Goal: Contribute content: Contribute content

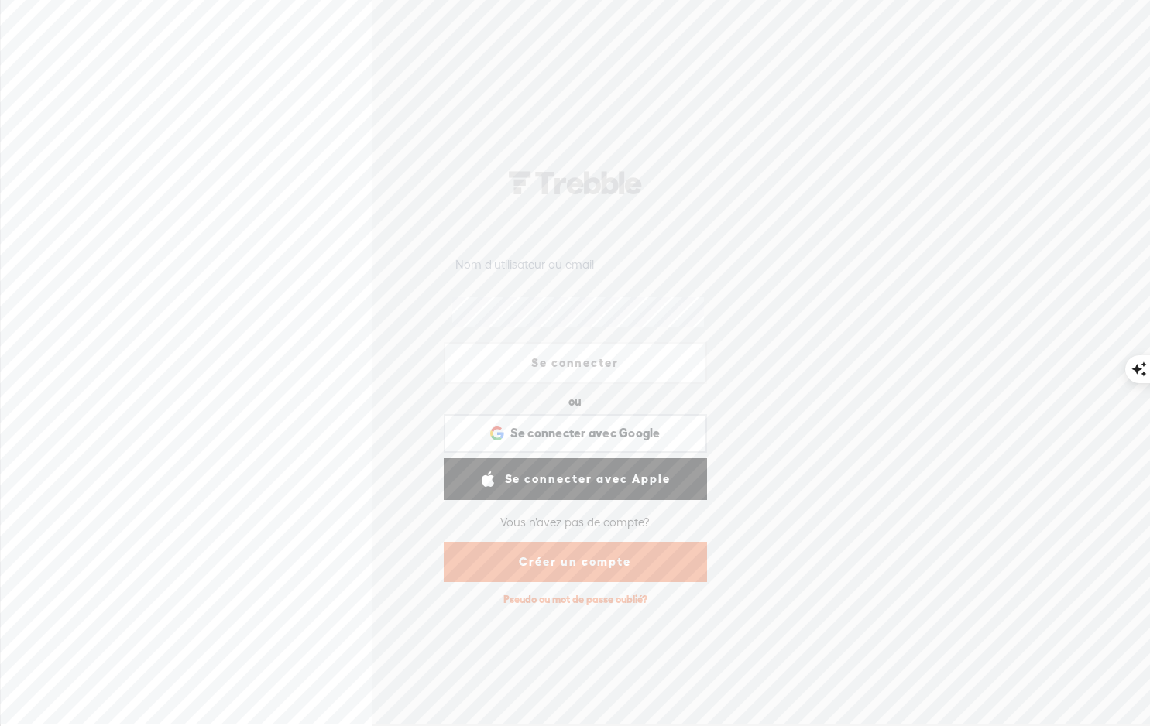
click at [530, 259] on input "text" at bounding box center [578, 264] width 252 height 30
type input "M"
type input "madomis20@gmail.com"
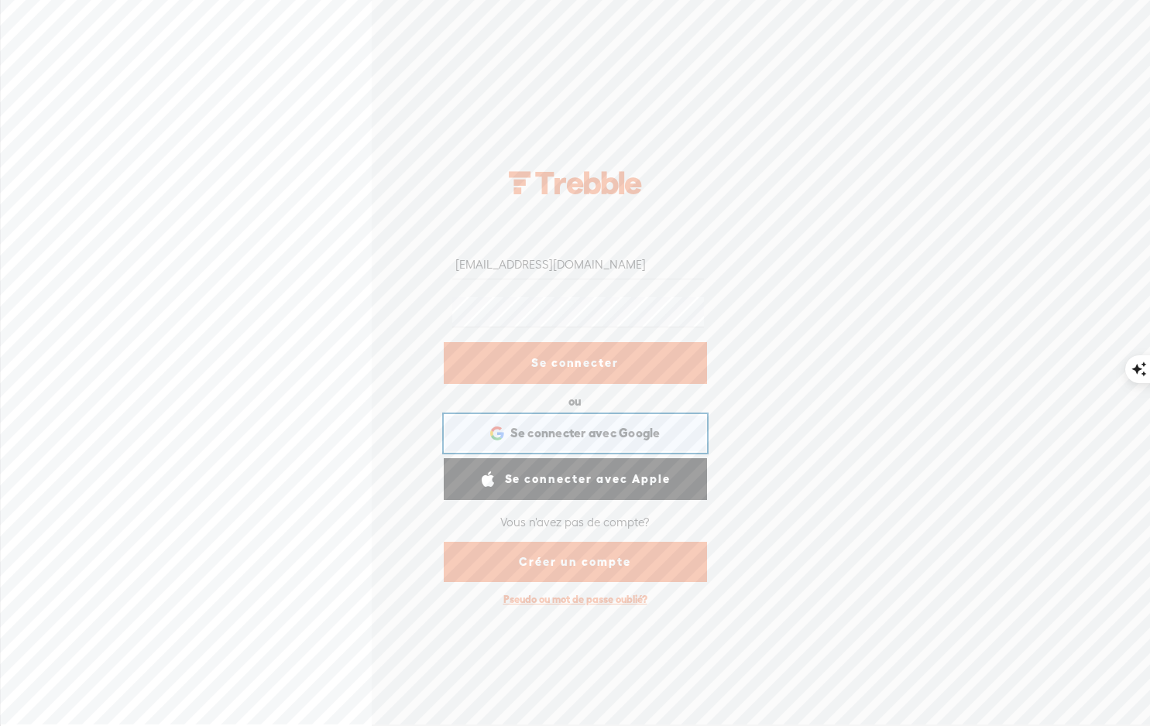
click at [548, 427] on span "Se connecter avec Google" at bounding box center [585, 433] width 150 height 16
click at [562, 564] on link "Créer un compte" at bounding box center [575, 562] width 263 height 40
click at [554, 567] on link "Créer un compte" at bounding box center [575, 562] width 263 height 40
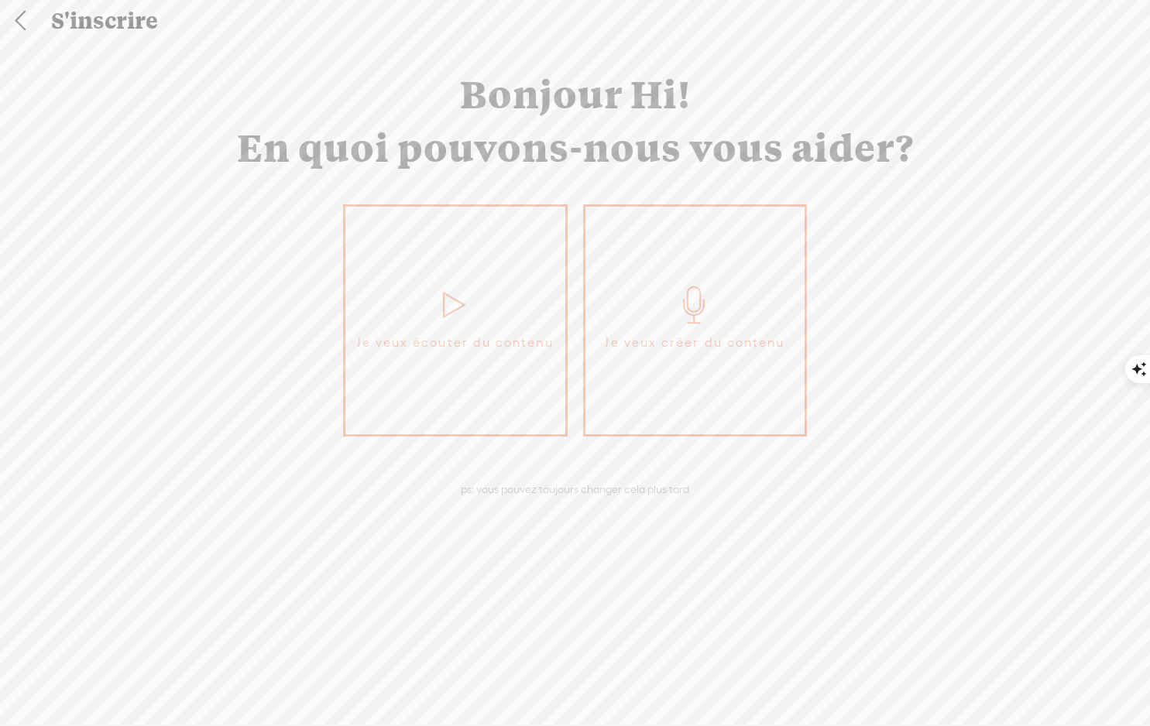
click at [578, 492] on div "ps: vous pouvez toujours changer cela plus tard" at bounding box center [575, 489] width 244 height 14
click at [458, 376] on link "Je veux écouter du contenu" at bounding box center [455, 320] width 225 height 232
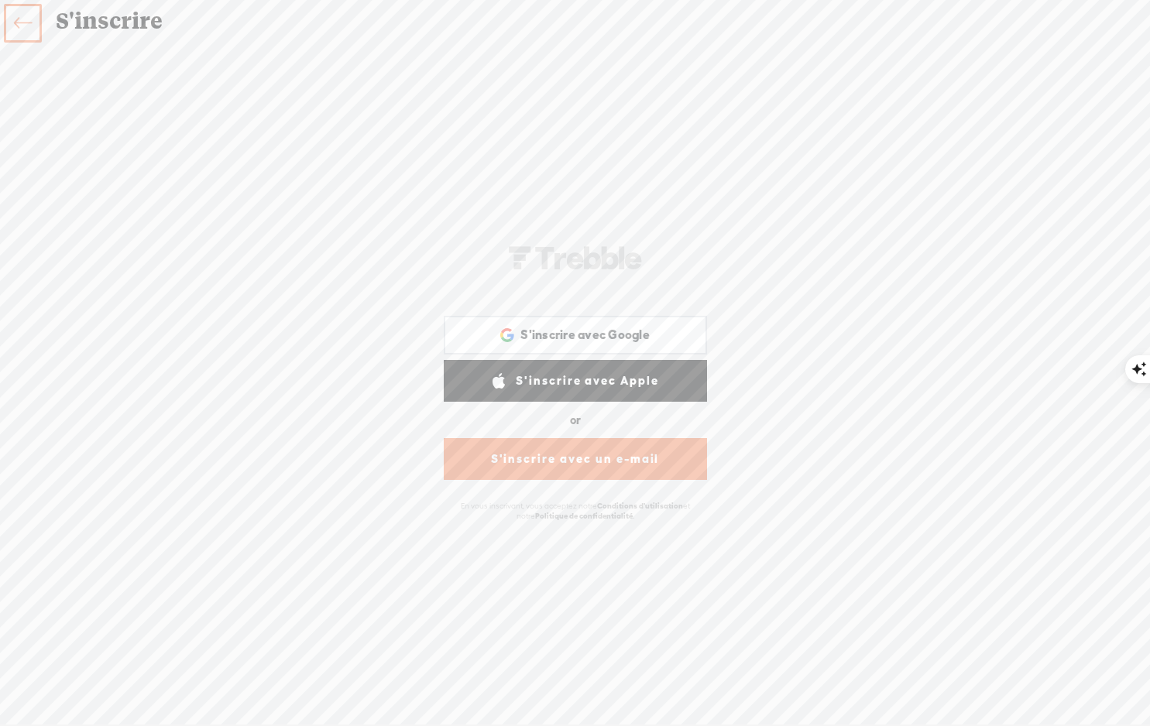
click at [560, 461] on link "S'inscrire avec un e-mail" at bounding box center [575, 459] width 263 height 42
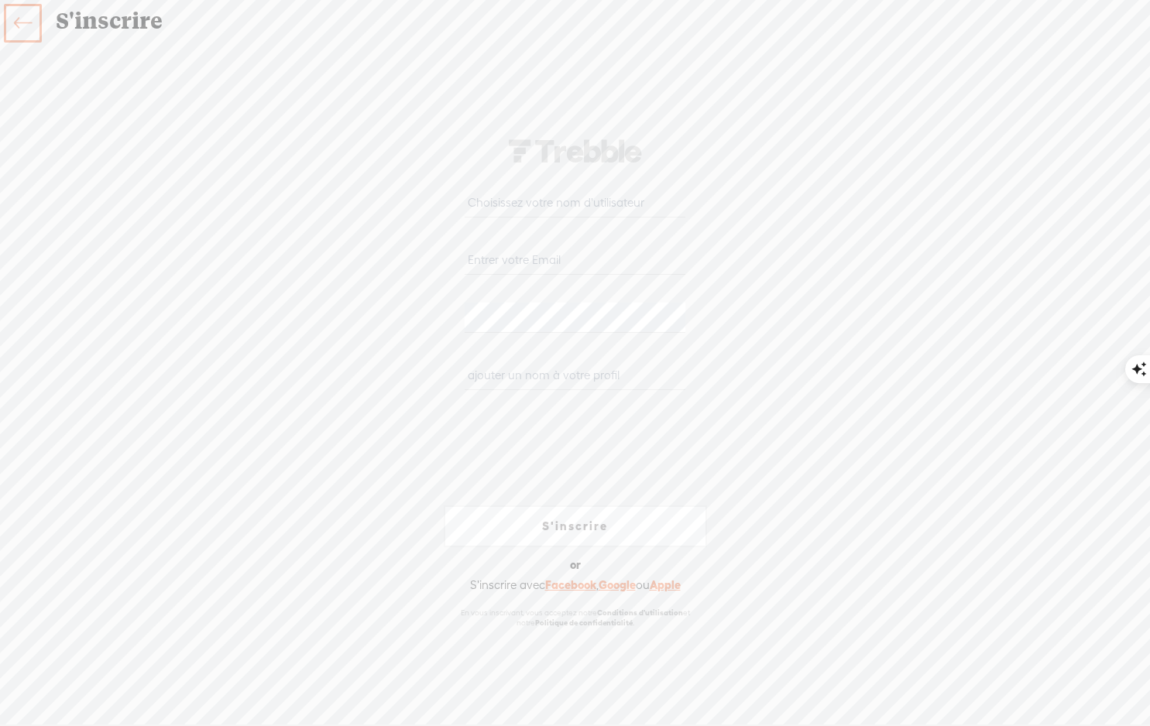
click at [492, 203] on input "text" at bounding box center [575, 202] width 221 height 30
type input "mus"
click at [492, 266] on input "email" at bounding box center [575, 260] width 221 height 30
paste input "XNNU-JZSU-EYSW-GTVX-0823"
type input "XNNU-JZSU-EYSW-GTVX-0823"
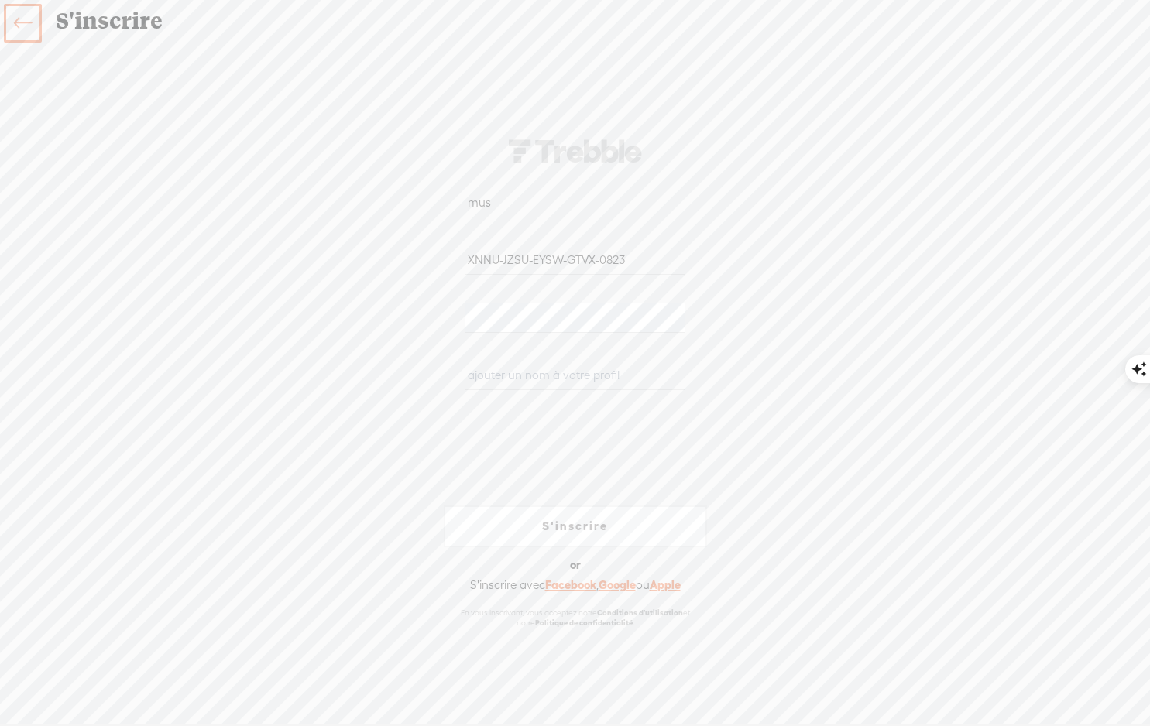
click at [492, 266] on input "XNNU-JZSU-EYSW-GTVX-0823" at bounding box center [575, 260] width 221 height 30
type input "madomis20@gmail.com"
click at [542, 379] on input "text" at bounding box center [575, 375] width 221 height 30
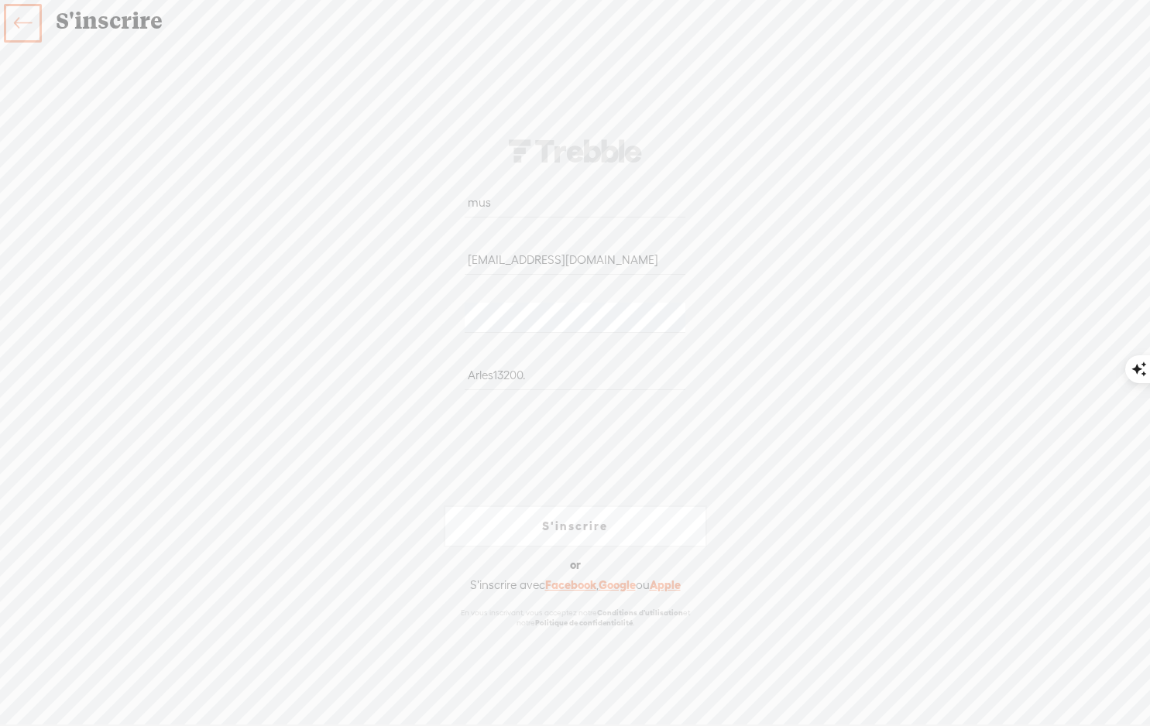
type input "Arles13200."
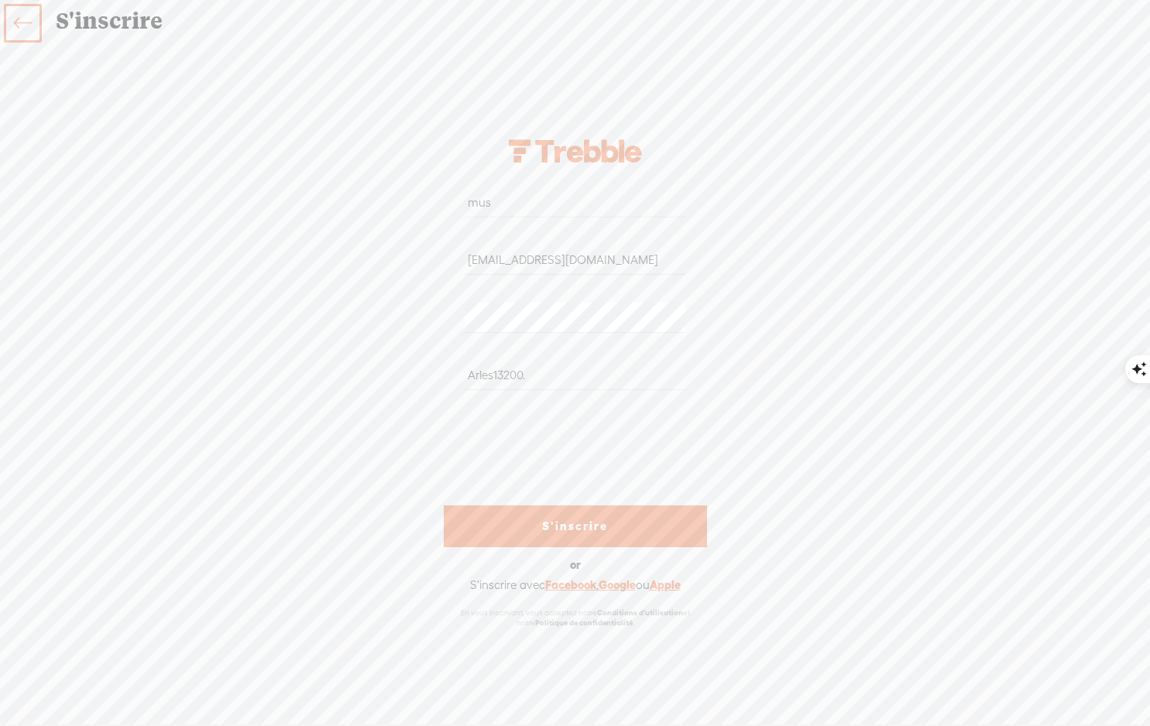
click at [551, 534] on link "S'inscrire" at bounding box center [575, 527] width 263 height 42
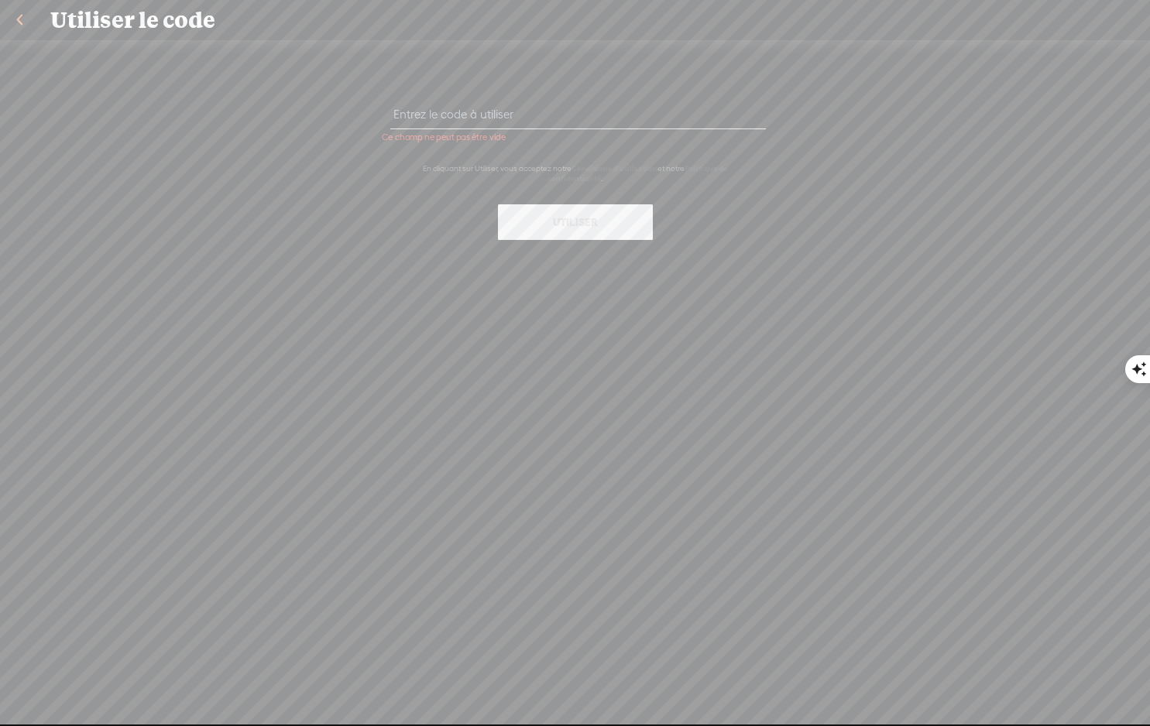
click at [502, 111] on input "text" at bounding box center [578, 114] width 376 height 30
paste input "XNNU-JZSU-EYSW-GTVX-0823"
type input "XNNU-JZSU-EYSW-GTVX-0823"
click at [544, 220] on button "Utiliser" at bounding box center [575, 222] width 155 height 36
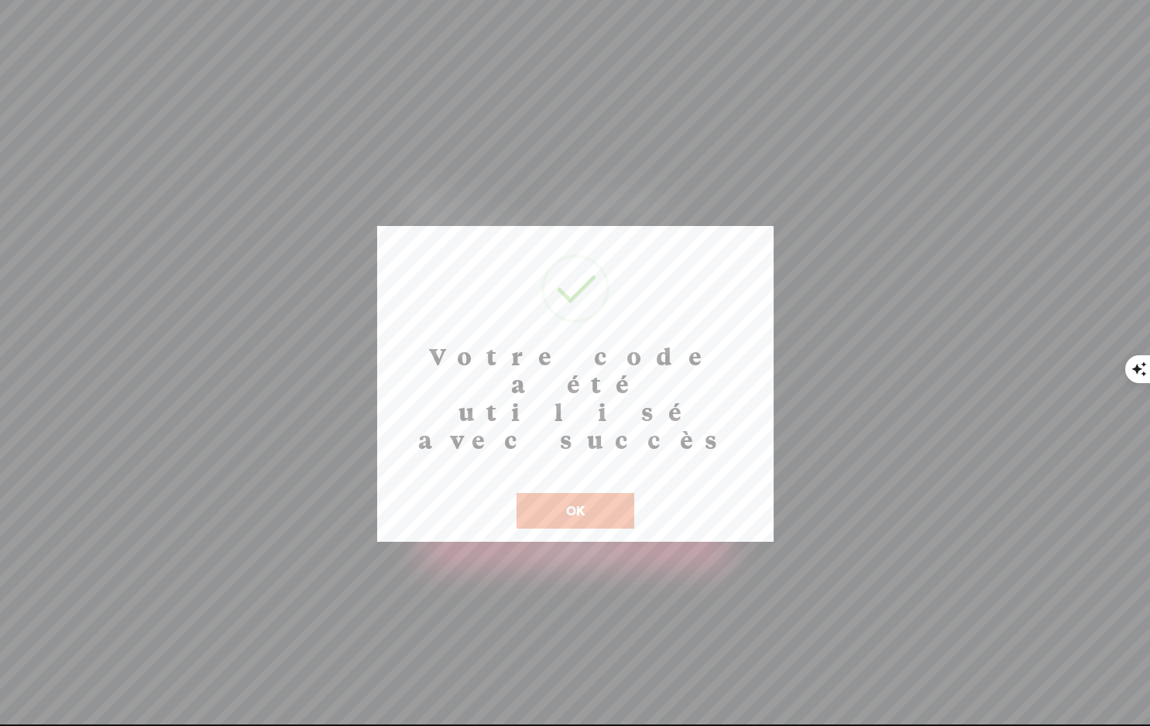
click at [581, 493] on button "OK" at bounding box center [575, 511] width 118 height 36
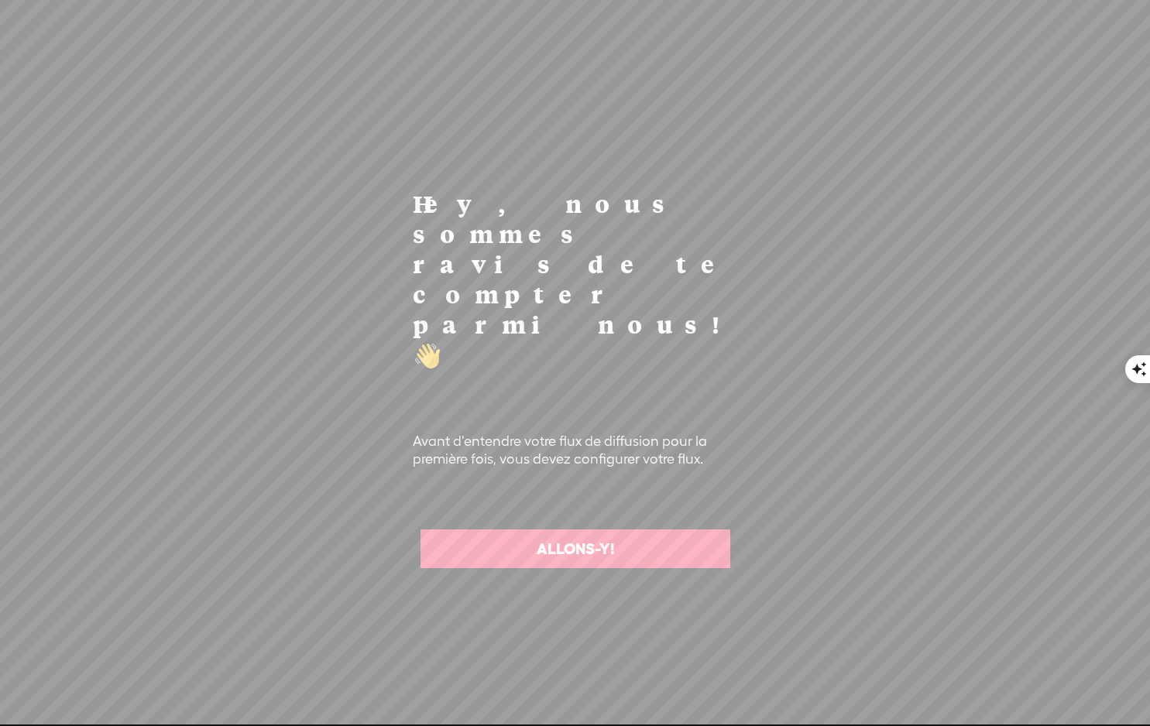
click at [614, 530] on link "ALLONS-Y!" at bounding box center [575, 549] width 310 height 39
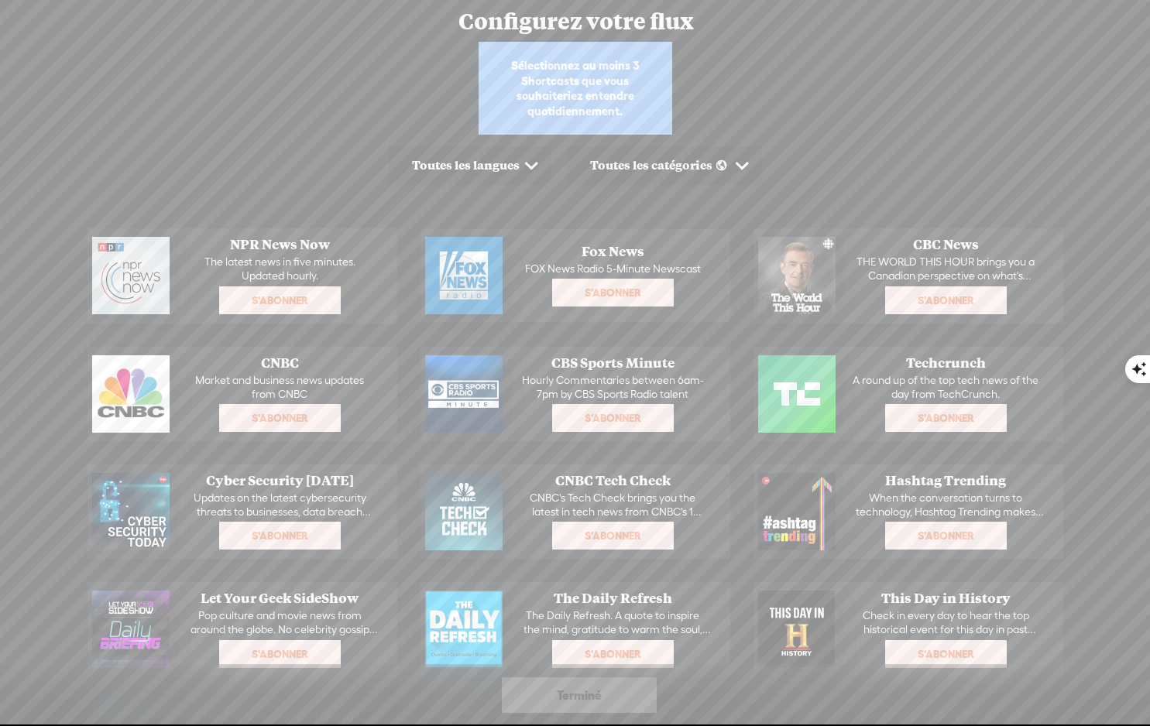
click at [539, 170] on span at bounding box center [532, 166] width 24 height 24
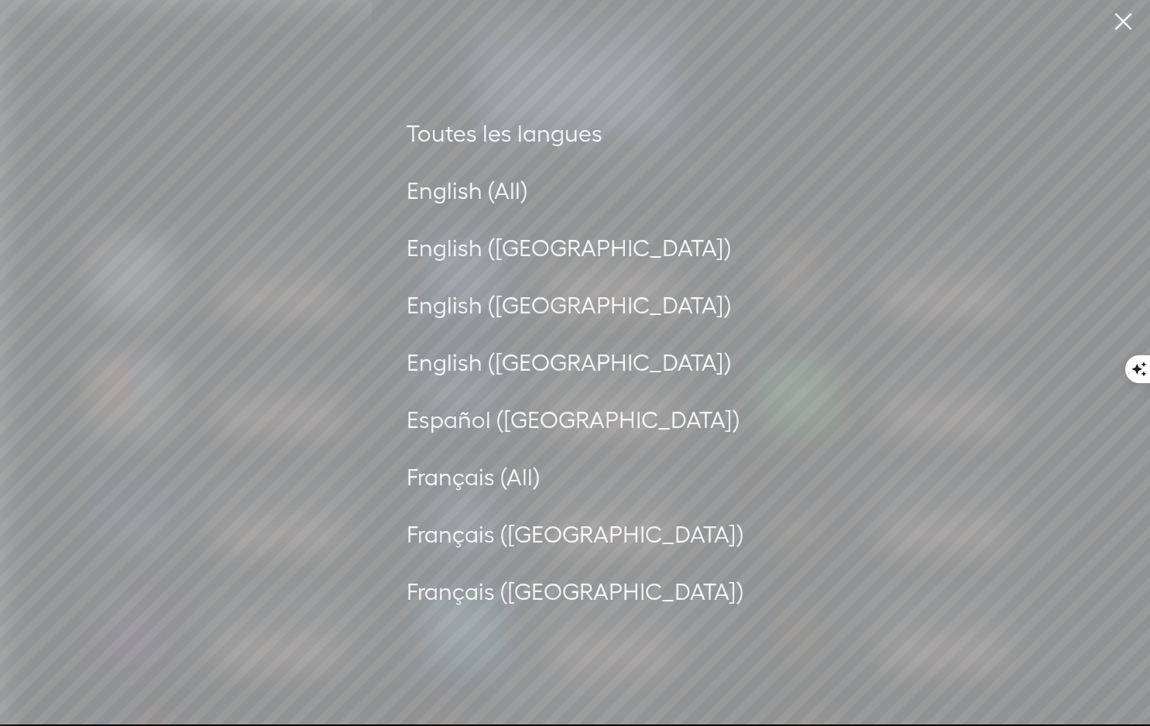
click at [513, 592] on div "Français (France)" at bounding box center [574, 592] width 337 height 42
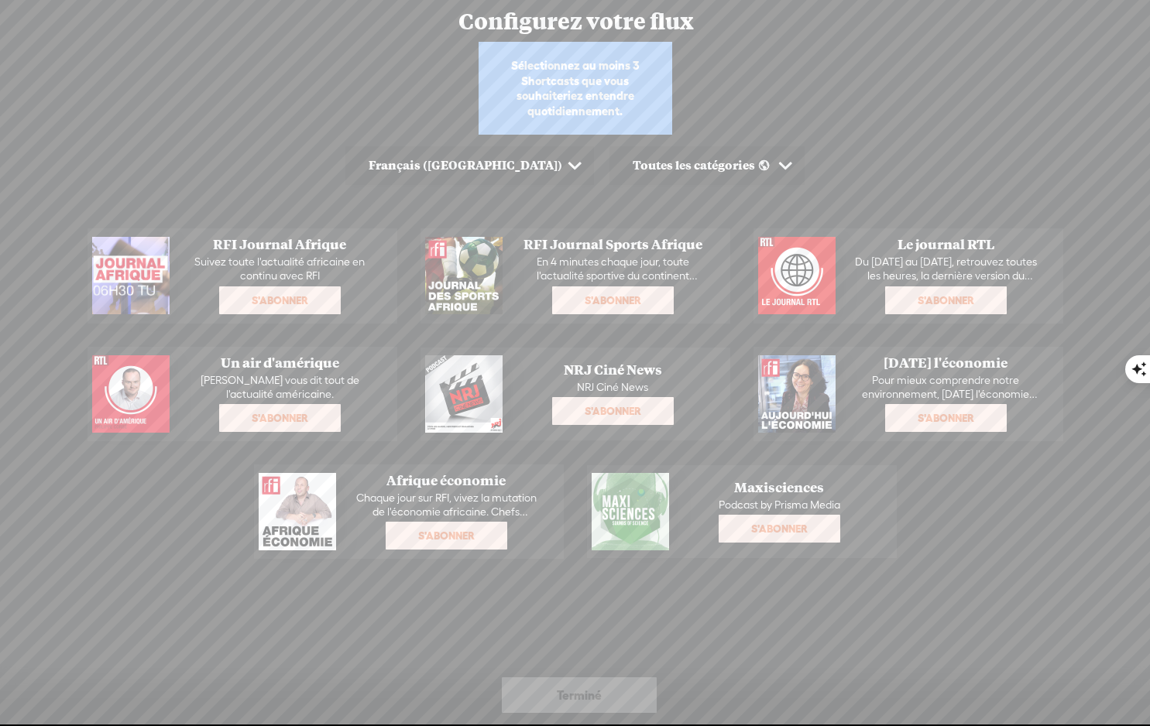
click at [562, 165] on span at bounding box center [574, 166] width 24 height 24
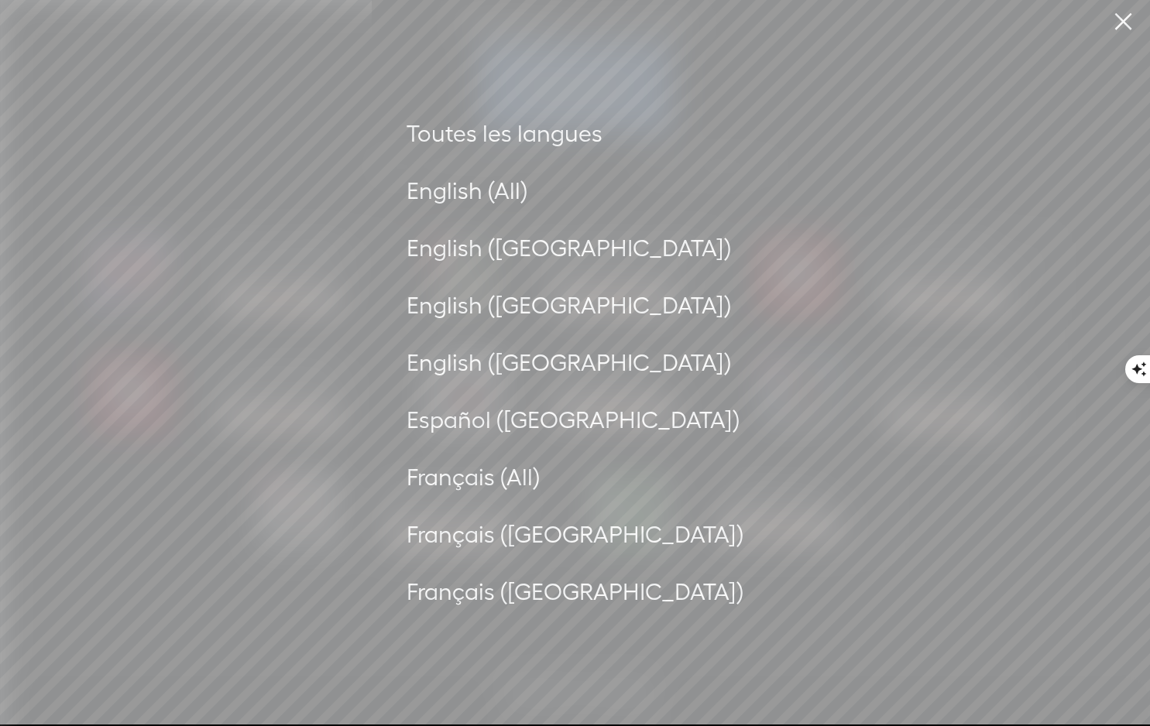
click at [567, 482] on div "Français (All)" at bounding box center [574, 477] width 337 height 42
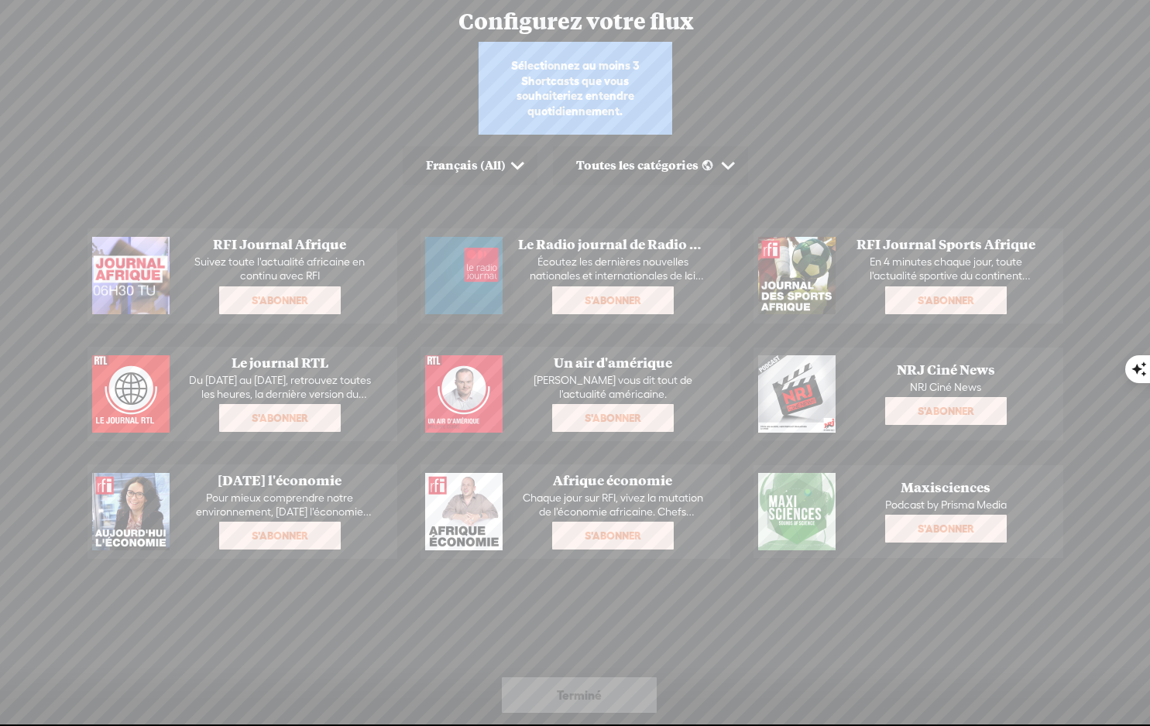
click at [737, 163] on span at bounding box center [728, 166] width 24 height 24
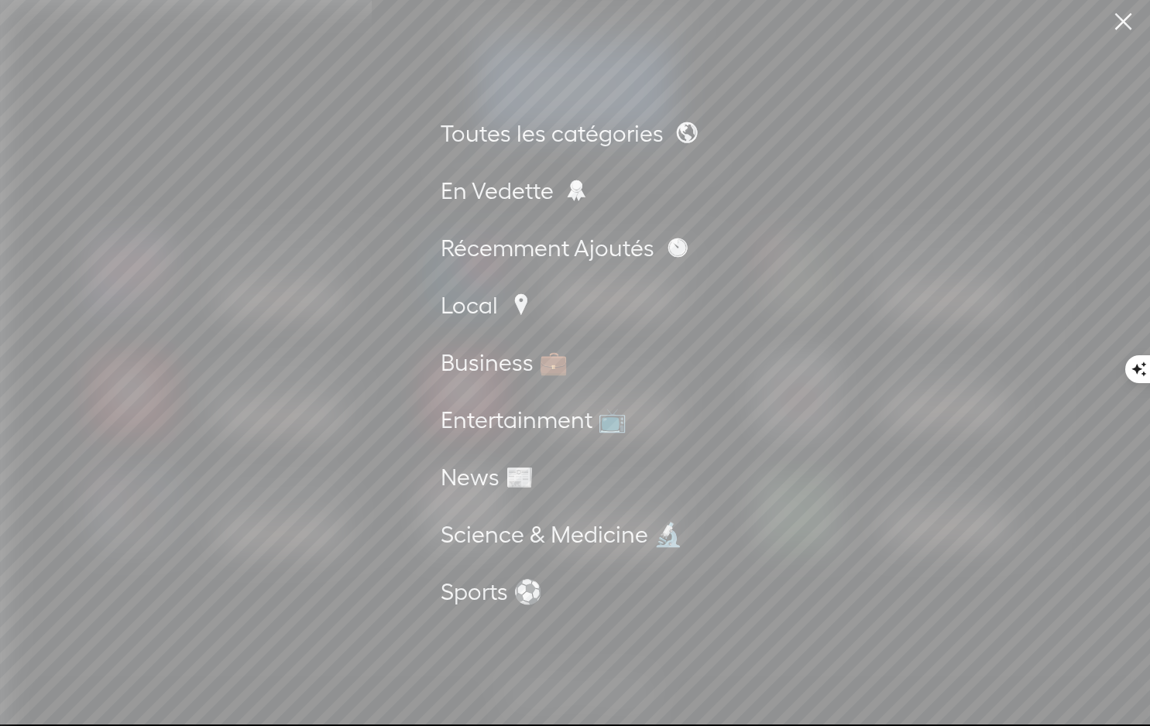
click at [465, 362] on div "Business 💼" at bounding box center [575, 362] width 269 height 42
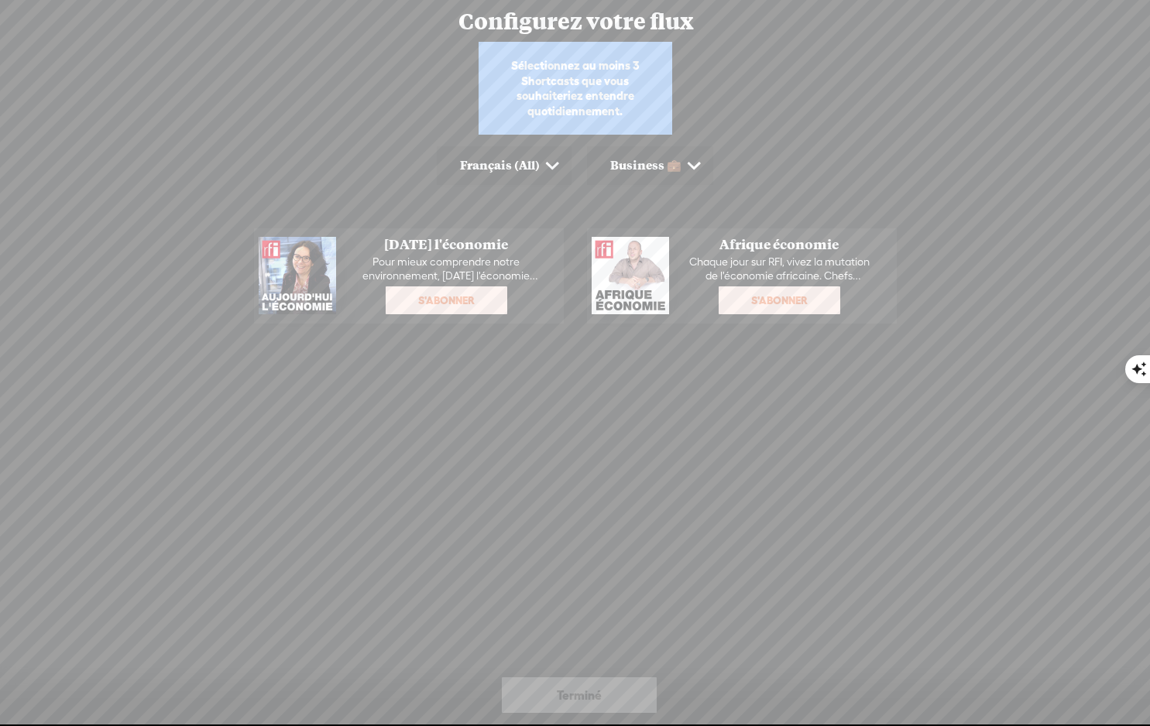
click at [580, 690] on span "Terminé" at bounding box center [579, 695] width 45 height 25
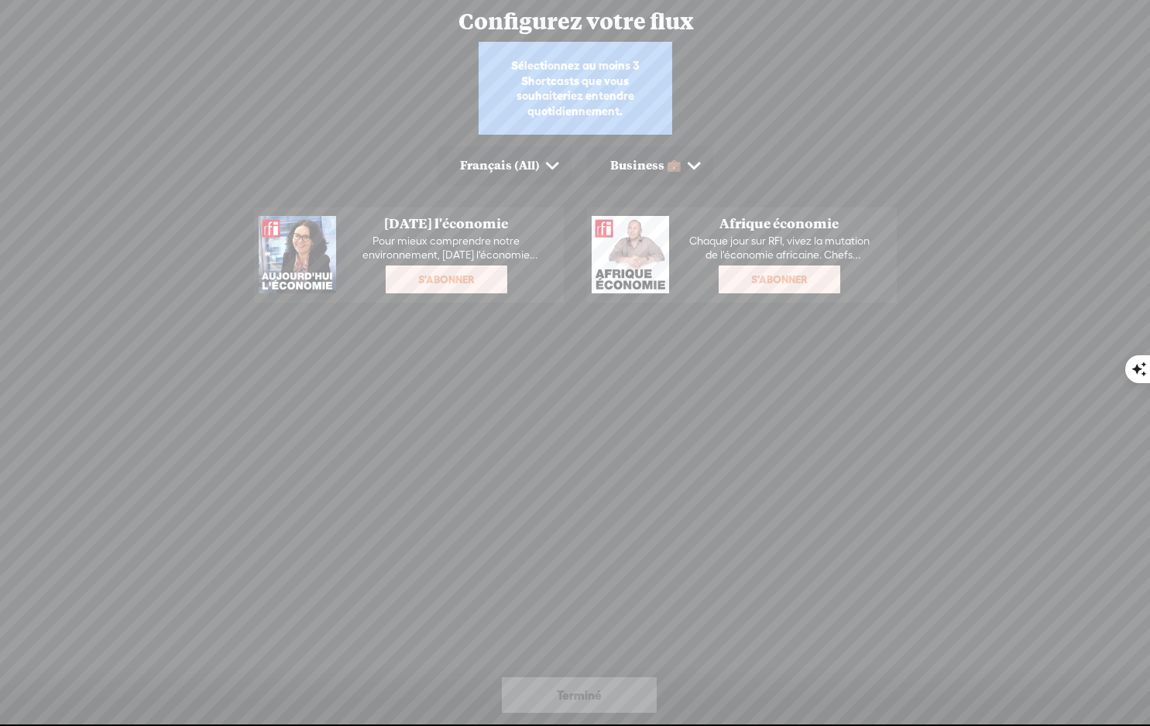
click at [578, 694] on span "Terminé" at bounding box center [579, 695] width 45 height 25
click at [588, 92] on div "Sélectionnez au moins 3 Shortcasts que vous souhaiteriez entendre quotidienneme…" at bounding box center [575, 88] width 194 height 93
click at [698, 170] on span at bounding box center [693, 166] width 24 height 24
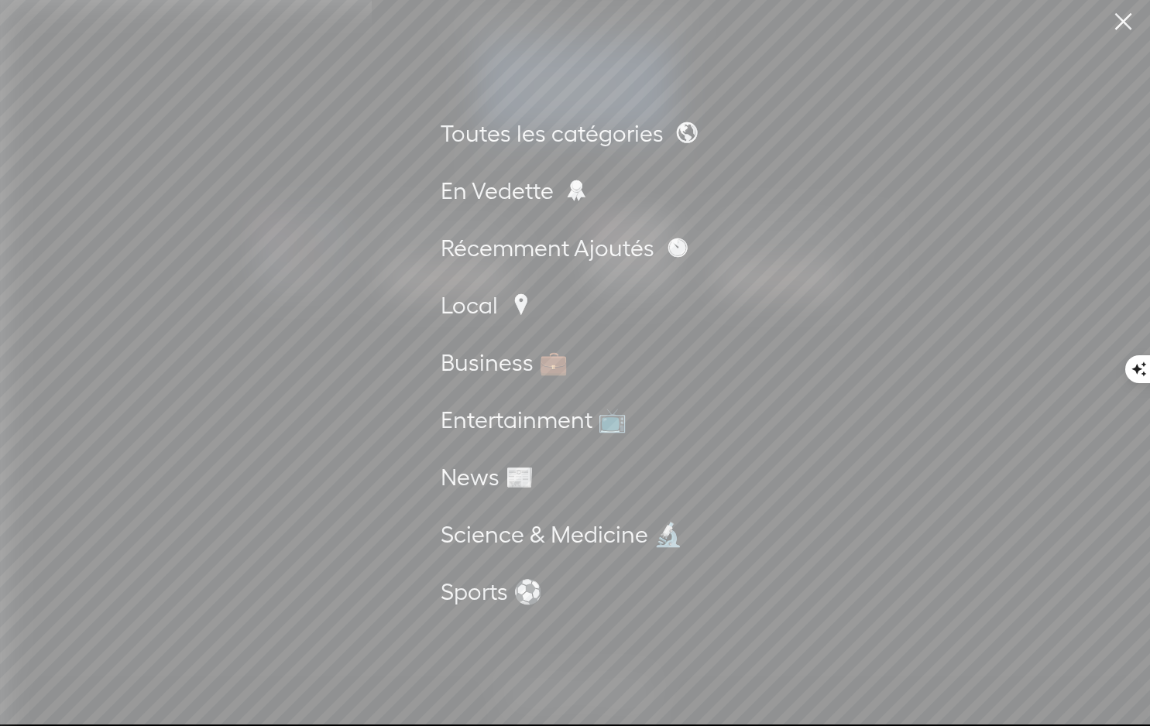
click at [598, 129] on div "Toutes les catégories" at bounding box center [575, 133] width 269 height 42
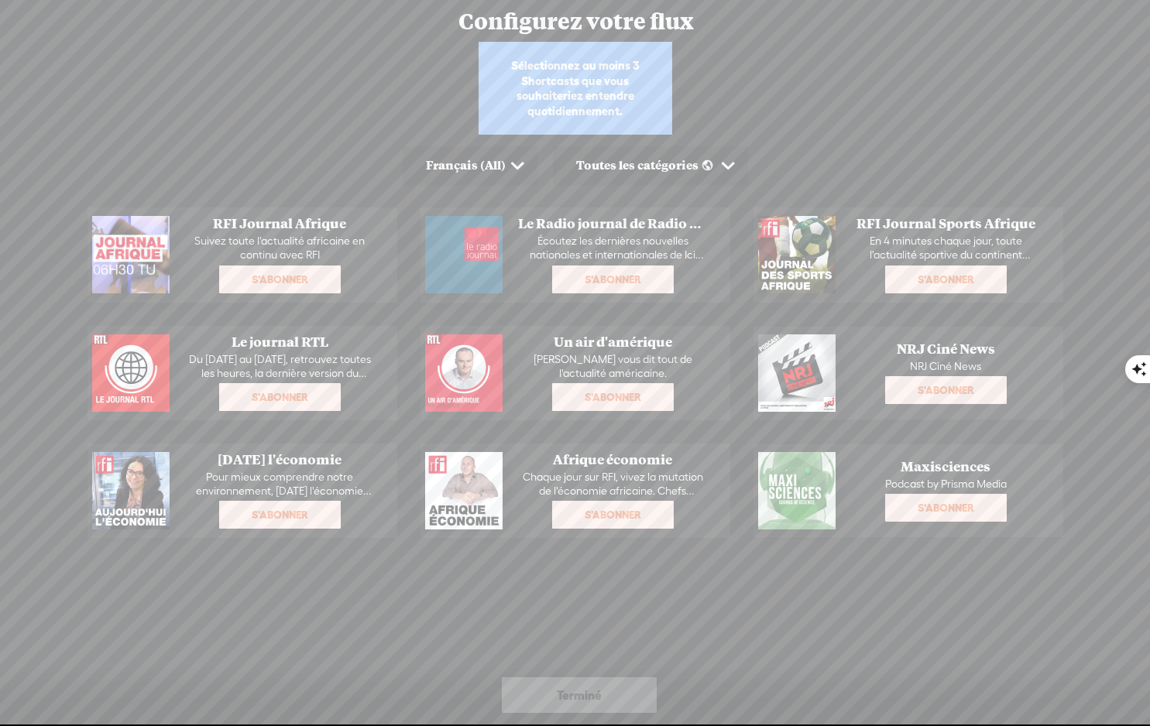
click at [574, 703] on span "Terminé" at bounding box center [579, 695] width 45 height 25
click at [566, 690] on span "Terminé" at bounding box center [579, 695] width 45 height 25
click at [911, 82] on div "Sélectionnez au moins 3 Shortcasts que vous souhaiteriez entendre quotidienneme…" at bounding box center [575, 392] width 1150 height 701
click at [613, 88] on div "Sélectionnez au moins 3 Shortcasts que vous souhaiteriez entendre quotidienneme…" at bounding box center [575, 88] width 194 height 93
click at [557, 27] on div "Configurez votre flux" at bounding box center [556, 21] width 1110 height 39
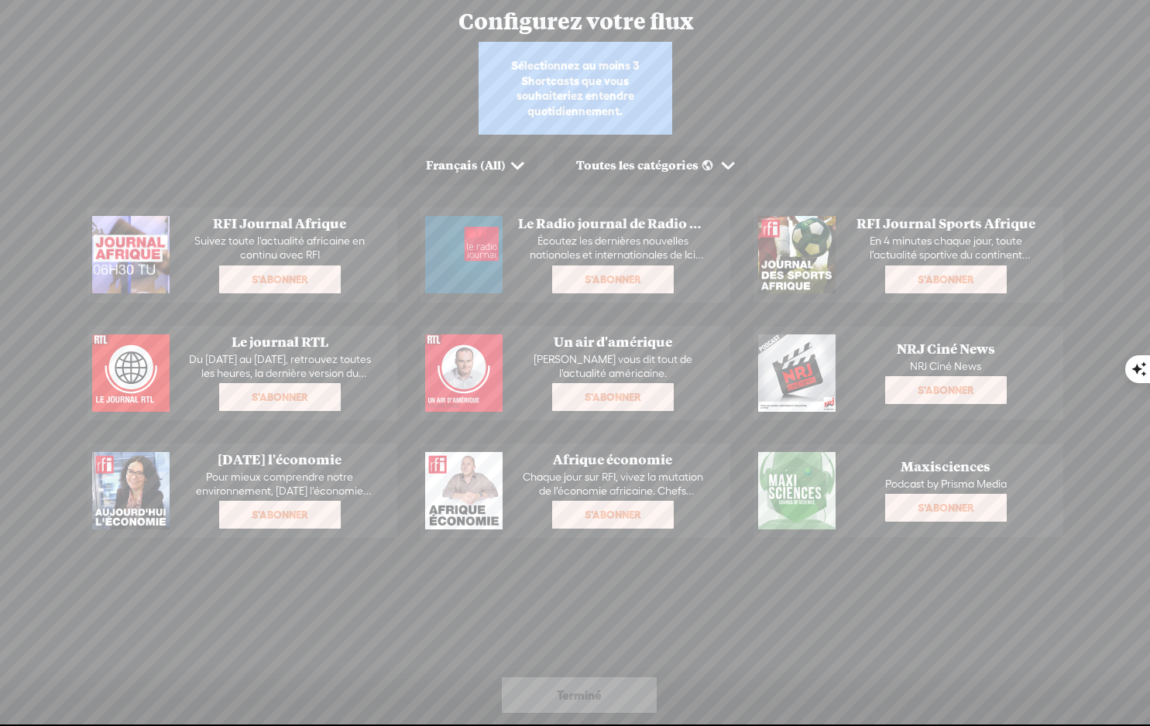
click at [318, 45] on div "Sélectionnez au moins 3 Shortcasts que vous souhaiteriez entendre quotidienneme…" at bounding box center [575, 392] width 1150 height 701
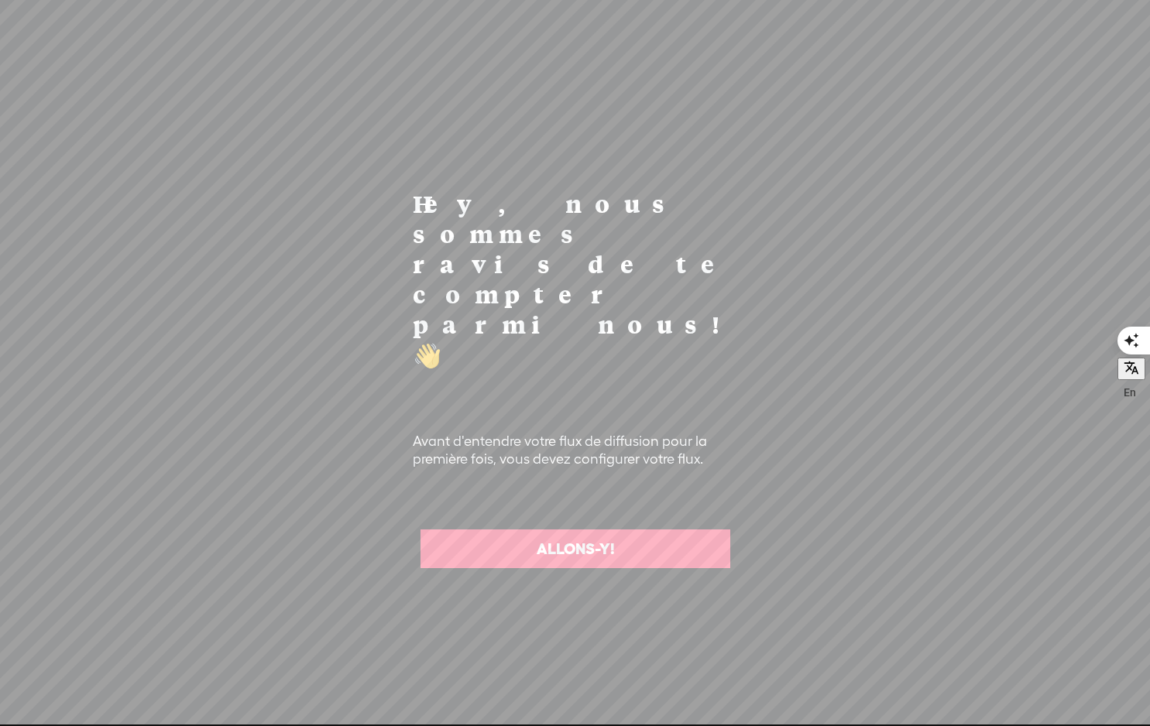
click at [568, 530] on link "ALLONS-Y!" at bounding box center [575, 549] width 310 height 39
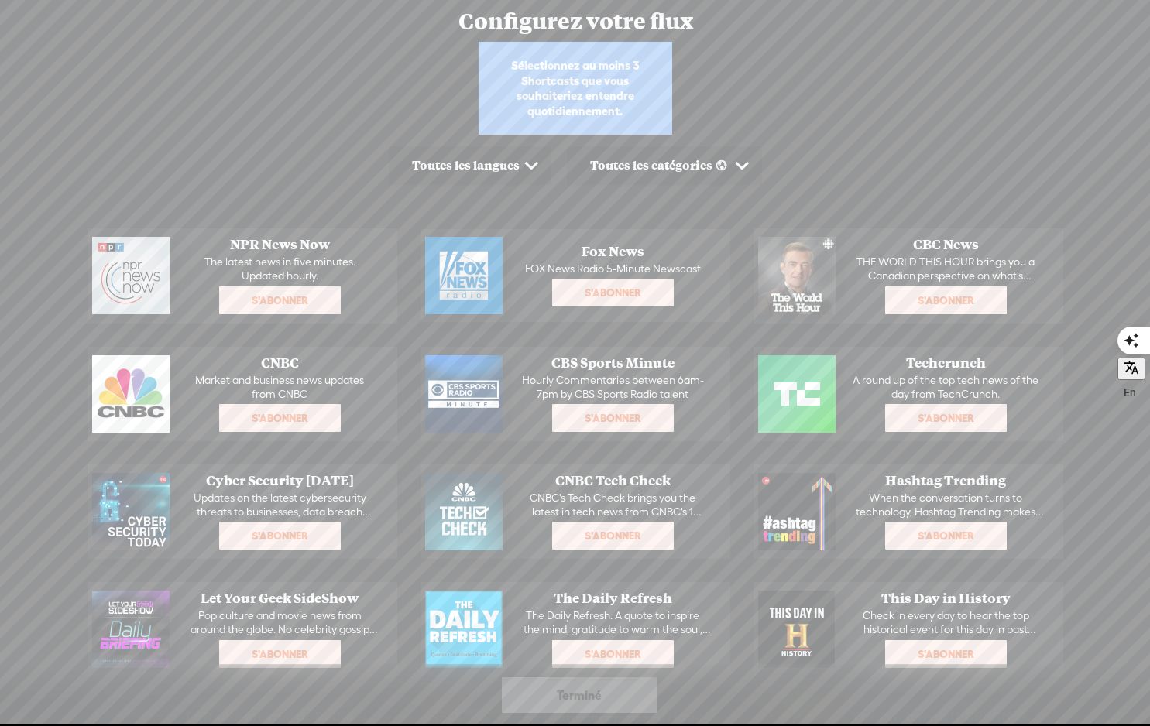
click at [647, 95] on div "Sélectionnez au moins 3 Shortcasts que vous souhaiteriez entendre quotidienneme…" at bounding box center [575, 88] width 194 height 93
click at [546, 67] on div "Sélectionnez au moins 3 Shortcasts que vous souhaiteriez entendre quotidienneme…" at bounding box center [575, 88] width 194 height 93
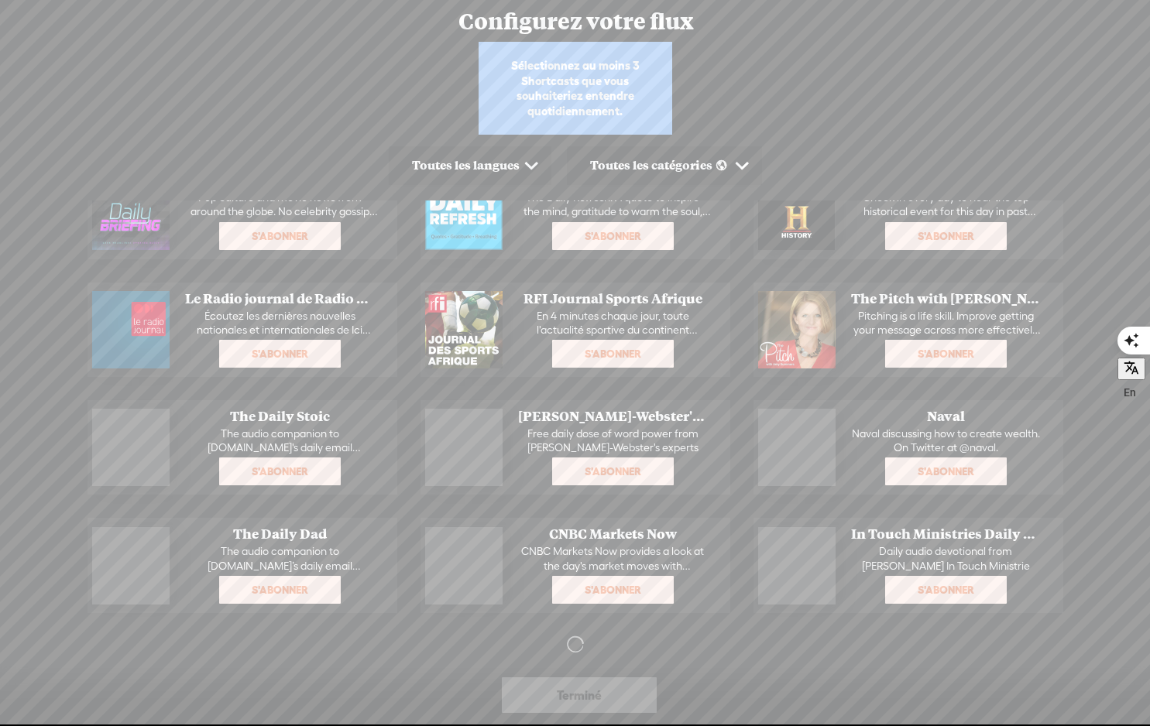
scroll to position [448, 0]
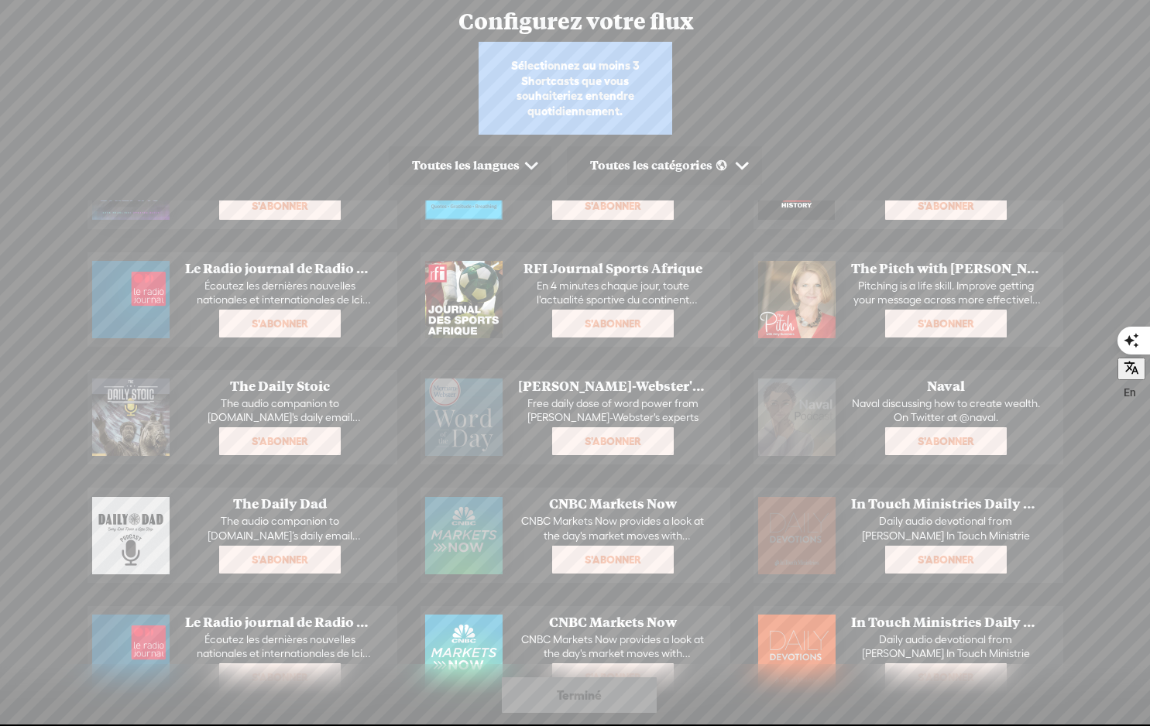
click at [564, 696] on span "Terminé" at bounding box center [579, 695] width 45 height 25
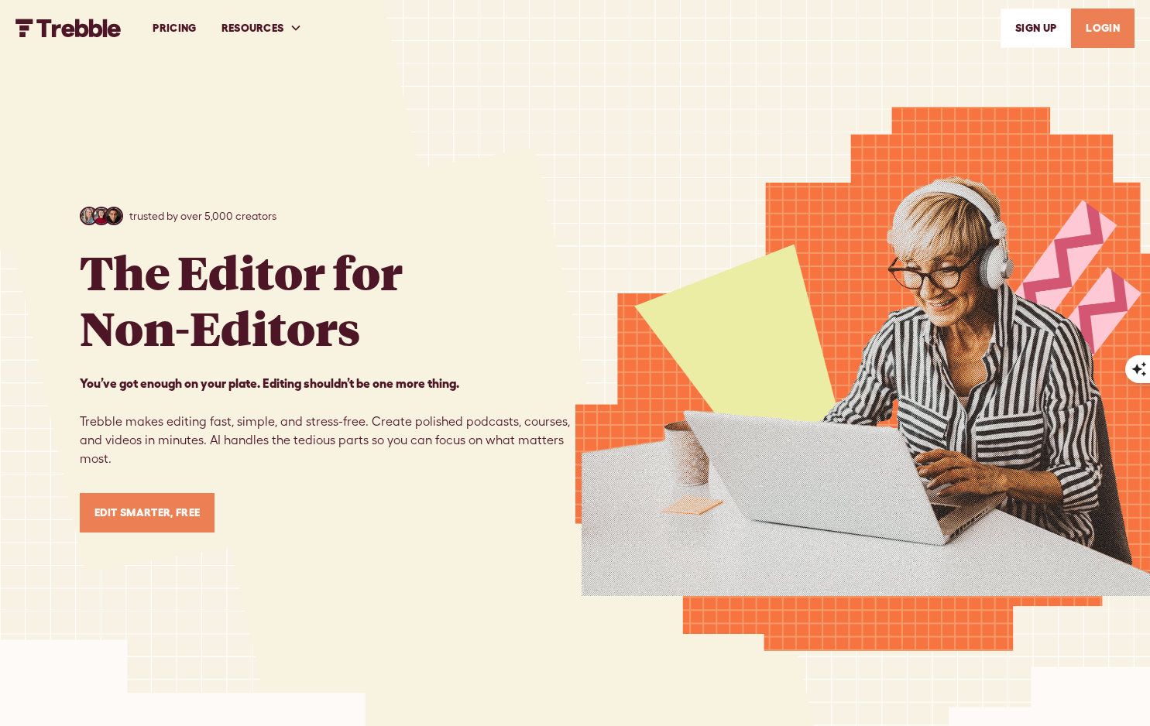
click at [499, 174] on div "trusted by over 5,000 creators The Editor for Non-Editors You’ve got enough on …" at bounding box center [575, 370] width 991 height 740
click at [1102, 33] on link "LOGIN" at bounding box center [1102, 28] width 63 height 39
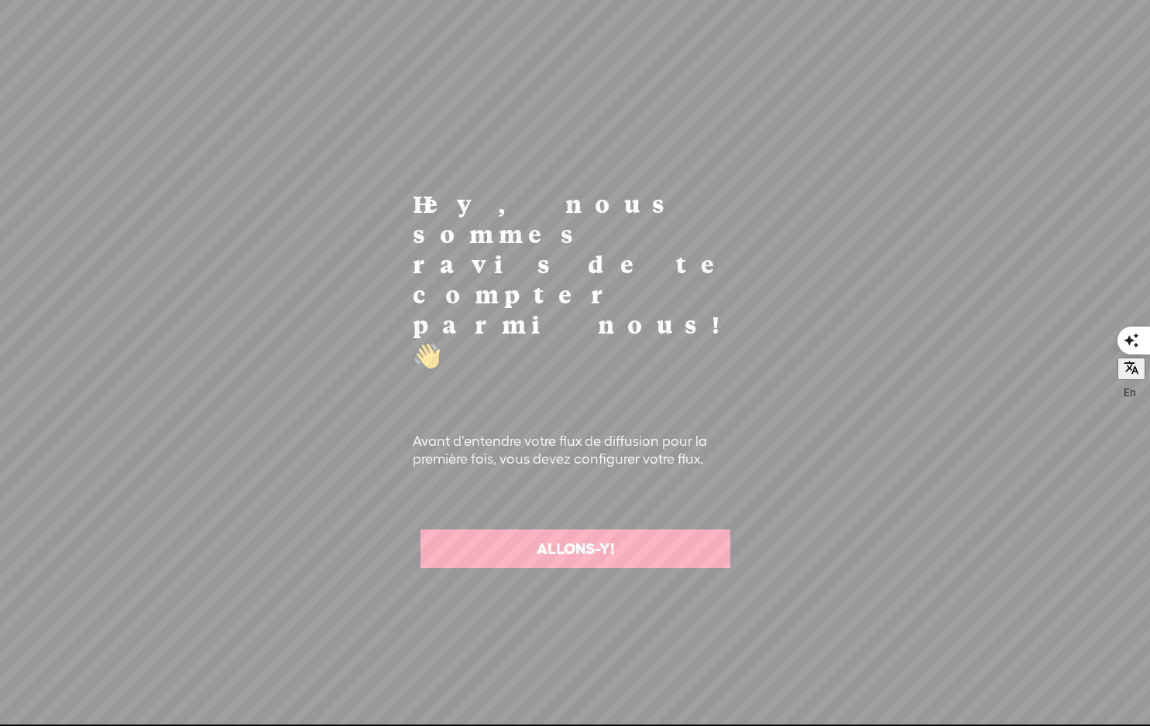
click at [594, 530] on link "ALLONS-Y!" at bounding box center [575, 549] width 310 height 39
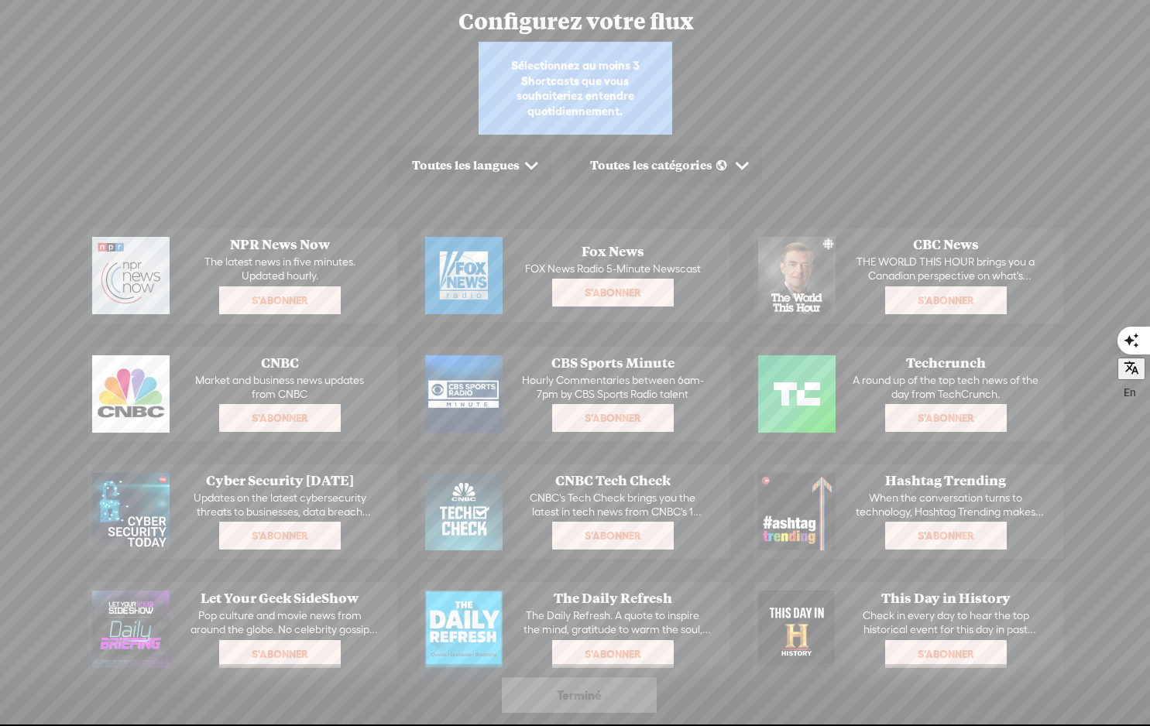
click at [595, 77] on div "Sélectionnez au moins 3 Shortcasts que vous souhaiteriez entendre quotidienneme…" at bounding box center [575, 88] width 194 height 93
click at [528, 25] on div "Configurez votre flux" at bounding box center [556, 21] width 1110 height 39
click at [425, 54] on div "Sélectionnez au moins 3 Shortcasts que vous souhaiteriez entendre quotidienneme…" at bounding box center [575, 392] width 1150 height 701
click at [533, 168] on span at bounding box center [532, 166] width 24 height 24
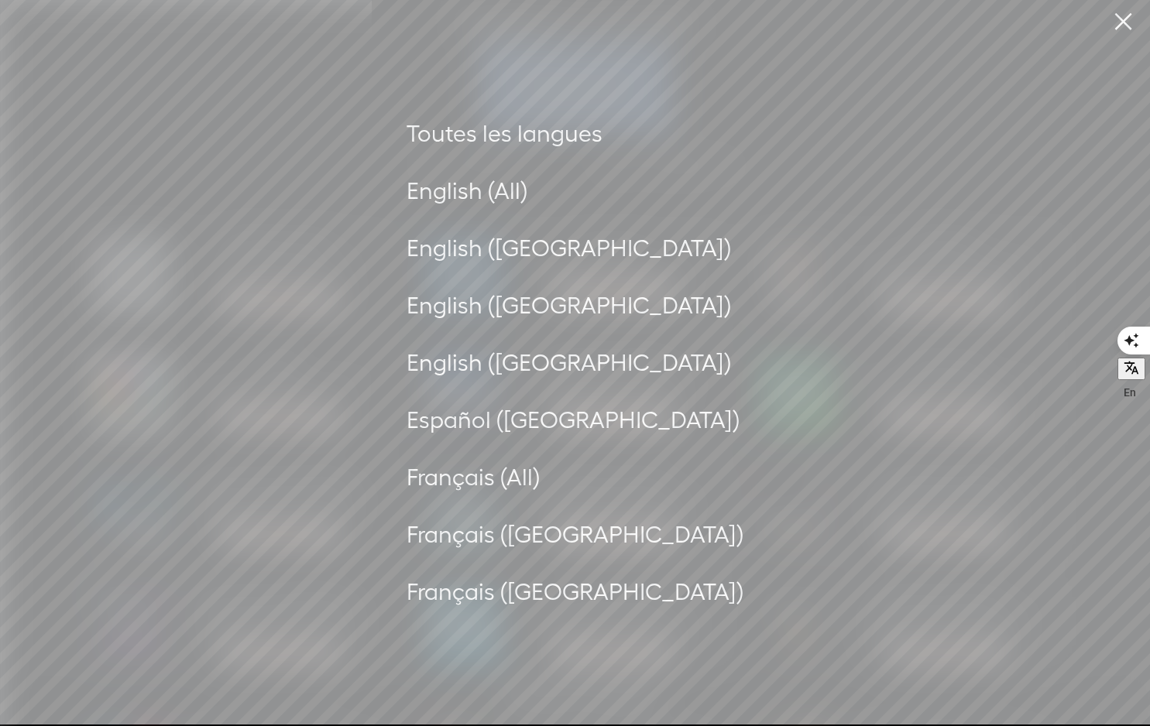
click at [526, 140] on div "Toutes les langues" at bounding box center [574, 133] width 337 height 42
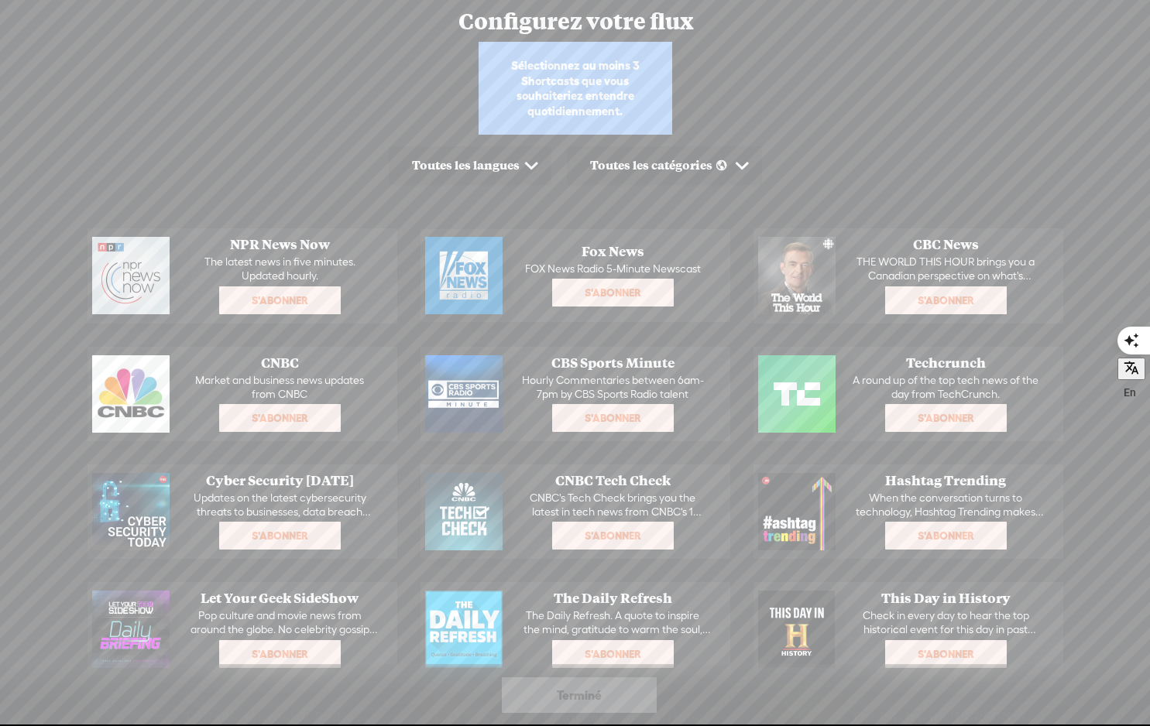
click at [1054, 67] on div "Sélectionnez au moins 3 Shortcasts que vous souhaiteriez entendre quotidienneme…" at bounding box center [575, 392] width 1150 height 701
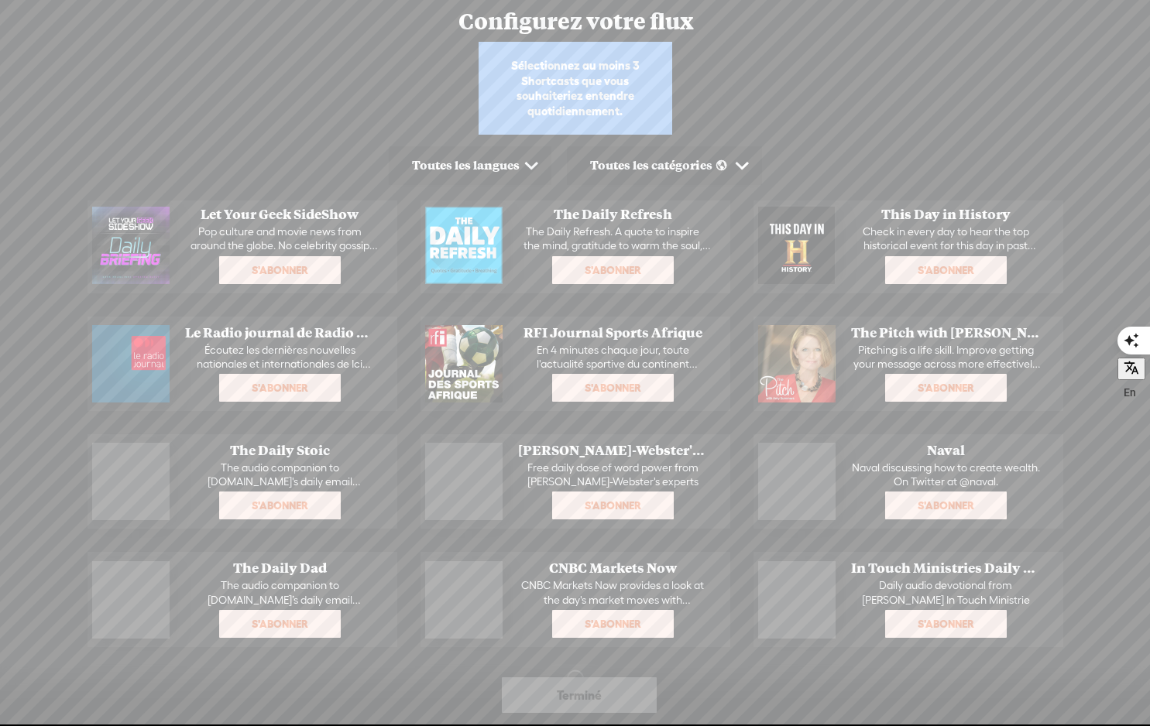
scroll to position [448, 0]
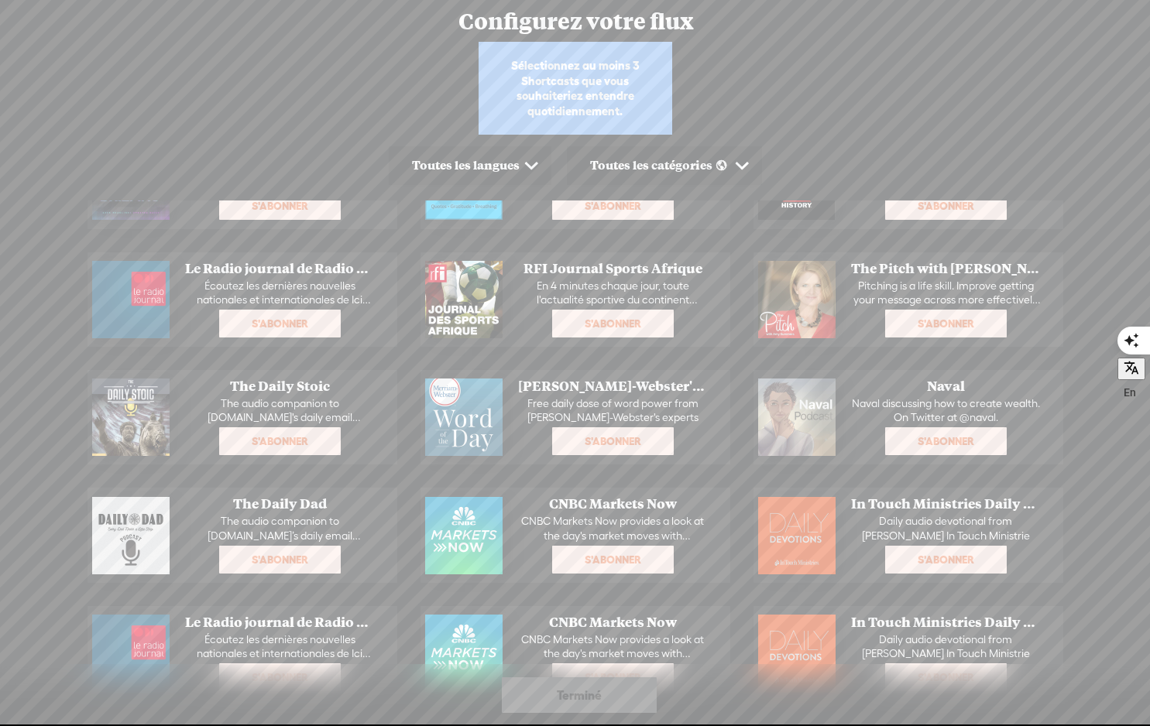
click at [535, 704] on div "Terminé" at bounding box center [579, 695] width 155 height 36
click at [613, 94] on div "Sélectionnez au moins 3 Shortcasts que vous souhaiteriez entendre quotidienneme…" at bounding box center [575, 88] width 194 height 93
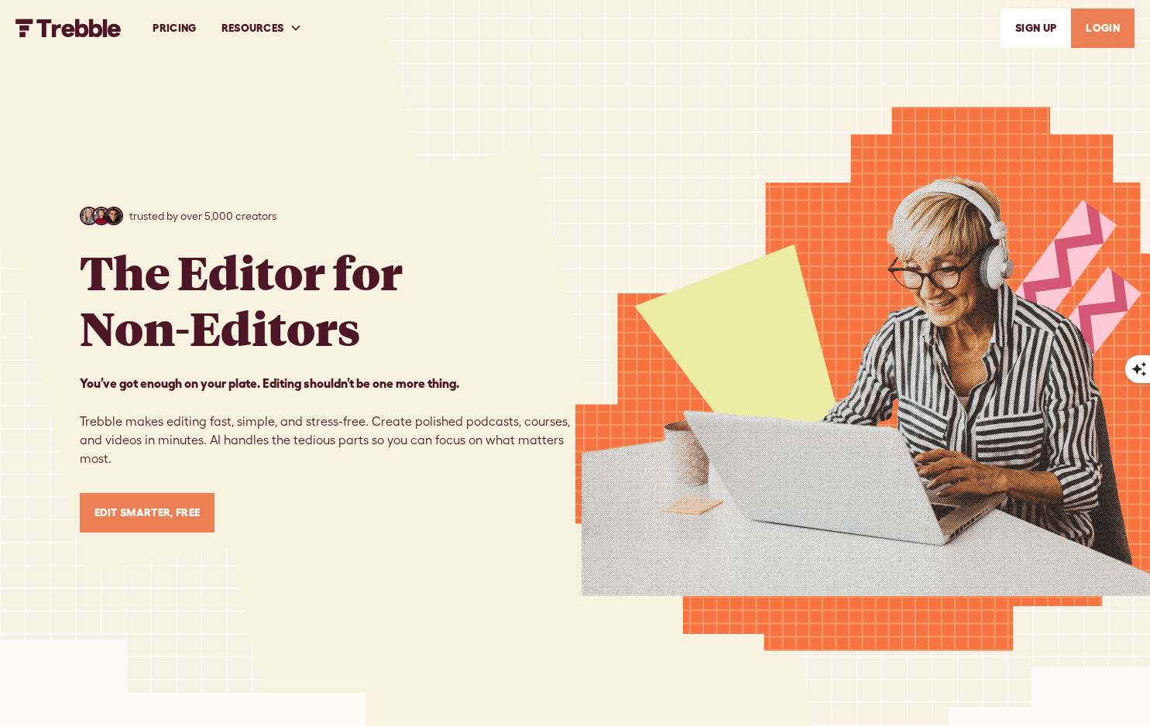
click at [345, 140] on div "trusted by over 5,000 creators The Editor for Non-Editors You’ve got enough on …" at bounding box center [575, 370] width 991 height 740
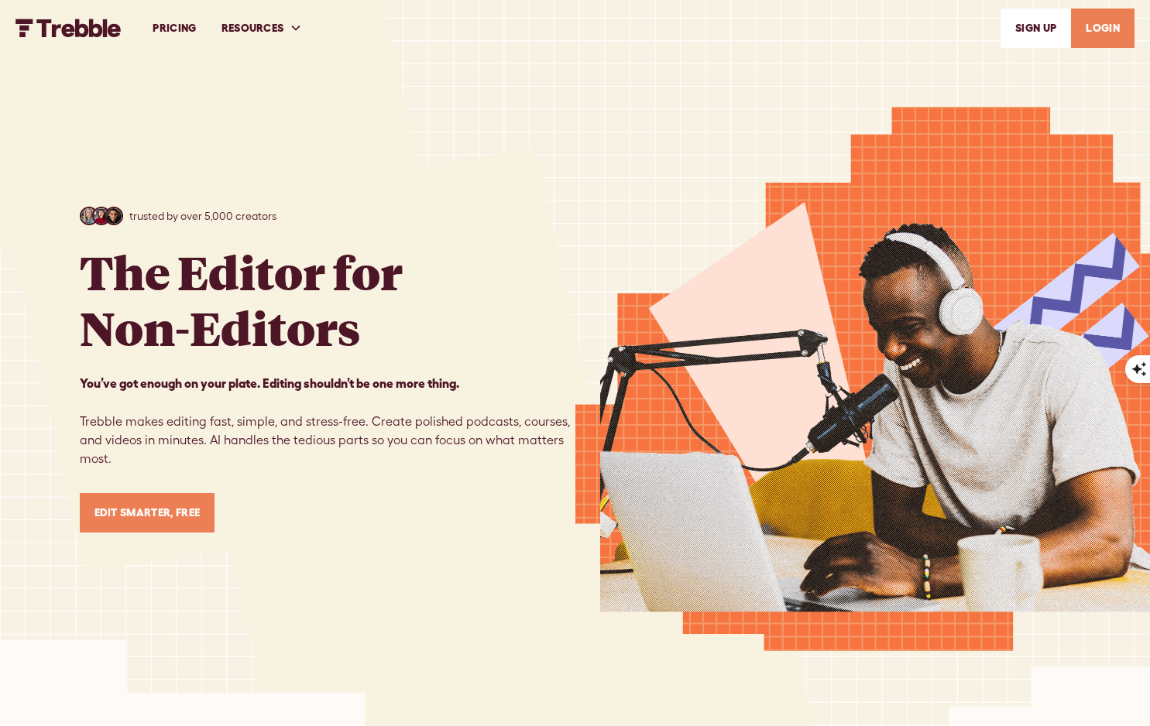
click at [479, 243] on div "trusted by over 5,000 creators The Editor for Non-Editors You’ve got enough on …" at bounding box center [328, 370] width 496 height 326
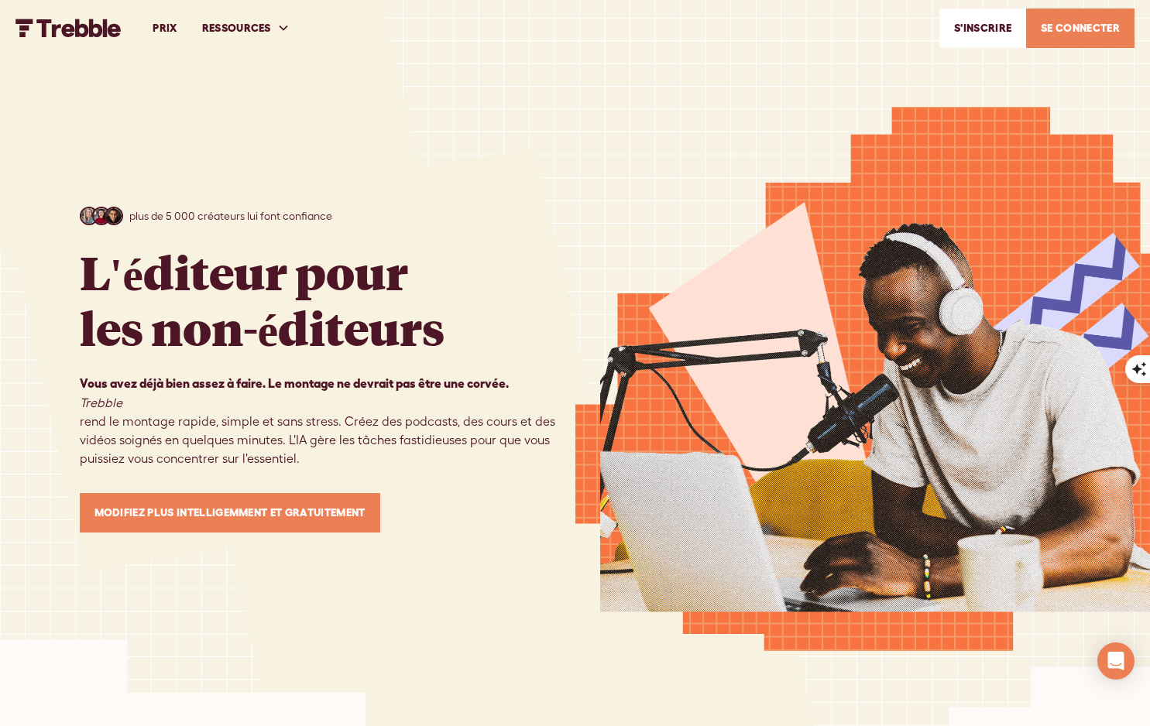
click at [1071, 33] on font "SE CONNECTER" at bounding box center [1080, 28] width 79 height 12
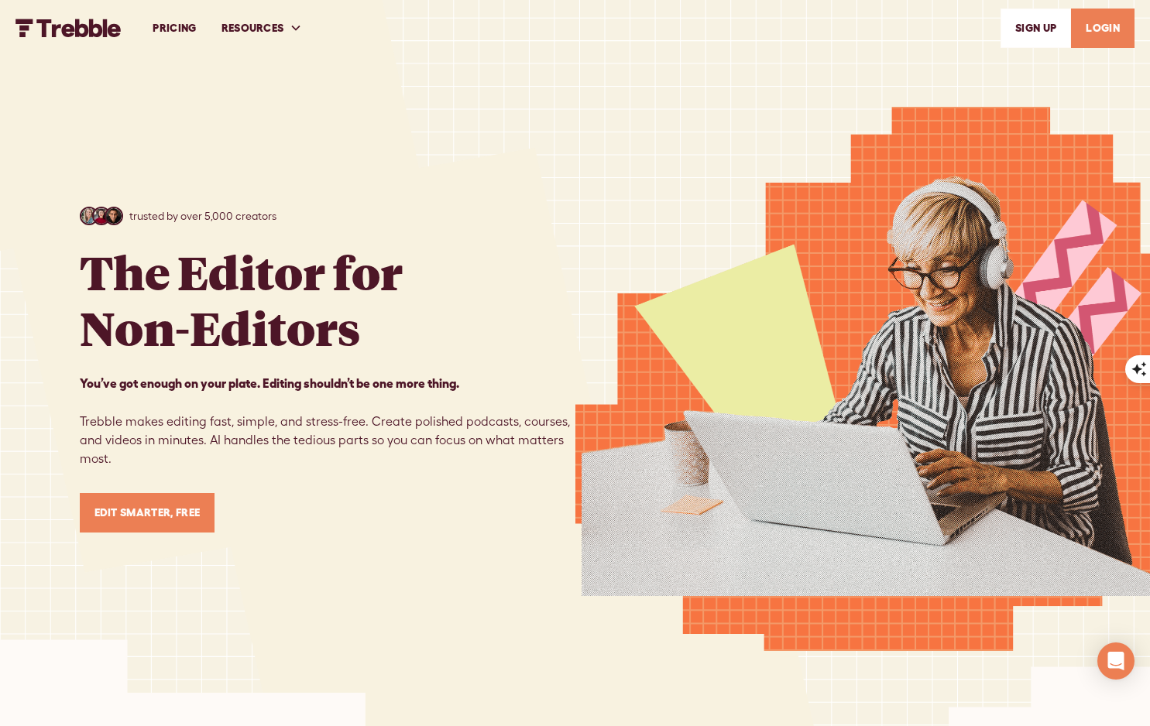
click at [1103, 32] on link "LOGIN" at bounding box center [1102, 28] width 63 height 39
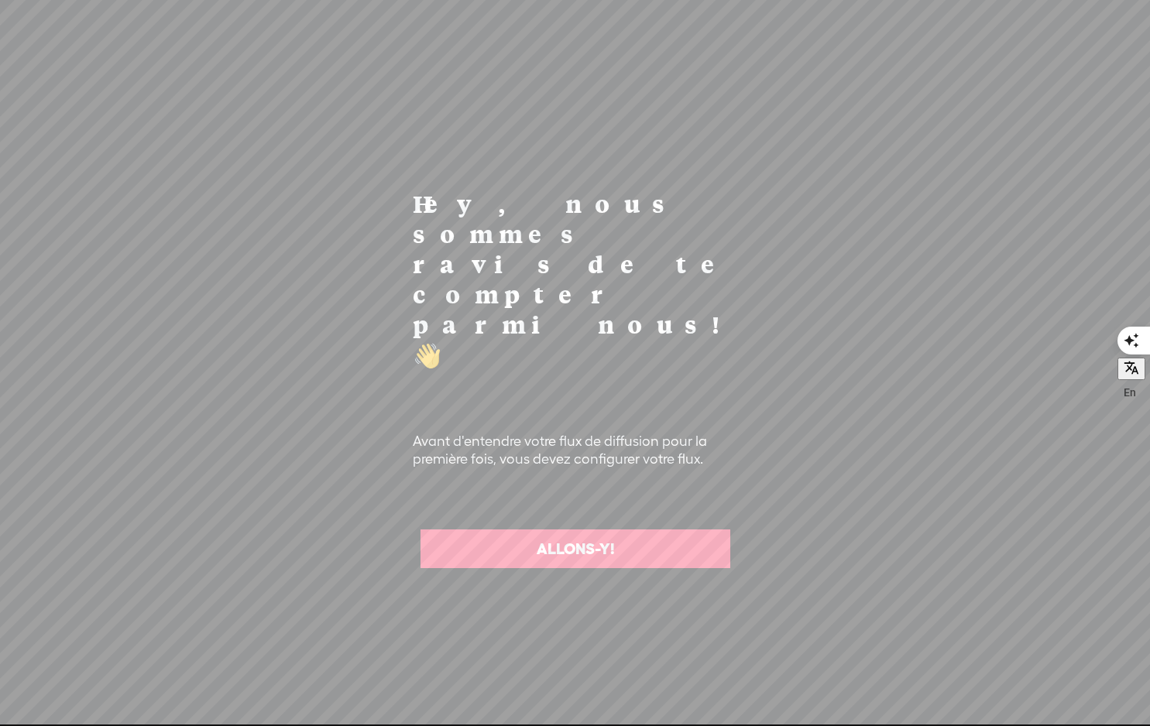
click at [521, 530] on link "ALLONS-Y!" at bounding box center [575, 549] width 310 height 39
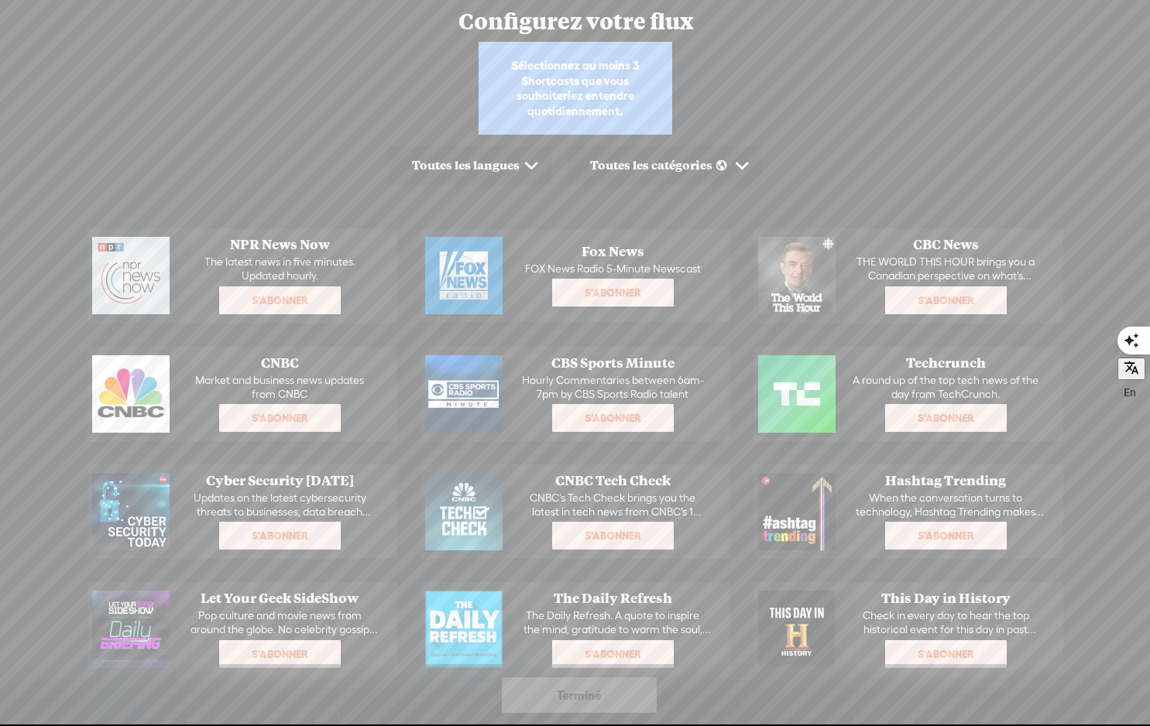
click at [529, 159] on span at bounding box center [532, 166] width 24 height 24
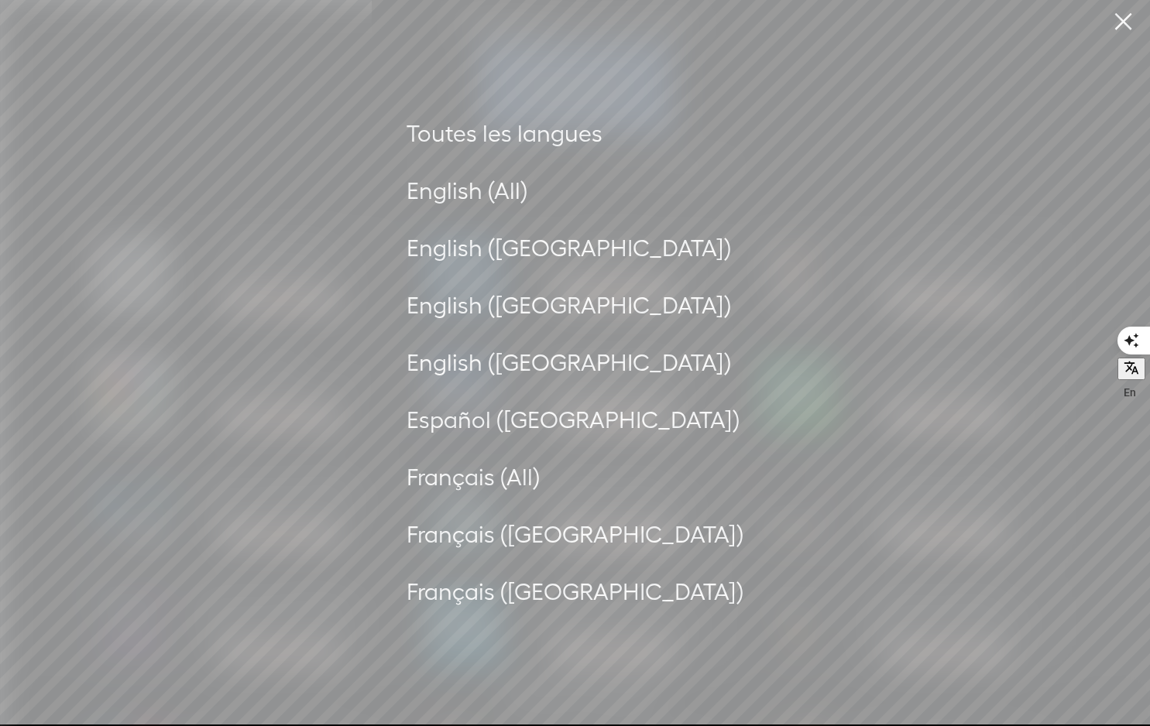
click at [512, 485] on div "Français (All)" at bounding box center [574, 477] width 337 height 42
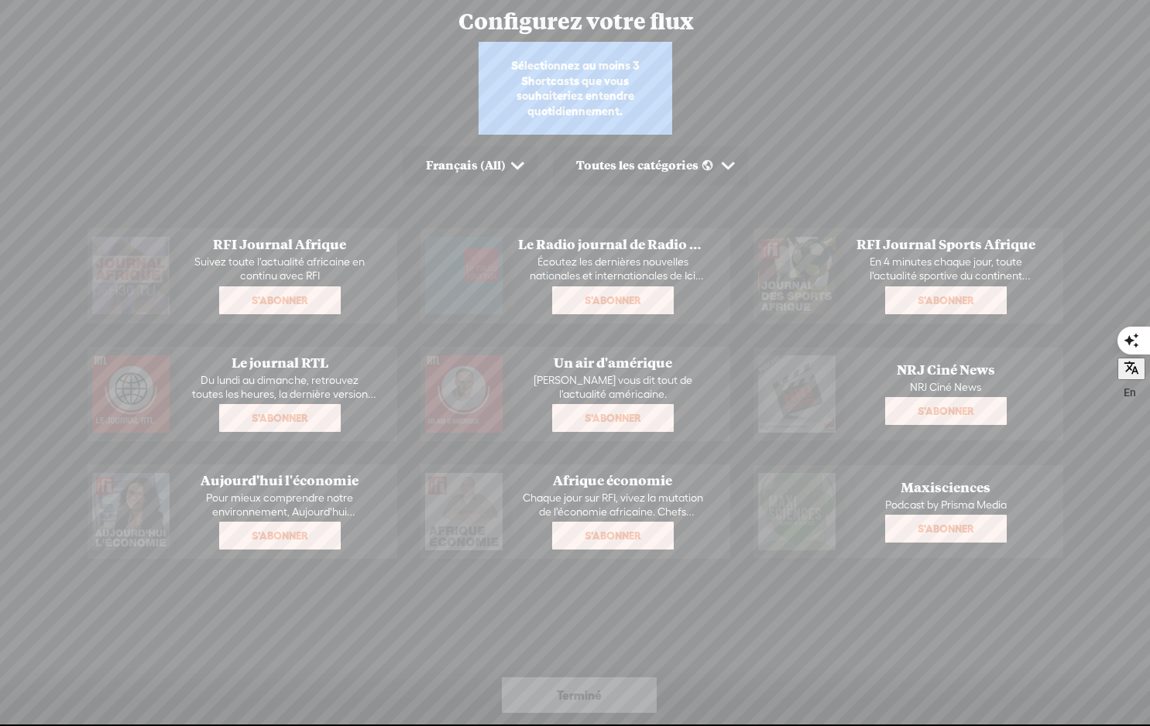
click at [695, 168] on div "Toutes les catégories" at bounding box center [646, 165] width 140 height 15
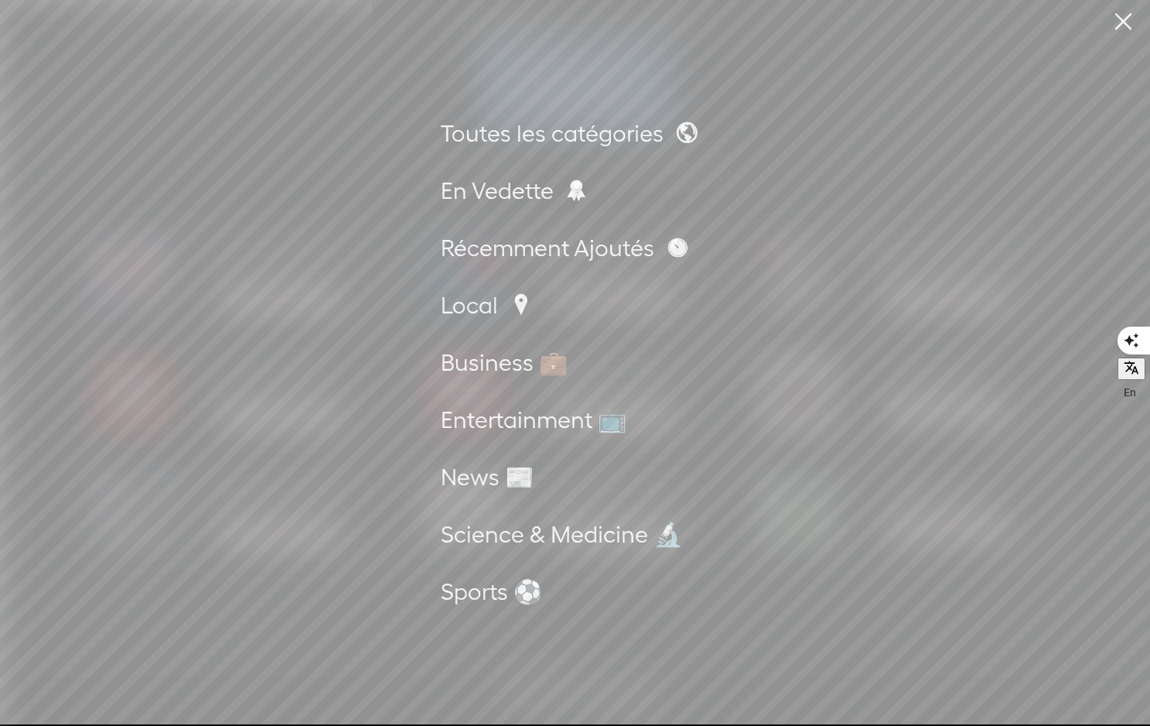
click at [524, 363] on div "Business 💼" at bounding box center [575, 362] width 269 height 42
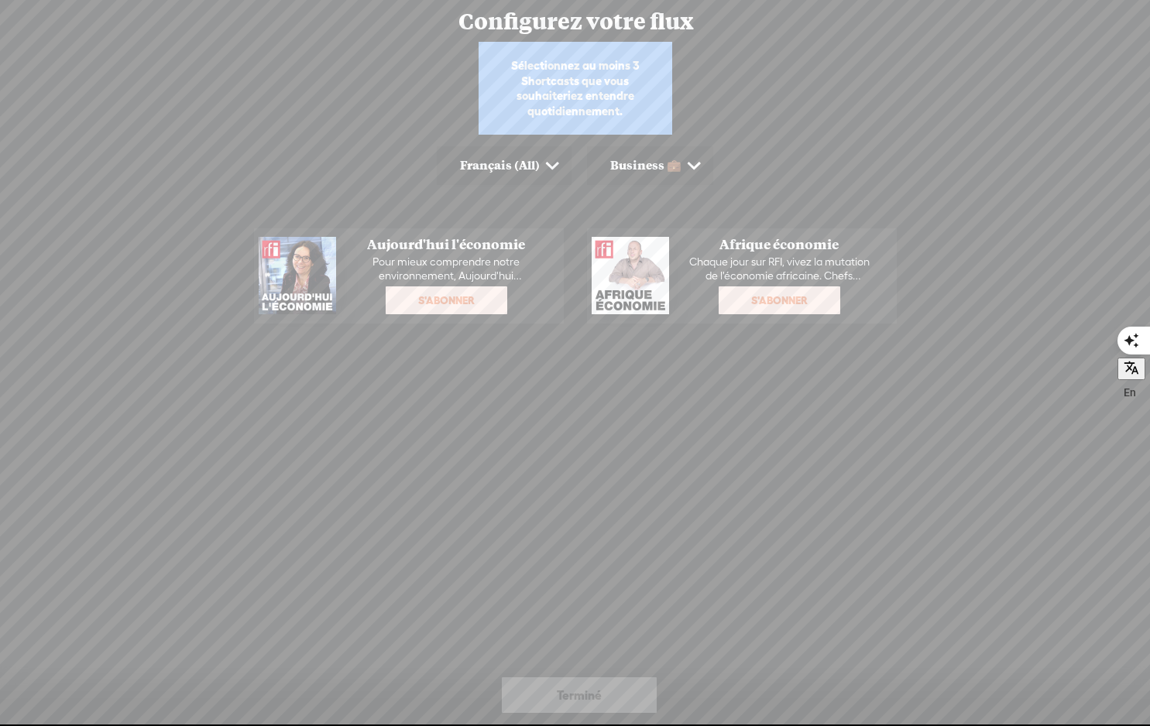
click at [520, 273] on p "Pour mieux comprendre notre environnement, Aujourd'hui l'économie vous propose …" at bounding box center [446, 269] width 205 height 28
click at [469, 296] on span "S'abonner" at bounding box center [446, 300] width 118 height 25
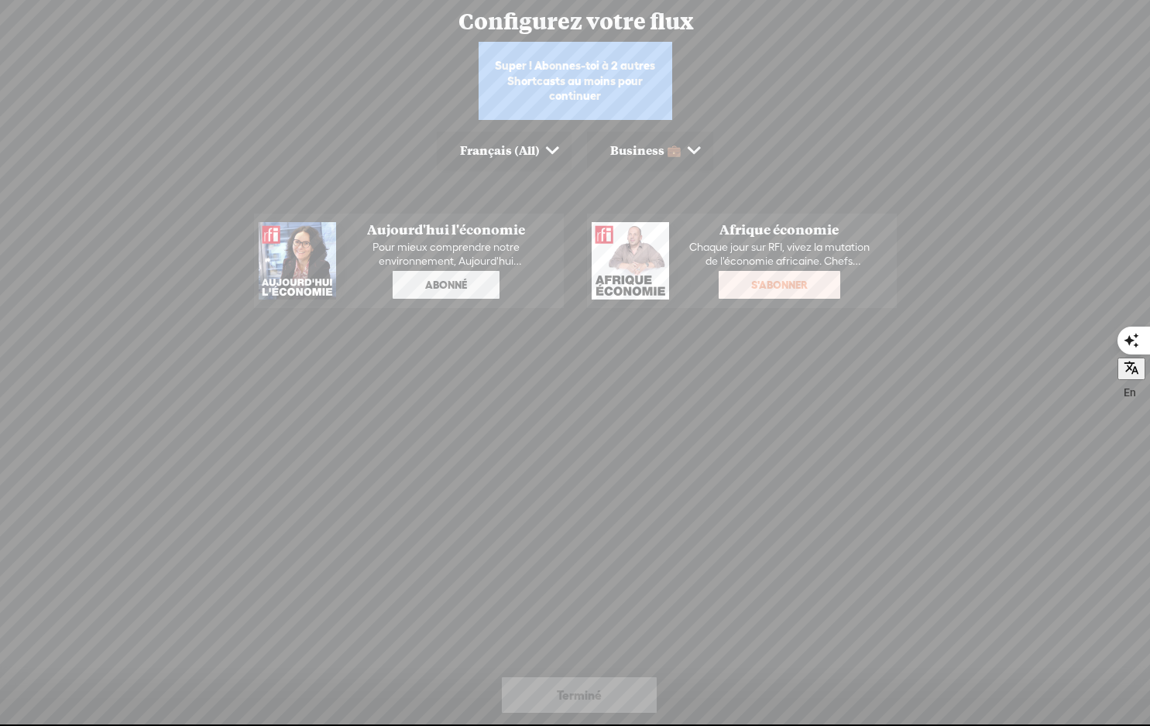
click at [672, 156] on div "Business 💼" at bounding box center [645, 150] width 71 height 15
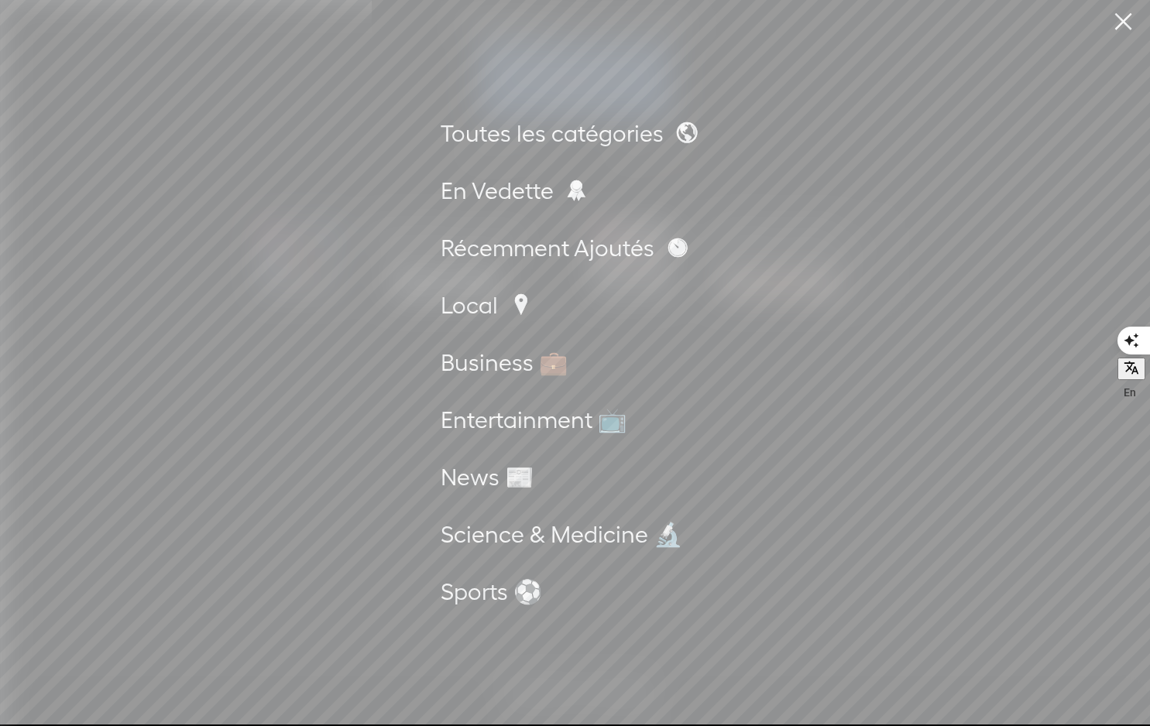
click at [625, 139] on div "Toutes les catégories" at bounding box center [575, 133] width 269 height 42
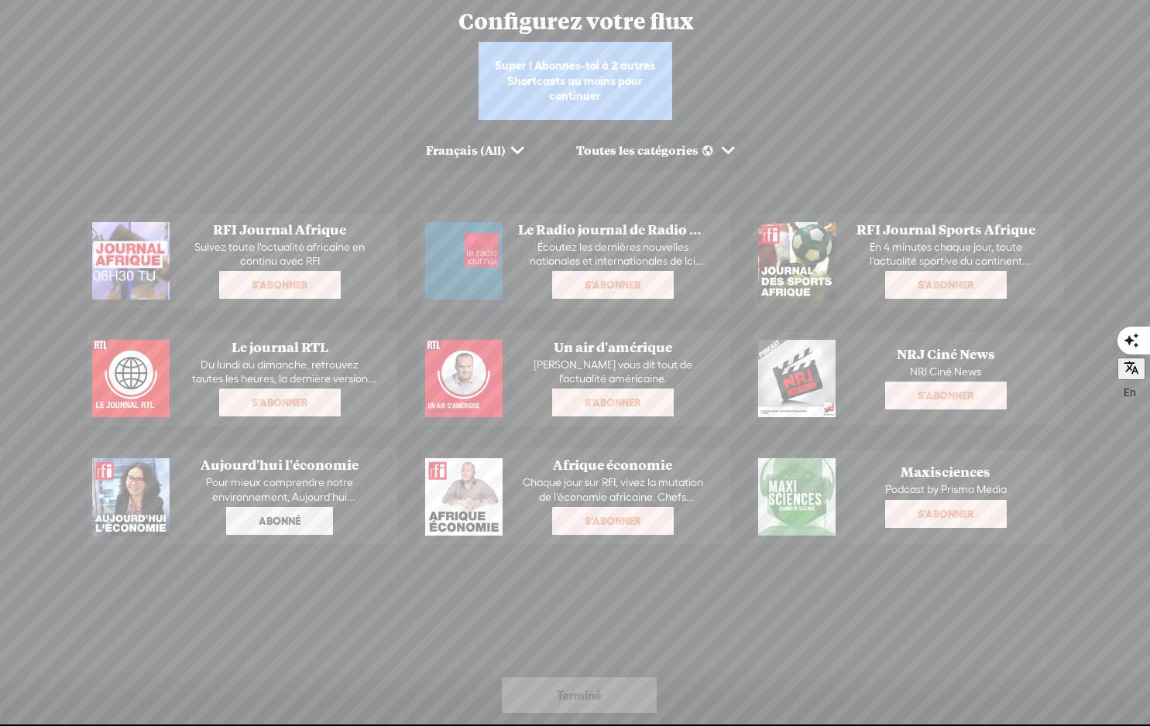
click at [274, 405] on span "S'abonner" at bounding box center [280, 402] width 118 height 25
click at [611, 288] on span "S'abonner" at bounding box center [613, 285] width 118 height 25
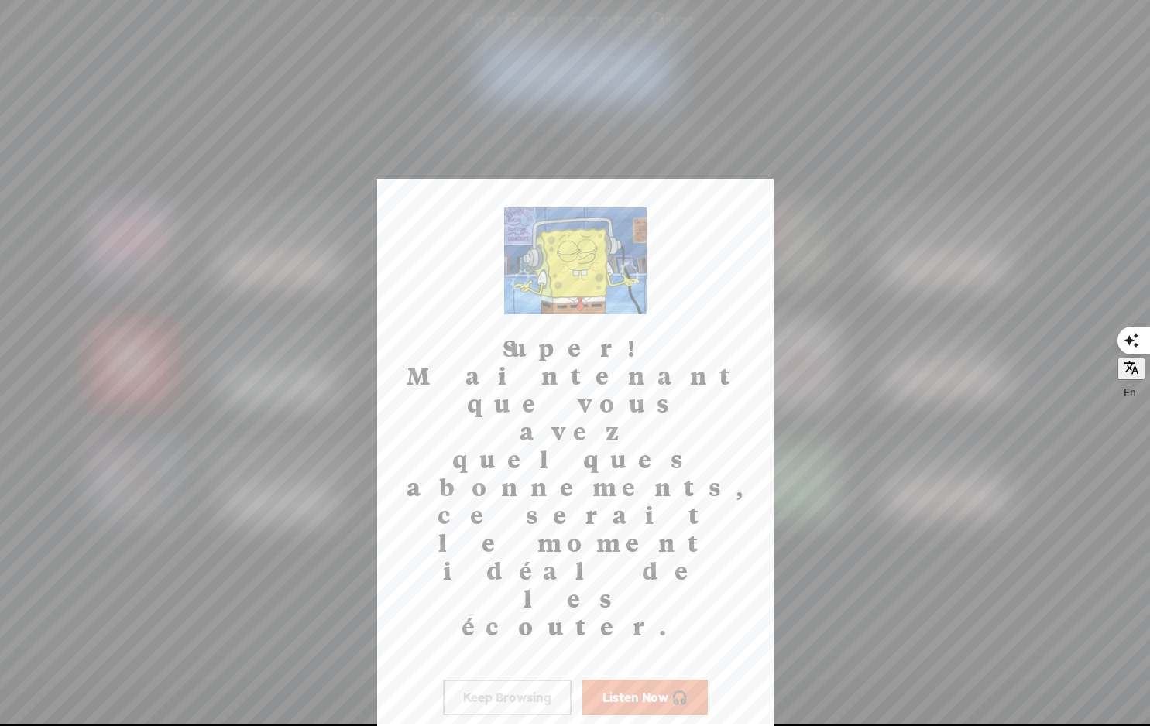
click at [567, 701] on div at bounding box center [575, 362] width 1150 height 725
click at [632, 680] on button "Listen Now 🎧" at bounding box center [644, 698] width 125 height 36
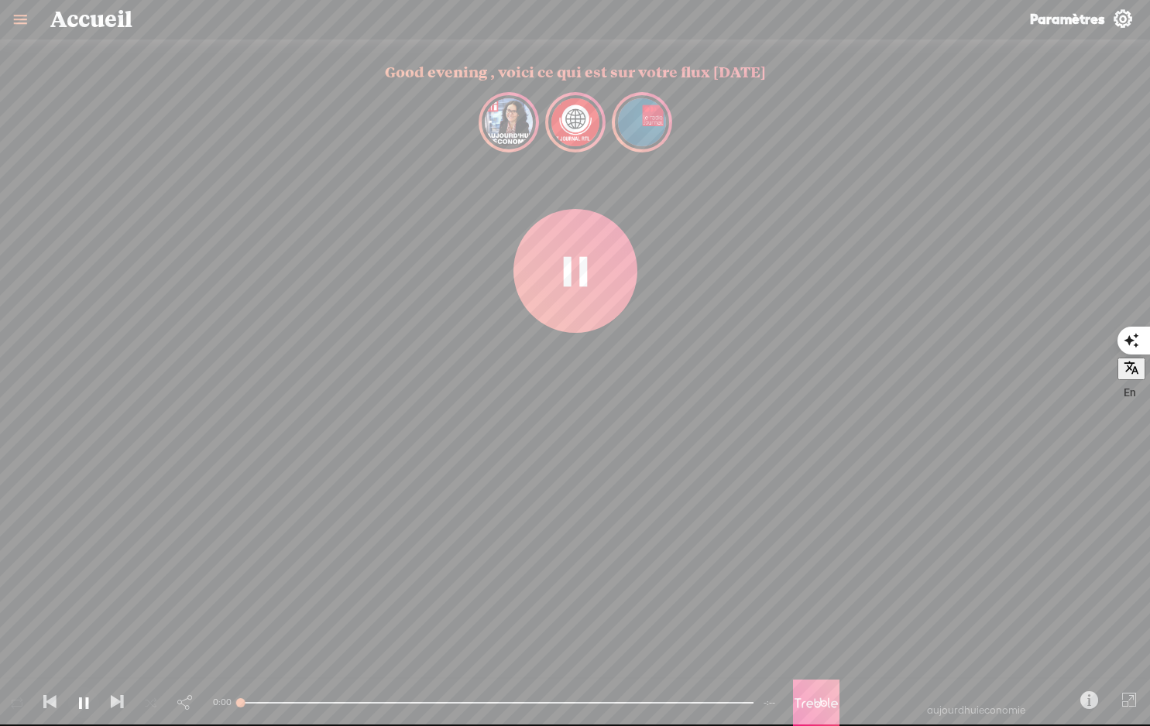
click at [582, 301] on t at bounding box center [575, 271] width 23 height 60
click at [582, 301] on t at bounding box center [575, 271] width 31 height 60
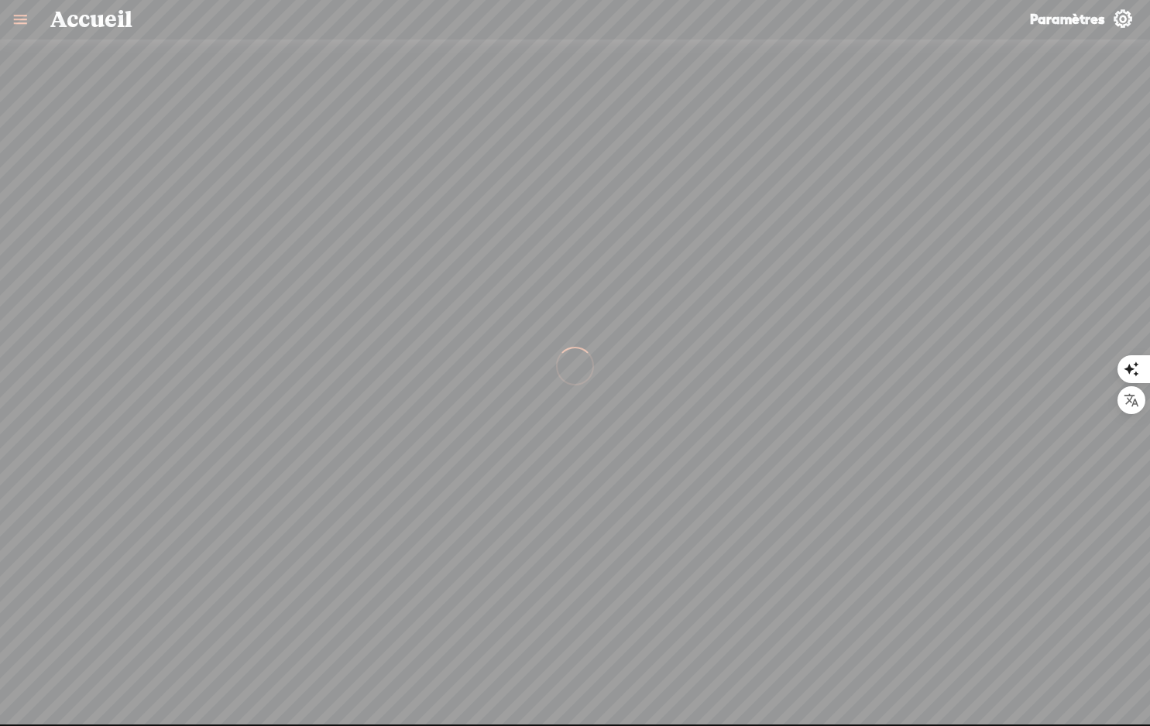
scroll to position [1, 0]
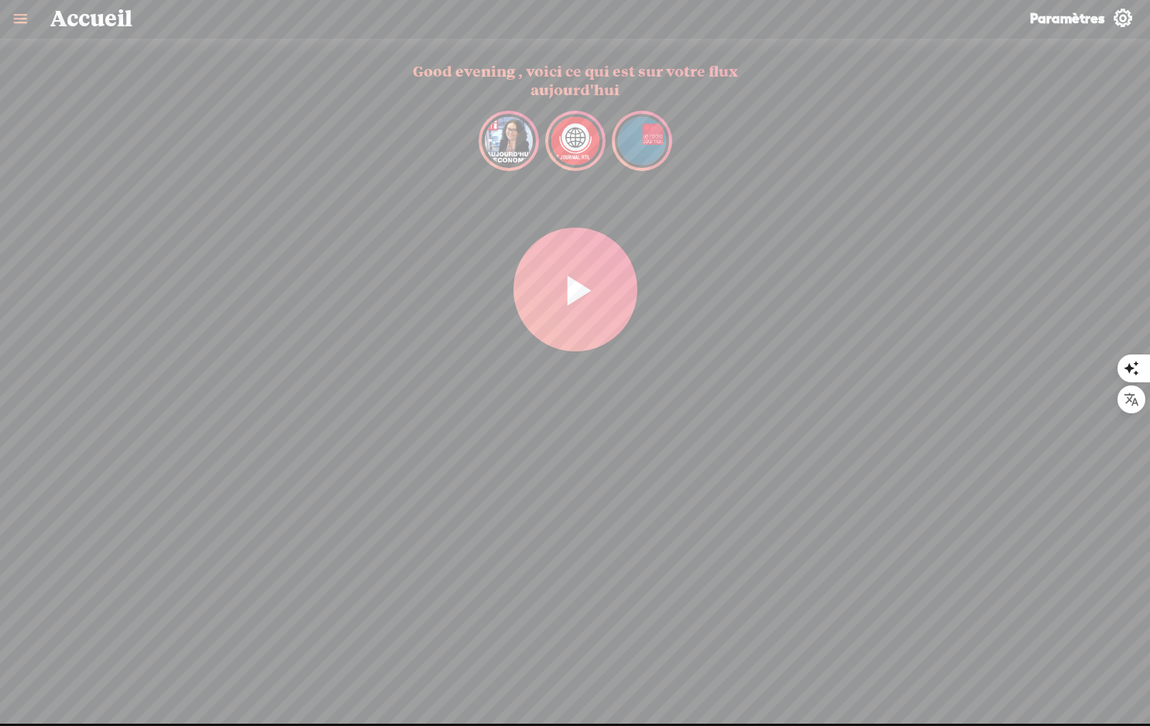
click at [81, 17] on span "Accueil" at bounding box center [91, 18] width 82 height 40
click at [16, 17] on link at bounding box center [20, 18] width 40 height 40
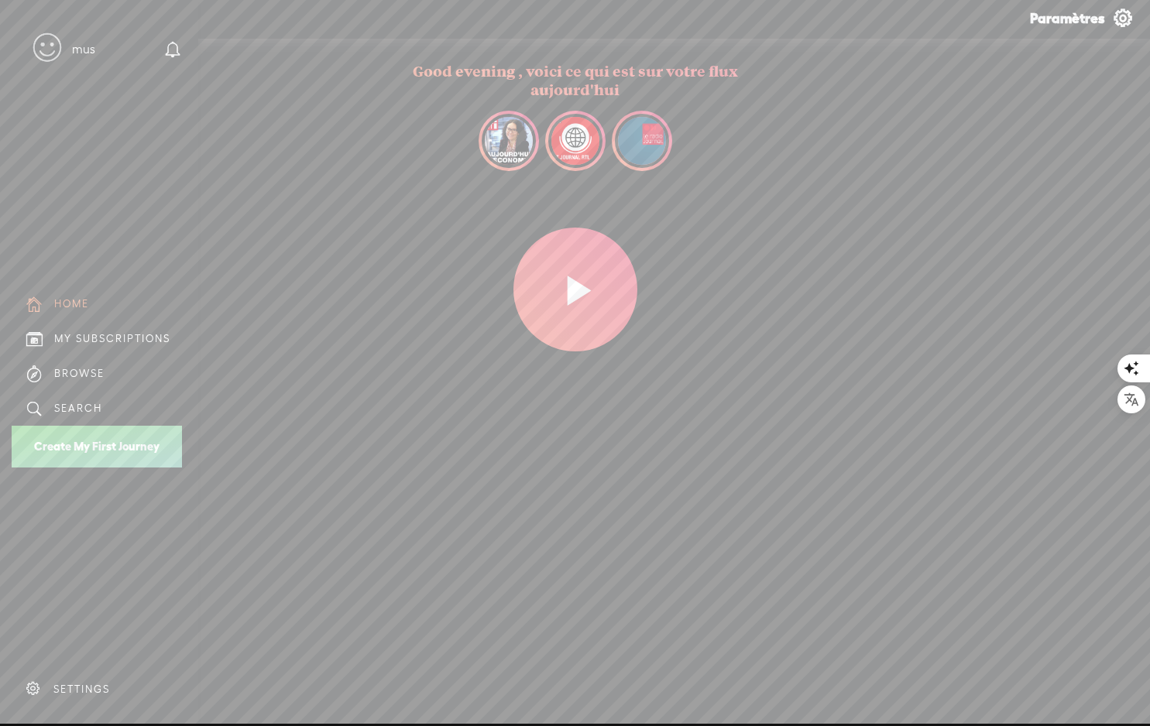
click at [83, 50] on div "mus" at bounding box center [83, 49] width 23 height 15
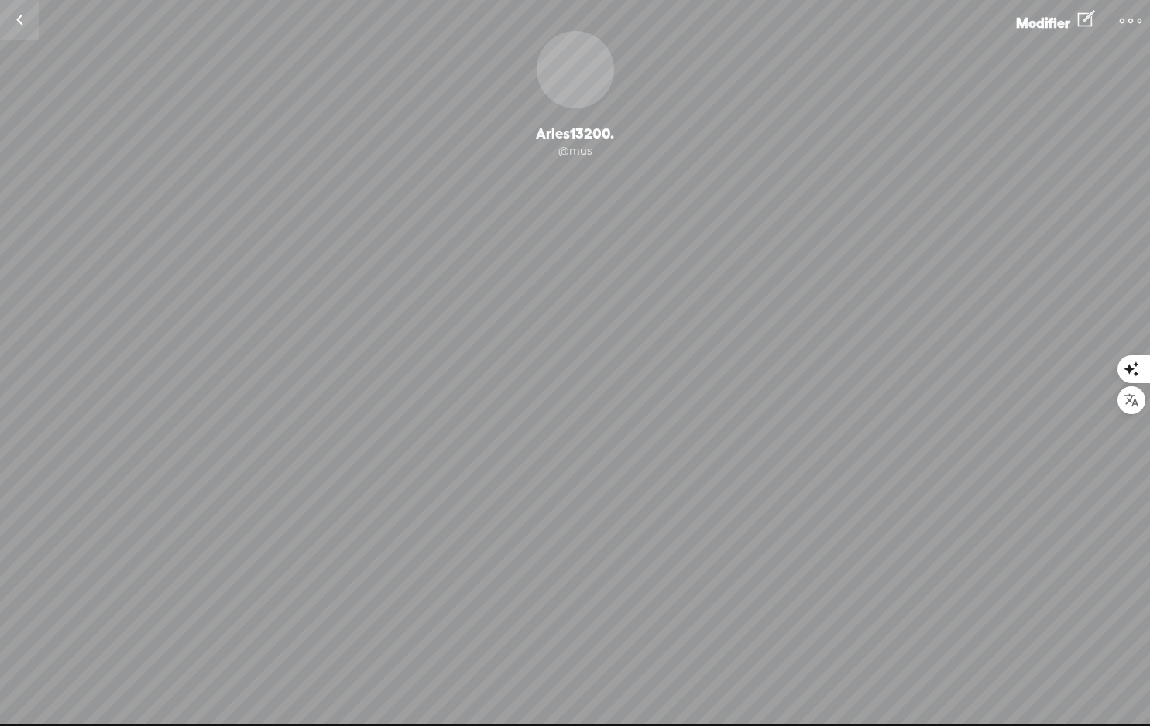
click at [23, 21] on link at bounding box center [19, 20] width 39 height 40
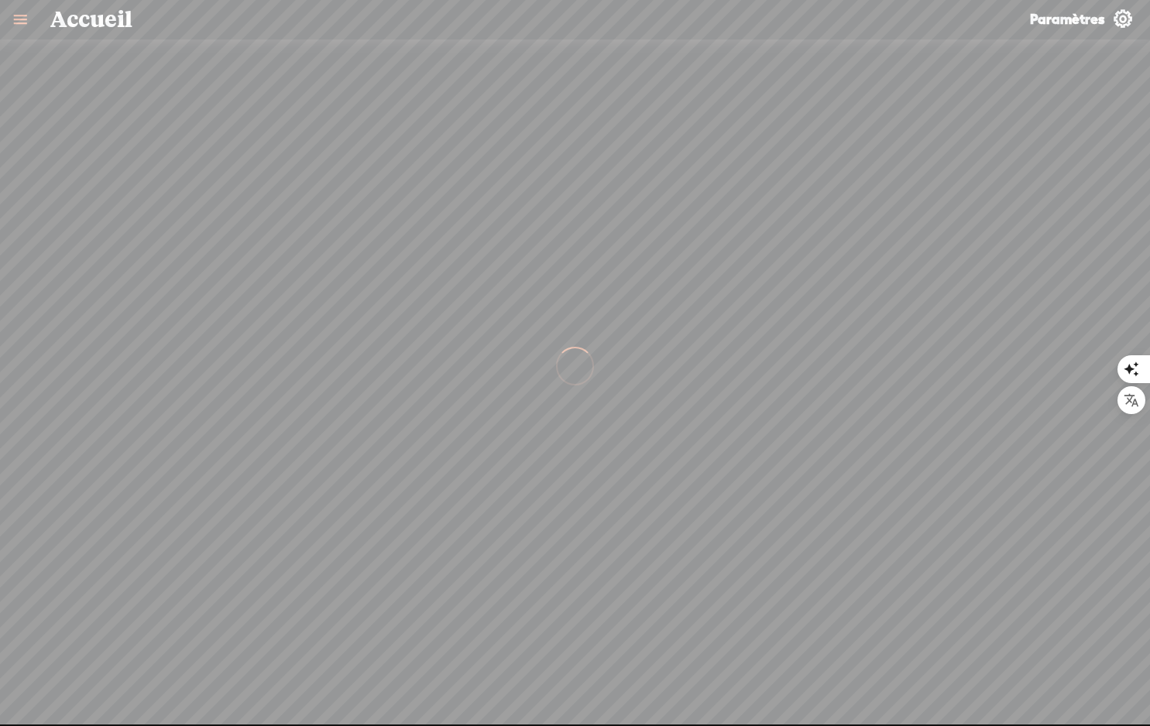
scroll to position [1, 0]
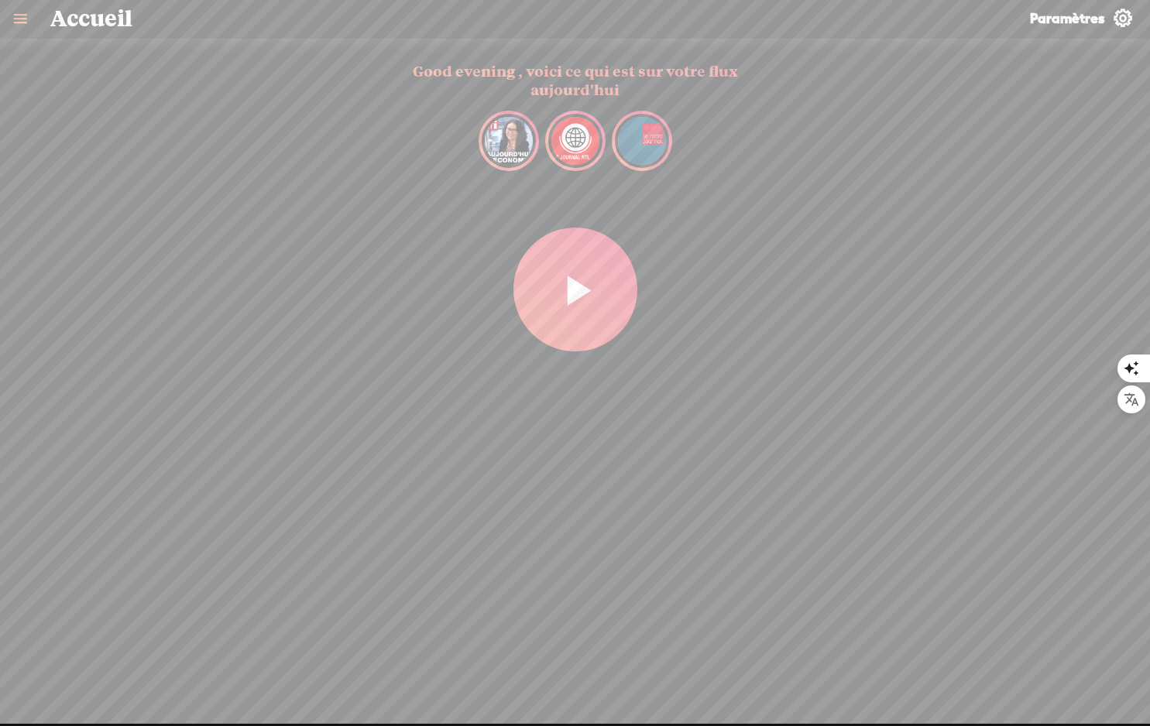
click at [23, 20] on link at bounding box center [20, 18] width 40 height 40
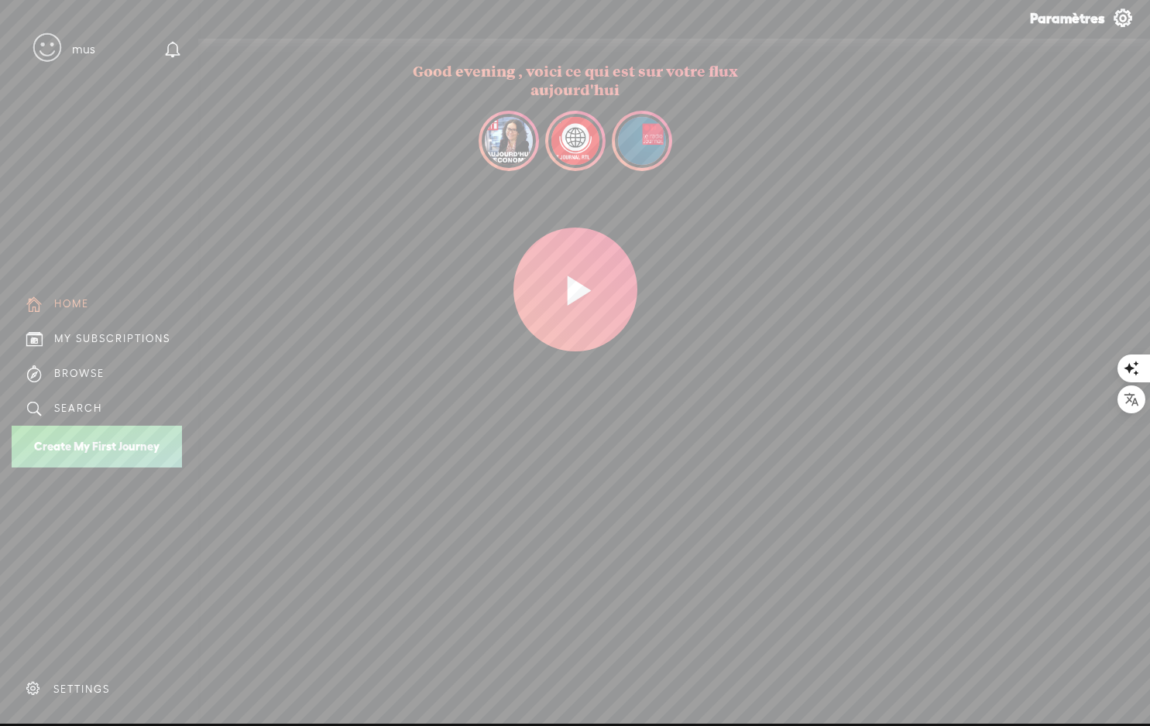
click at [84, 340] on div "MY SUBSCRIPTIONS" at bounding box center [112, 338] width 116 height 13
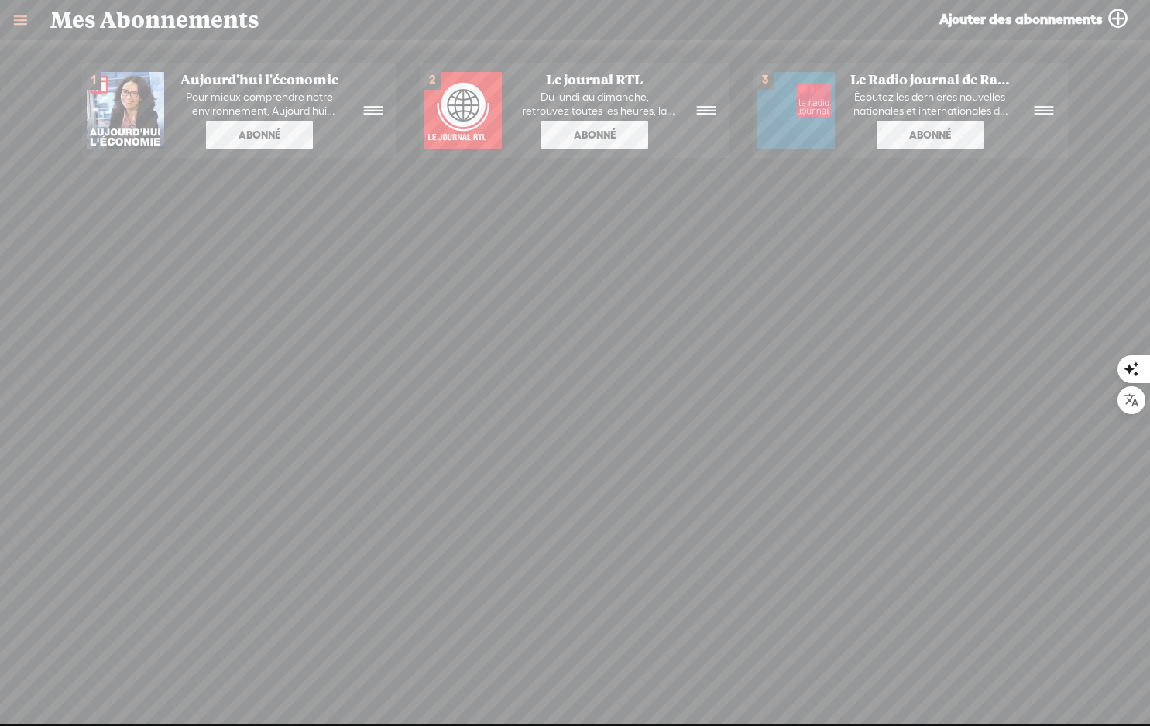
click at [22, 19] on link at bounding box center [20, 20] width 40 height 40
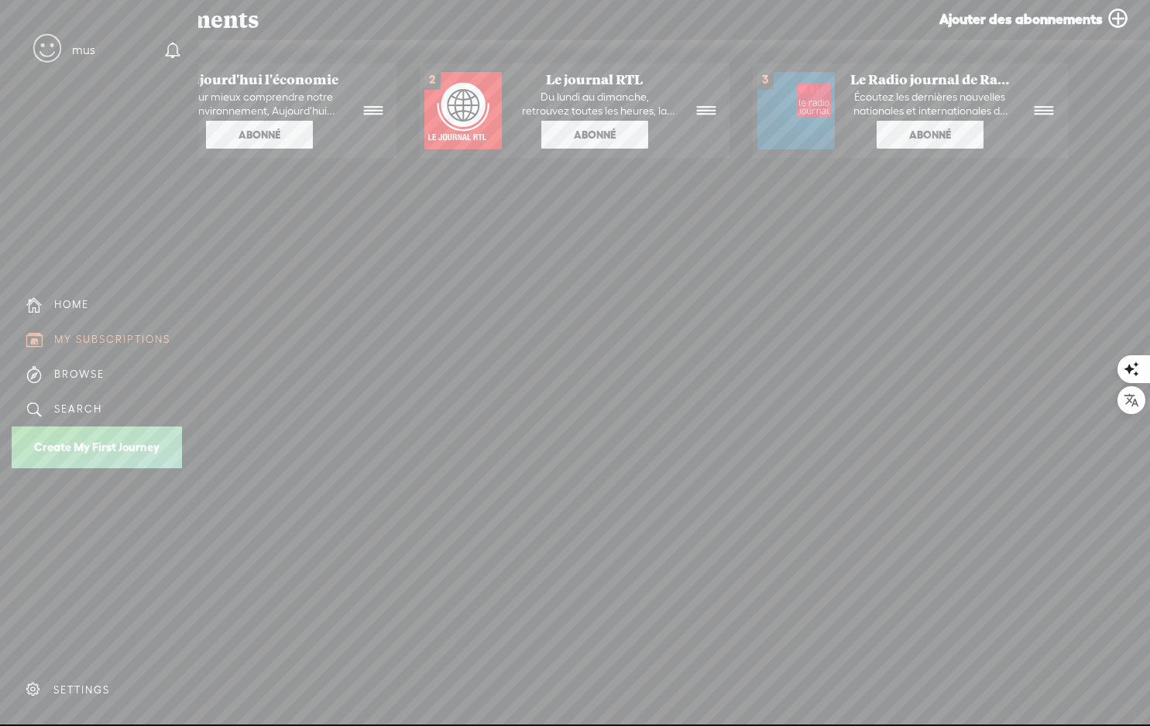
click at [76, 378] on div "BROWSE" at bounding box center [79, 374] width 50 height 13
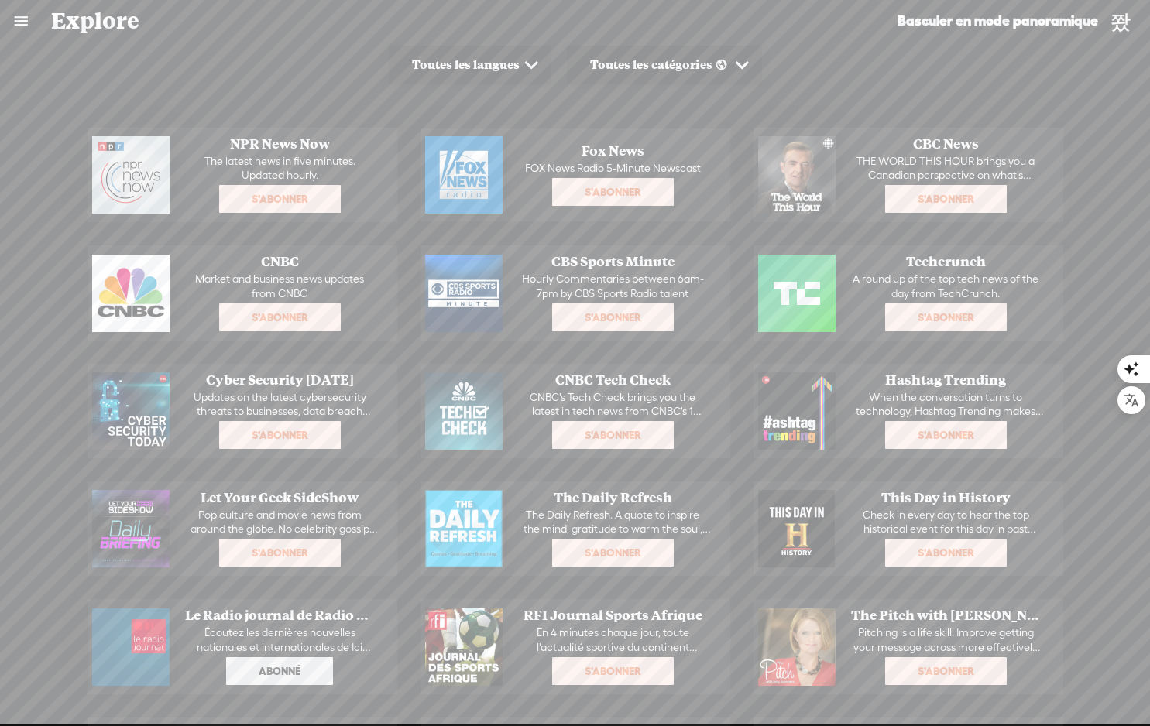
click at [22, 18] on link at bounding box center [21, 21] width 40 height 40
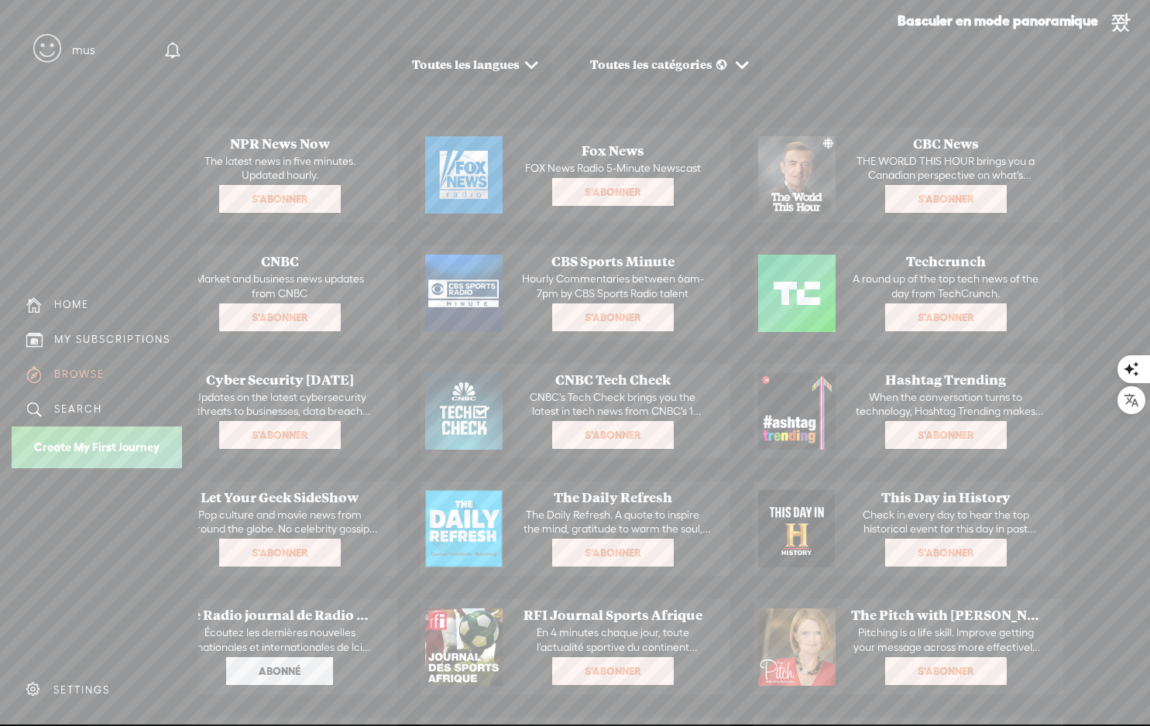
click at [60, 413] on div "SEARCH" at bounding box center [78, 409] width 48 height 13
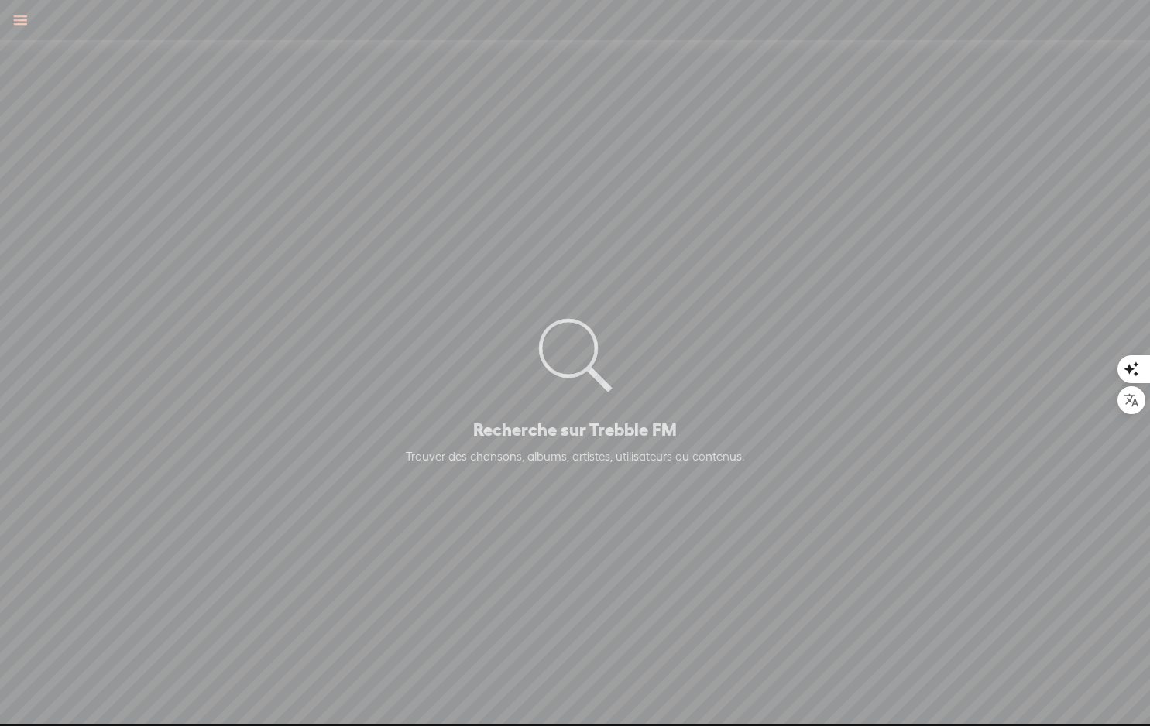
click at [24, 21] on link at bounding box center [20, 20] width 40 height 40
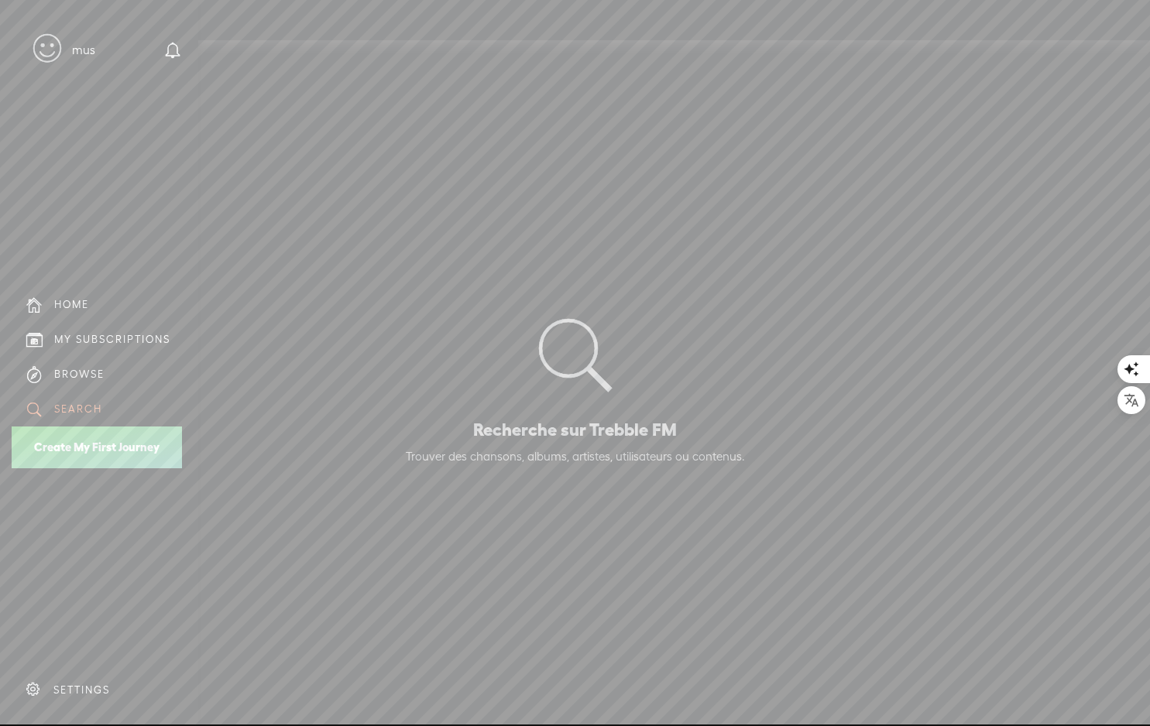
click at [44, 456] on link "Create My First Journey" at bounding box center [97, 447] width 170 height 41
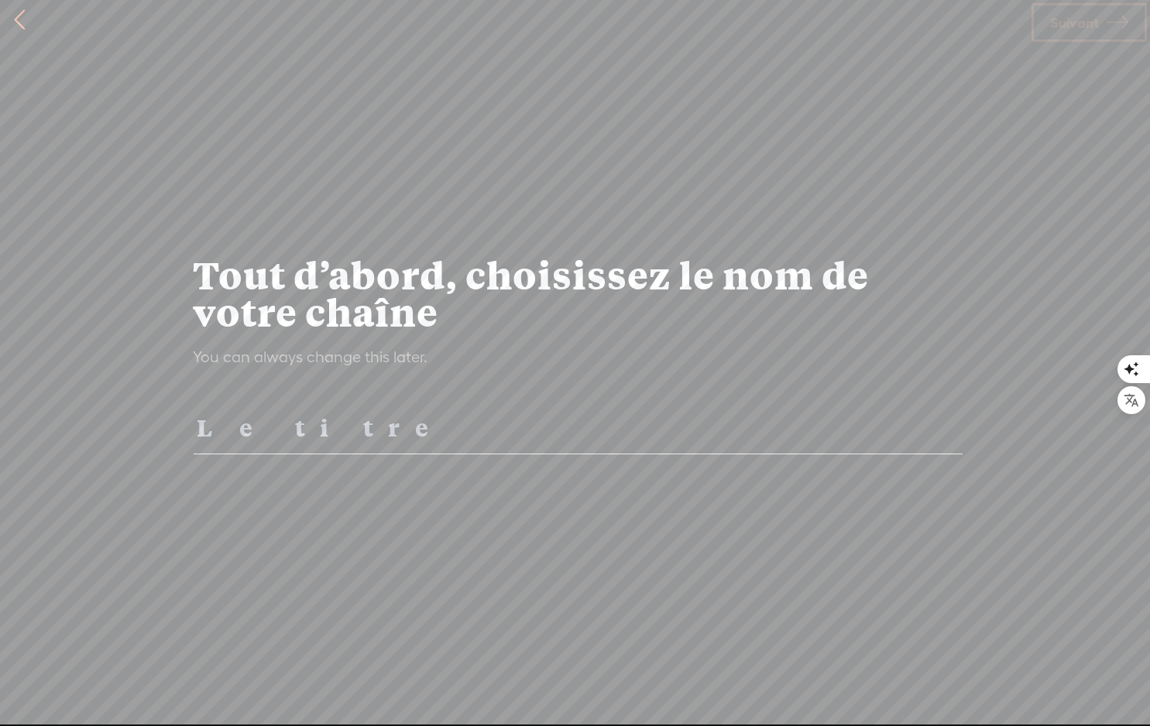
click at [242, 433] on input "text" at bounding box center [578, 427] width 769 height 53
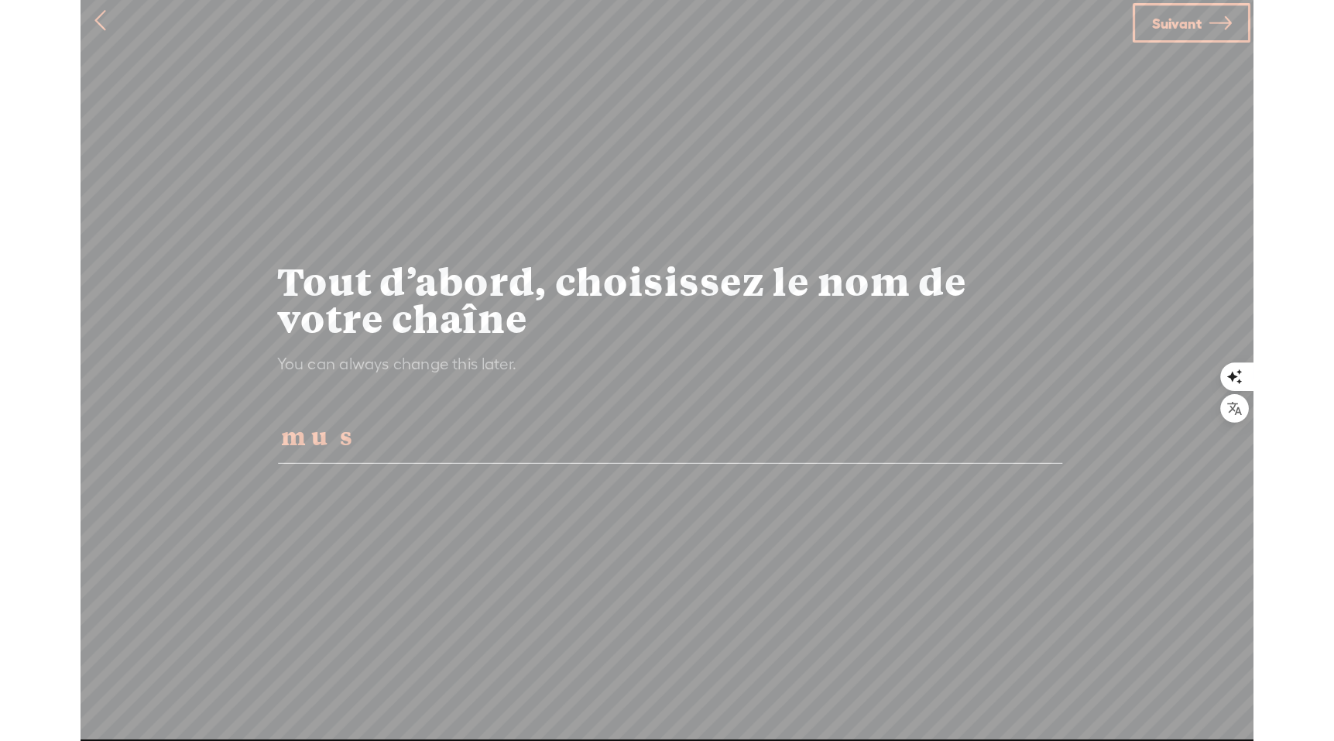
scroll to position [6, 0]
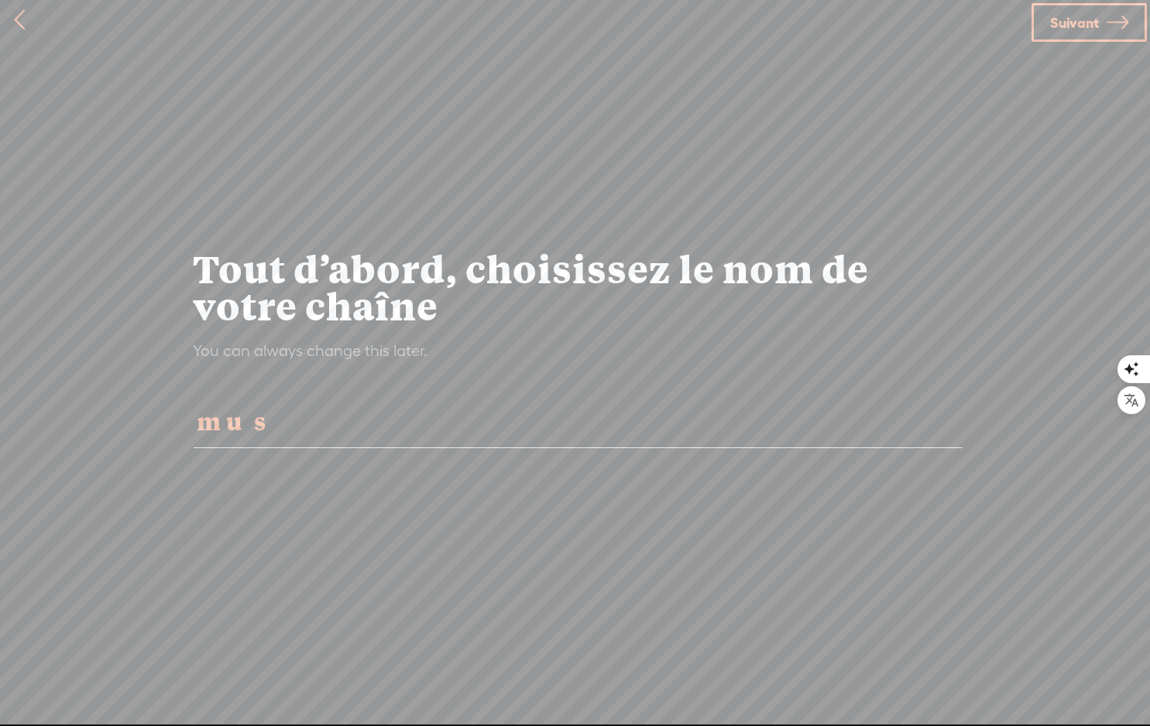
type input "mus"
click at [1072, 30] on span "Suivant" at bounding box center [1074, 22] width 49 height 39
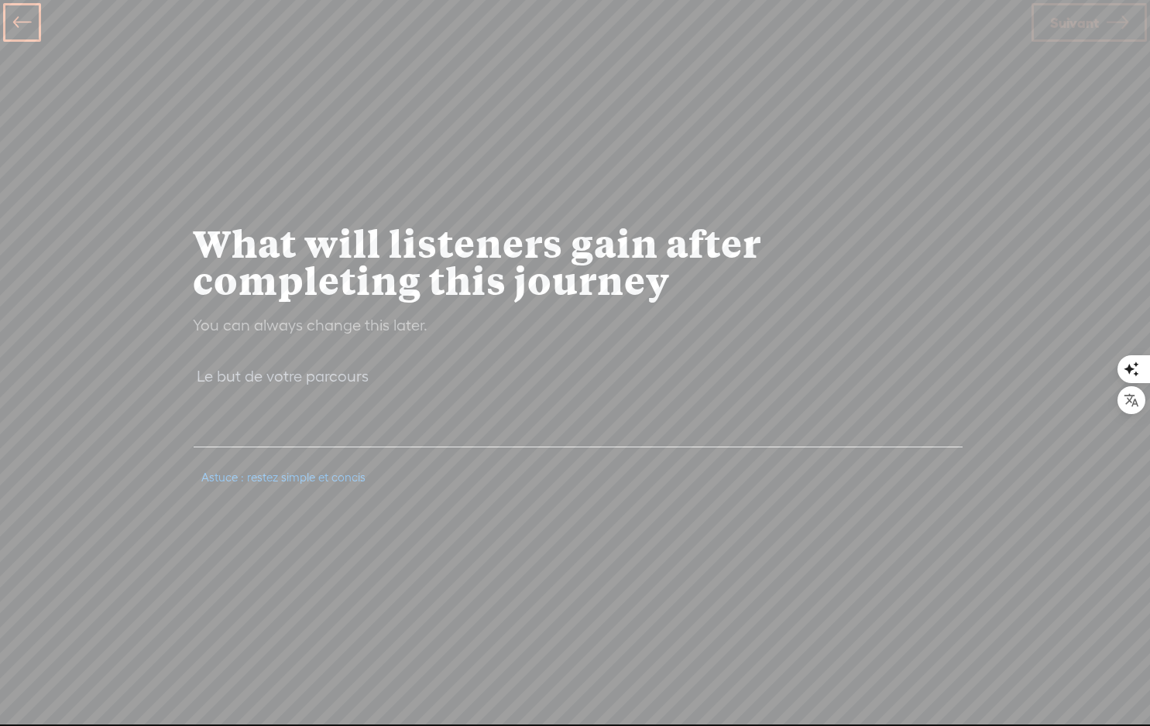
drag, startPoint x: 677, startPoint y: 296, endPoint x: 239, endPoint y: 204, distance: 447.0
click at [239, 204] on div "What will listeners gain after completing this journey You can always change th…" at bounding box center [575, 358] width 813 height 649
click at [224, 331] on div "You can always change this later." at bounding box center [310, 325] width 250 height 20
click at [233, 382] on textarea at bounding box center [578, 405] width 769 height 84
click at [238, 438] on textarea at bounding box center [578, 405] width 769 height 84
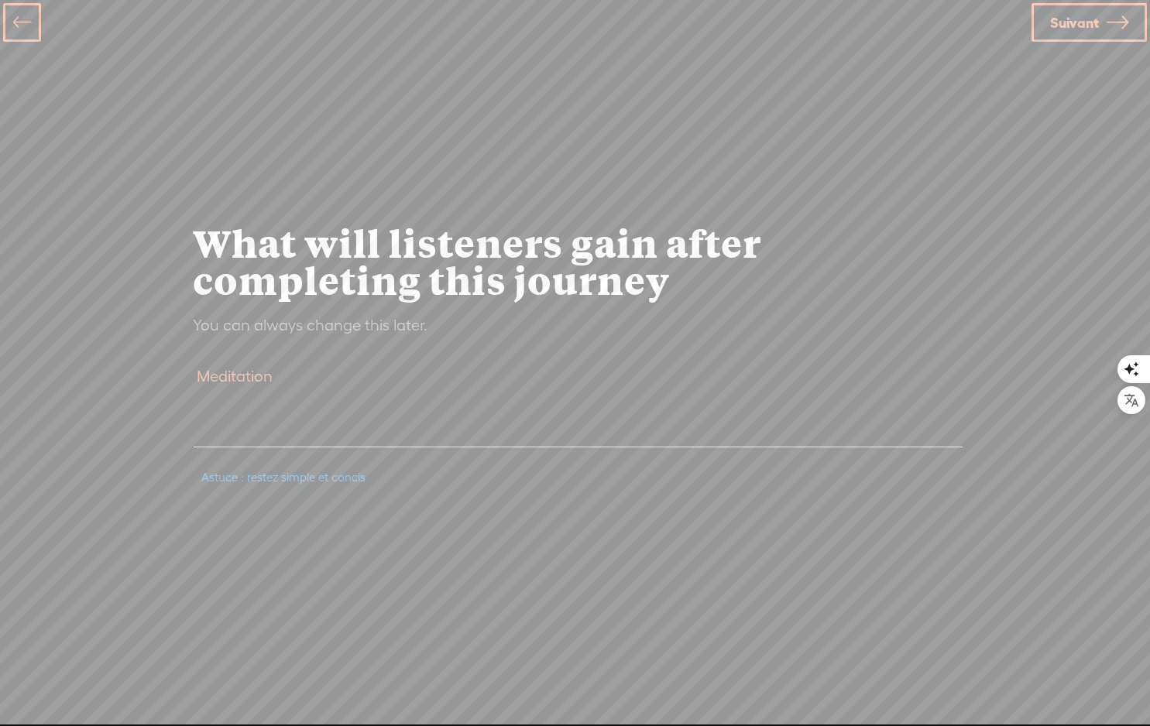
type textarea "Meditation"
click at [1057, 29] on span "Suivant" at bounding box center [1074, 22] width 49 height 39
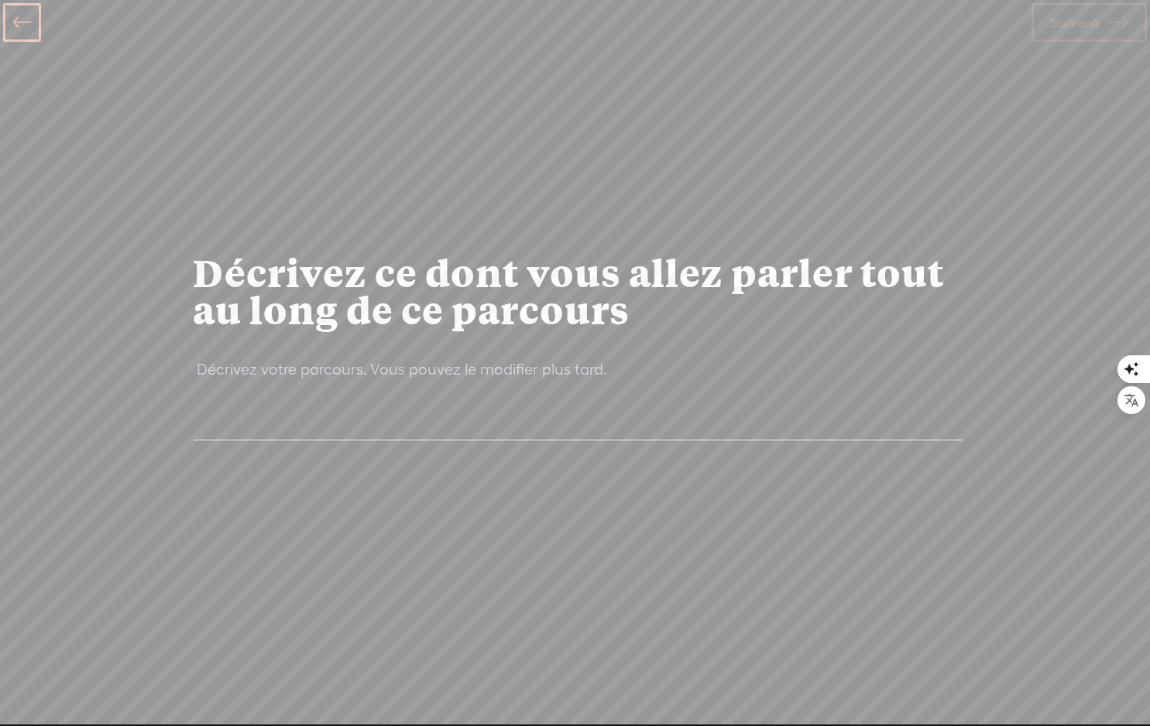
click at [355, 418] on textarea at bounding box center [578, 398] width 769 height 84
type textarea "Meditation [DEMOGRAPHIC_DATA]"
click at [1097, 29] on span "Suivant" at bounding box center [1074, 22] width 49 height 39
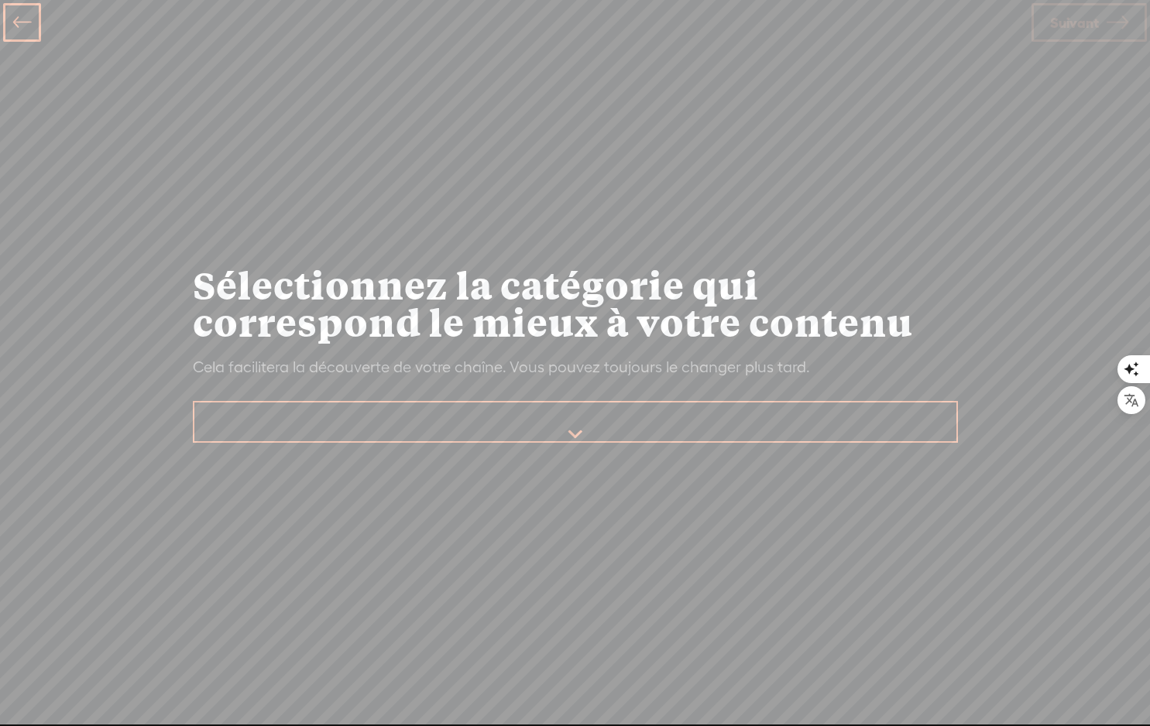
click at [571, 430] on select "Arts 🎨 Astrology 🔮 Beauty & Fashion 🧥 Business 💼 Comedy 😂 Cooking 🍳 Culture 🌍 E…" at bounding box center [575, 423] width 763 height 40
select select "Education"
click at [194, 403] on select "Arts 🎨 Astrology 🔮 Beauty & Fashion 🧥 Business 💼 Comedy 😂 Cooking 🍳 Culture 🌍 E…" at bounding box center [575, 423] width 763 height 40
click at [1086, 36] on span "Suivant" at bounding box center [1074, 22] width 49 height 39
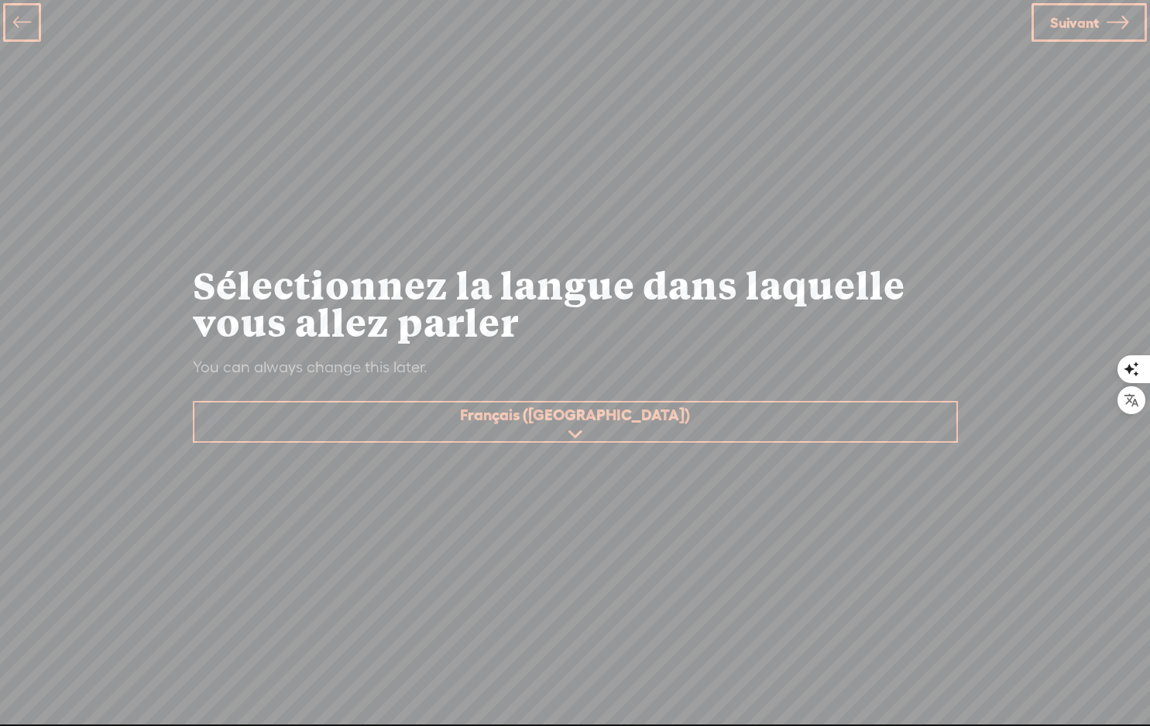
click at [1099, 26] on link "Suivant" at bounding box center [1088, 22] width 115 height 39
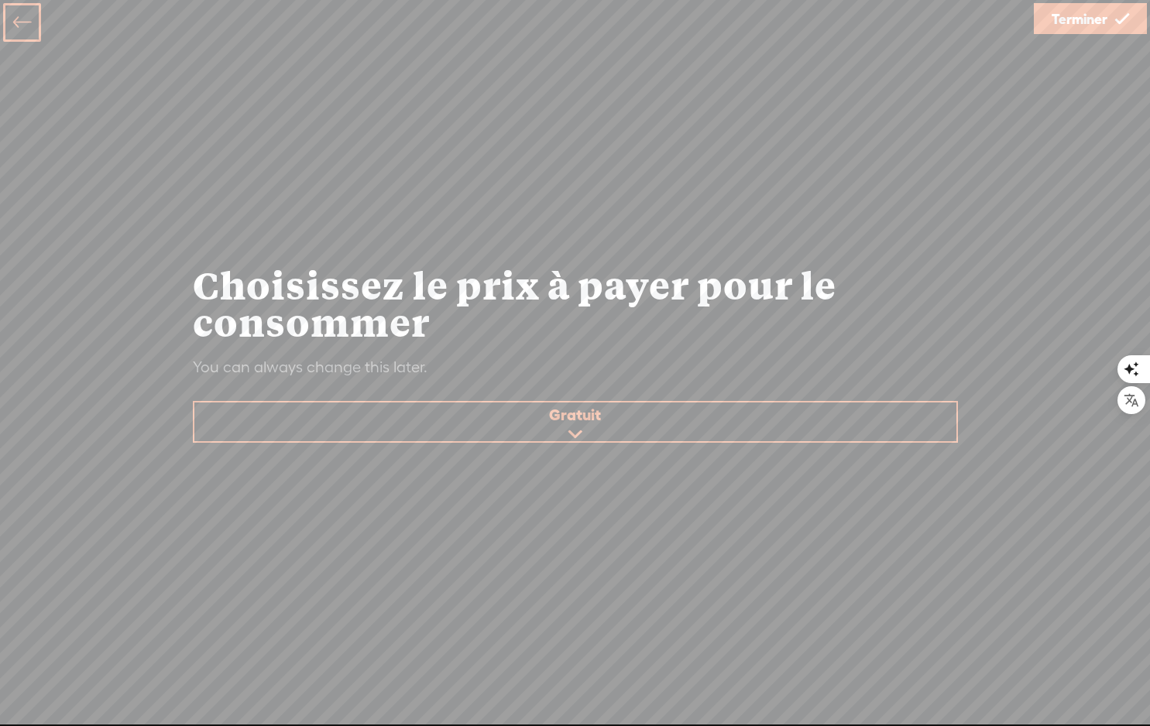
click at [586, 424] on select "Gratuit Payant" at bounding box center [575, 423] width 763 height 40
click at [194, 403] on select "Gratuit Payant" at bounding box center [575, 423] width 763 height 40
click at [1092, 26] on span "Terminer" at bounding box center [1079, 18] width 56 height 39
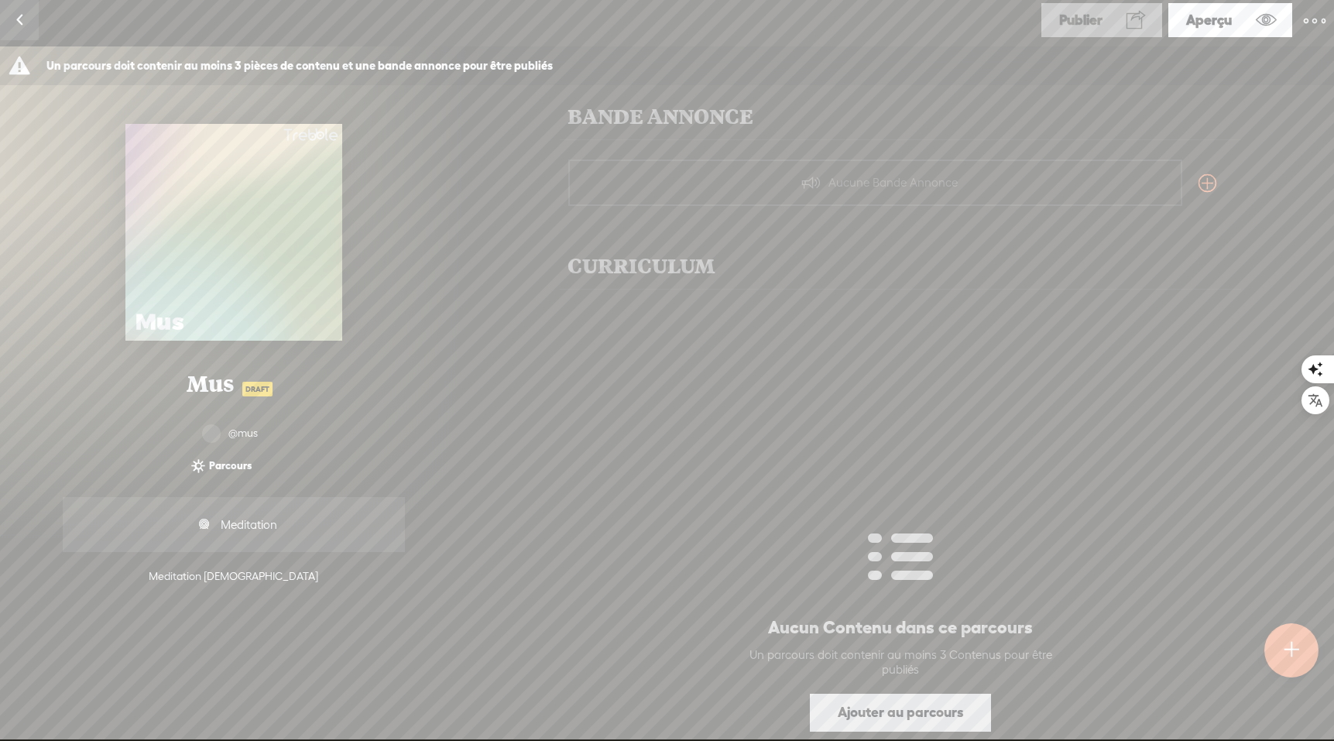
drag, startPoint x: 1134, startPoint y: 23, endPoint x: 1339, endPoint y: -28, distance: 210.7
click at [1149, 0] on html "You have 120 minutes of transcription remaining. Upgrade to increase your limit…" at bounding box center [667, 370] width 1334 height 740
click at [1149, 21] on t at bounding box center [1315, 21] width 22 height 22
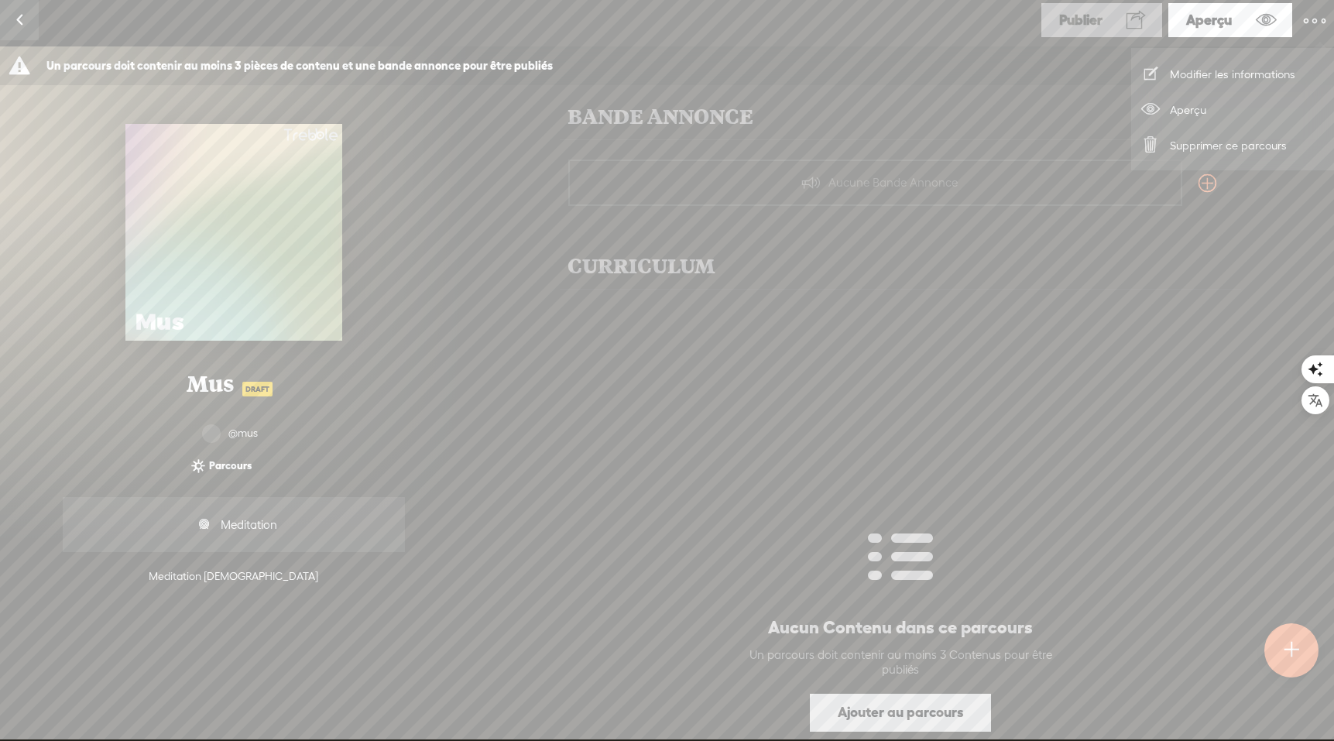
click at [903, 246] on div "CURRICULUM" at bounding box center [900, 265] width 681 height 47
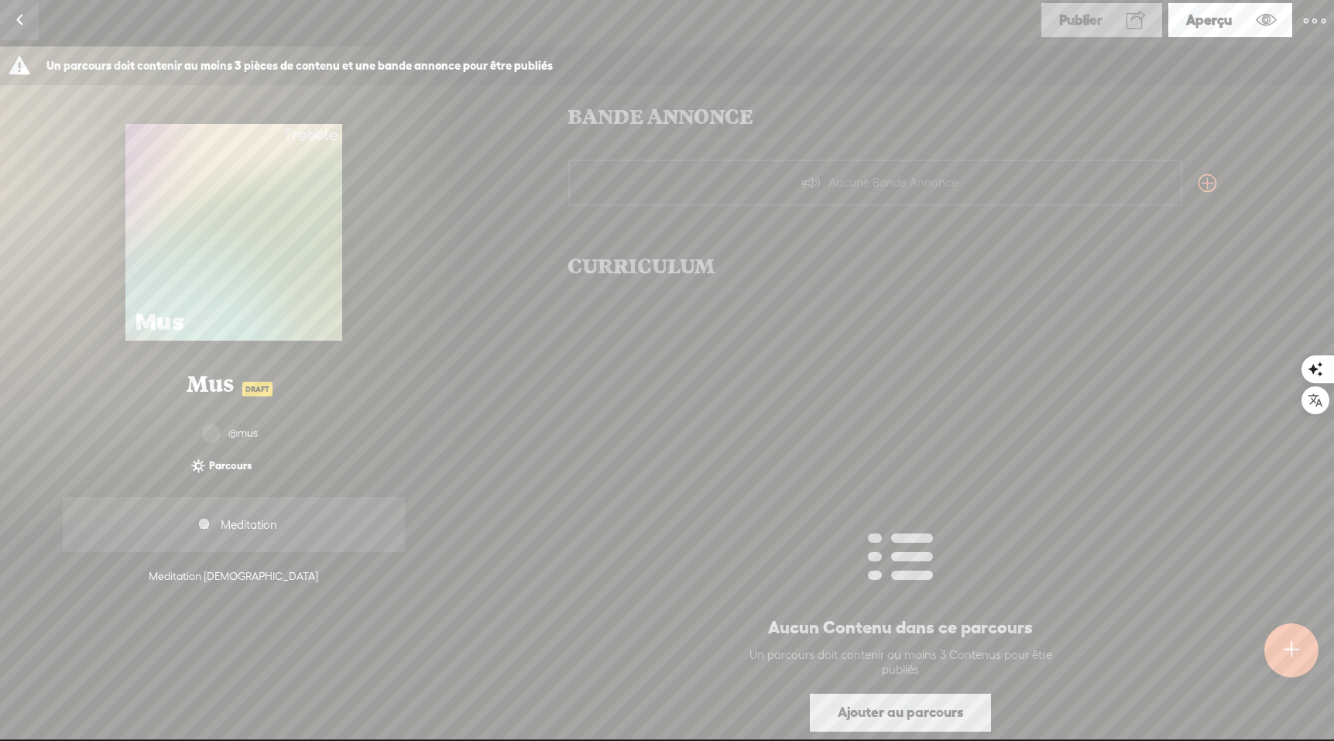
click at [911, 192] on div "Aucune Bande Annonce" at bounding box center [875, 182] width 614 height 46
click at [1149, 185] on t at bounding box center [1208, 184] width 18 height 22
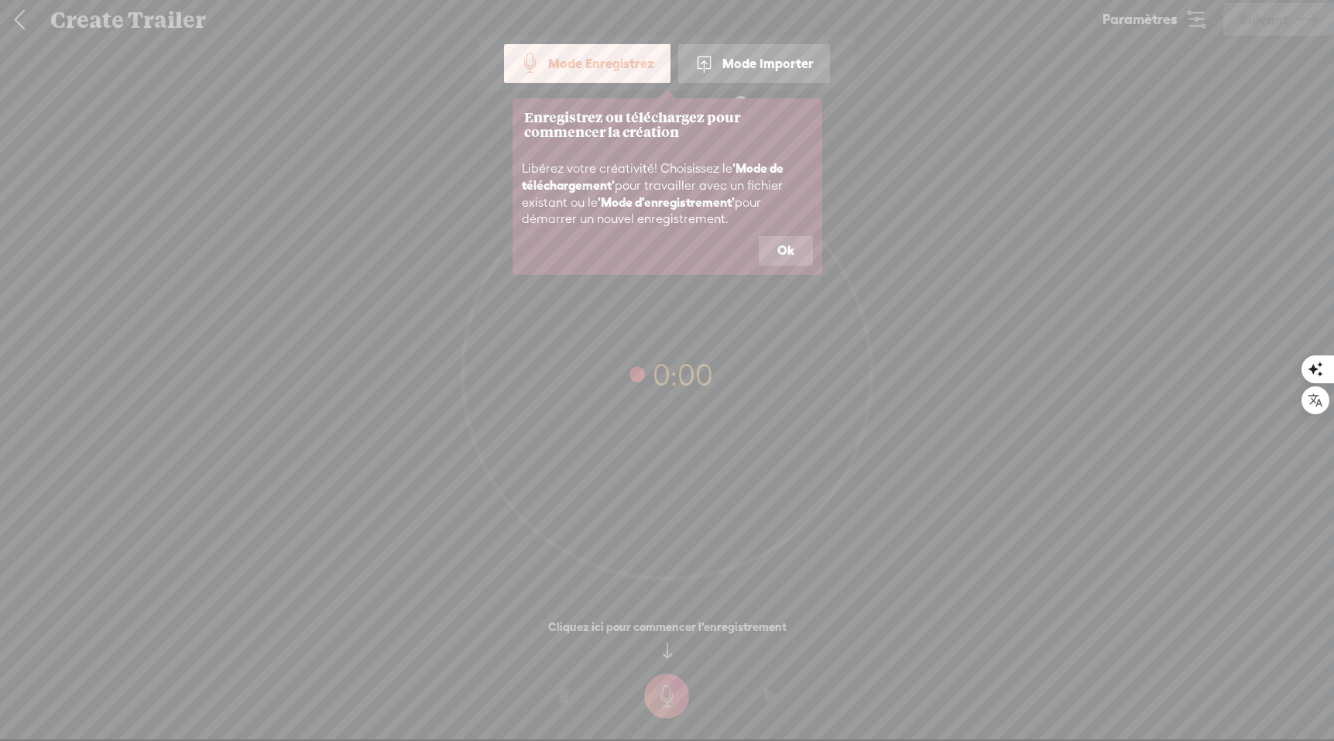
click at [765, 58] on div "Mode Importer" at bounding box center [754, 63] width 152 height 39
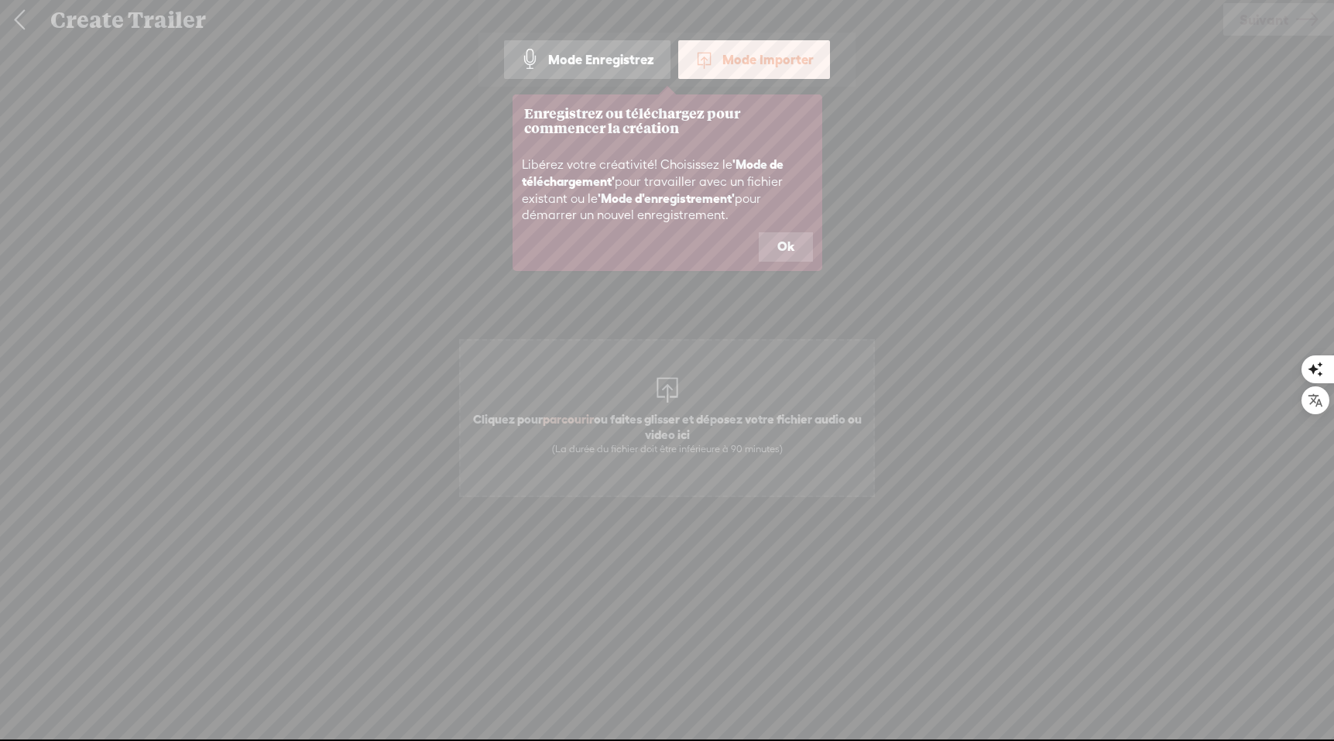
click at [23, 25] on icon at bounding box center [667, 370] width 1334 height 741
click at [19, 18] on icon at bounding box center [667, 370] width 1334 height 741
click at [784, 251] on button "Ok" at bounding box center [786, 246] width 54 height 29
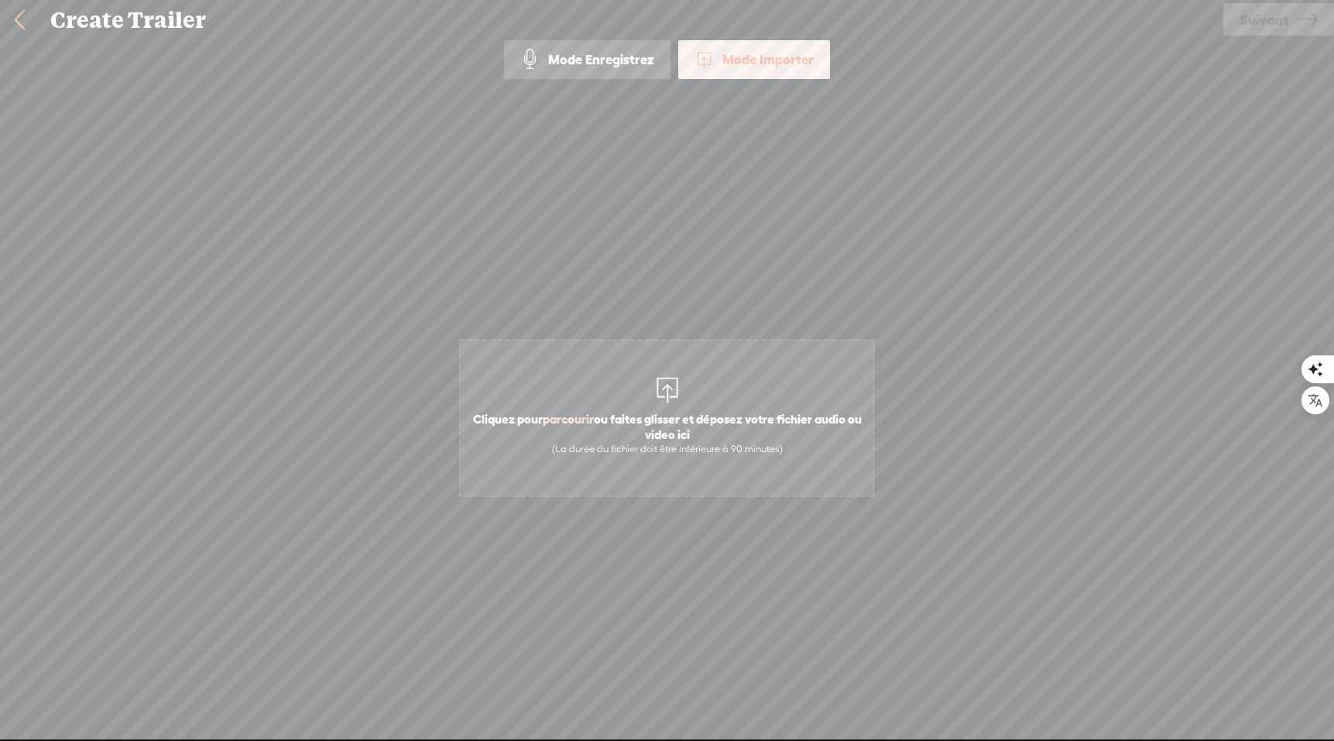
click at [22, 17] on link at bounding box center [19, 20] width 39 height 40
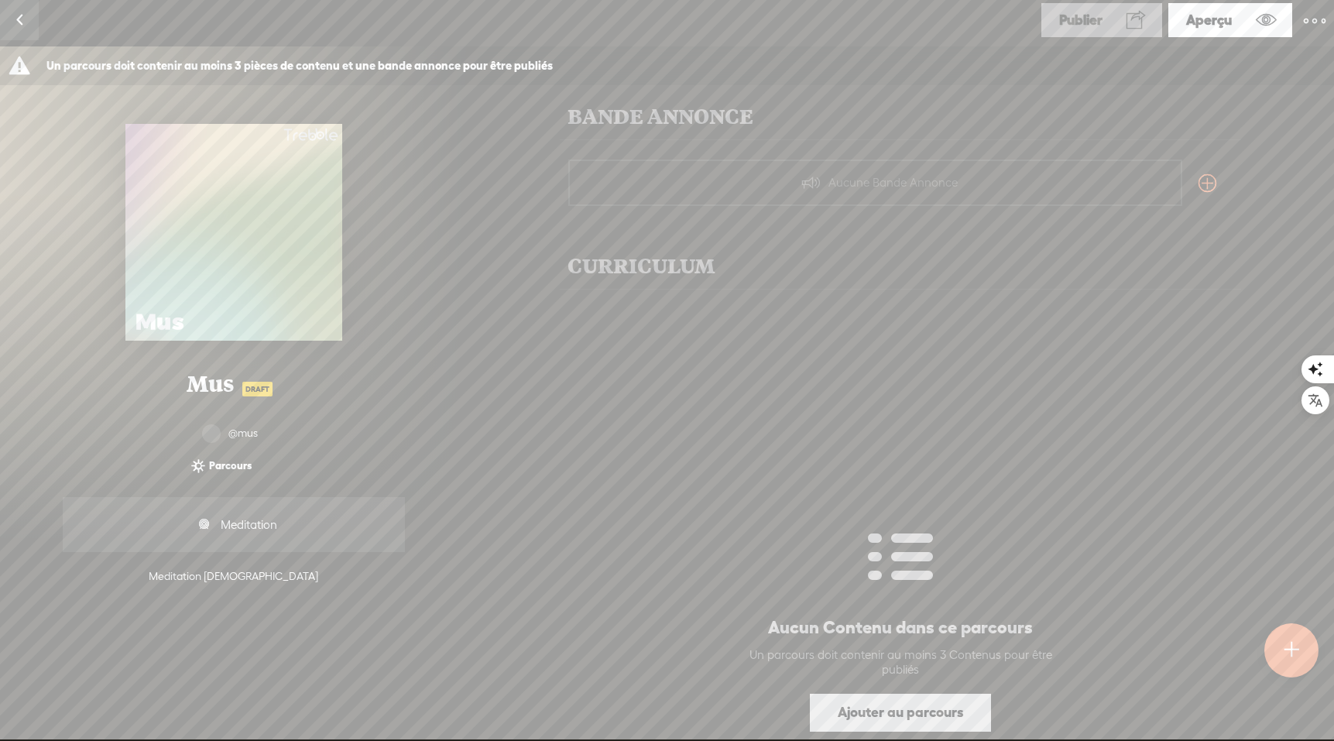
click at [952, 190] on div "Aucune Bande Annonce" at bounding box center [875, 182] width 614 height 46
click at [1149, 184] on t at bounding box center [1208, 184] width 18 height 22
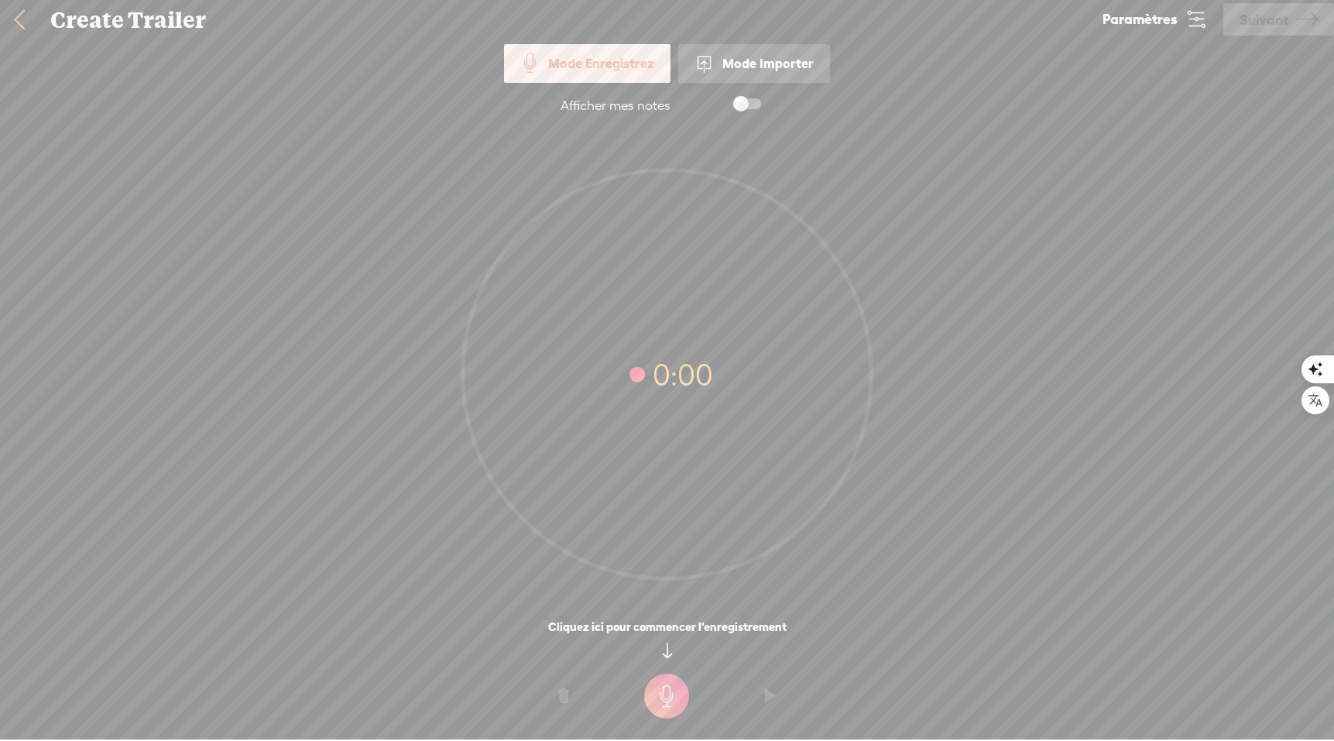
click at [16, 25] on link at bounding box center [19, 20] width 39 height 40
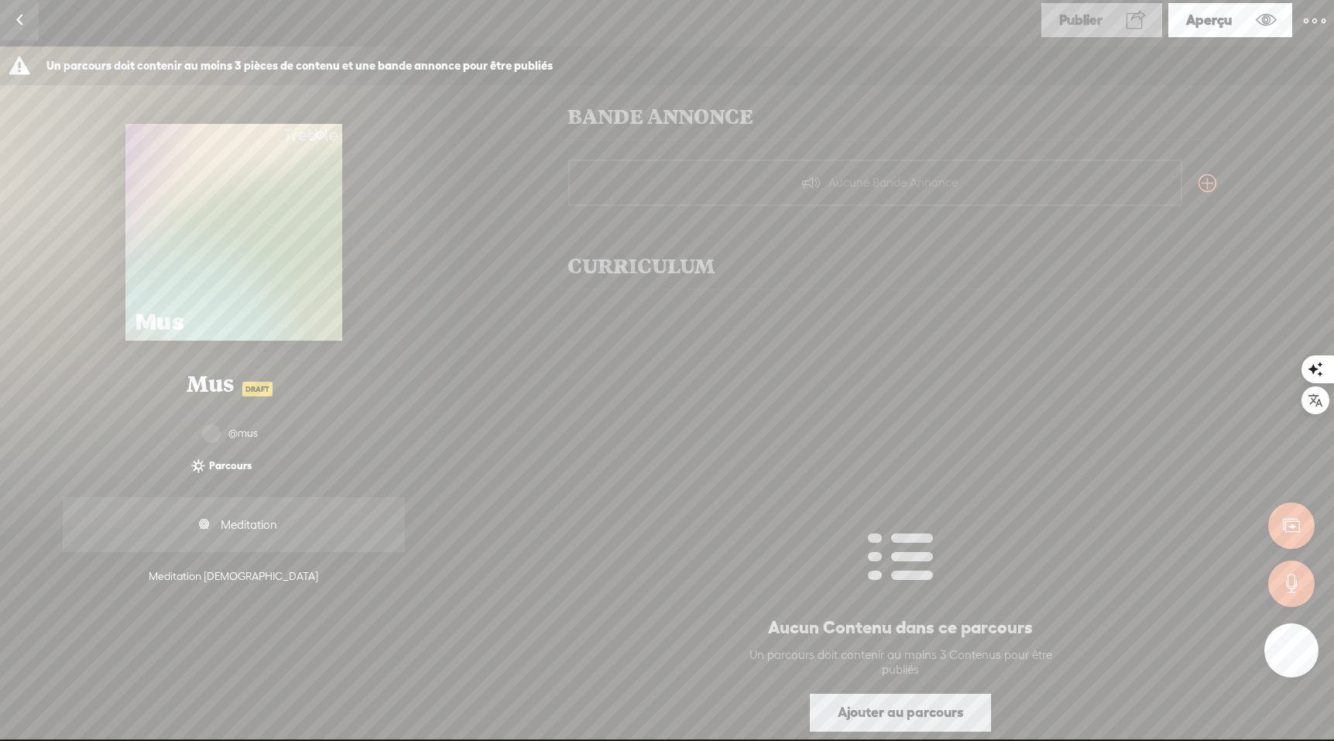
click at [1149, 656] on t at bounding box center [1291, 651] width 11 height 38
click at [1149, 525] on c at bounding box center [1292, 527] width 8 height 8
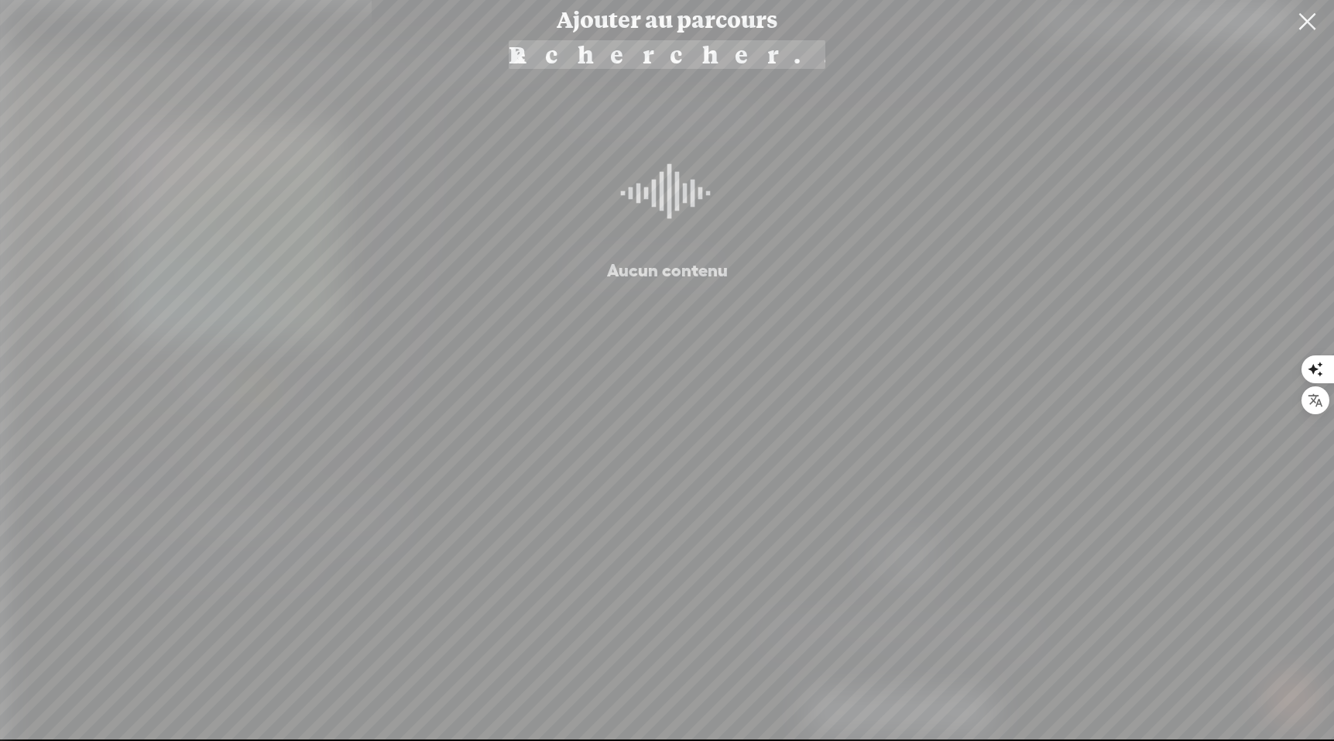
click at [1149, 23] on link at bounding box center [1307, 21] width 39 height 43
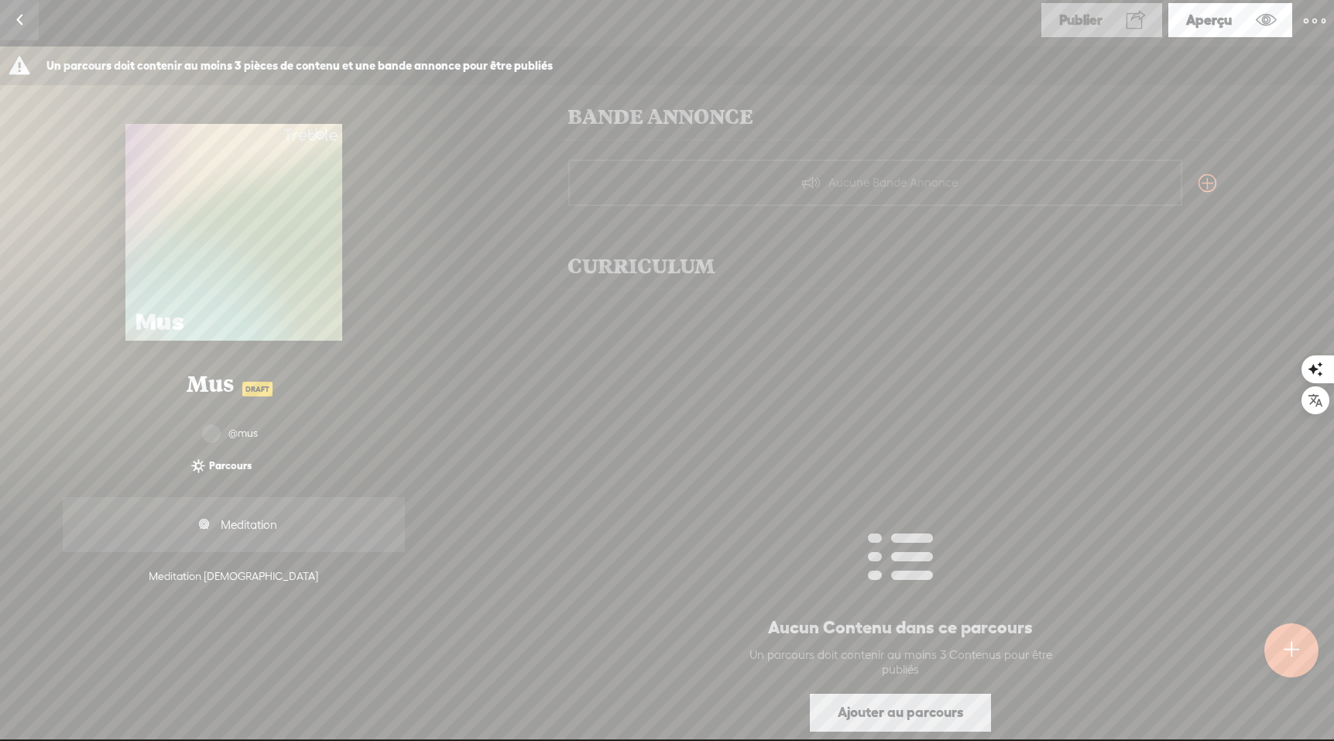
click at [919, 715] on link "Ajouter au parcours" at bounding box center [900, 713] width 181 height 38
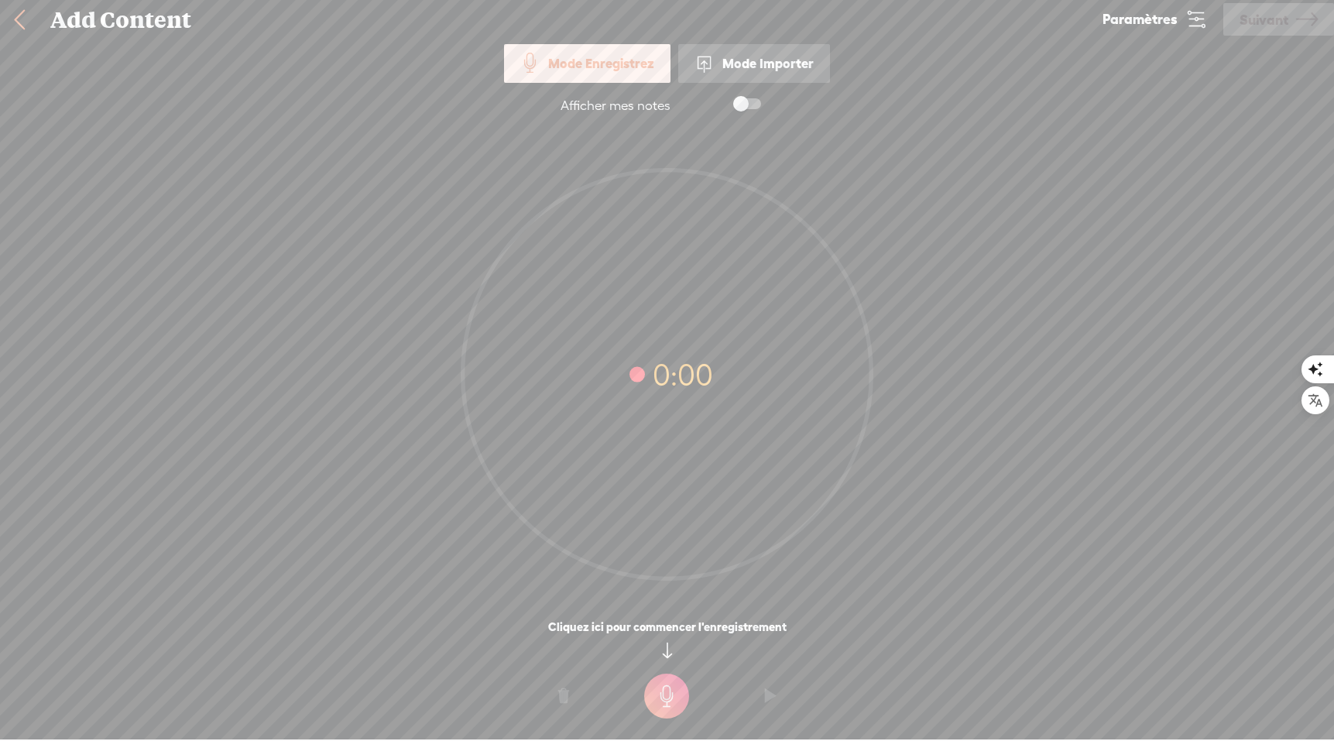
click at [1149, 16] on icon at bounding box center [1196, 20] width 22 height 22
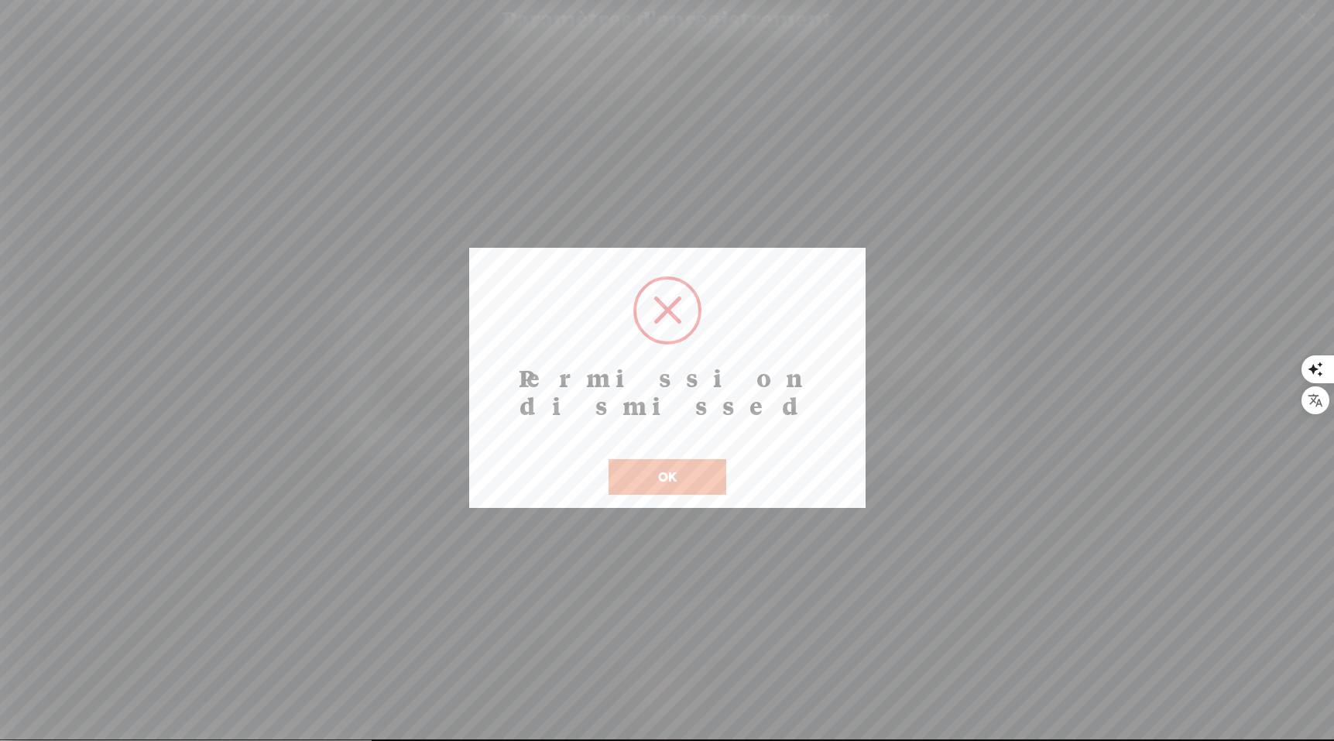
click at [667, 464] on button "OK" at bounding box center [668, 477] width 118 height 36
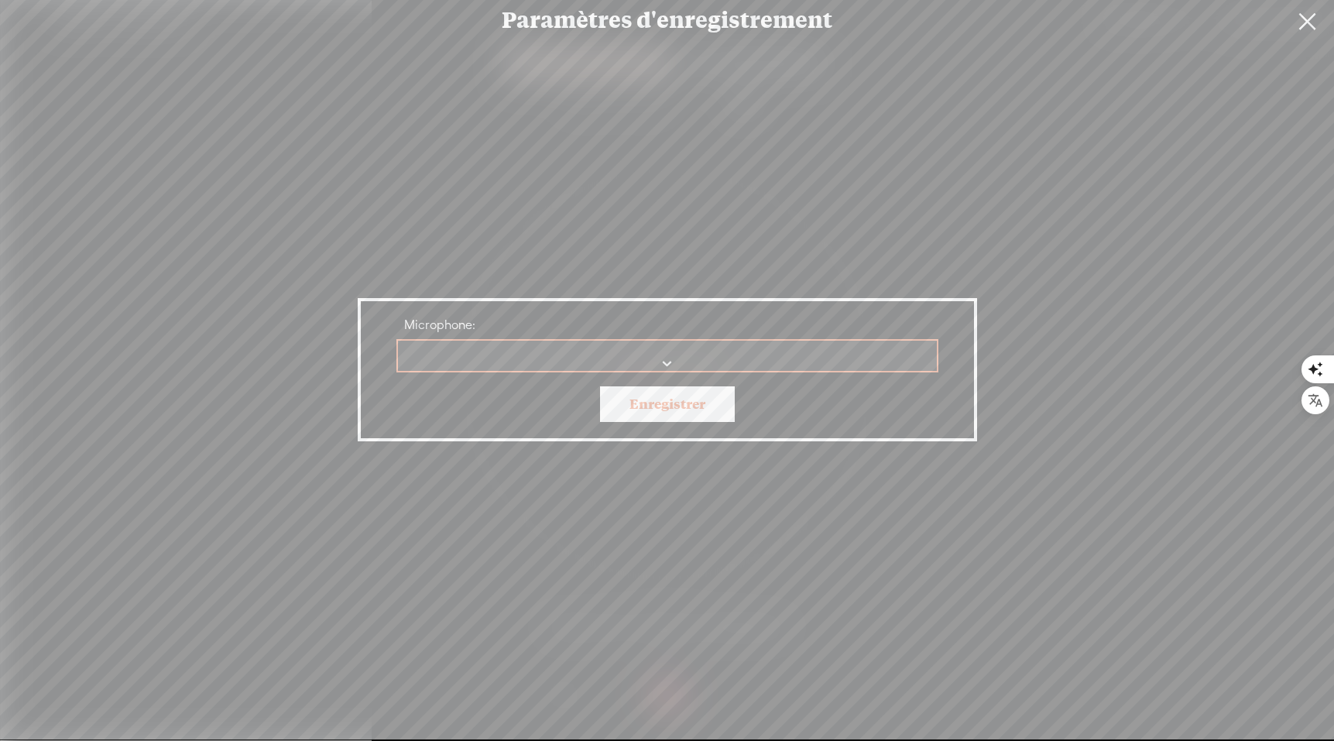
click at [1149, 31] on link at bounding box center [1307, 21] width 39 height 43
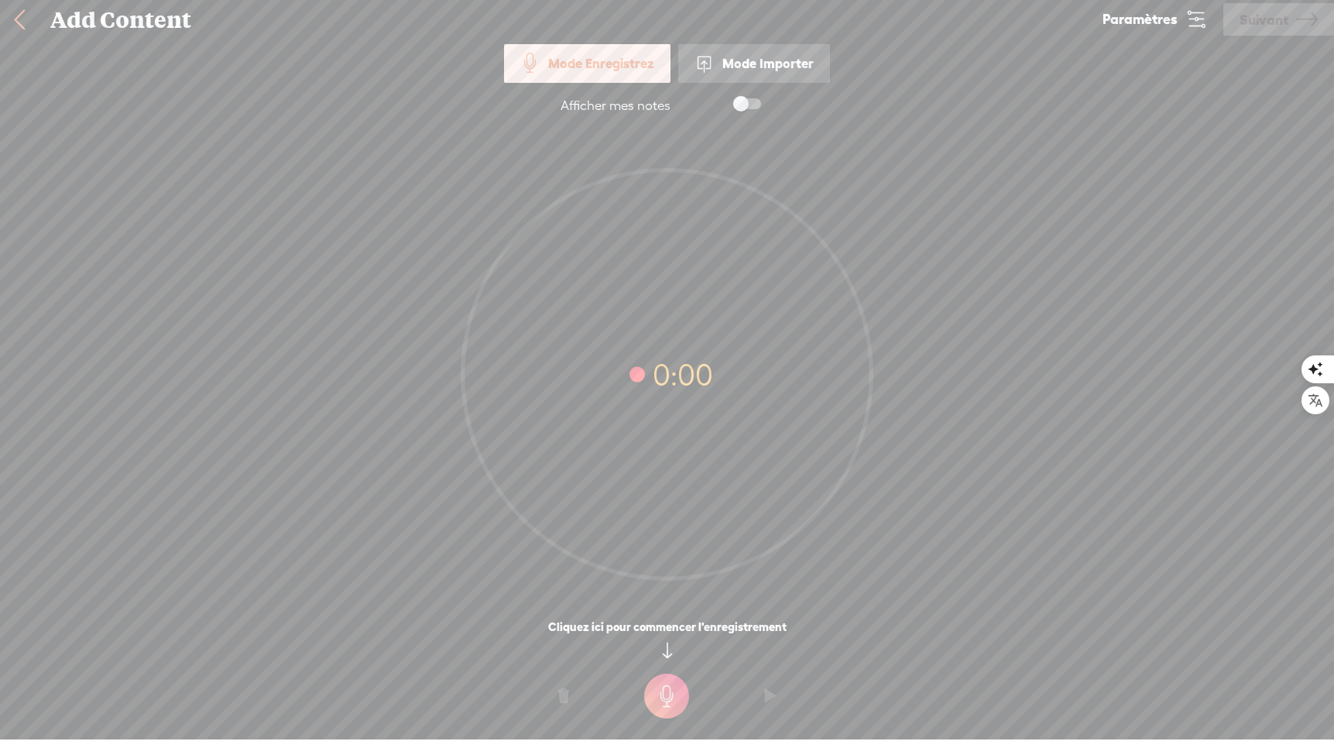
click at [785, 65] on div "Mode Importer" at bounding box center [754, 63] width 152 height 39
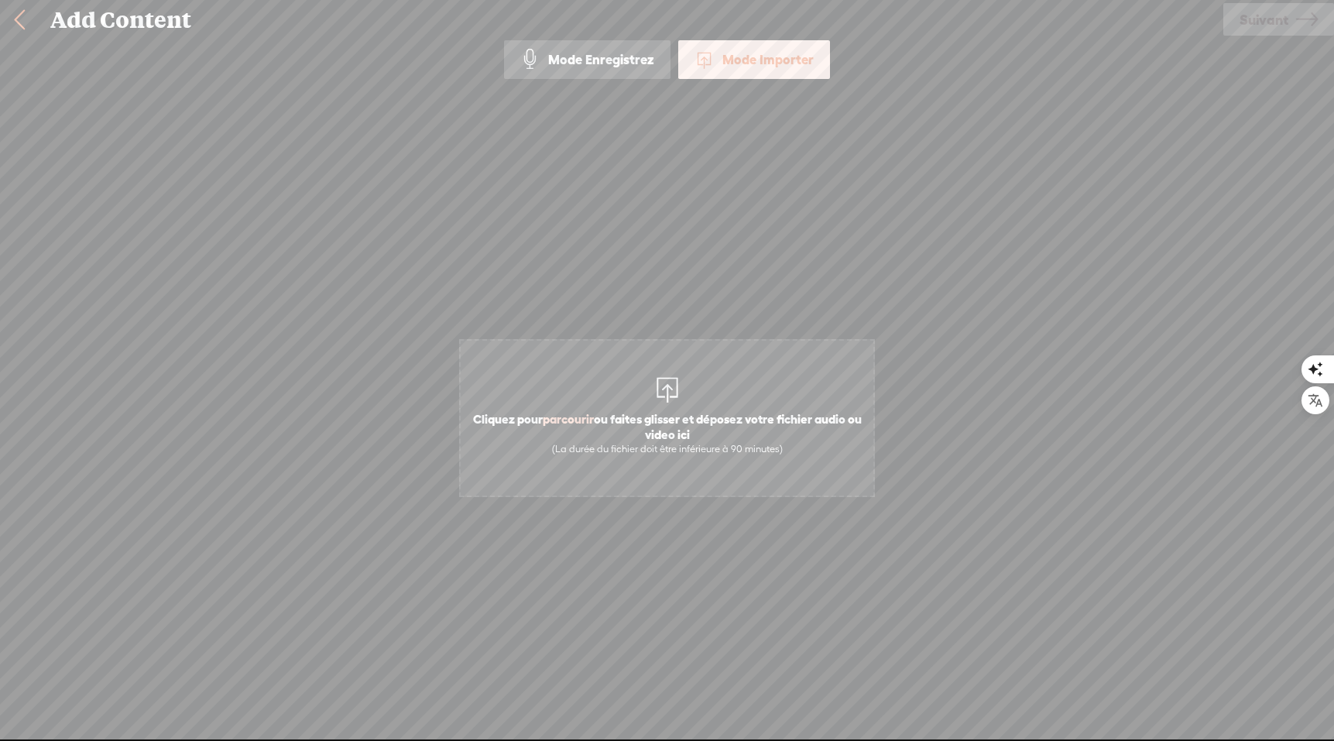
click at [565, 403] on span "Cliquez pour parcourir ou faites glisser et déposez votre fichier audio ou vide…" at bounding box center [667, 433] width 413 height 60
click at [1149, 25] on link "Suivant" at bounding box center [1278, 19] width 111 height 33
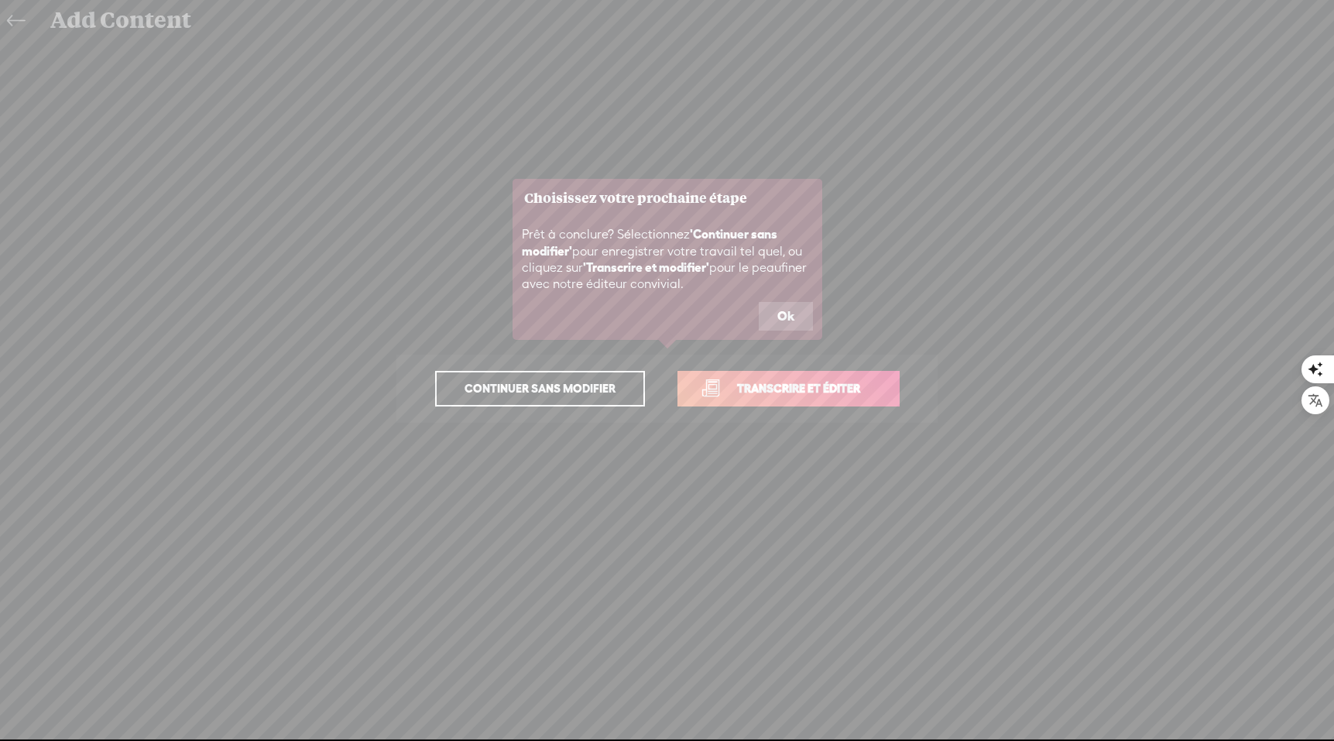
click at [534, 382] on span "Continuer sans modifier" at bounding box center [539, 389] width 183 height 22
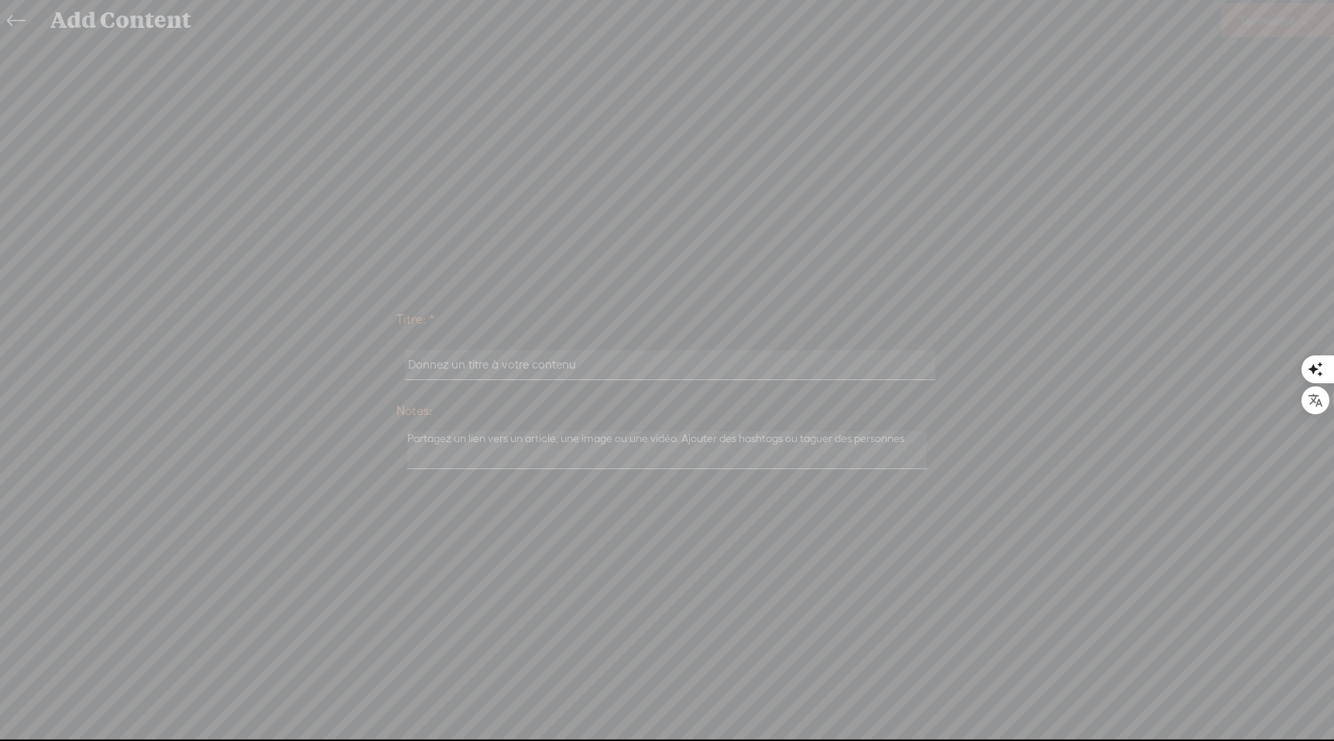
click at [22, 22] on icon at bounding box center [198, 370] width 2272 height 741
click at [11, 20] on icon at bounding box center [198, 370] width 2272 height 741
click at [463, 375] on icon at bounding box center [198, 370] width 2272 height 741
click at [457, 370] on icon at bounding box center [198, 370] width 2272 height 741
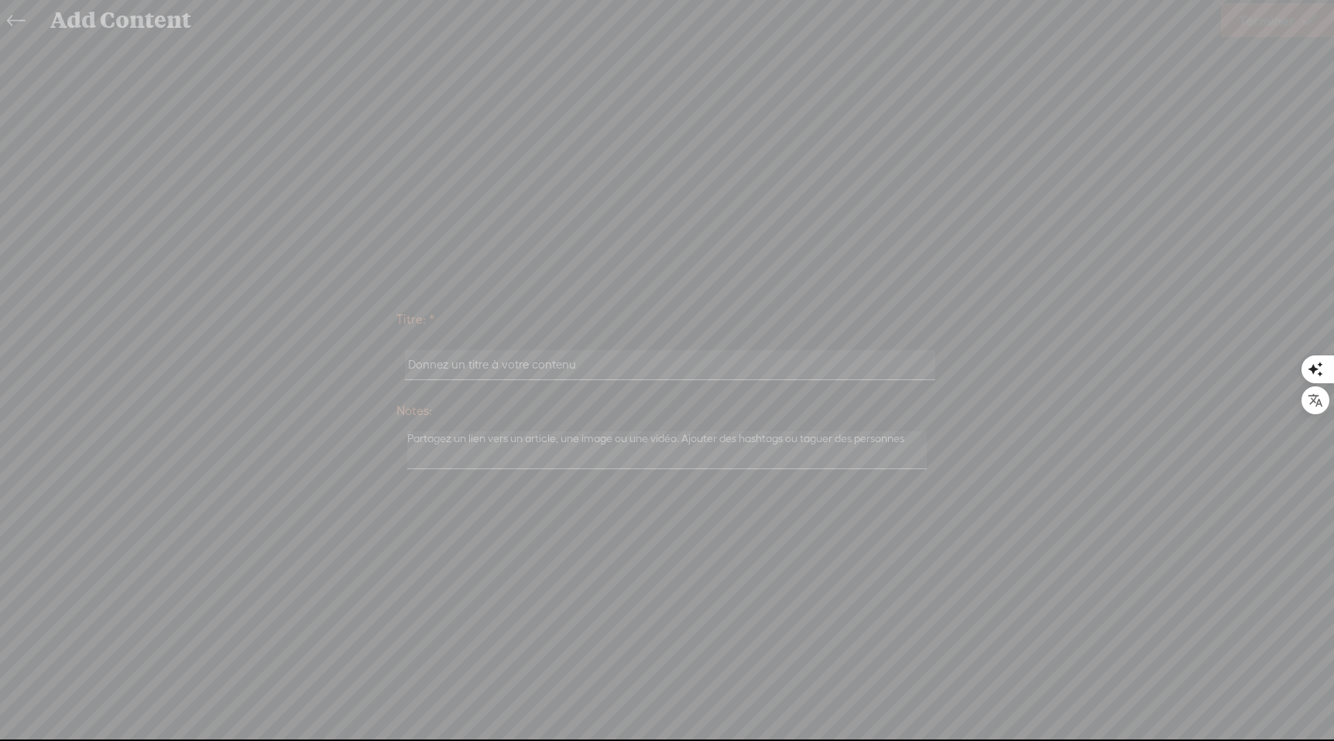
click at [457, 369] on icon at bounding box center [198, 370] width 2272 height 741
click at [446, 362] on icon at bounding box center [198, 370] width 2272 height 741
click at [442, 332] on icon at bounding box center [198, 370] width 2272 height 741
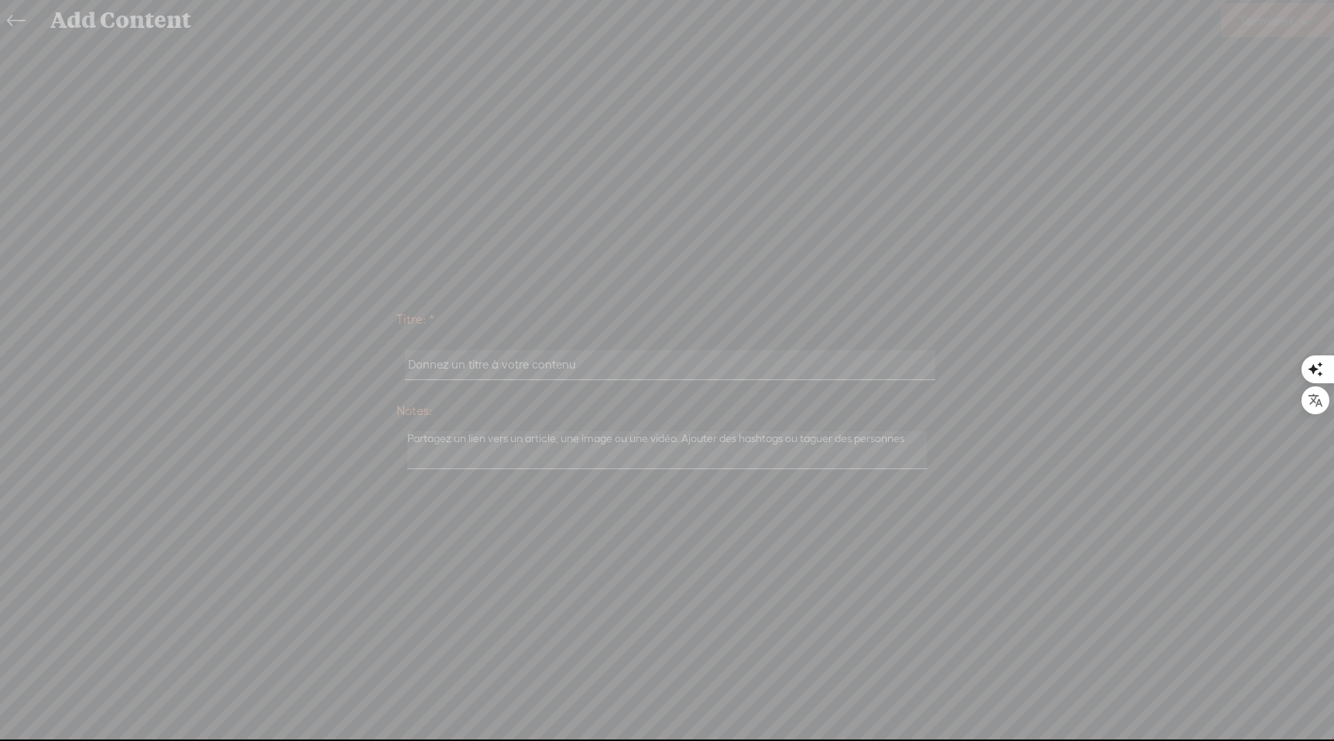
click at [442, 376] on icon at bounding box center [198, 370] width 2272 height 741
click at [443, 351] on icon at bounding box center [198, 370] width 2272 height 741
click at [408, 314] on icon at bounding box center [198, 370] width 2272 height 741
click at [474, 440] on icon at bounding box center [198, 370] width 2272 height 741
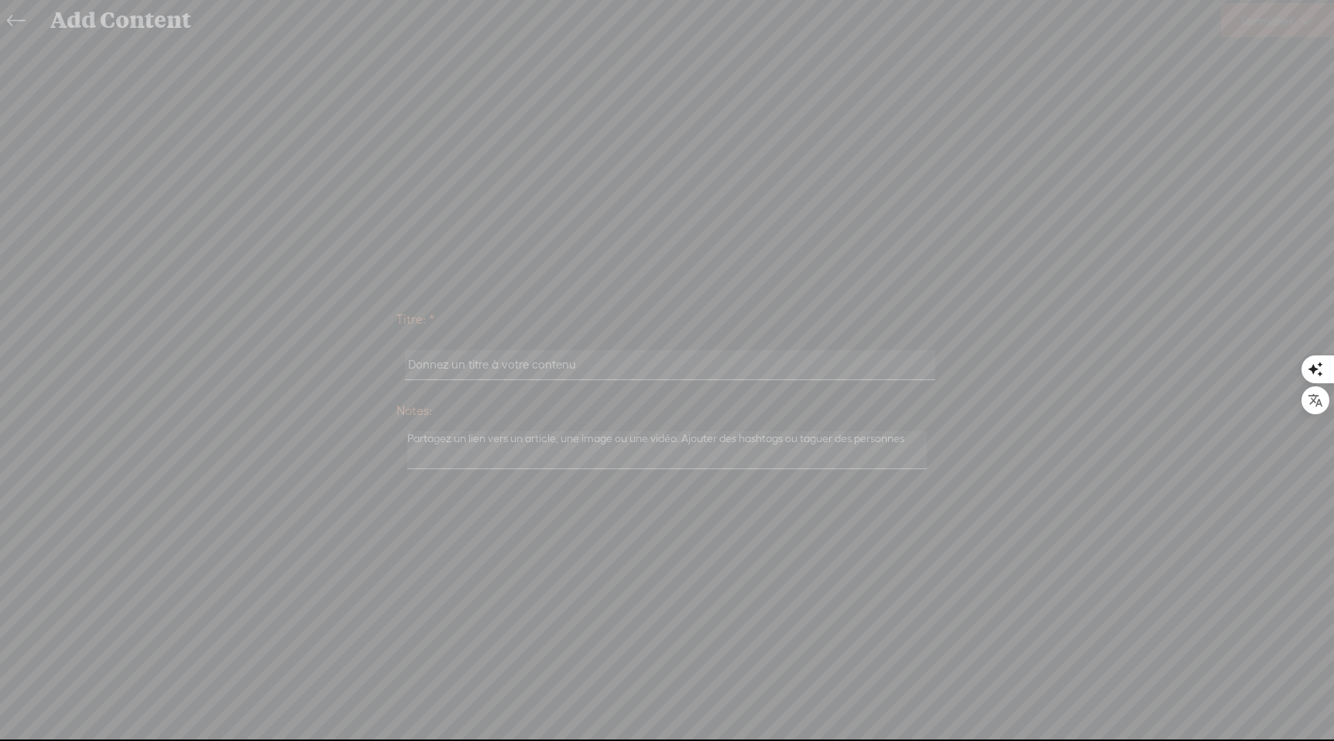
click at [474, 436] on icon at bounding box center [198, 370] width 2272 height 741
click at [457, 355] on icon at bounding box center [198, 370] width 2272 height 741
click at [458, 362] on icon at bounding box center [198, 370] width 2272 height 741
click at [416, 316] on icon at bounding box center [198, 370] width 2272 height 741
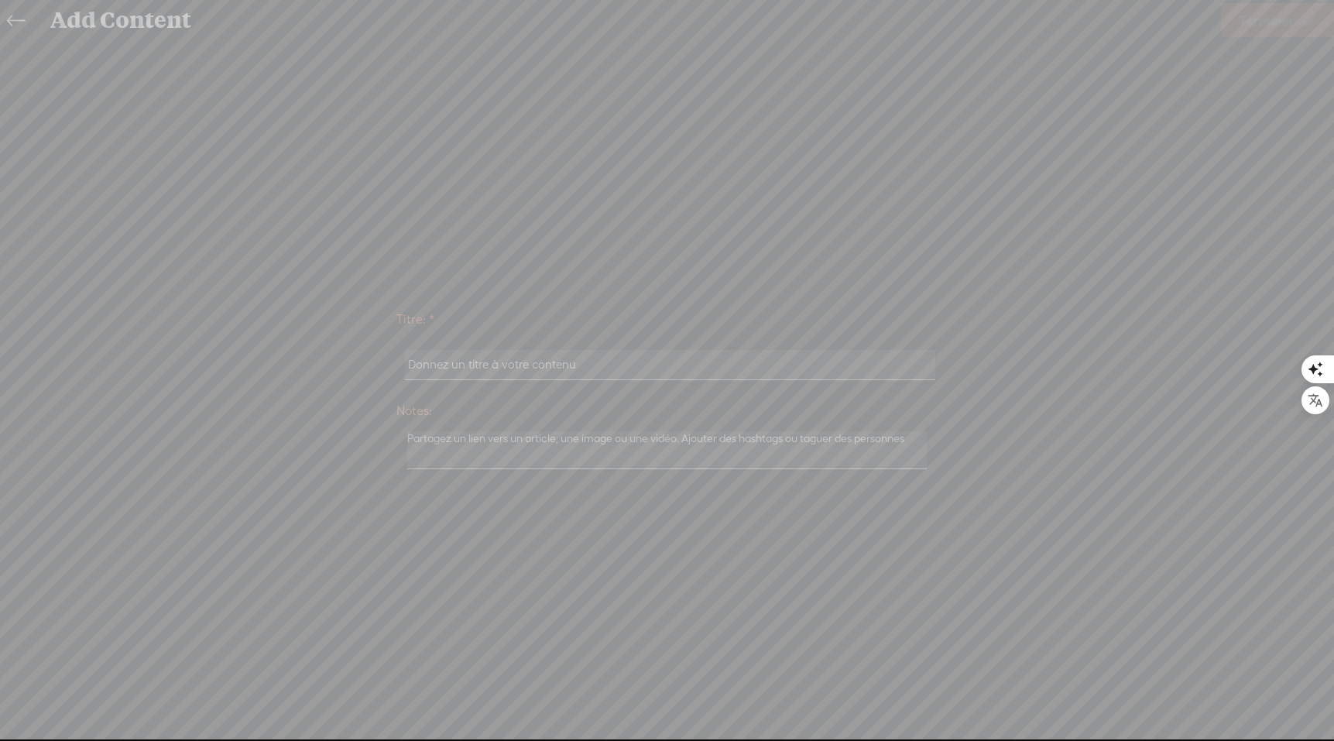
click at [448, 382] on icon at bounding box center [198, 370] width 2272 height 741
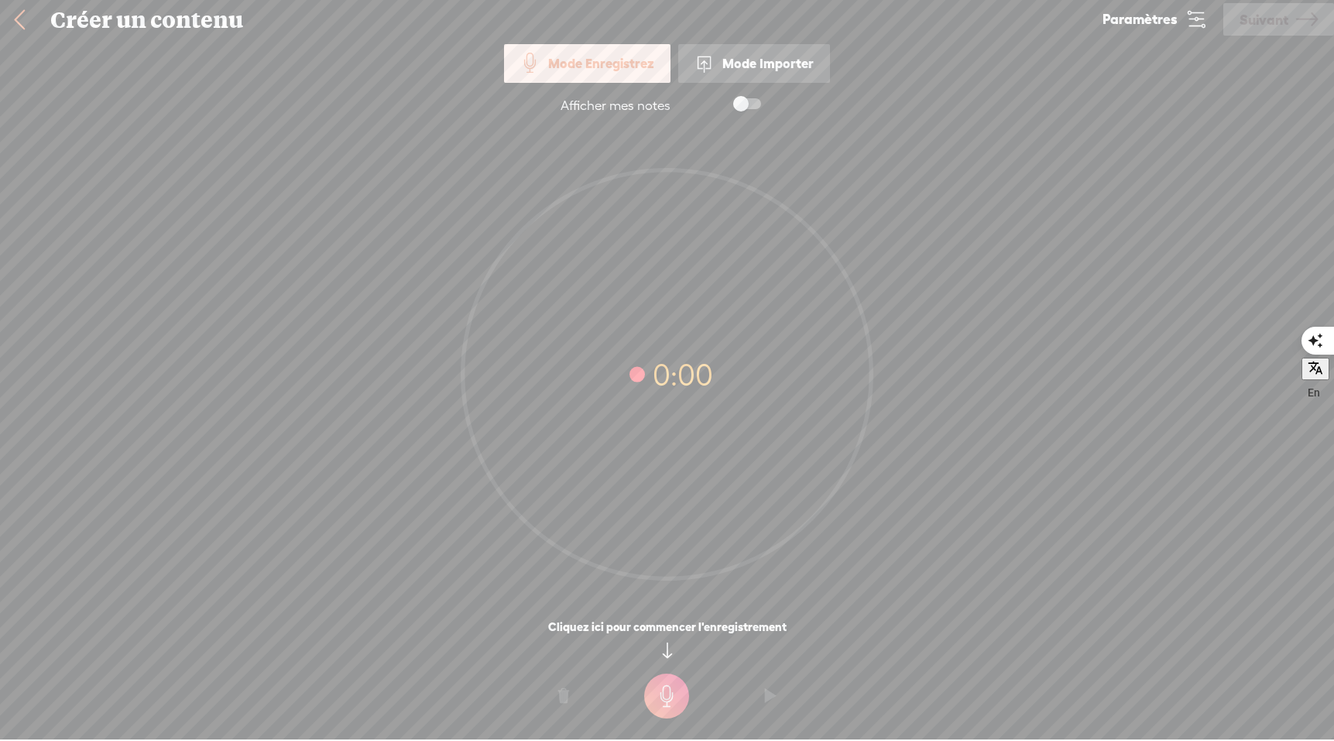
click at [788, 62] on div "Mode Importer" at bounding box center [754, 63] width 152 height 39
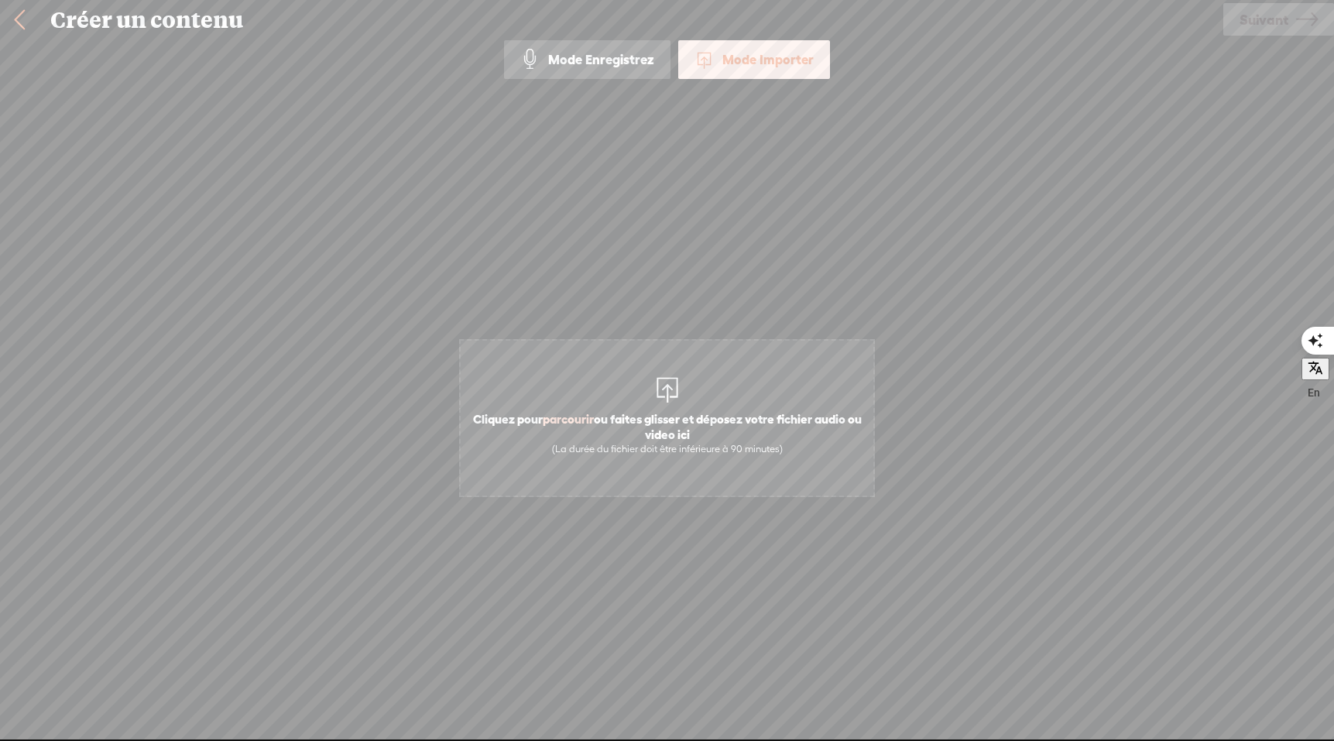
click at [592, 392] on span "Cliquez pour parcourir ou faites glisser et déposez votre fichier audio ou vide…" at bounding box center [667, 418] width 416 height 158
click at [1297, 22] on icon at bounding box center [1307, 19] width 22 height 39
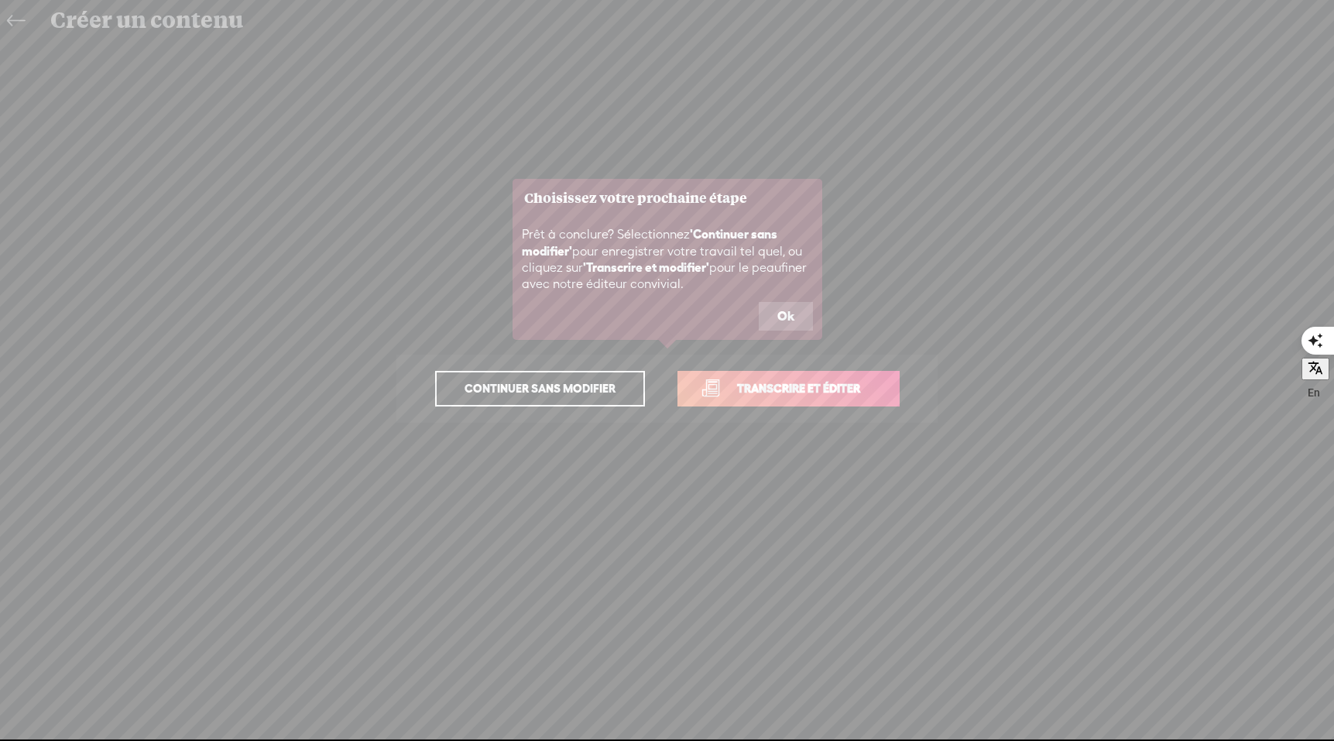
click at [797, 317] on button "Ok" at bounding box center [786, 316] width 54 height 29
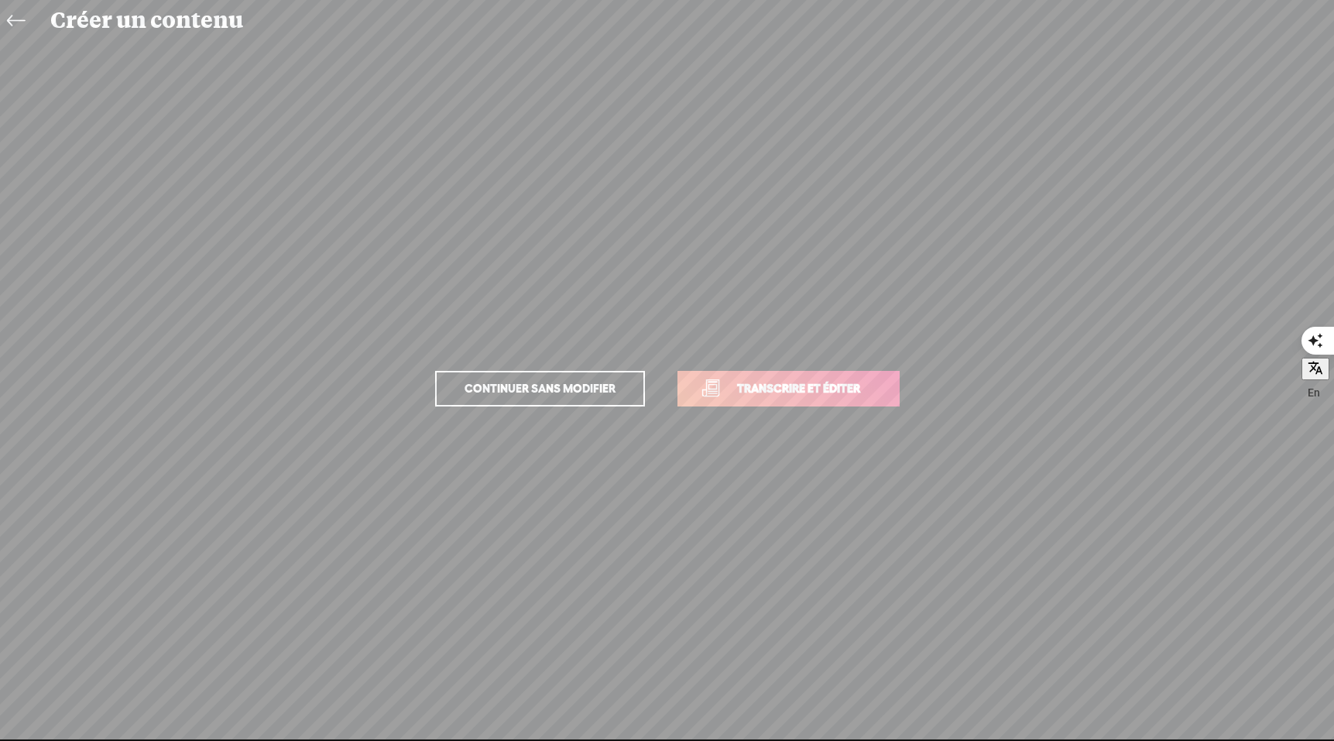
click at [789, 390] on span "Transcrire et éditer" at bounding box center [799, 388] width 156 height 18
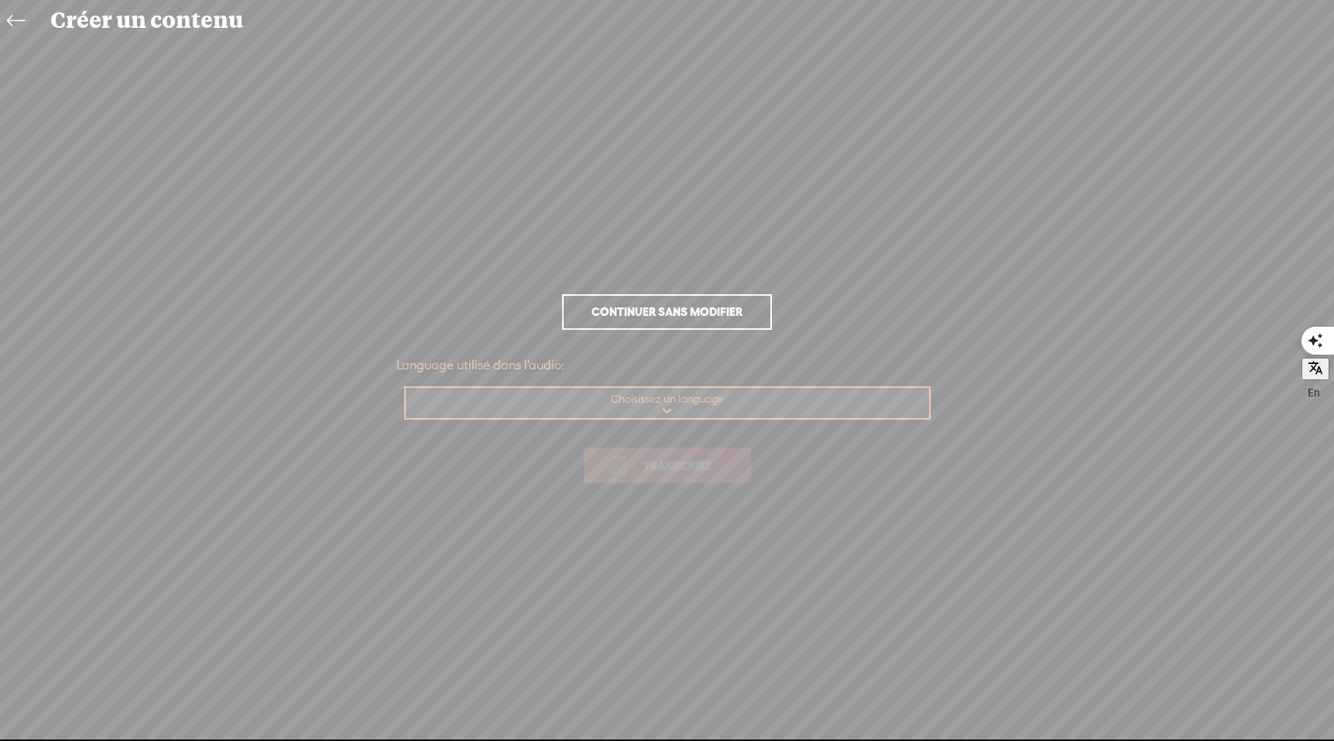
click at [708, 399] on select "Choisissez un language Afrikaans Albanian Amharic Arabic, Gulf Arabic, Modern S…" at bounding box center [668, 404] width 525 height 32
select select "fr-FR"
click at [406, 388] on select "Choisissez un language Afrikaans Albanian Amharic Arabic, Gulf Arabic, Modern S…" at bounding box center [668, 404] width 525 height 32
click at [719, 469] on span "Transcrire" at bounding box center [677, 466] width 101 height 18
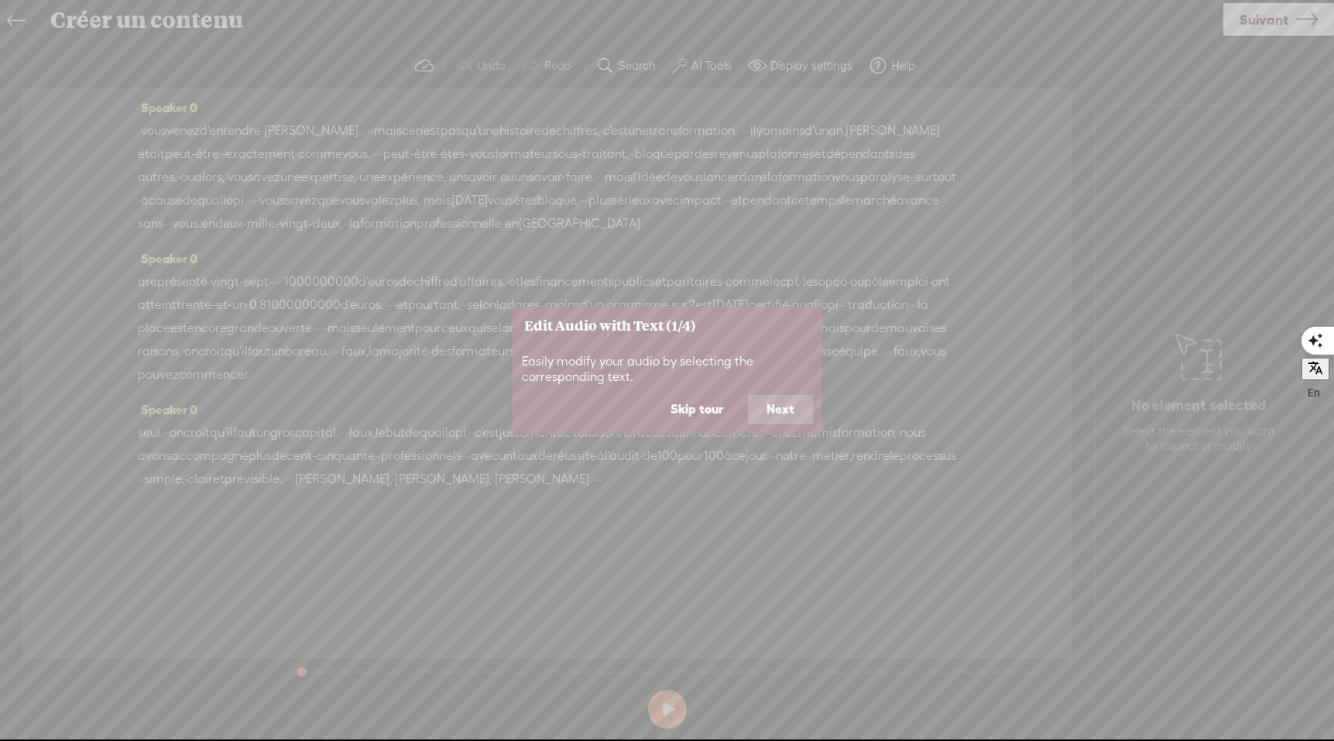
click at [784, 413] on button "Next" at bounding box center [780, 409] width 65 height 29
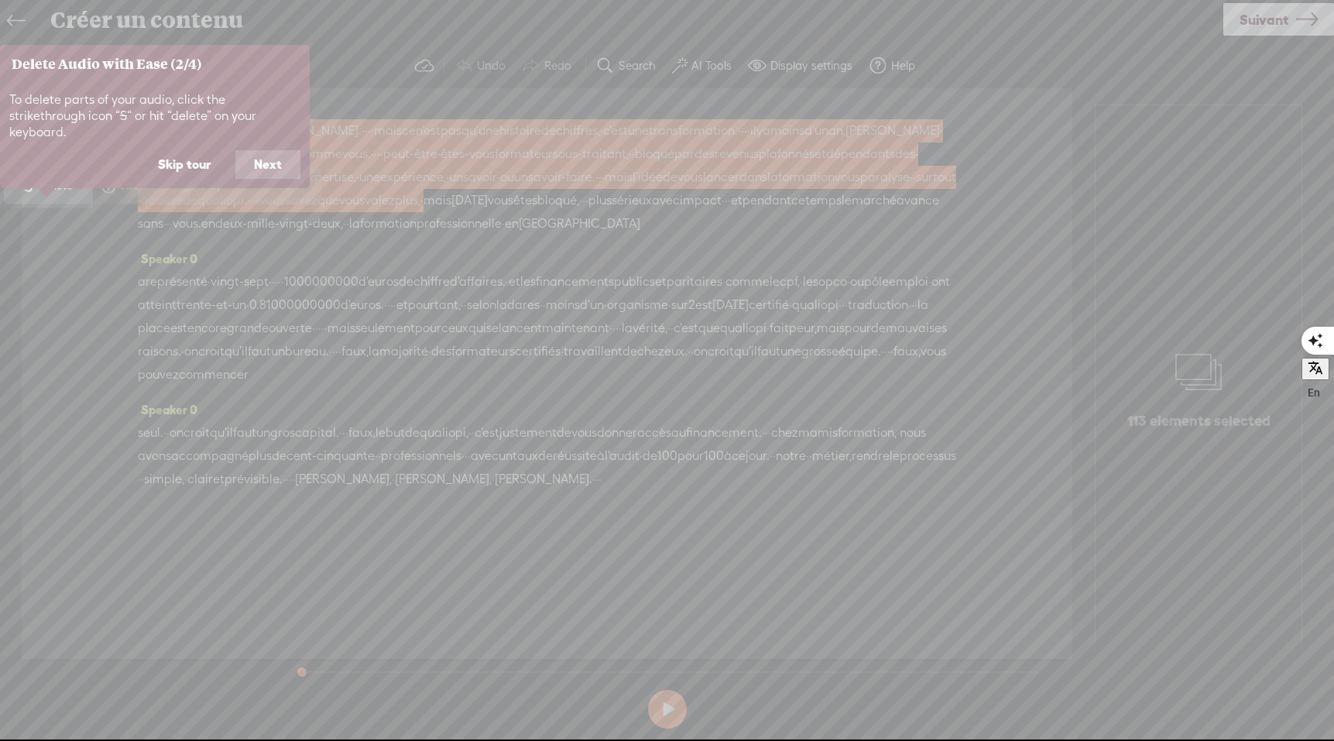
click at [279, 150] on button "Next" at bounding box center [267, 164] width 65 height 29
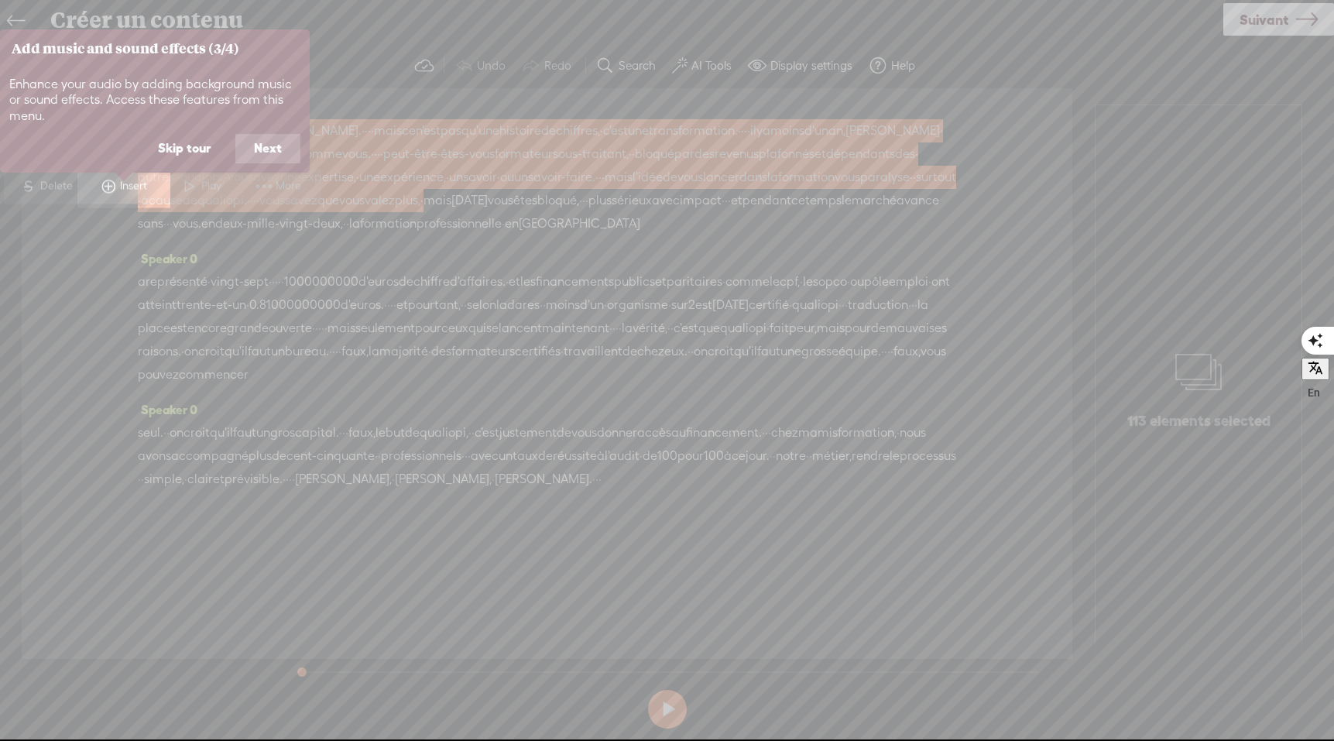
click at [279, 148] on button "Next" at bounding box center [267, 148] width 65 height 29
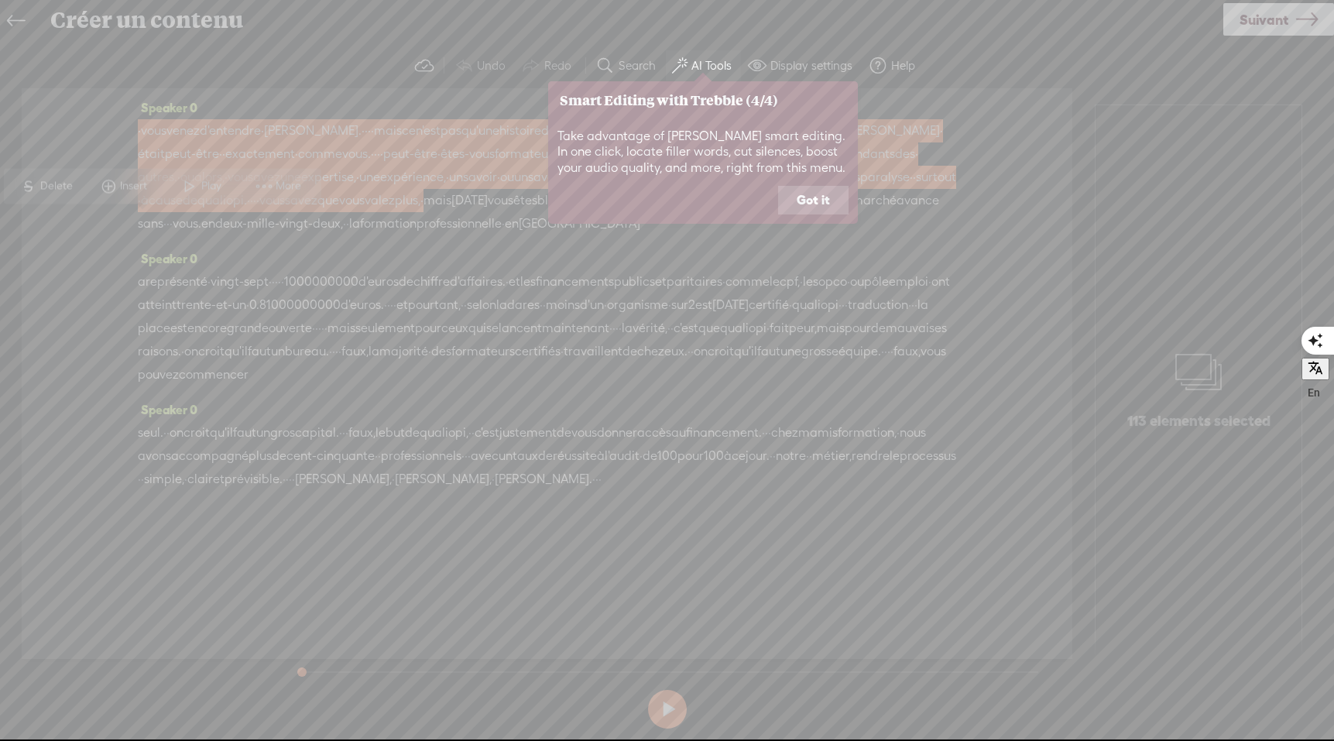
click at [815, 195] on button "Got it" at bounding box center [813, 200] width 70 height 29
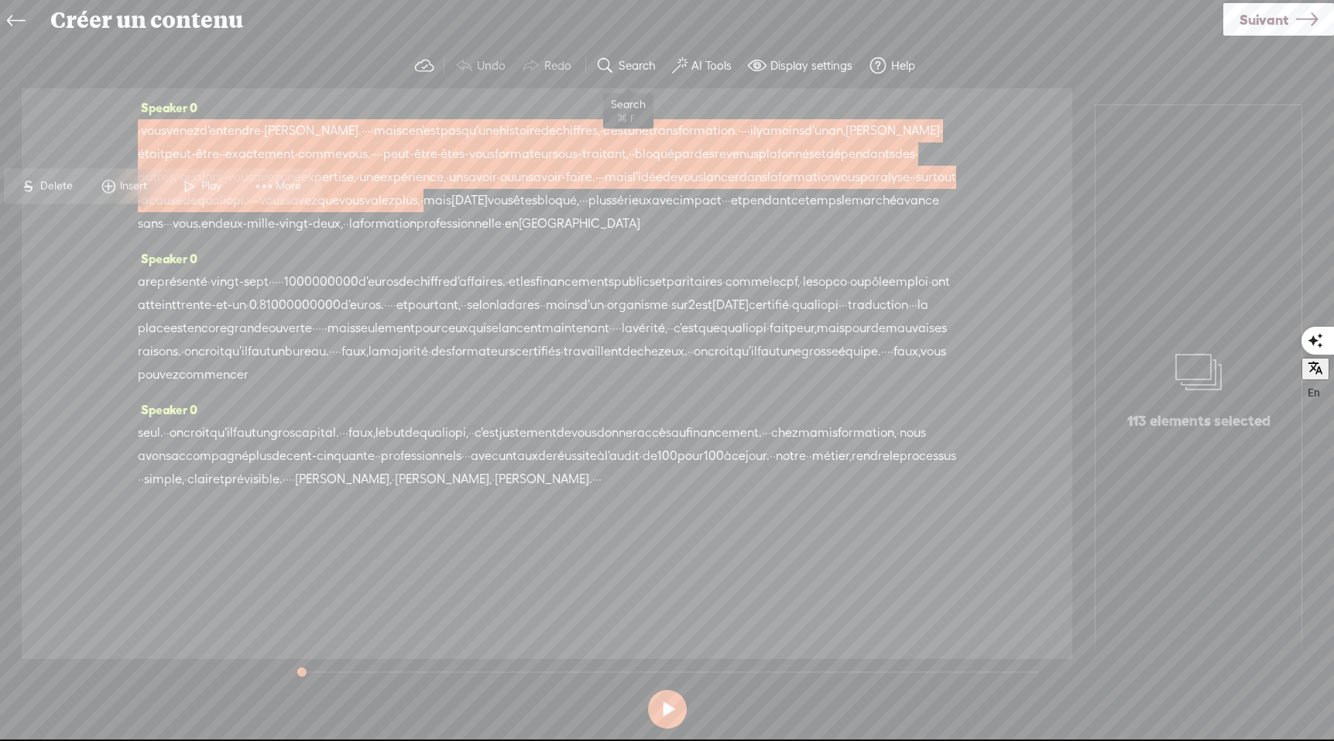
click at [619, 69] on label "Search" at bounding box center [637, 65] width 37 height 15
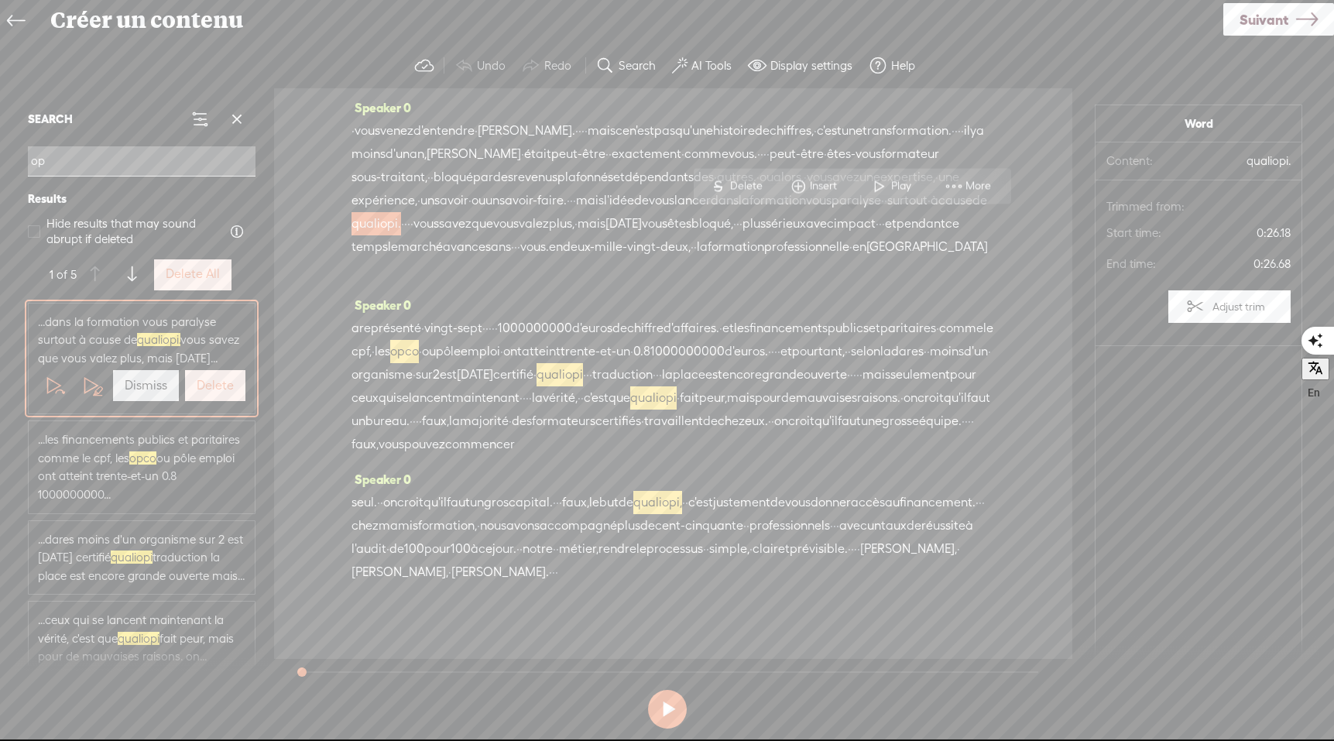
click at [142, 455] on span "opco" at bounding box center [142, 457] width 27 height 13
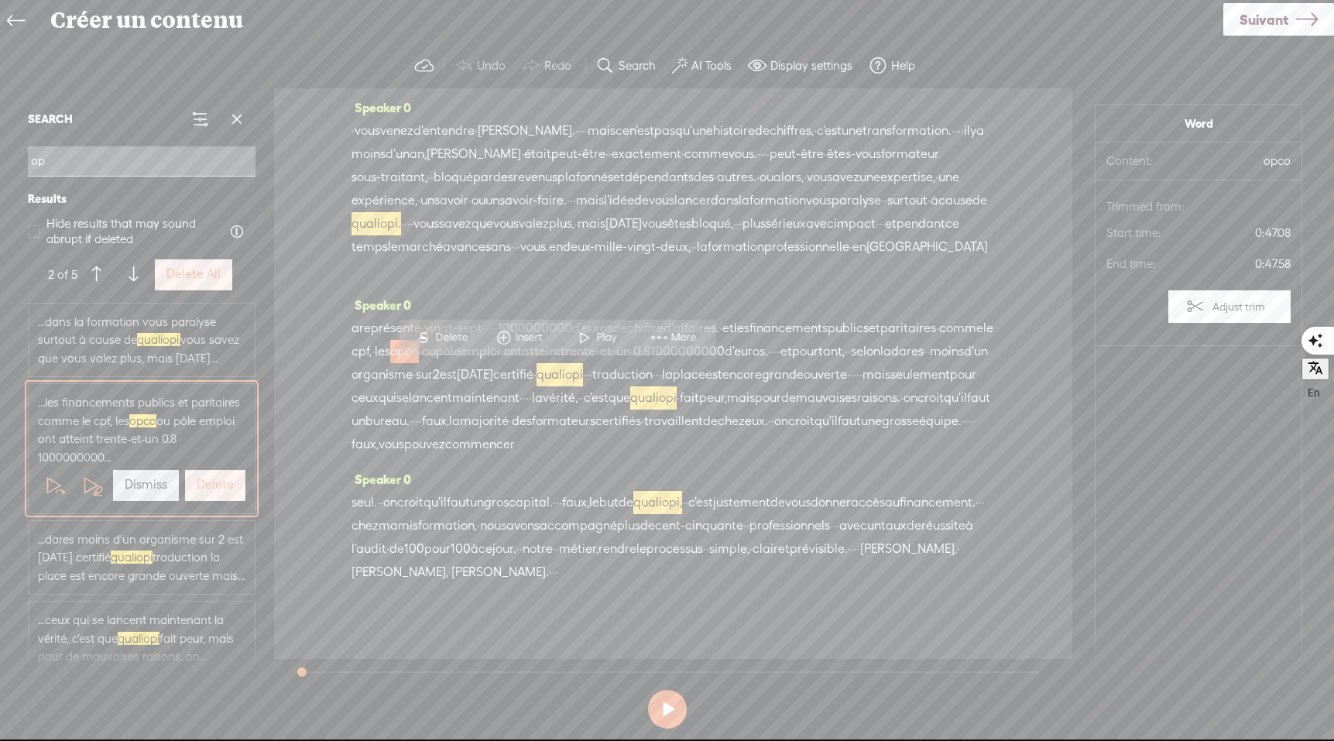
click at [506, 337] on span at bounding box center [503, 338] width 23 height 28
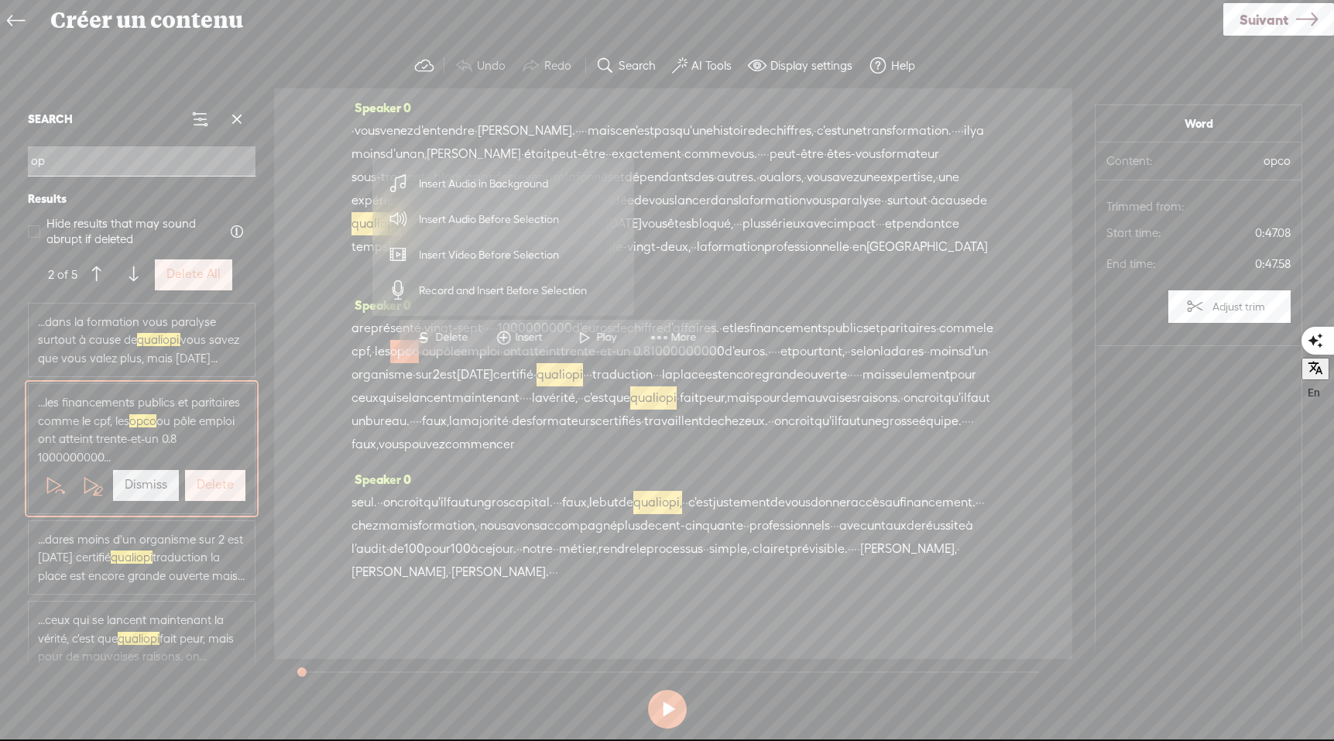
click at [500, 218] on span "Insert Audio Before Selection" at bounding box center [489, 219] width 201 height 35
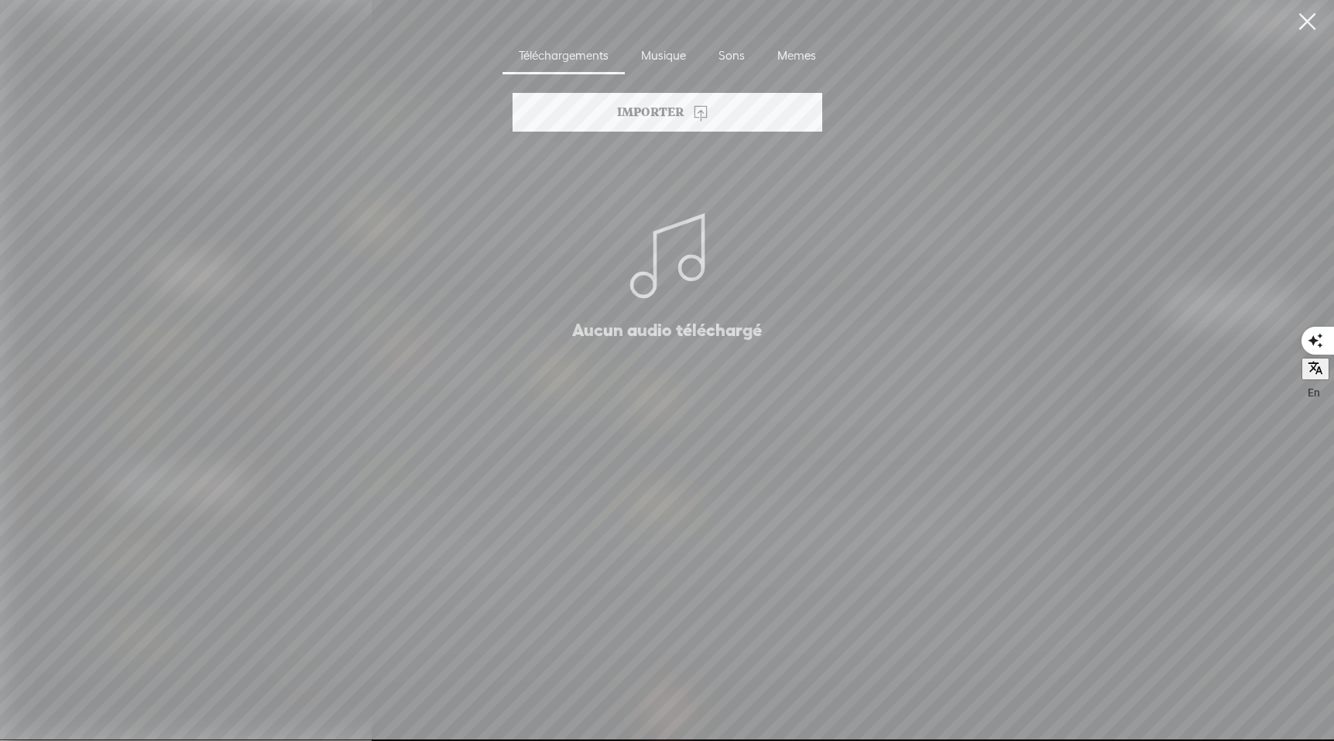
click at [648, 115] on div "Importer" at bounding box center [668, 112] width 310 height 39
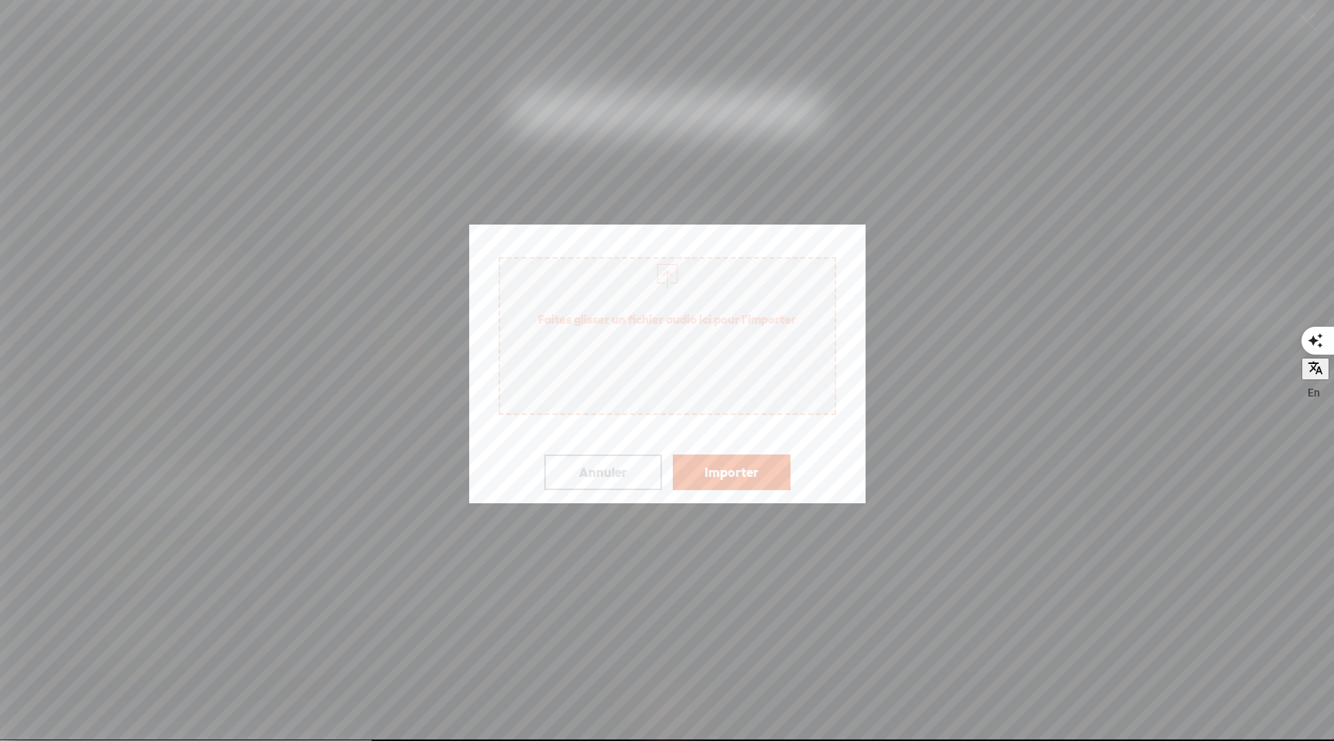
click at [611, 369] on span "Faites glisser un fichier audio ici pour l'importer" at bounding box center [668, 336] width 338 height 158
click at [748, 478] on button "Importer" at bounding box center [732, 472] width 118 height 36
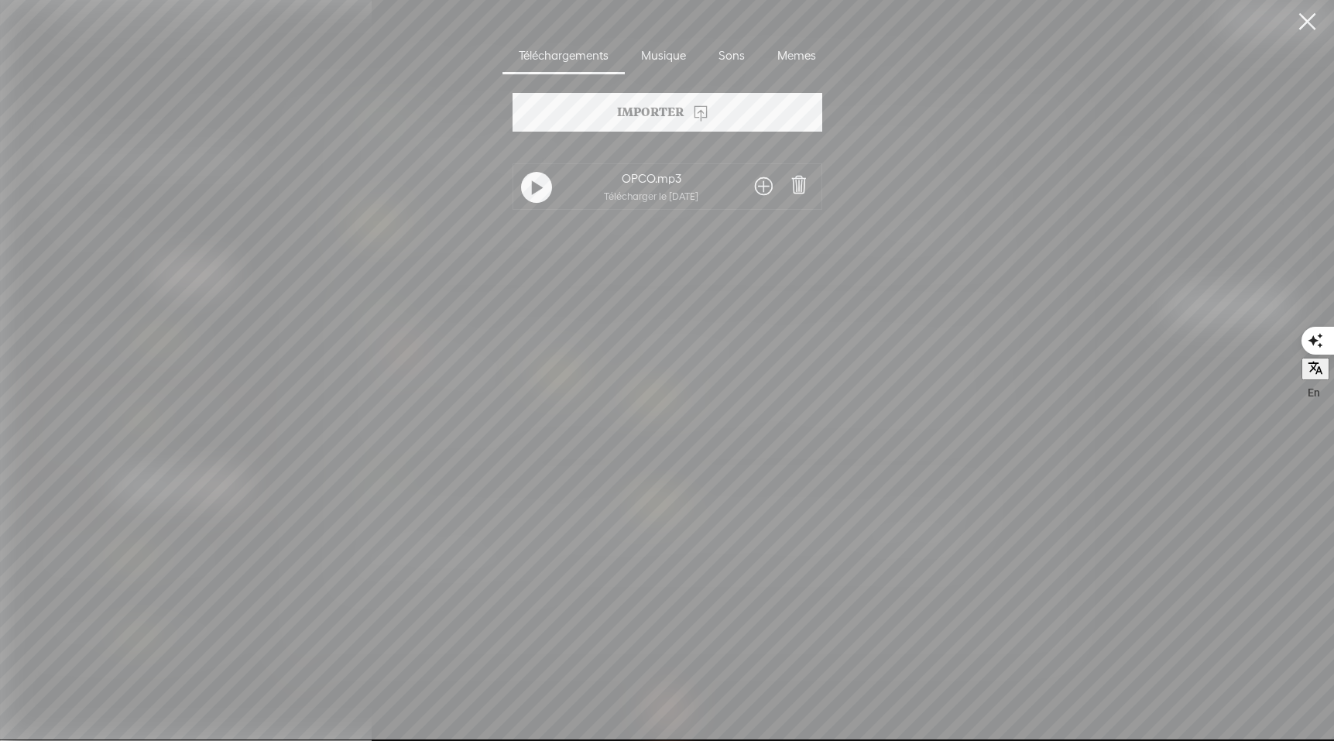
click at [761, 187] on span at bounding box center [764, 186] width 18 height 25
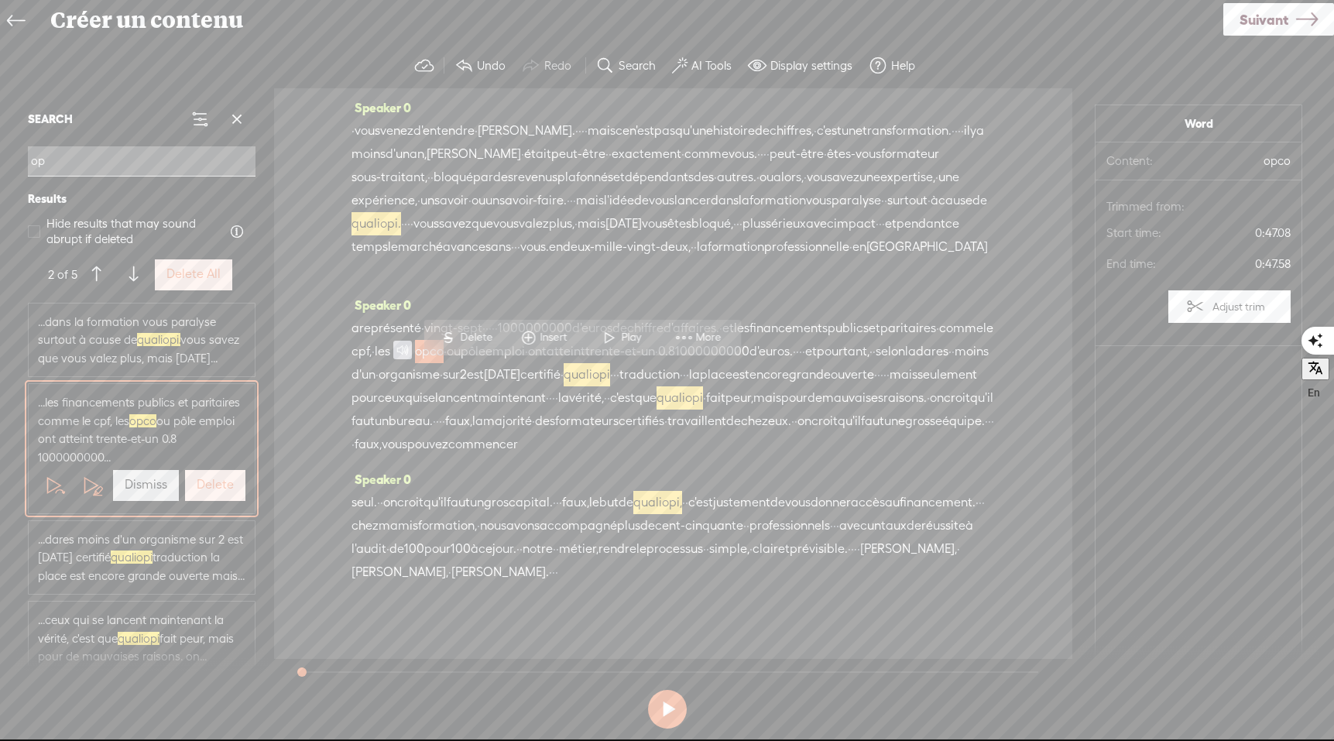
click at [444, 363] on span "opco" at bounding box center [429, 351] width 29 height 23
click at [480, 336] on span "Delete" at bounding box center [478, 337] width 36 height 15
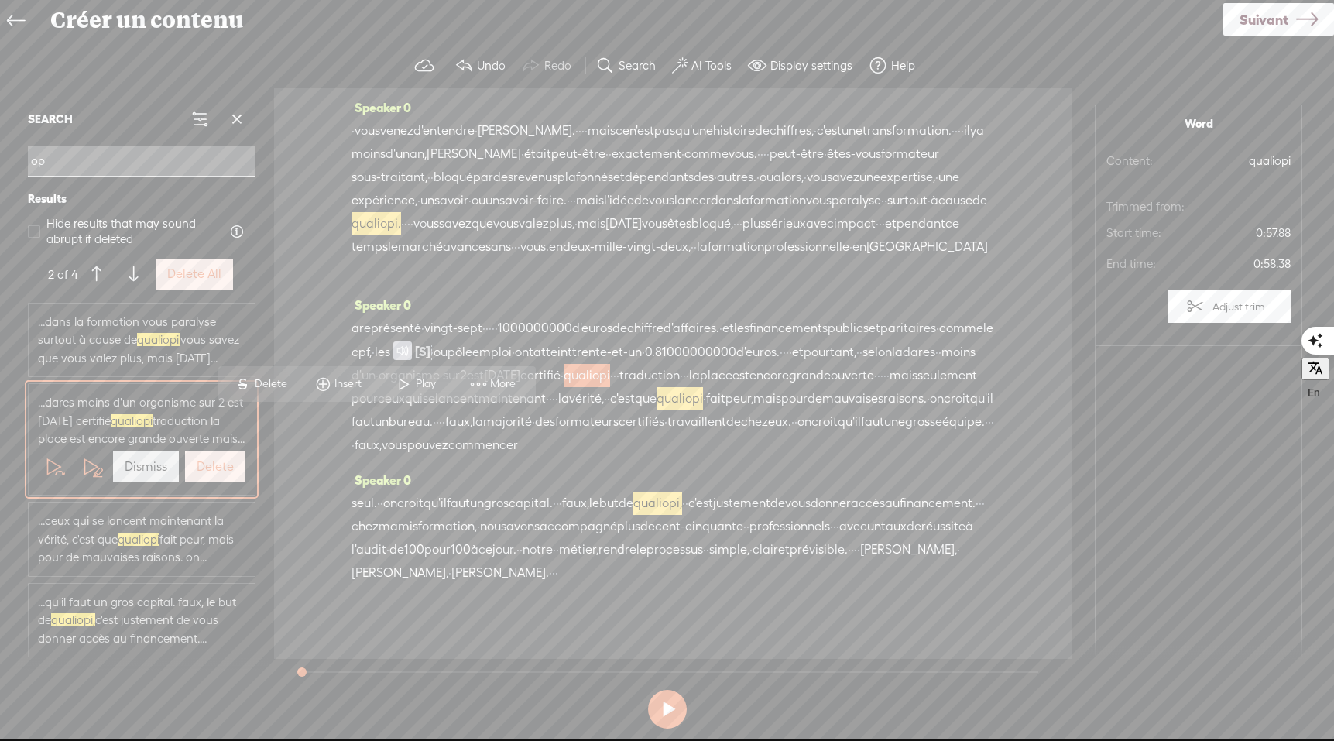
click at [399, 340] on span "représenté" at bounding box center [390, 328] width 62 height 23
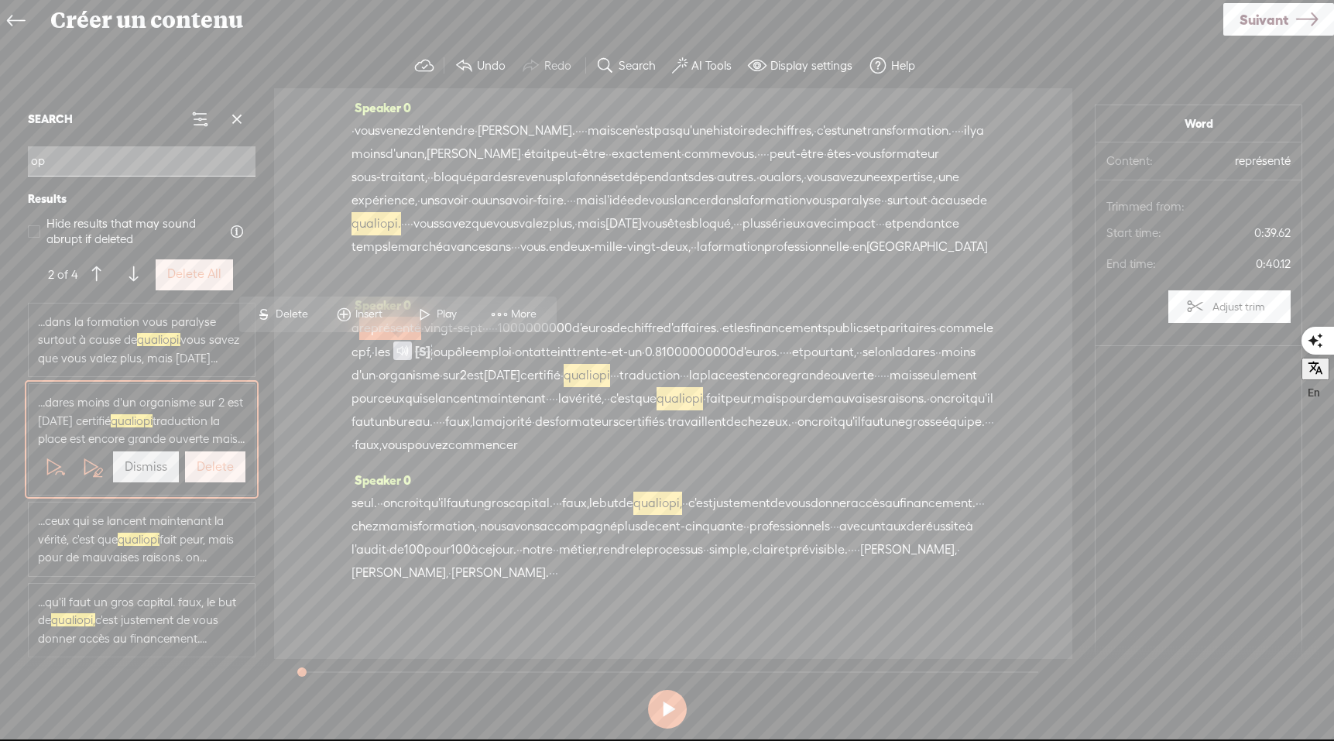
click at [426, 312] on span at bounding box center [424, 314] width 23 height 28
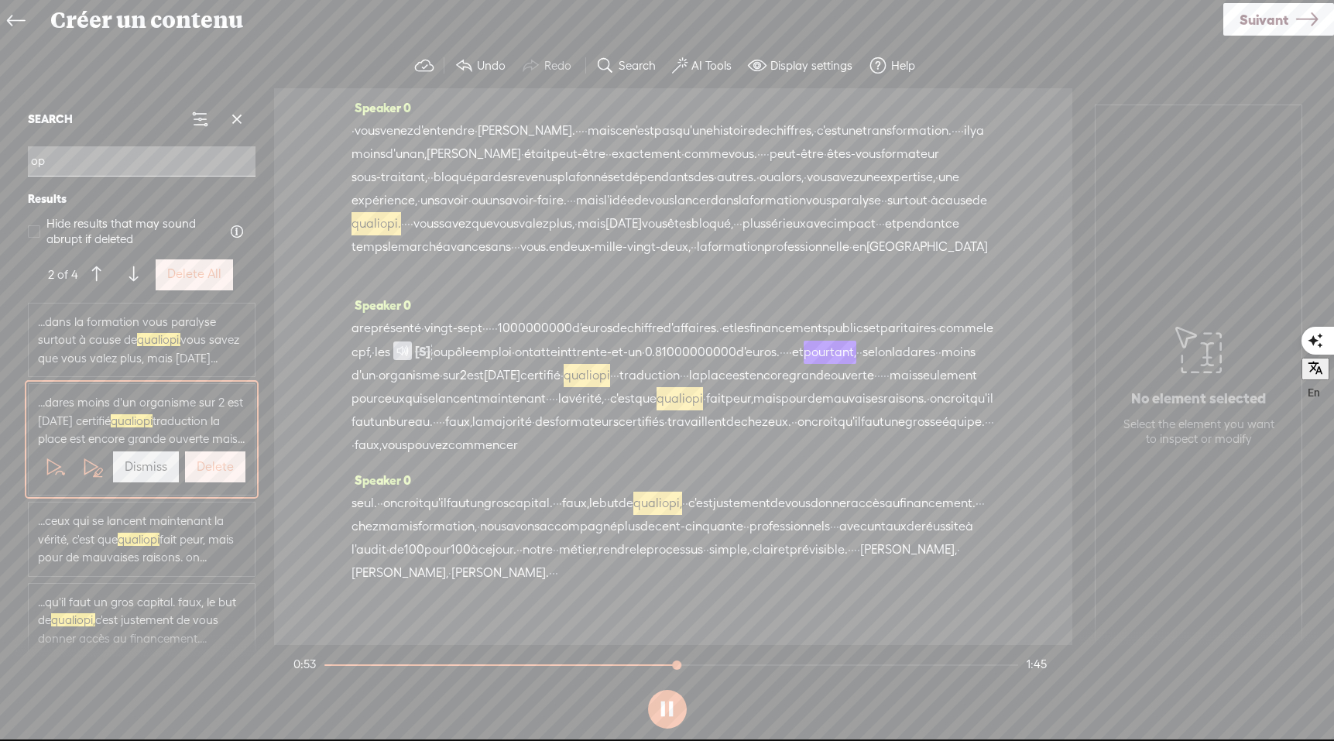
click at [667, 705] on button at bounding box center [667, 709] width 39 height 39
click at [430, 358] on span "[S]" at bounding box center [422, 352] width 15 height 14
click at [79, 161] on input "op" at bounding box center [142, 161] width 228 height 30
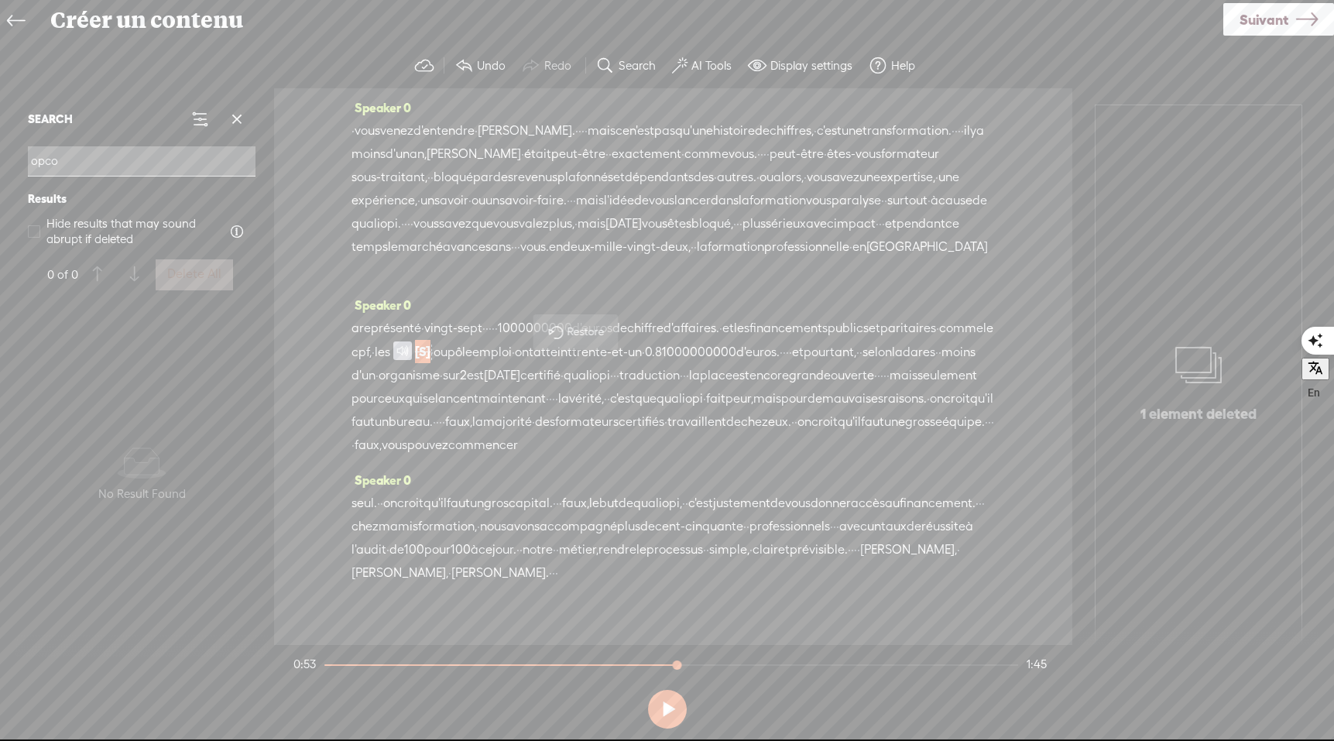
scroll to position [5, 0]
type input "opco"
click at [641, 66] on label "Search" at bounding box center [637, 65] width 37 height 15
click at [613, 65] on span at bounding box center [605, 66] width 19 height 19
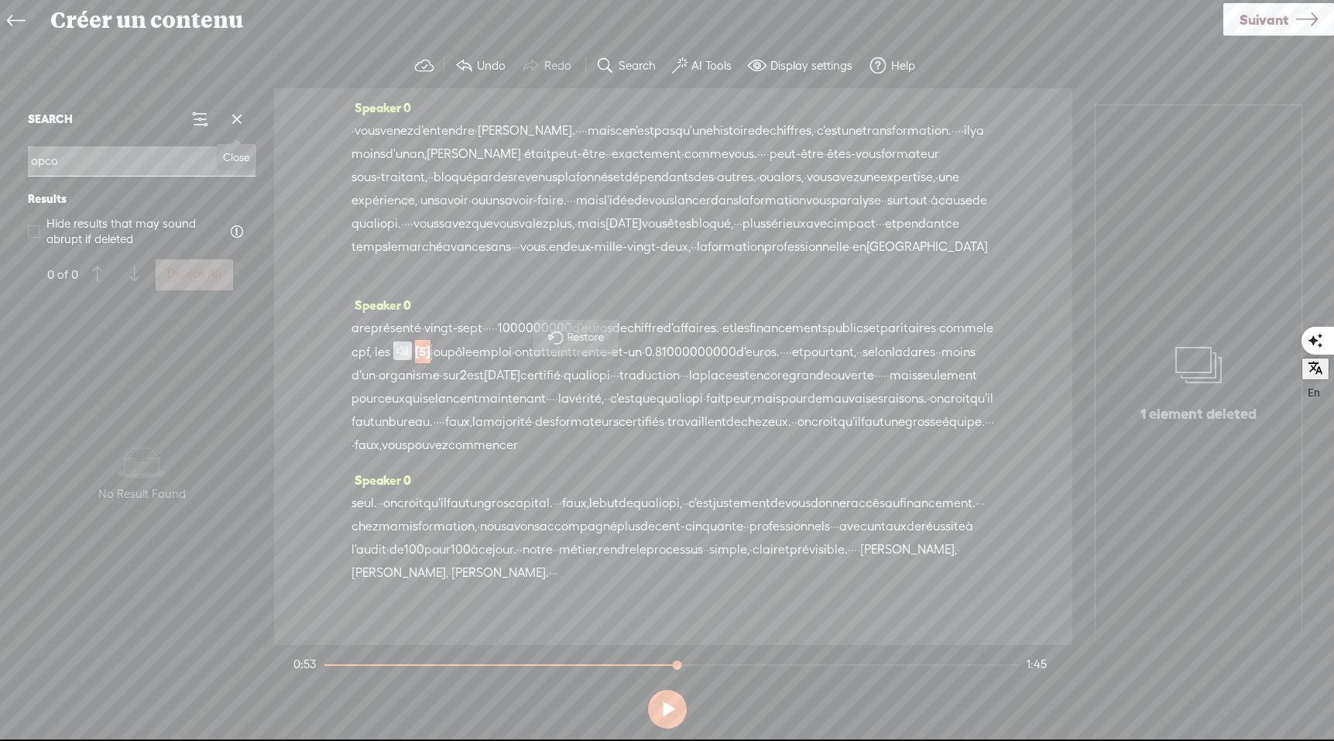
click at [242, 119] on span at bounding box center [236, 119] width 23 height 23
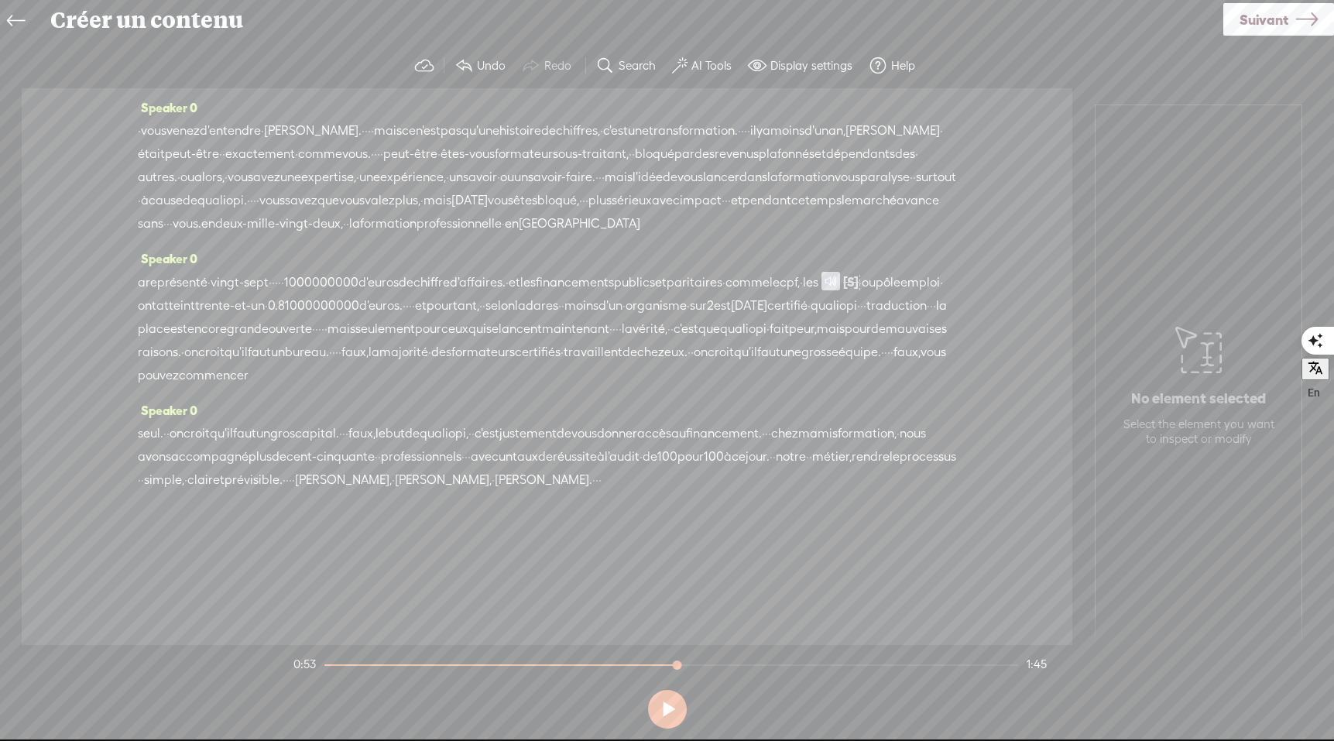
click at [1274, 28] on span "Suivant" at bounding box center [1264, 19] width 49 height 39
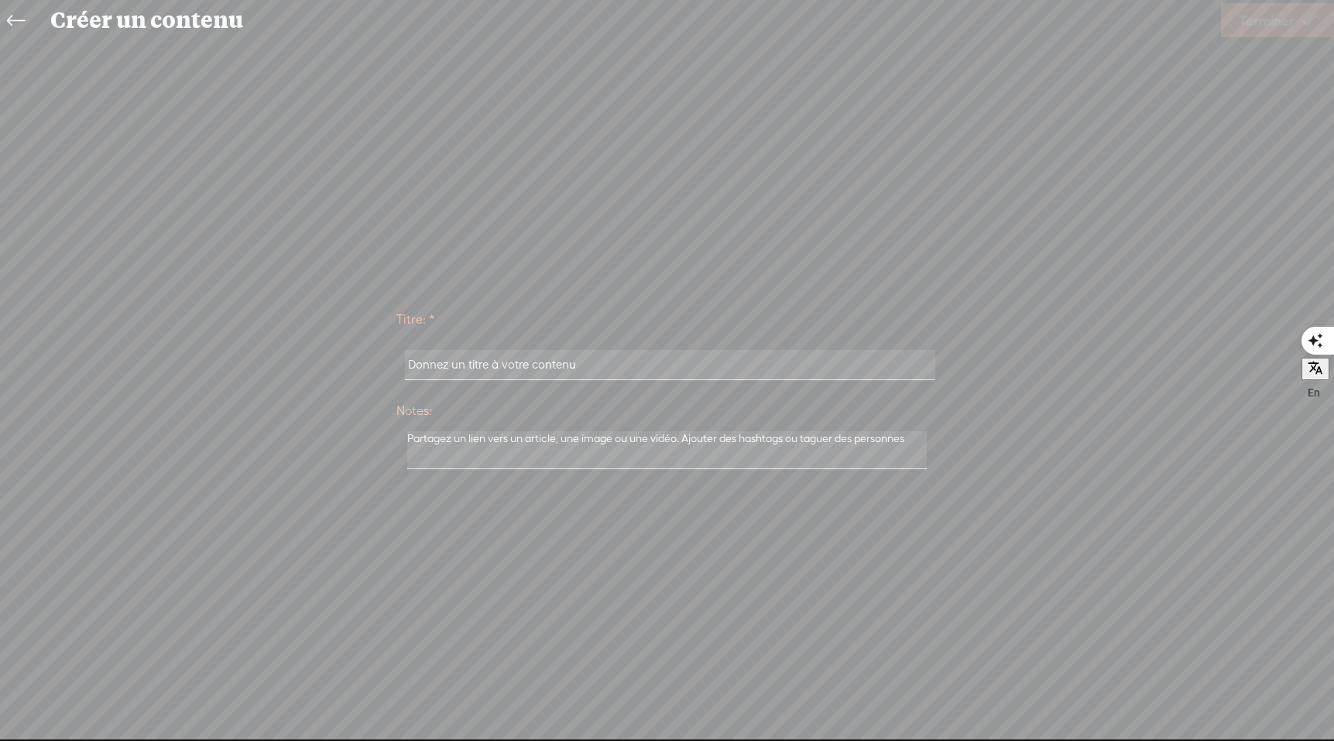
click at [543, 364] on input "text" at bounding box center [670, 365] width 530 height 30
type input "i"
type input "VSL QUALIOPI 1"
click at [1283, 24] on span "Terminer" at bounding box center [1267, 20] width 56 height 39
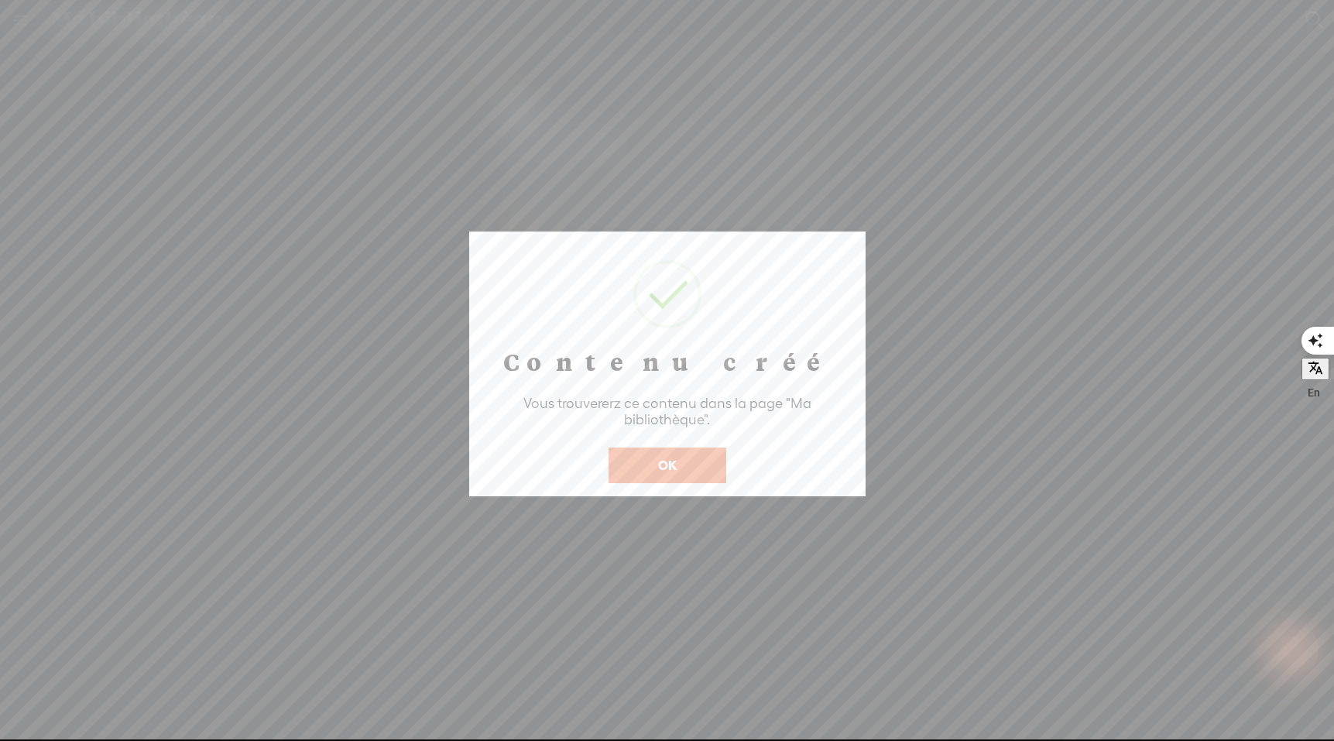
click at [671, 456] on button "OK" at bounding box center [668, 466] width 118 height 36
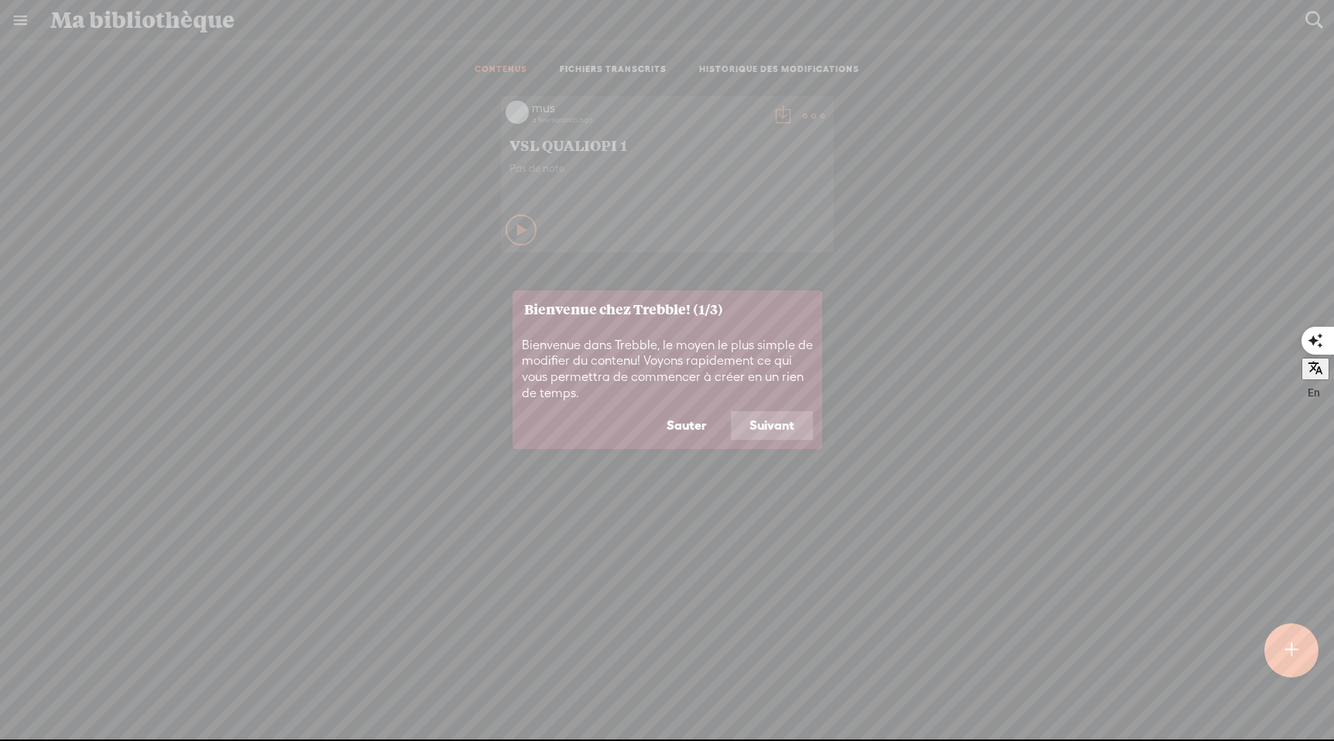
click at [785, 426] on button "Suivant" at bounding box center [772, 425] width 82 height 29
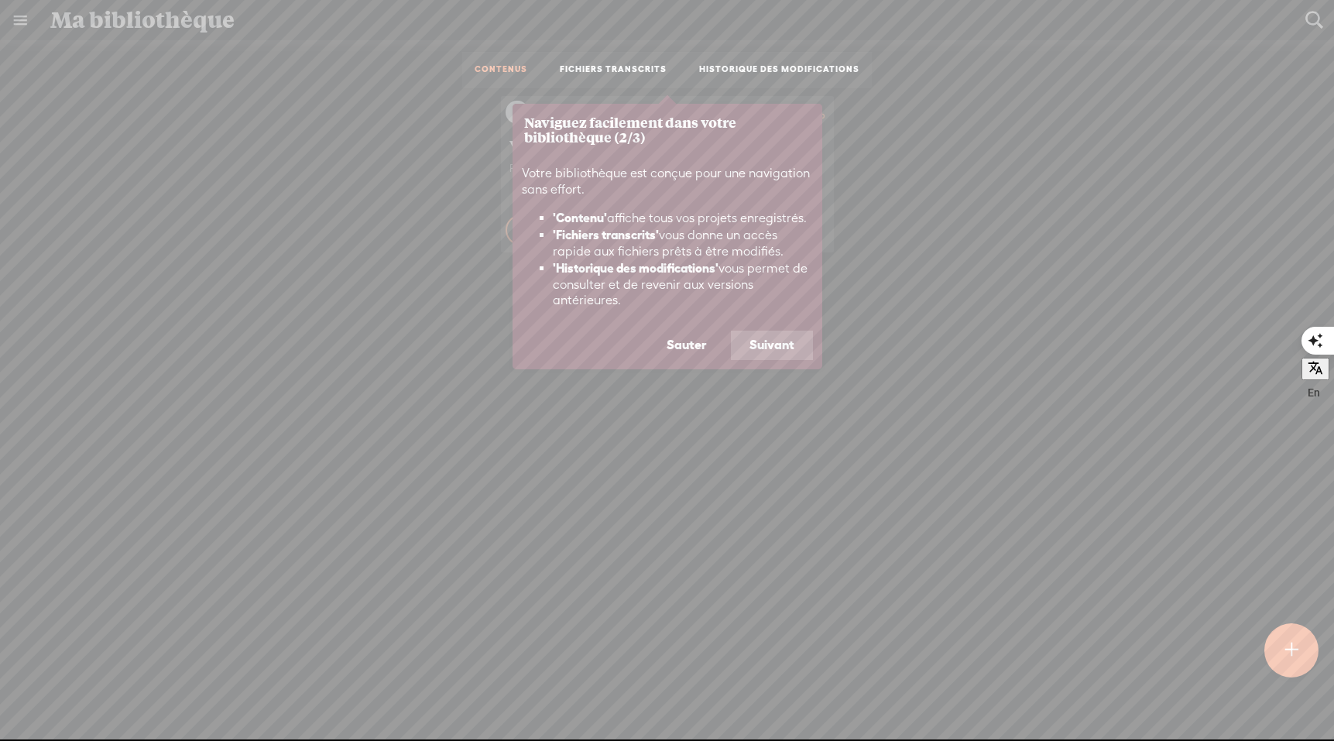
click at [776, 351] on button "Suivant" at bounding box center [772, 345] width 82 height 29
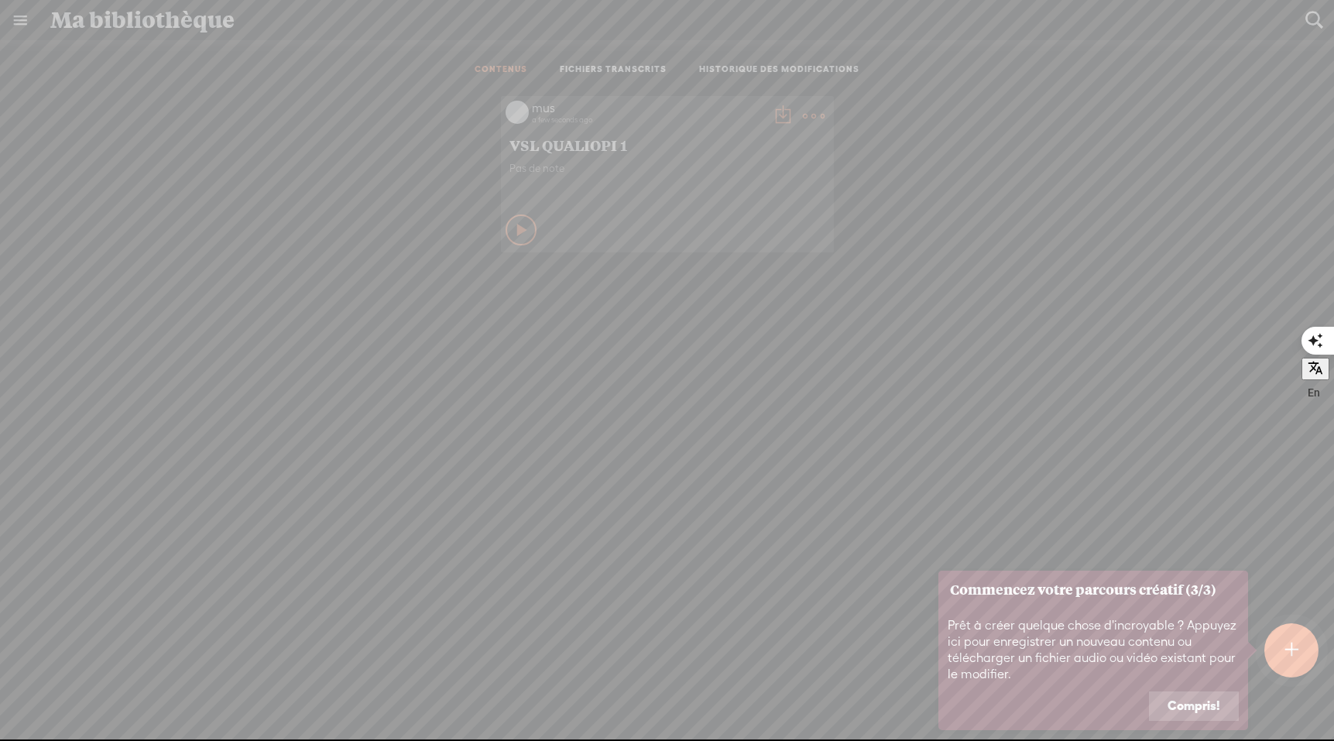
click at [1302, 650] on div at bounding box center [1292, 650] width 56 height 56
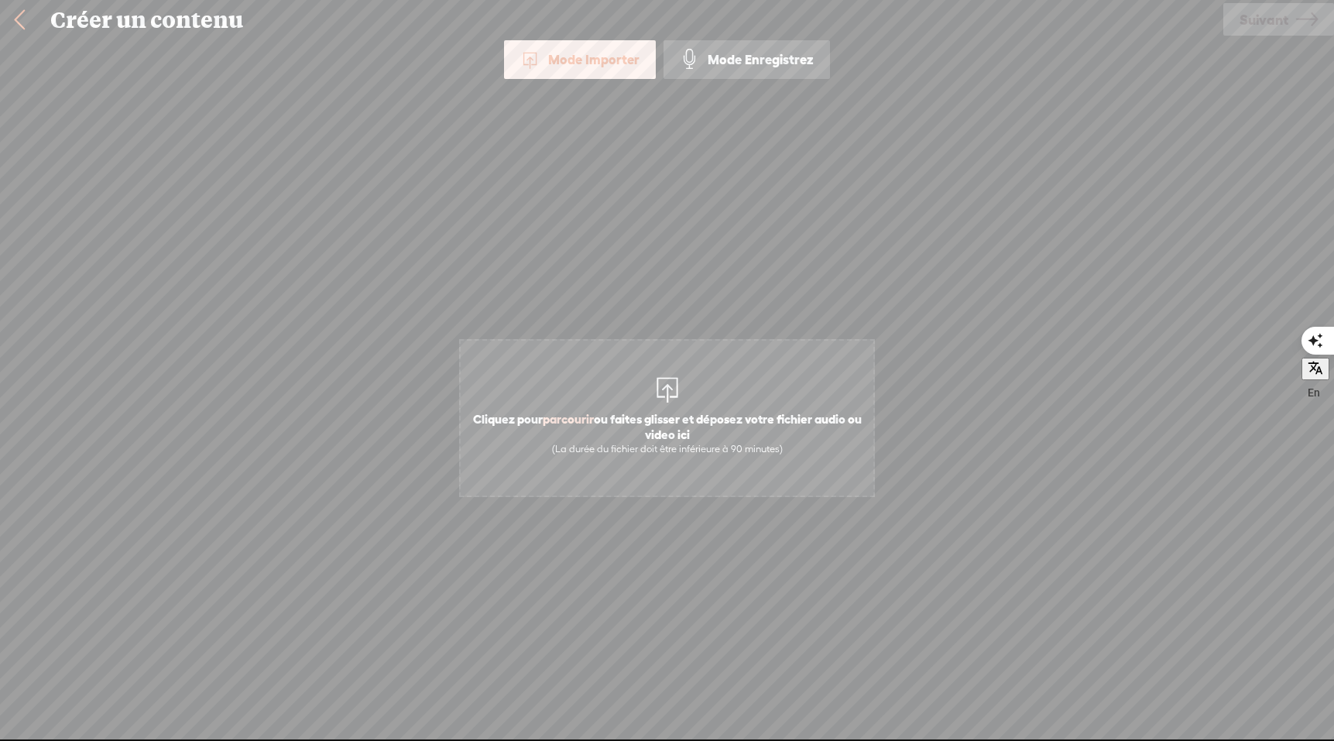
click at [588, 421] on span "parcourir" at bounding box center [568, 419] width 51 height 14
click at [1295, 28] on link "Suivant" at bounding box center [1278, 19] width 111 height 33
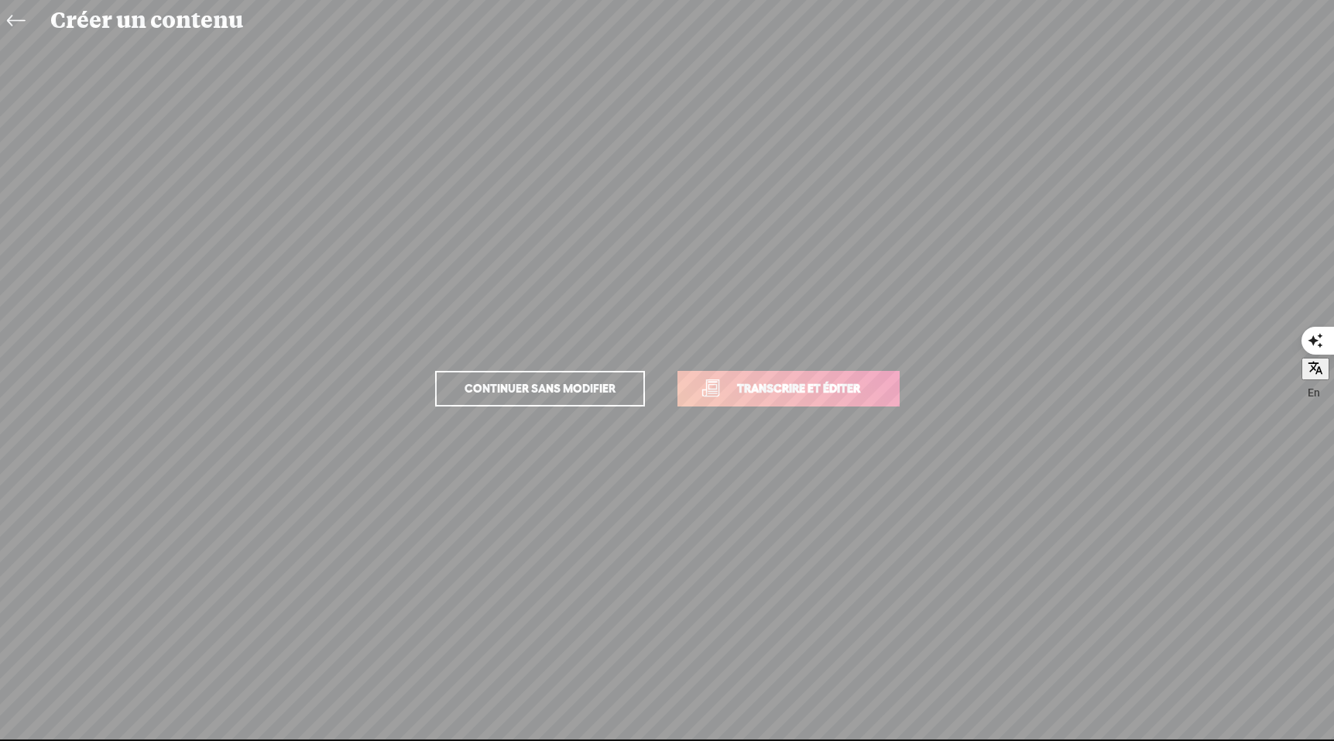
click at [796, 392] on span "Transcrire et éditer" at bounding box center [799, 388] width 156 height 18
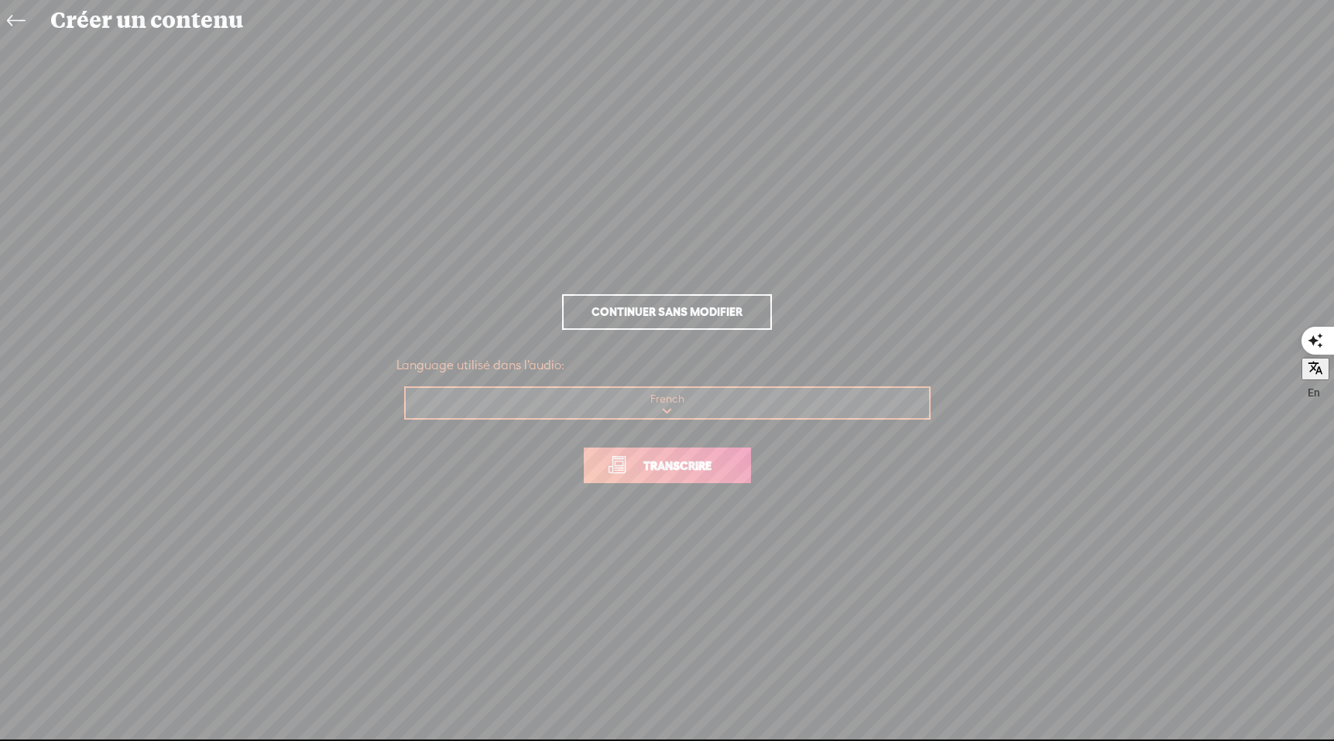
click at [679, 474] on span "Transcrire" at bounding box center [677, 466] width 101 height 18
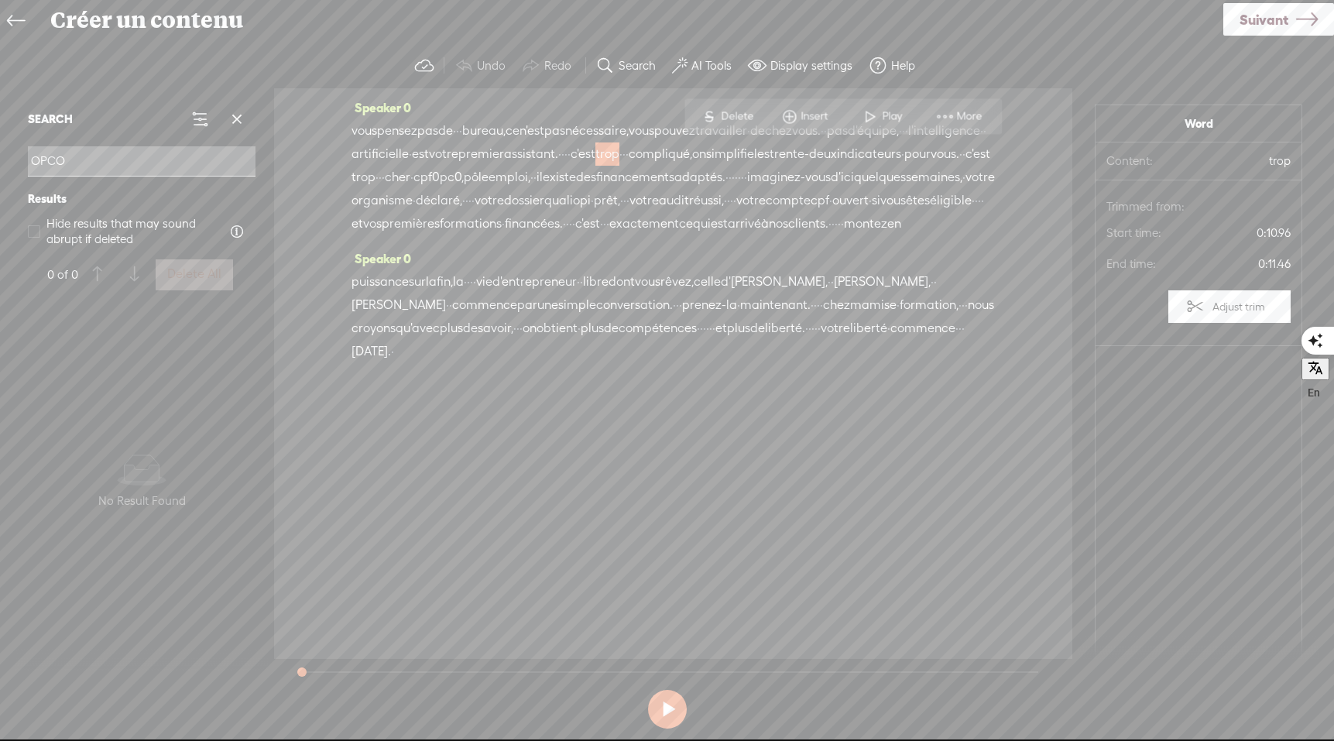
type input "OPCO"
click at [464, 180] on span "cpf0pc0," at bounding box center [438, 177] width 50 height 23
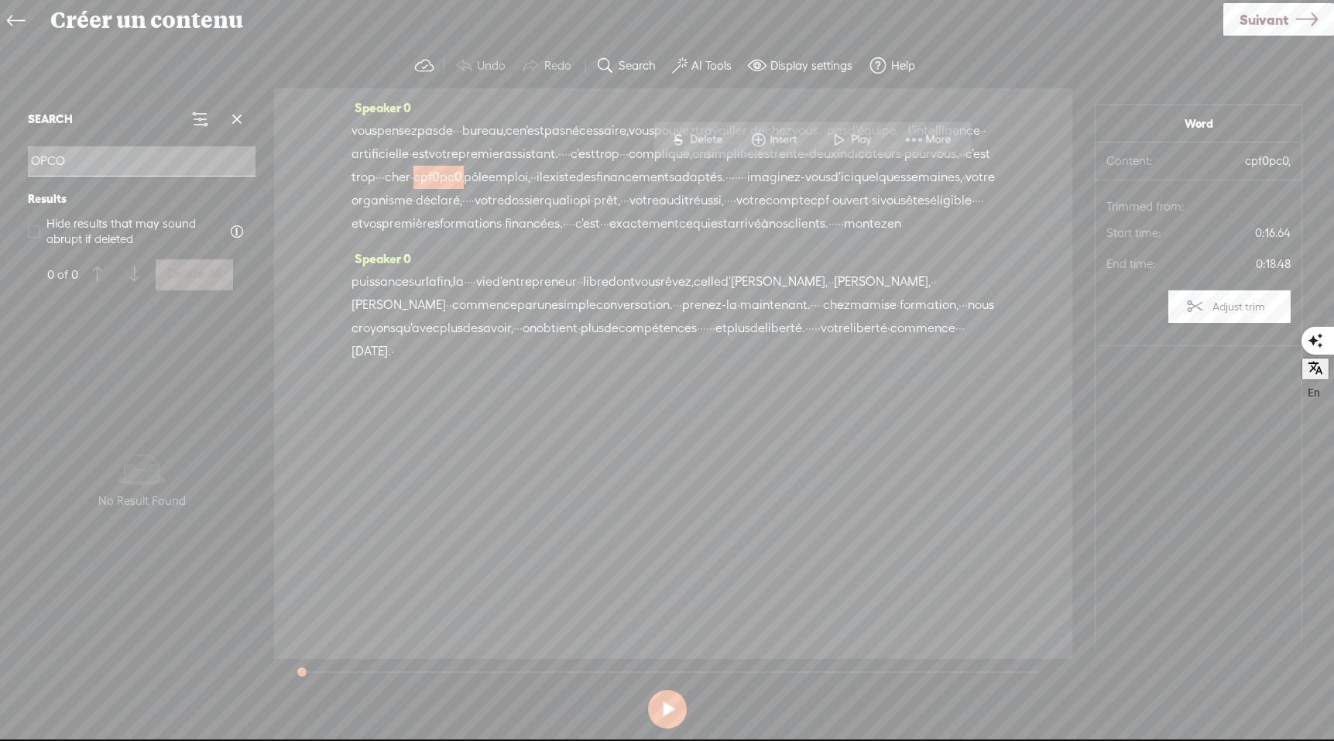
click at [464, 180] on span "cpf0pc0," at bounding box center [438, 177] width 50 height 23
click at [933, 142] on span "More" at bounding box center [940, 139] width 29 height 15
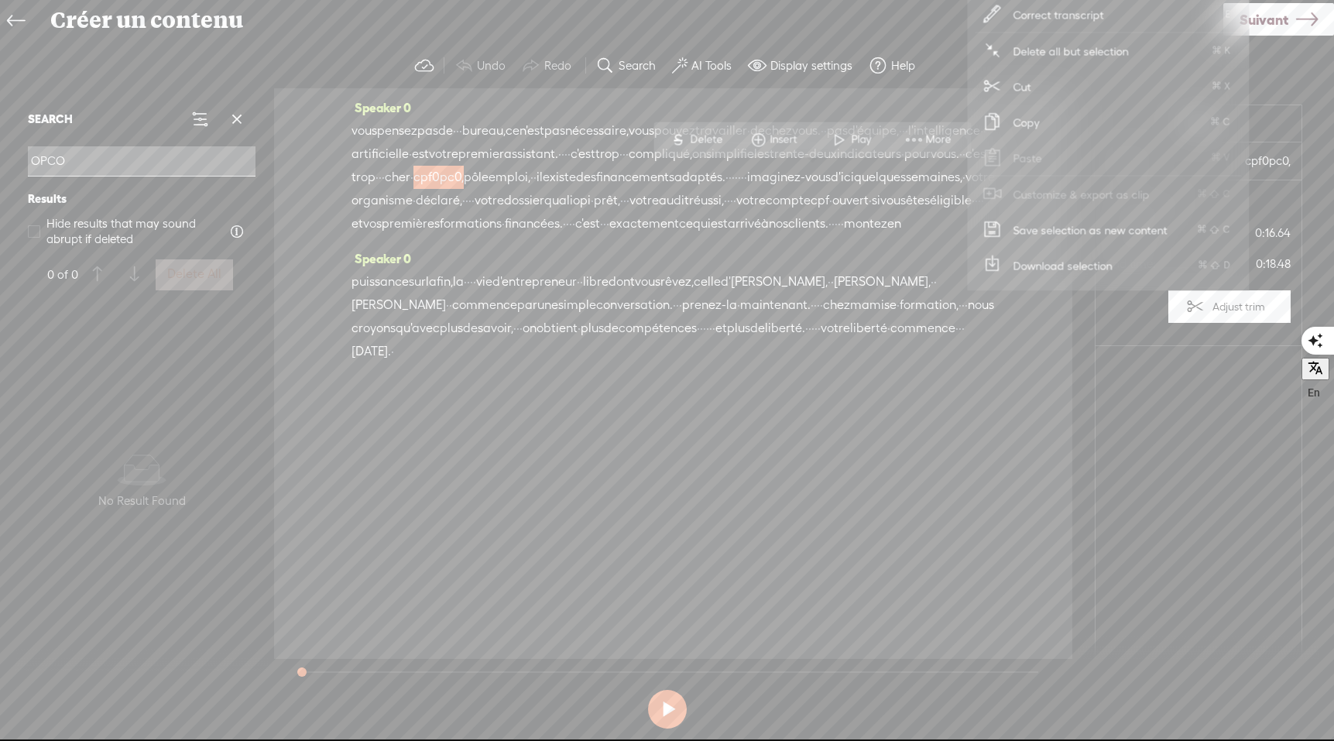
click at [1055, 15] on span "Correct transcript" at bounding box center [1059, 14] width 152 height 35
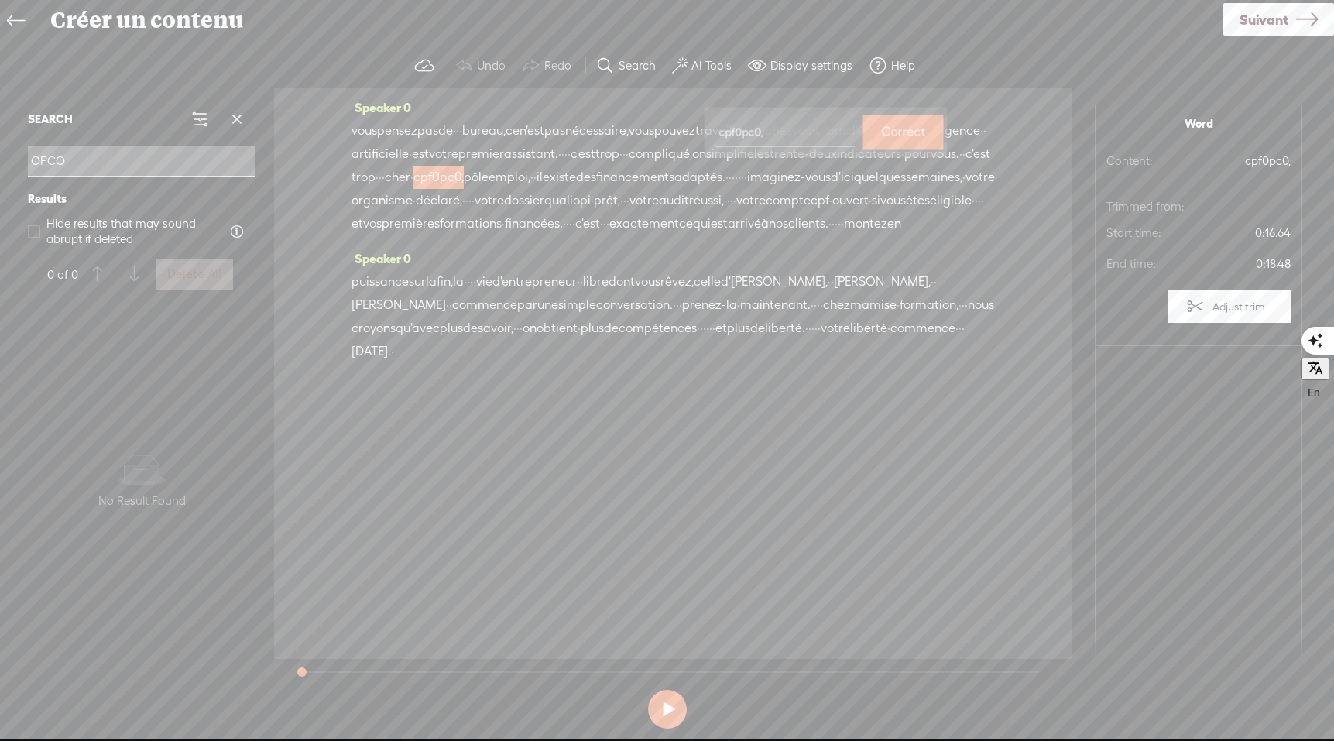
click at [736, 133] on input "cpf0pc0," at bounding box center [785, 132] width 139 height 29
type input "cpf, 0pc0,"
click at [881, 126] on label "Correct" at bounding box center [903, 133] width 44 height 32
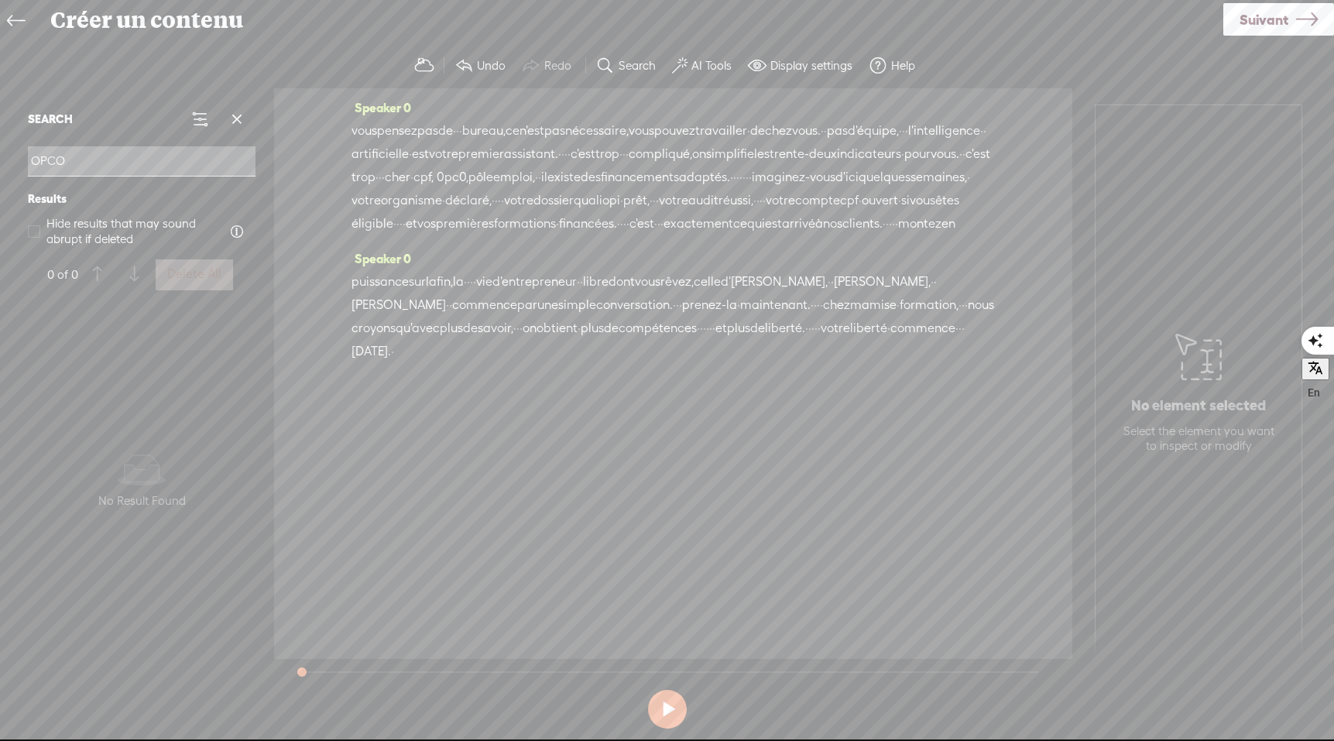
click at [468, 176] on span "cpf, 0pc0," at bounding box center [440, 177] width 55 height 23
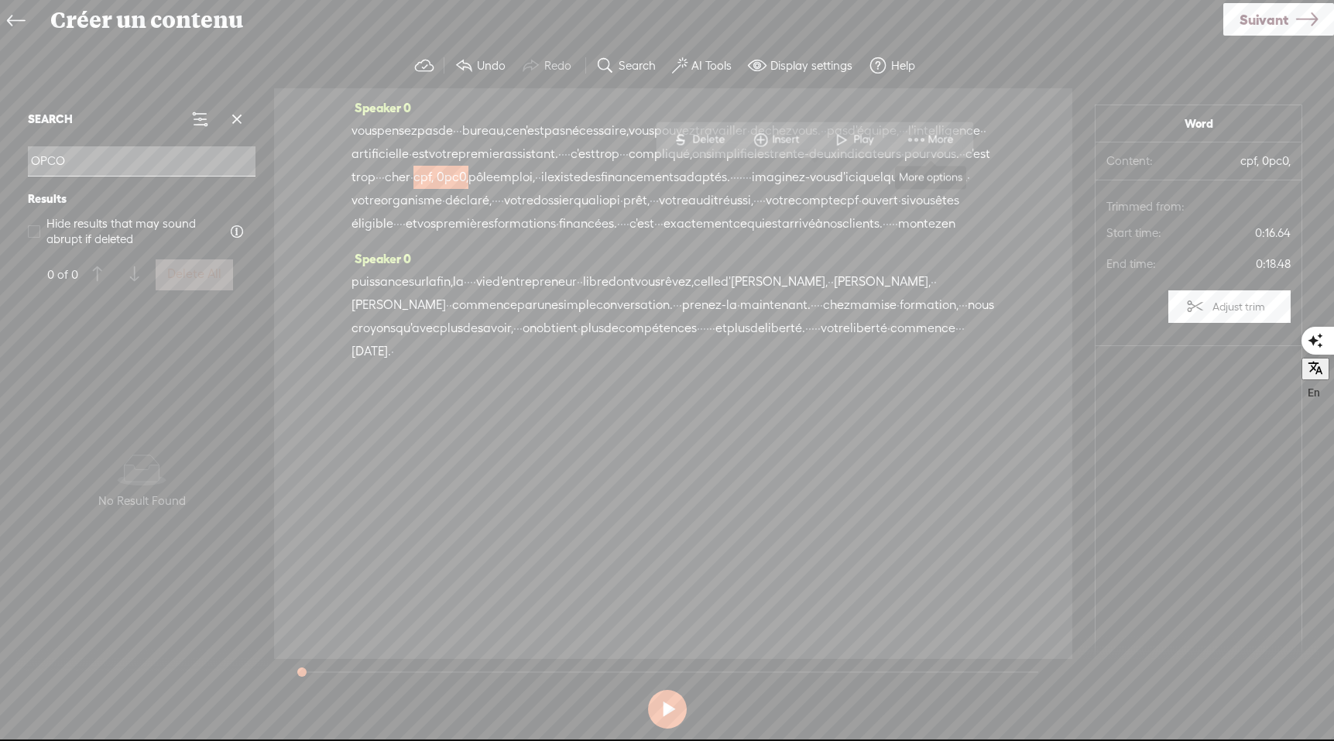
click at [915, 141] on span at bounding box center [916, 140] width 23 height 28
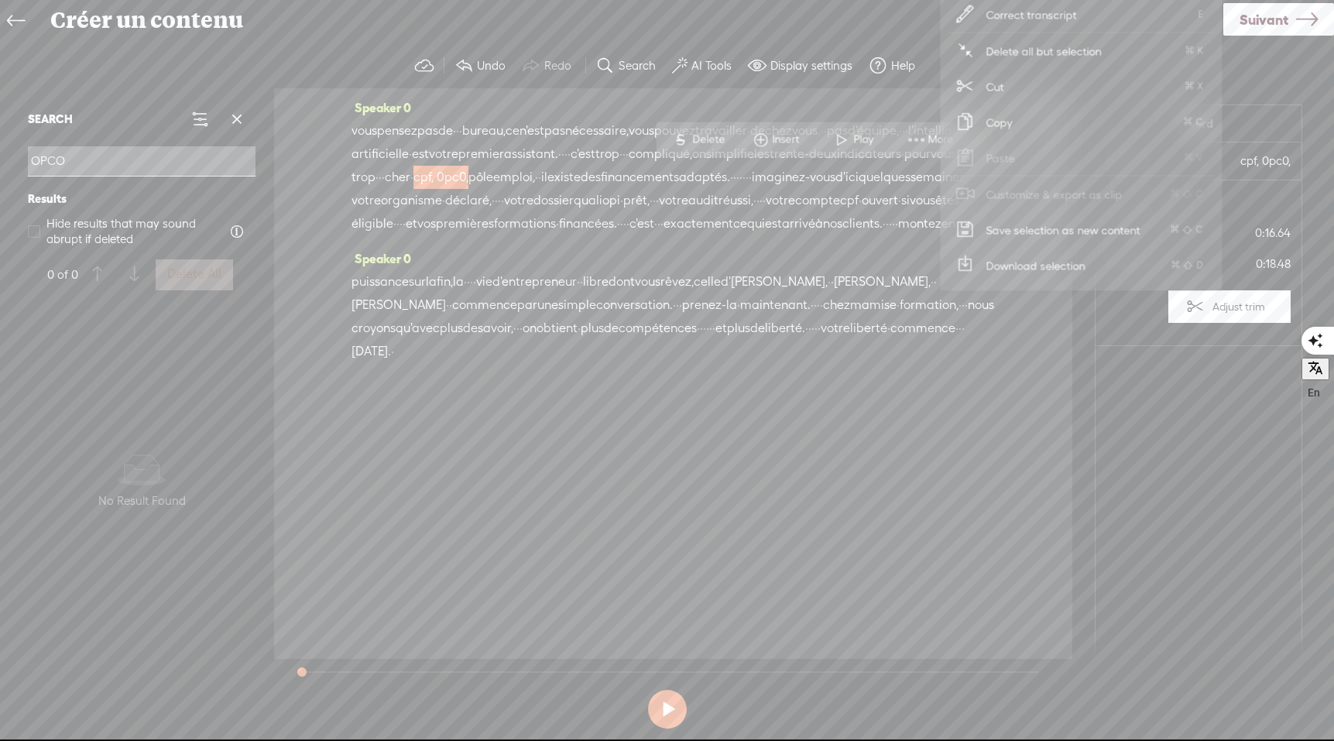
click at [763, 235] on div "vous pensez pas de · · · bureau, ce n'est pas nécessaire, vous pouvez travaille…" at bounding box center [673, 177] width 643 height 116
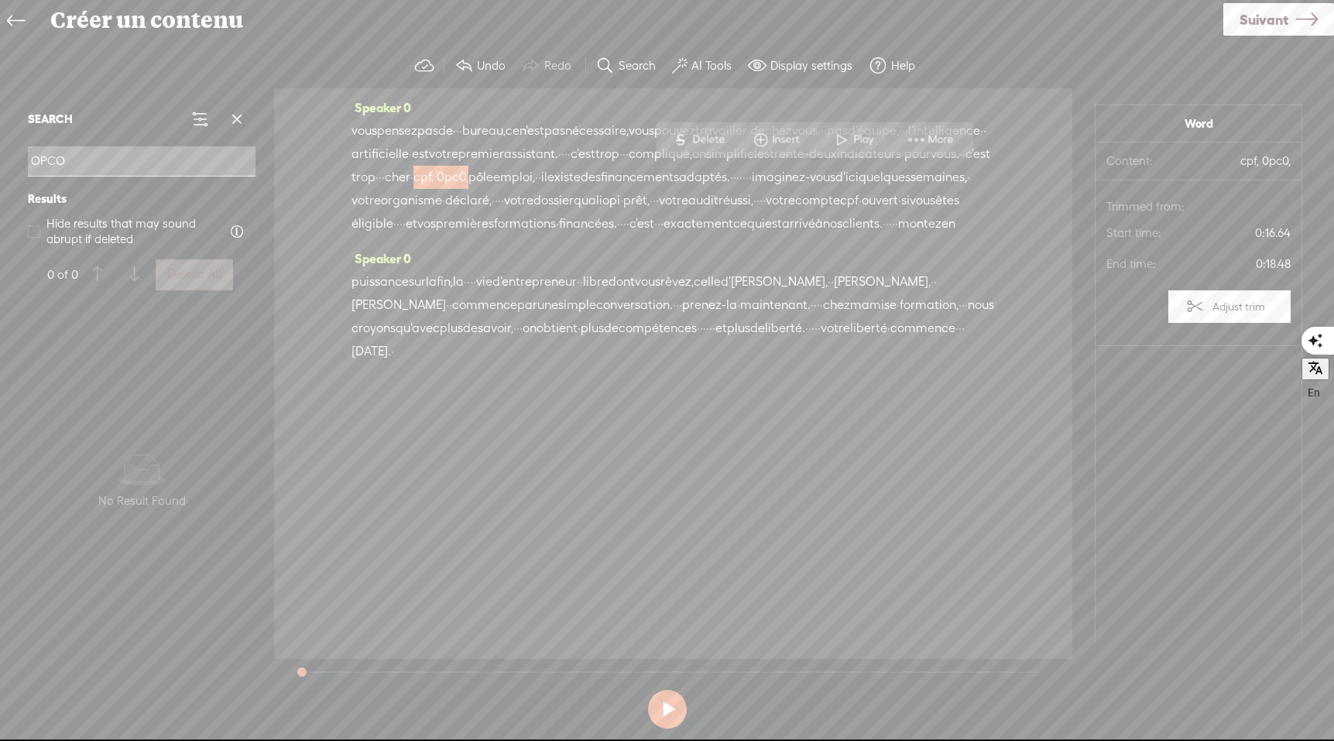
click at [74, 165] on input "OPCO" at bounding box center [142, 161] width 228 height 30
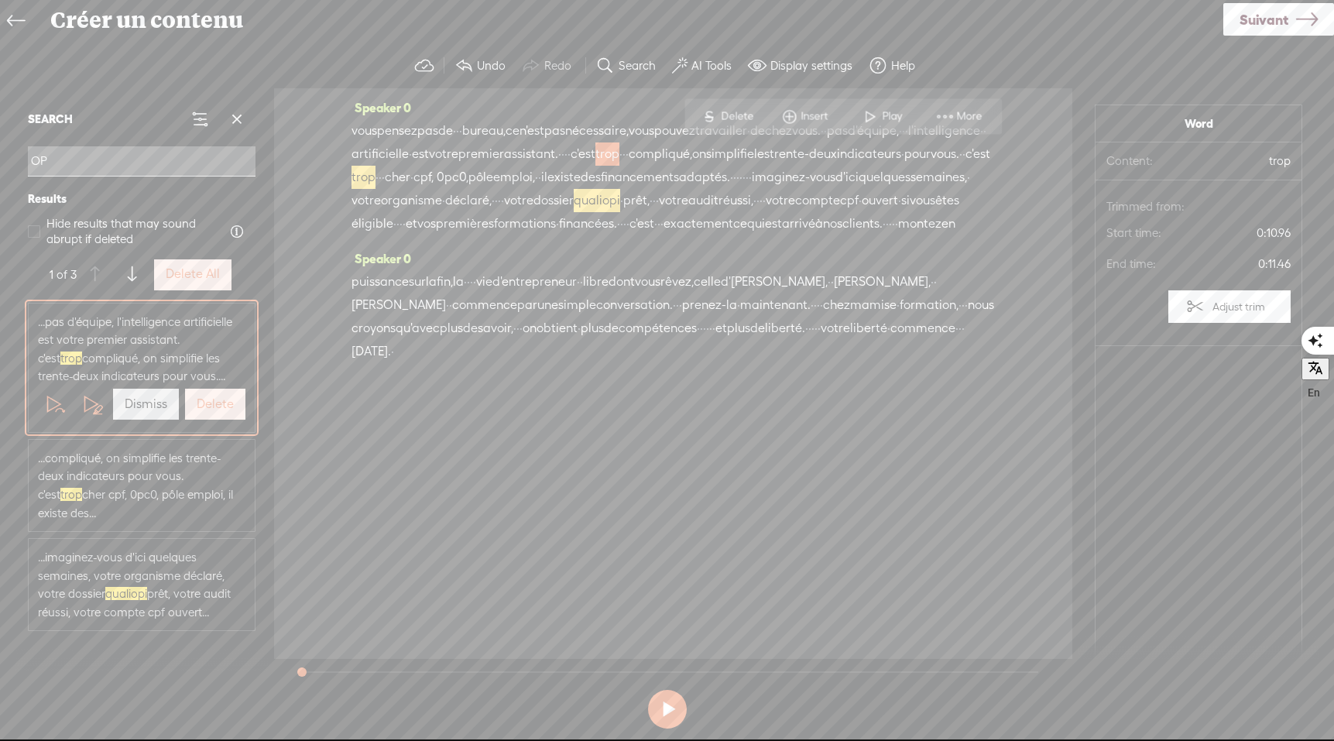
type input "O"
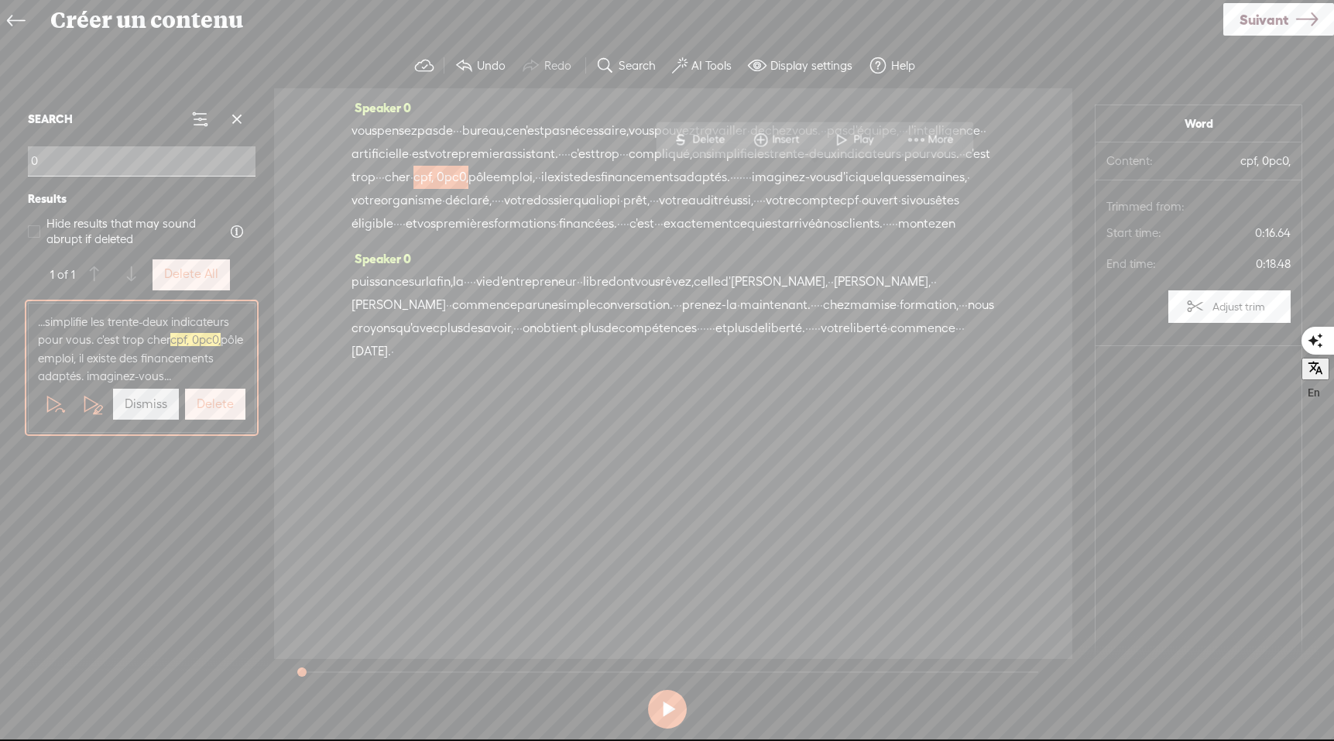
type input "0"
click at [862, 212] on span "ouvert" at bounding box center [880, 200] width 36 height 23
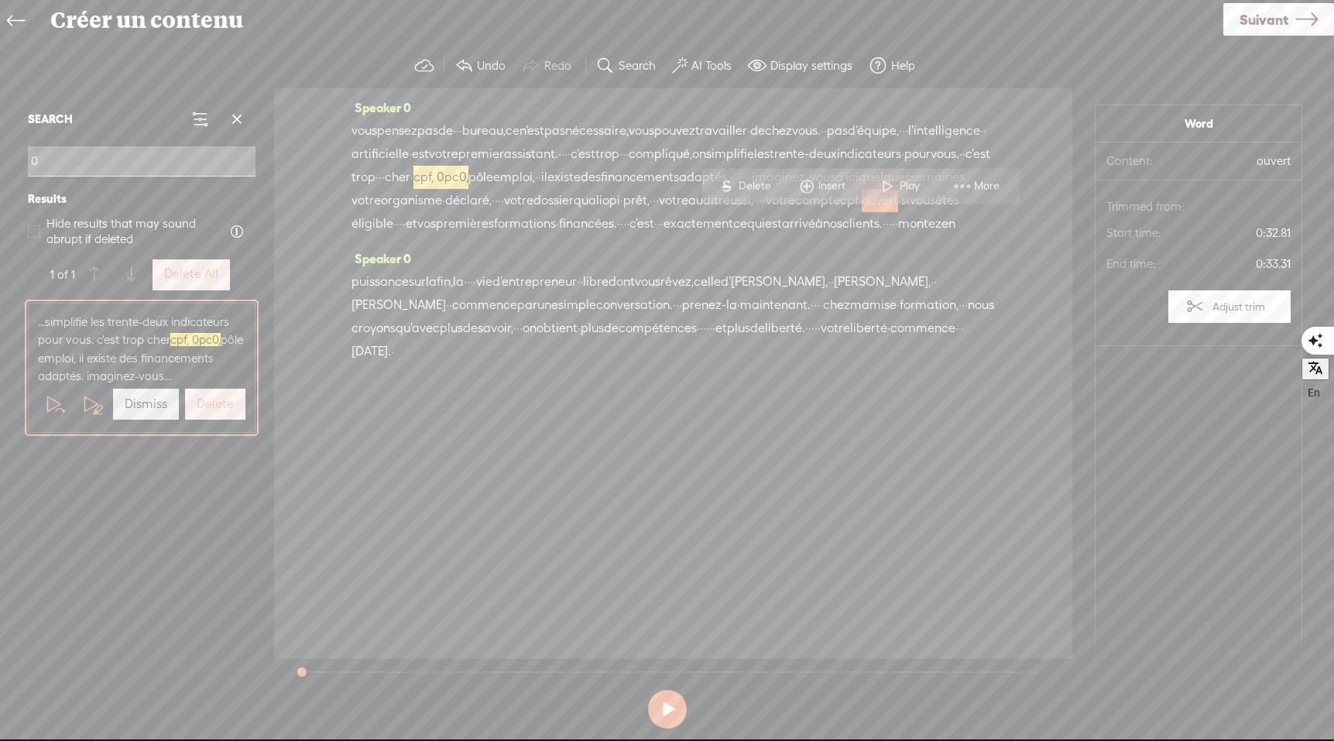
click at [1044, 127] on div "Speaker 0 vous pensez pas de · · · bureau, ce n'est pas nécessaire, vous pouvez…" at bounding box center [673, 373] width 798 height 571
click at [733, 235] on span "exactement" at bounding box center [699, 223] width 70 height 23
click at [468, 172] on span "cpf, 0pc0," at bounding box center [440, 177] width 55 height 23
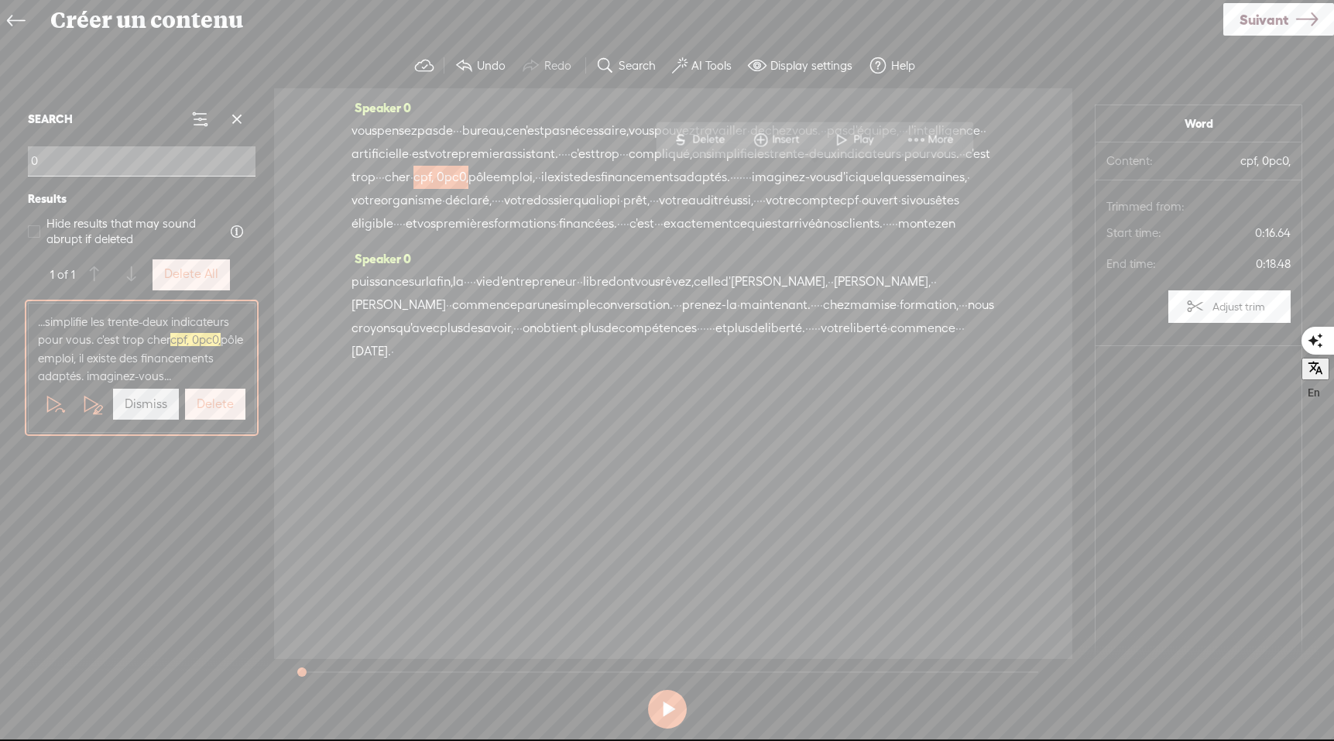
click at [468, 178] on span "cpf, 0pc0," at bounding box center [440, 177] width 55 height 23
click at [468, 177] on span "cpf, 0pc0," at bounding box center [440, 177] width 55 height 23
click at [920, 140] on span at bounding box center [916, 140] width 23 height 28
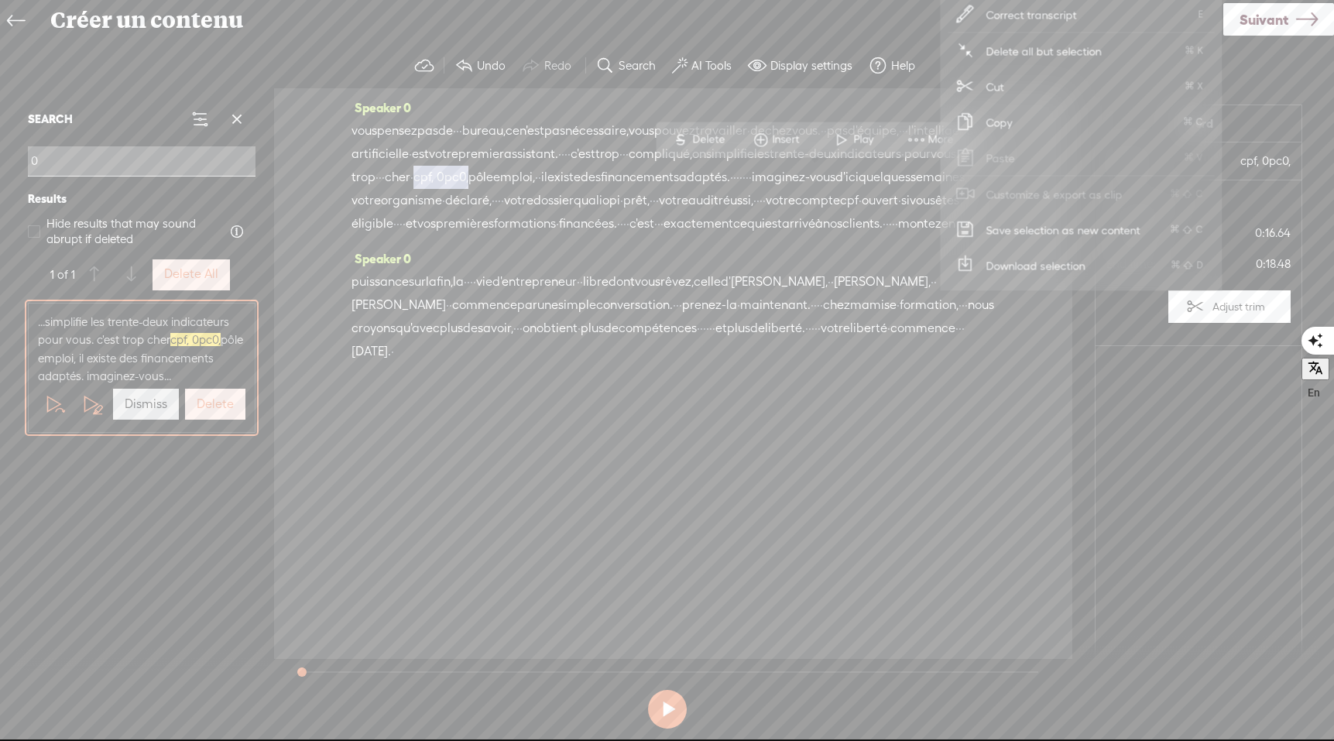
click at [819, 235] on div "vous pensez pas de · · · bureau, ce n'est pas nécessaire, vous pouvez travaille…" at bounding box center [673, 177] width 643 height 116
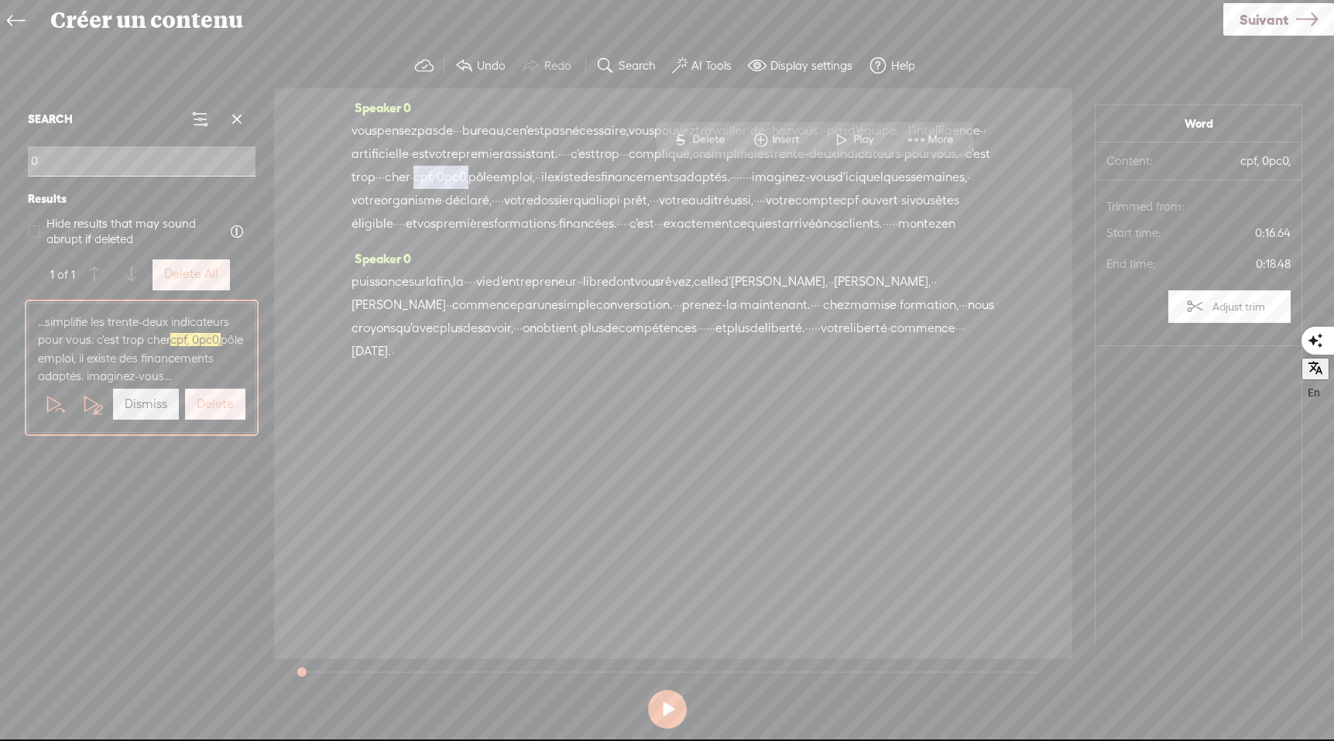
click at [1274, 165] on span "cpf, 0pc0," at bounding box center [1233, 160] width 116 height 15
click at [781, 235] on div "vous pensez pas de · · · bureau, ce n'est pas nécessaire, vous pouvez travaille…" at bounding box center [673, 177] width 643 height 116
click at [201, 339] on span "cpf, 0pc0," at bounding box center [195, 339] width 50 height 13
click at [89, 405] on span at bounding box center [91, 404] width 23 height 23
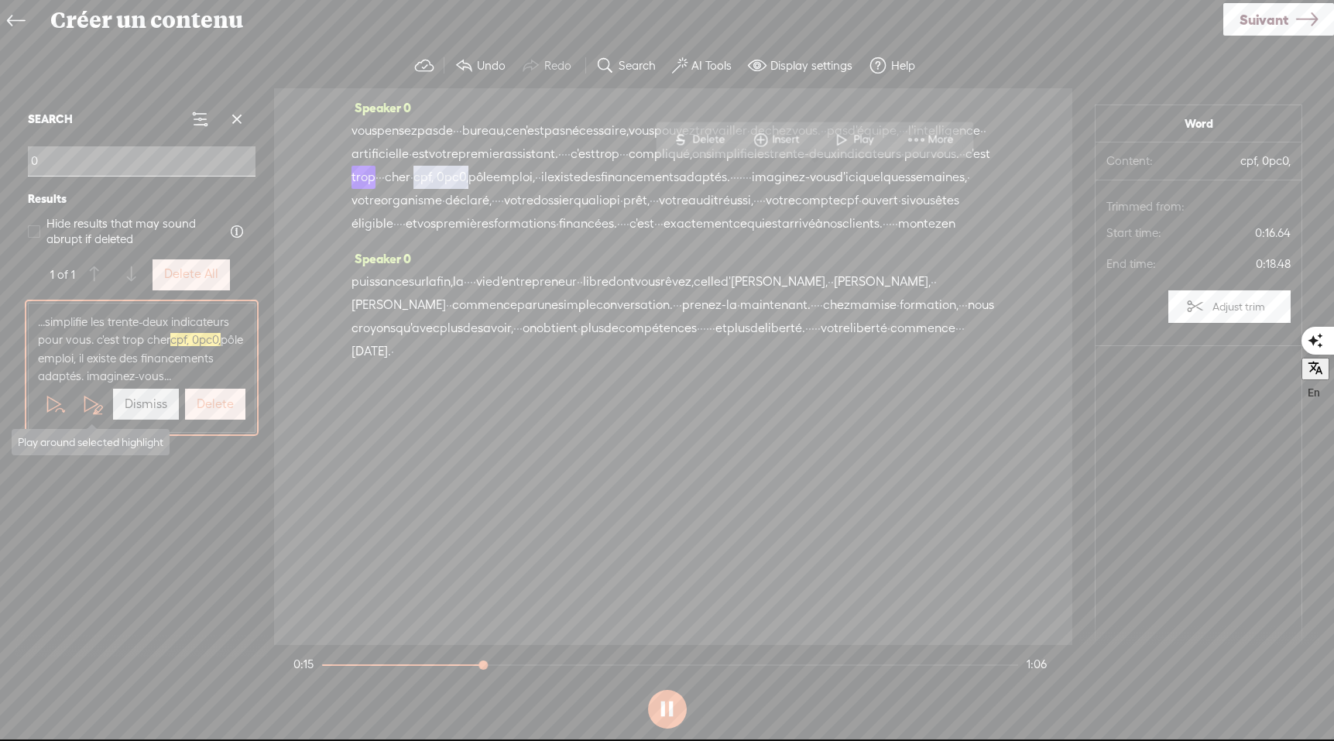
click at [89, 405] on span at bounding box center [91, 404] width 23 height 23
click at [671, 714] on button at bounding box center [667, 709] width 39 height 39
click at [932, 140] on span "More" at bounding box center [942, 139] width 29 height 15
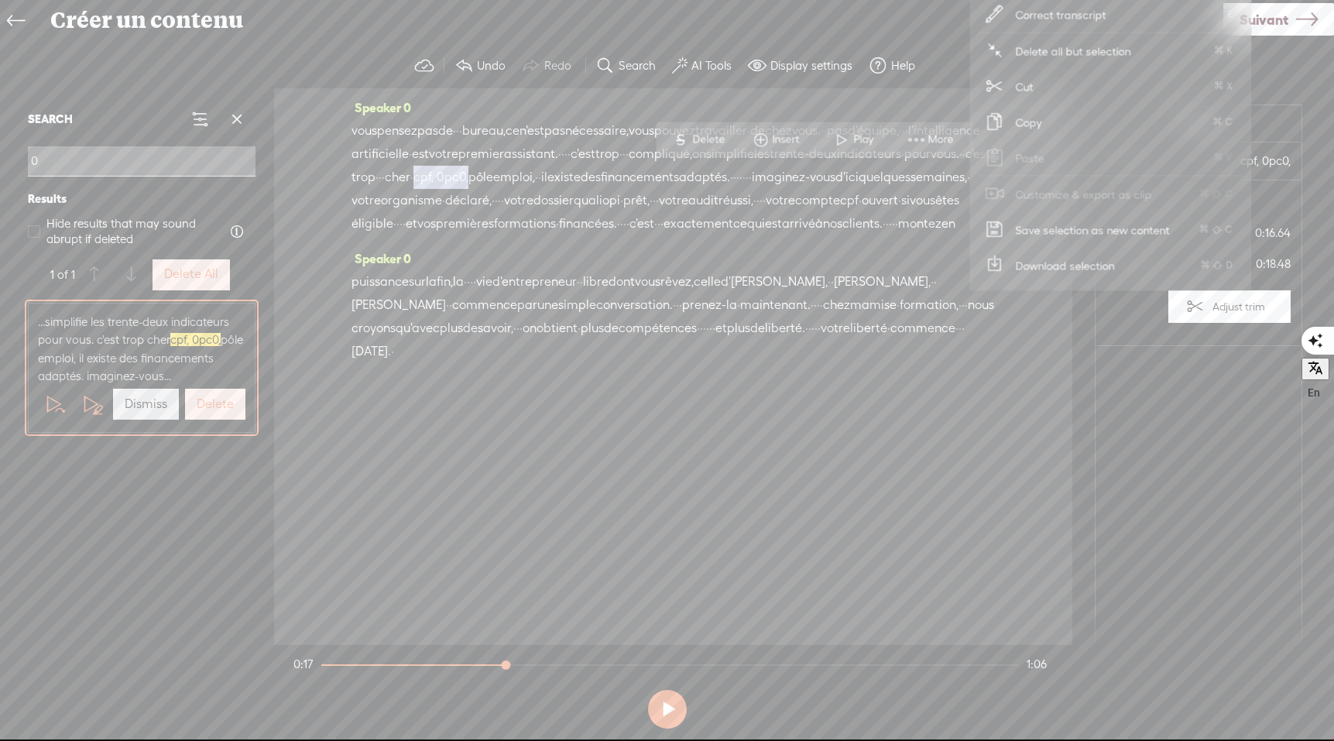
click at [1051, 18] on span "Correct transcript" at bounding box center [1062, 14] width 152 height 35
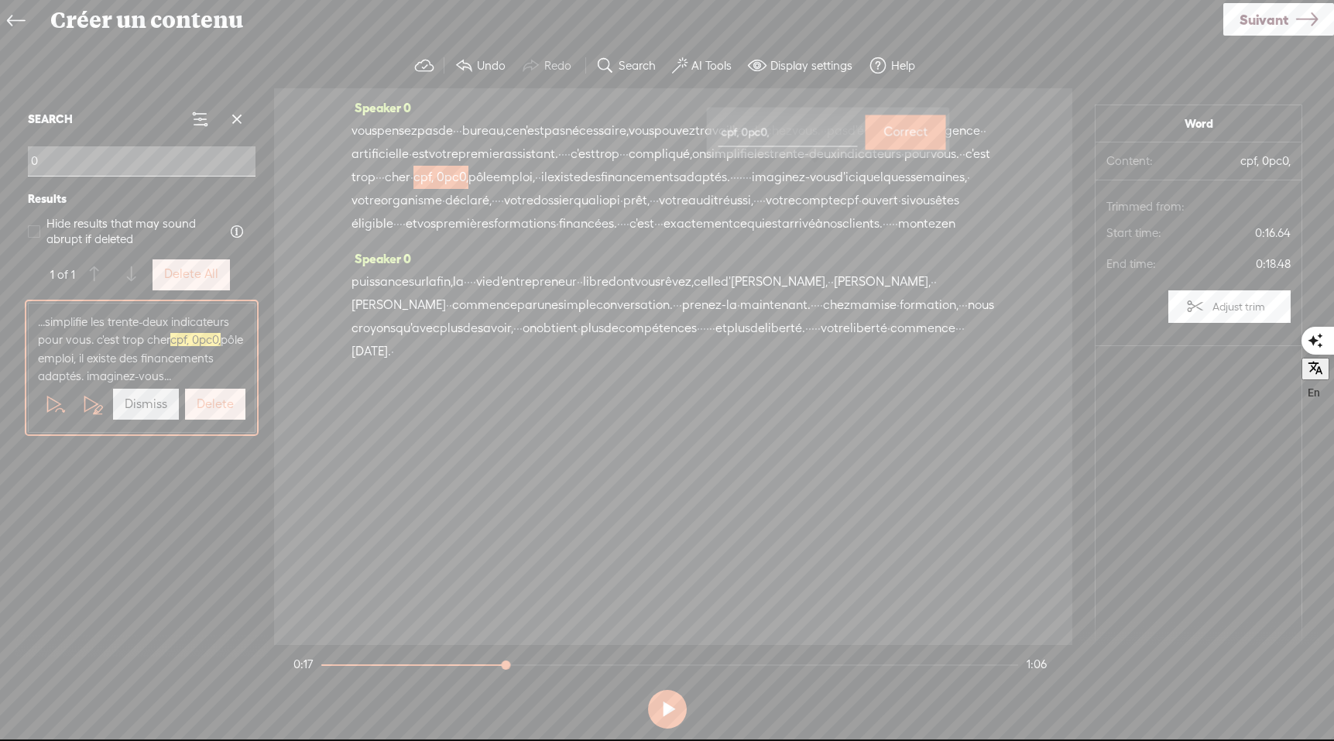
click at [743, 132] on input "cpf, 0pc0," at bounding box center [787, 132] width 139 height 29
type input "cpf. 0pc0,"
click at [469, 182] on span "cpf. 0pc0," at bounding box center [441, 177] width 56 height 23
click at [752, 540] on div "Speaker 0 vous pensez pas de · · · bureau, ce n'est pas nécessaire, vous pouvez…" at bounding box center [673, 366] width 798 height 557
click at [807, 69] on label "Display settings" at bounding box center [811, 65] width 82 height 15
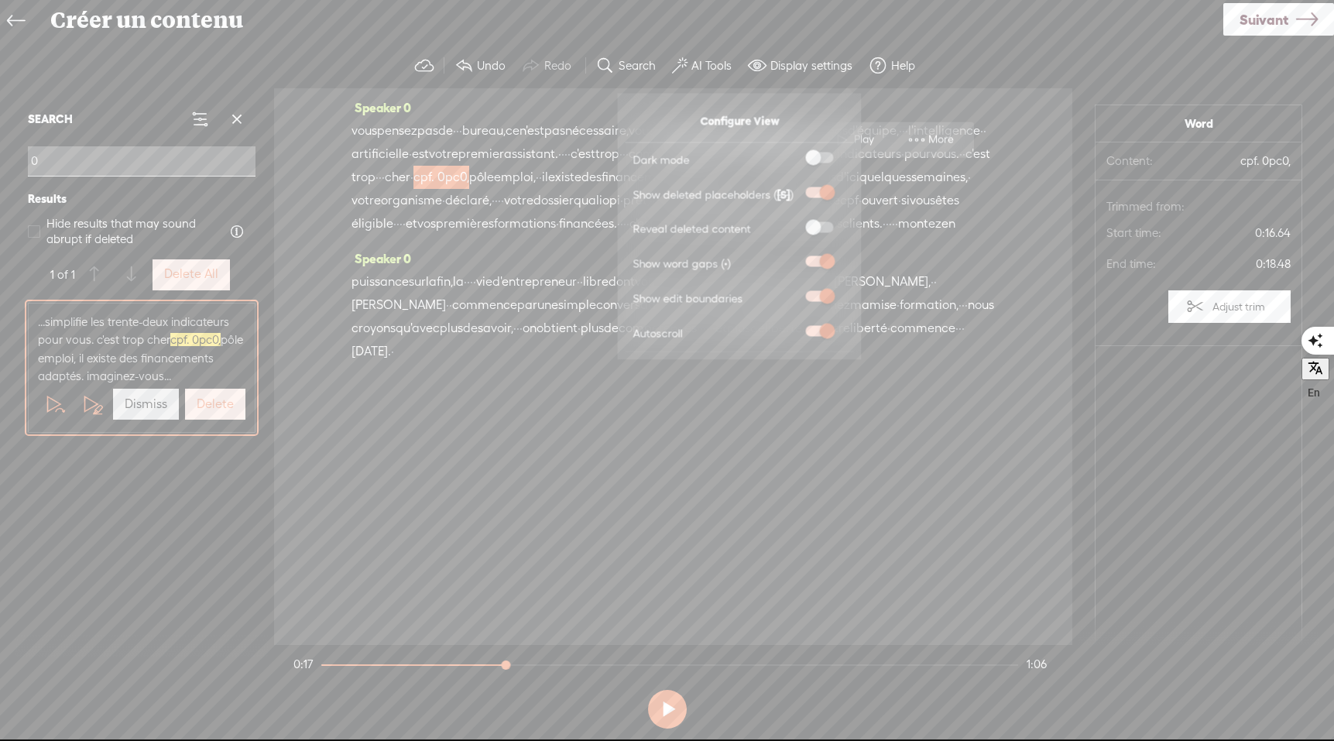
click at [811, 195] on span at bounding box center [820, 192] width 28 height 11
click at [794, 187] on input "checkbox" at bounding box center [794, 187] width 0 height 0
click at [828, 194] on span at bounding box center [820, 192] width 28 height 11
click at [794, 187] on input "checkbox" at bounding box center [794, 187] width 0 height 0
click at [827, 228] on span at bounding box center [820, 226] width 28 height 11
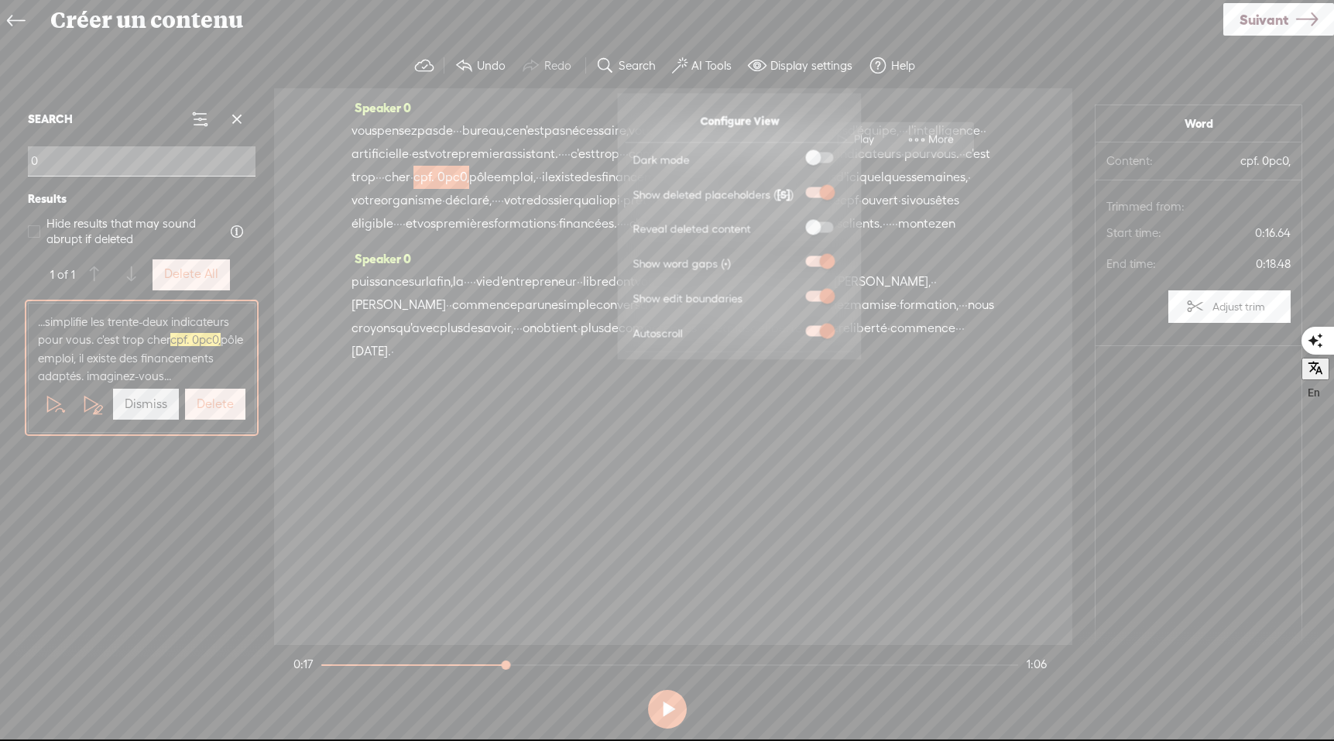
click at [794, 221] on input "checkbox" at bounding box center [794, 221] width 0 height 0
click at [793, 442] on div "Speaker 0 vous pensez pas de · · · bureau, ce n'est pas nécessaire, vous pouvez…" at bounding box center [673, 366] width 798 height 557
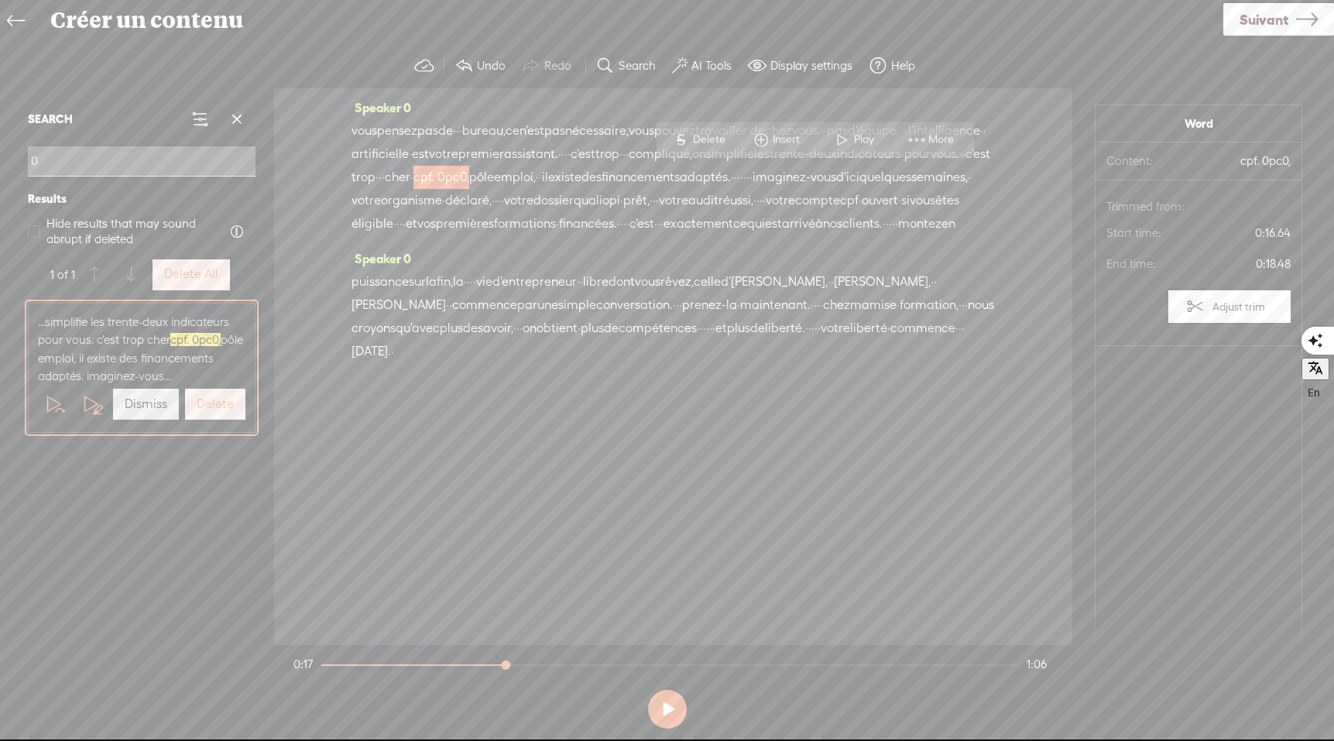
click at [859, 189] on span "quelques" at bounding box center [885, 177] width 52 height 23
click at [797, 212] on span "compte" at bounding box center [817, 200] width 45 height 23
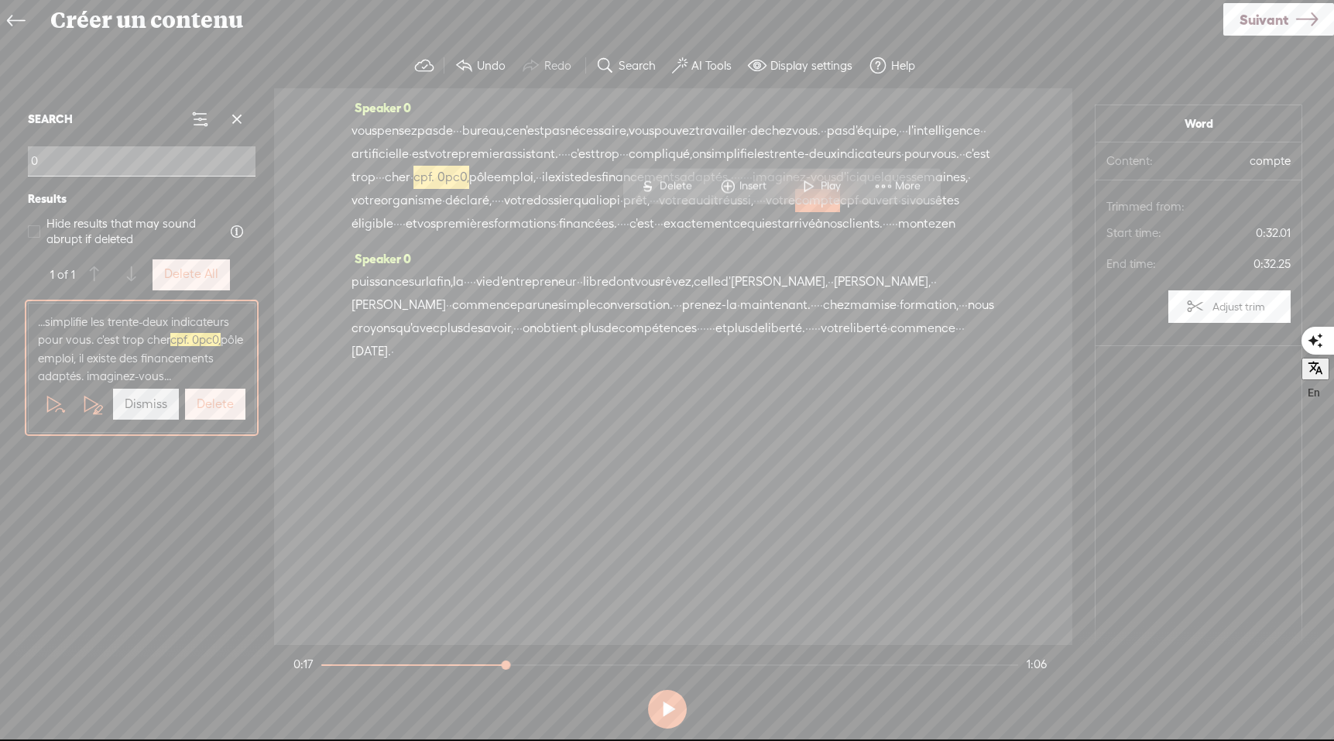
click at [831, 235] on div "vous pensez pas de · · · bureau, ce n'est pas nécessaire, vous pouvez travaille…" at bounding box center [673, 177] width 643 height 116
click at [629, 144] on span "·" at bounding box center [627, 153] width 3 height 23
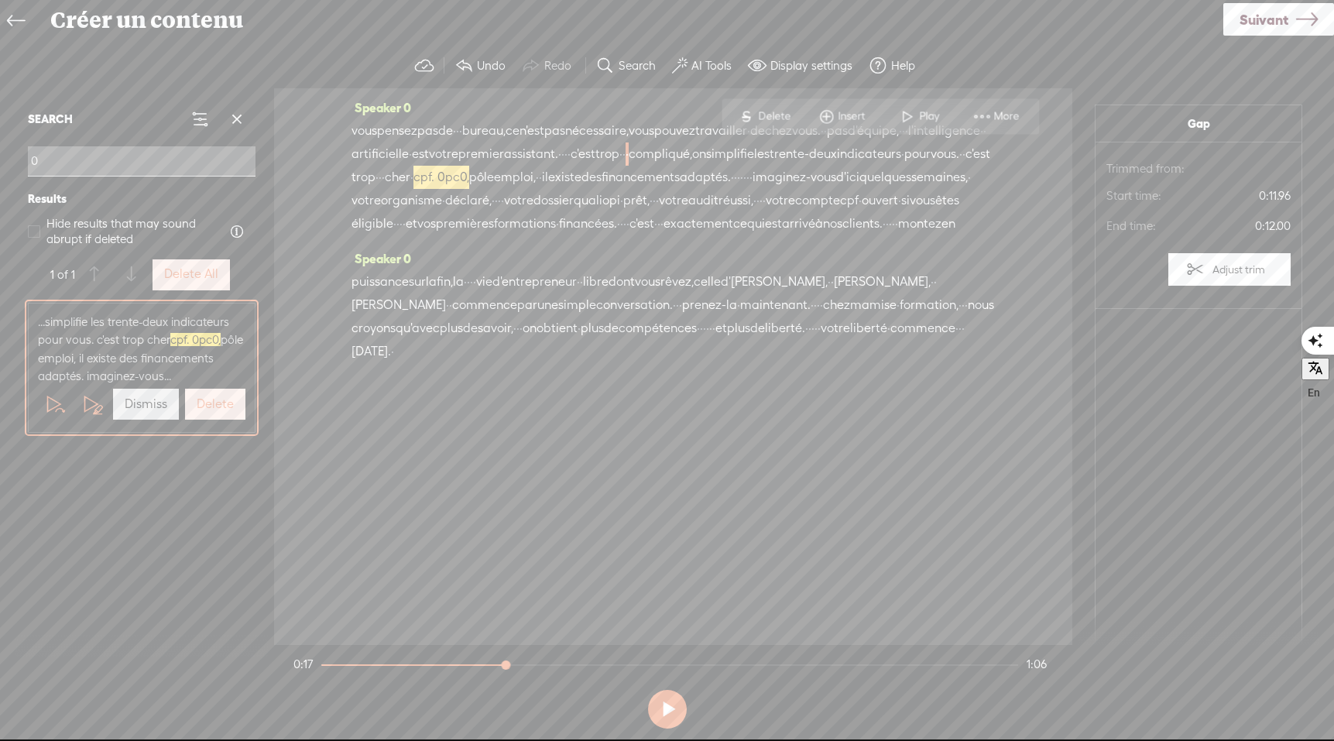
click at [469, 176] on span "cpf. 0pc0," at bounding box center [441, 177] width 56 height 23
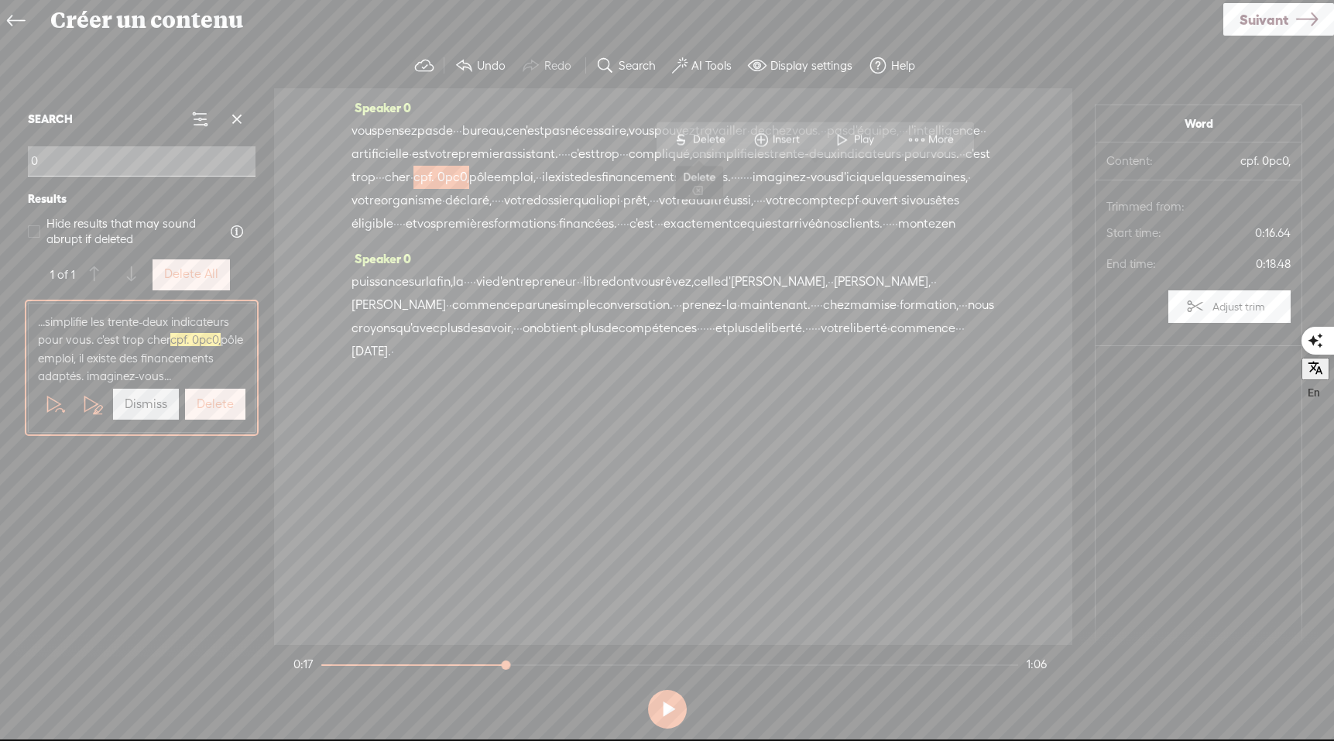
click at [698, 140] on span "Delete" at bounding box center [711, 139] width 36 height 15
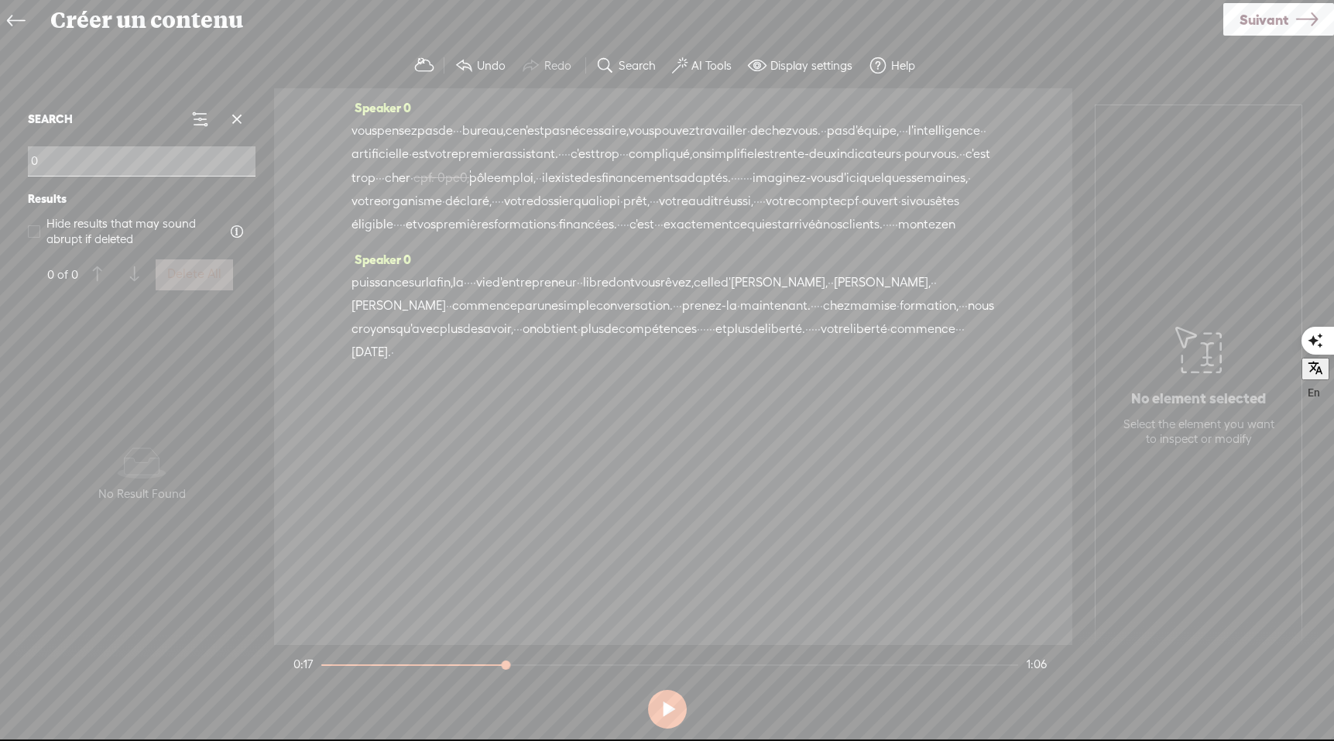
click at [536, 180] on span "emploi," at bounding box center [515, 177] width 42 height 23
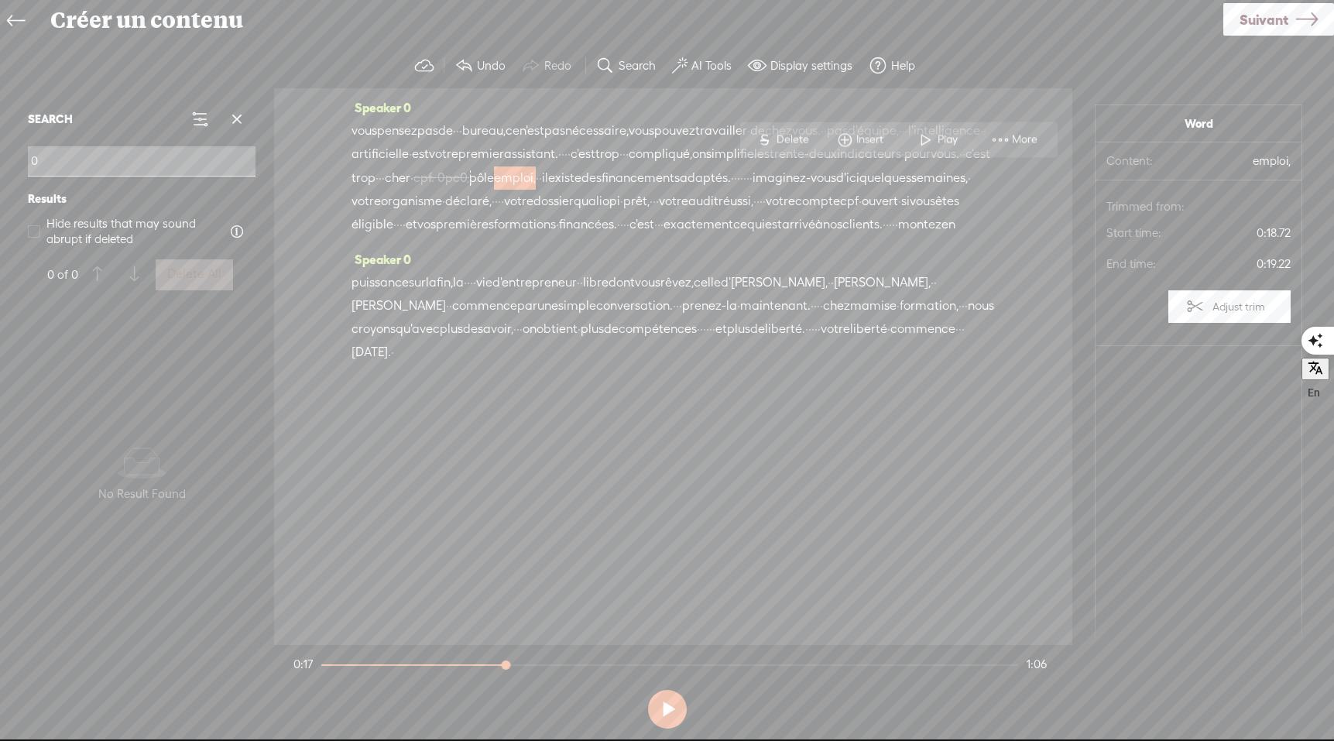
click at [776, 138] on span "S" at bounding box center [764, 140] width 23 height 28
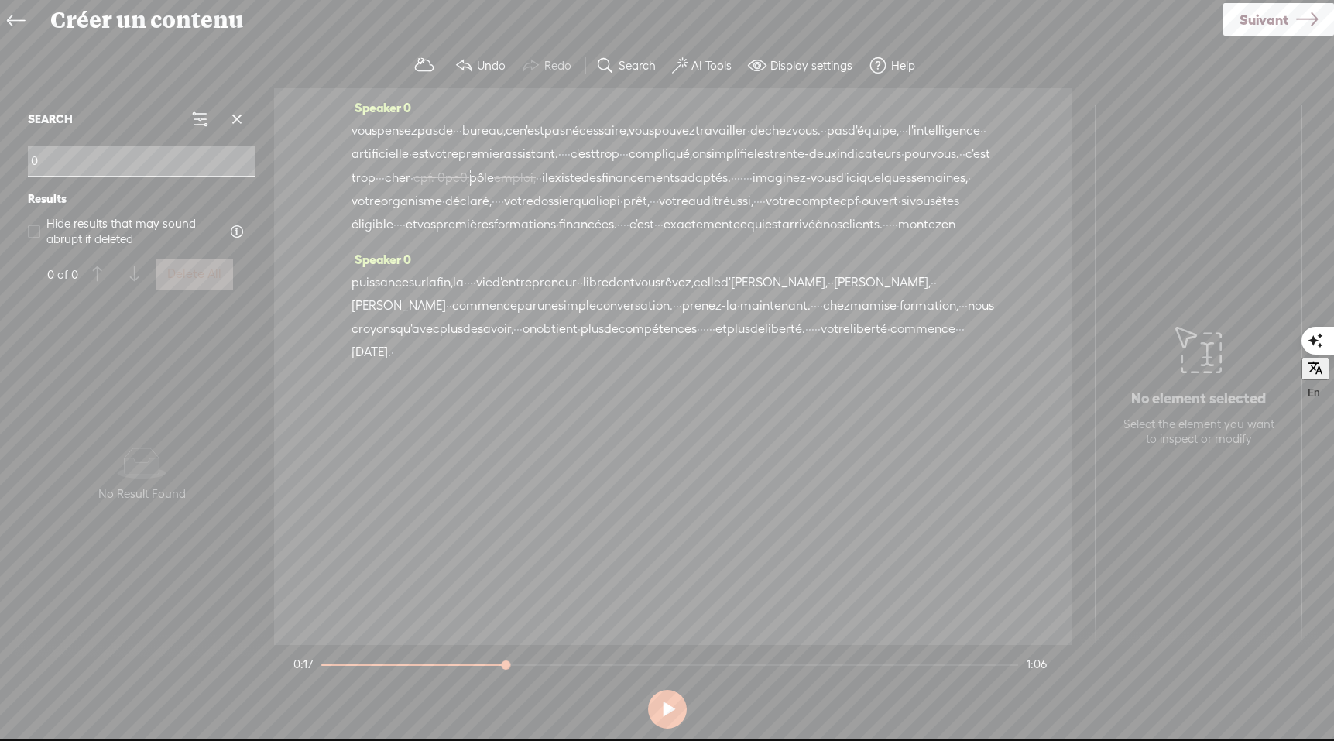
click at [494, 177] on span "pôle" at bounding box center [481, 177] width 25 height 23
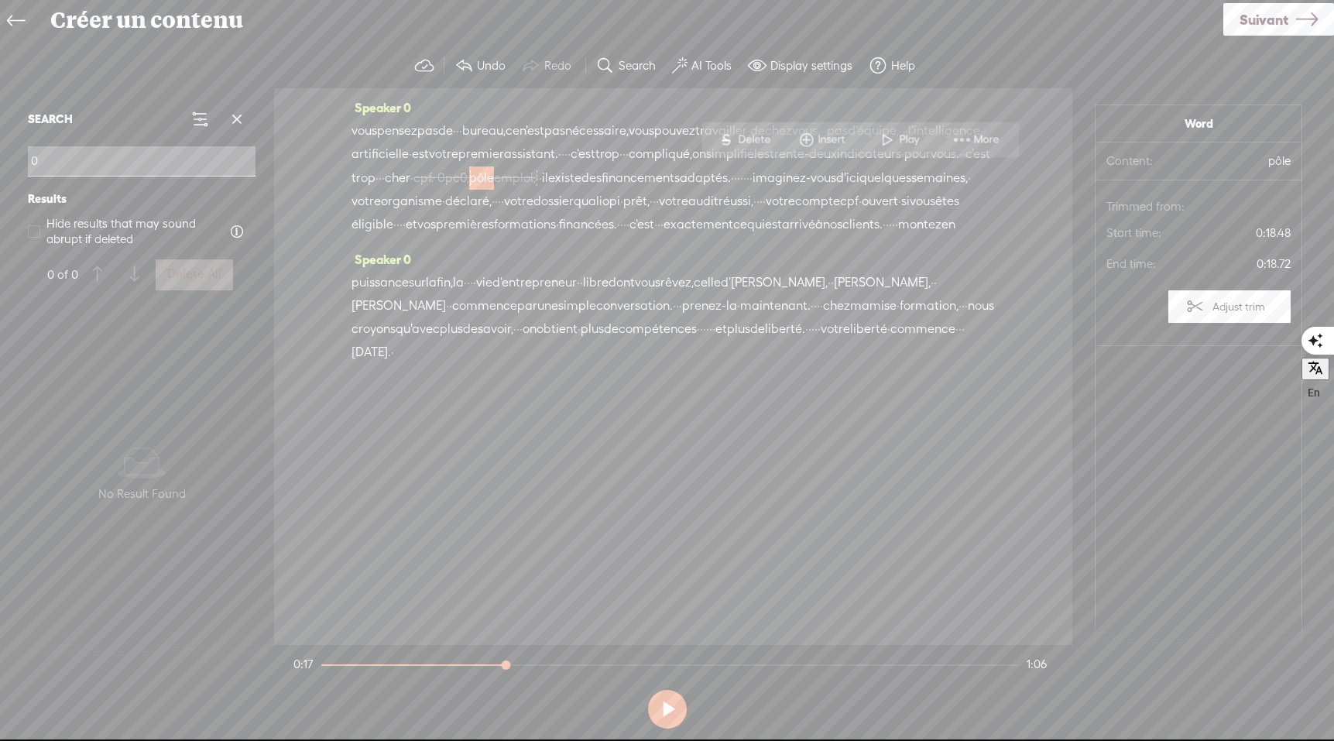
click at [753, 141] on span "Delete" at bounding box center [756, 139] width 36 height 15
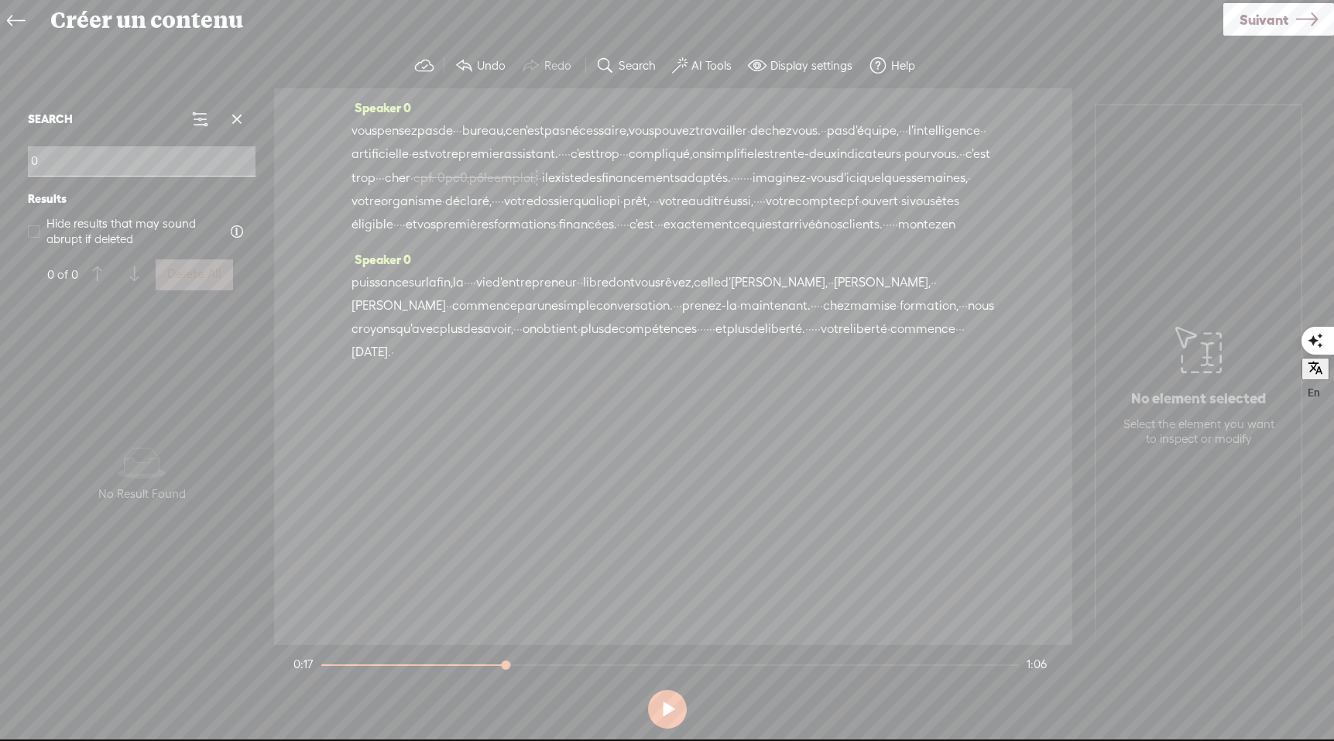
click at [1284, 21] on span "Suivant" at bounding box center [1264, 19] width 49 height 39
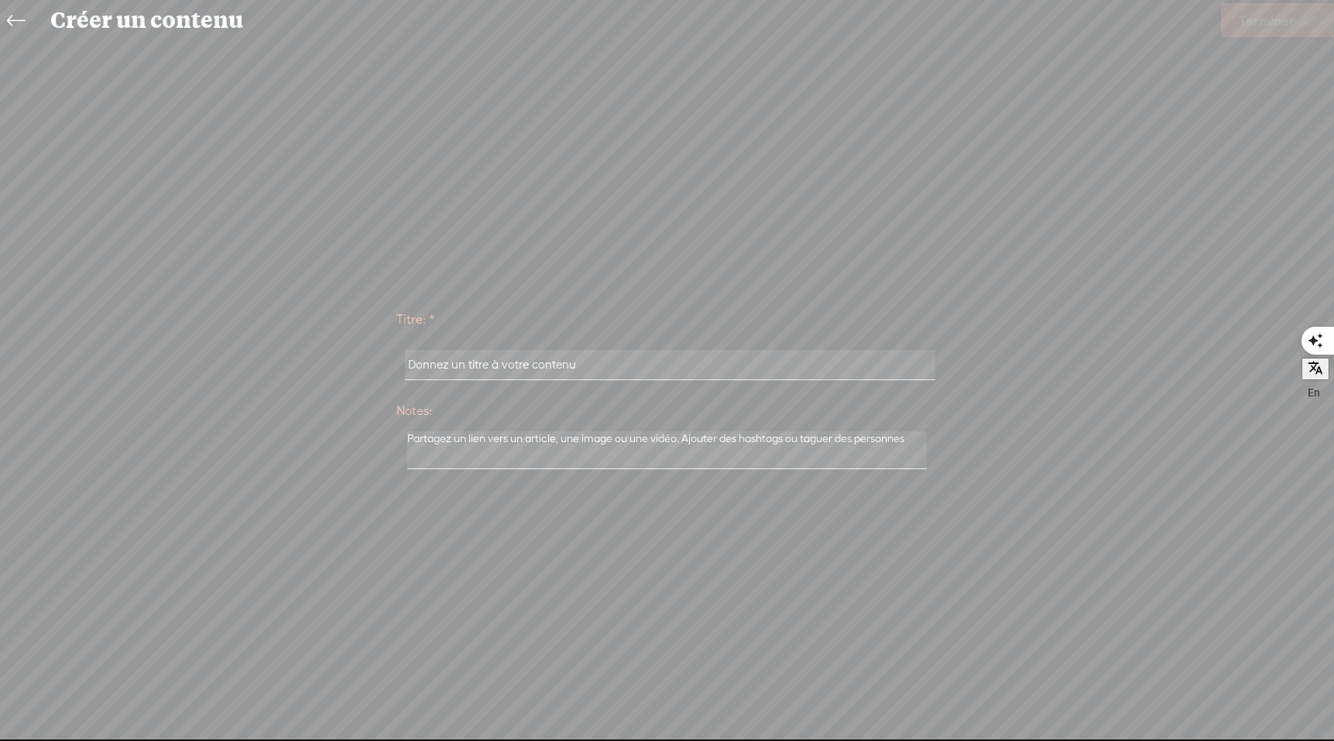
click at [594, 360] on input "text" at bounding box center [670, 365] width 530 height 30
type input "VSL QUALIOPI 2"
click at [1254, 26] on span "Terminer" at bounding box center [1267, 20] width 56 height 39
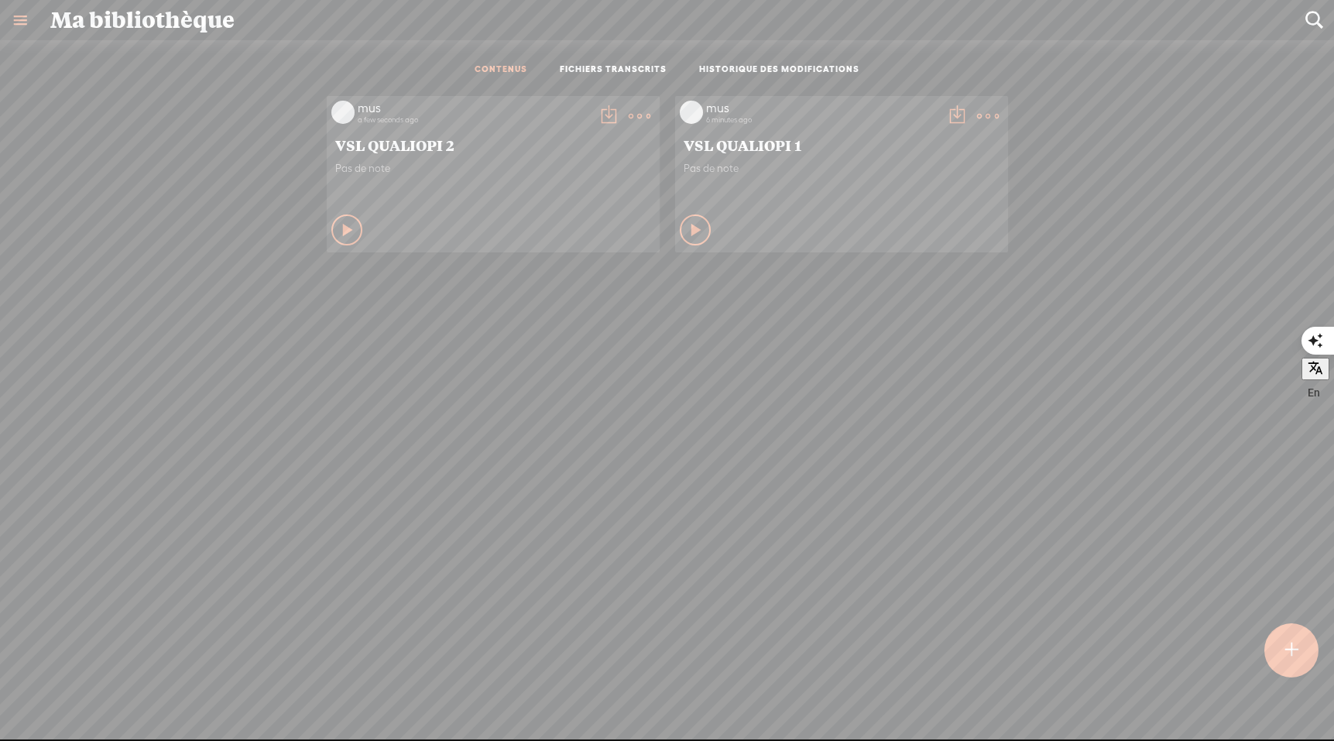
click at [1290, 660] on t at bounding box center [1290, 650] width 13 height 34
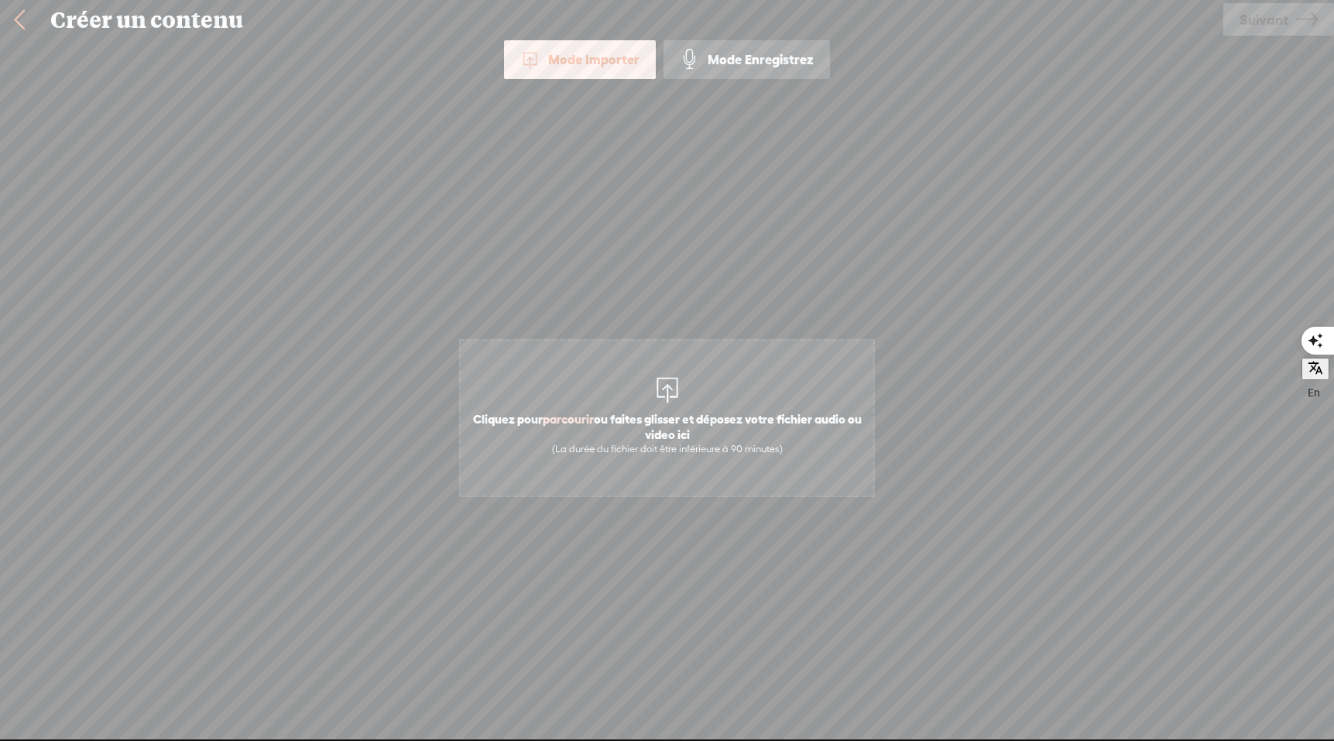
click at [564, 61] on div "Mode Importer" at bounding box center [580, 59] width 152 height 39
click at [576, 63] on div "Mode Importer" at bounding box center [580, 59] width 152 height 39
click at [619, 430] on span "Cliquez pour parcourir ou faites glisser et déposez votre fichier audio ou vide…" at bounding box center [667, 433] width 413 height 60
click at [22, 22] on link at bounding box center [19, 20] width 39 height 40
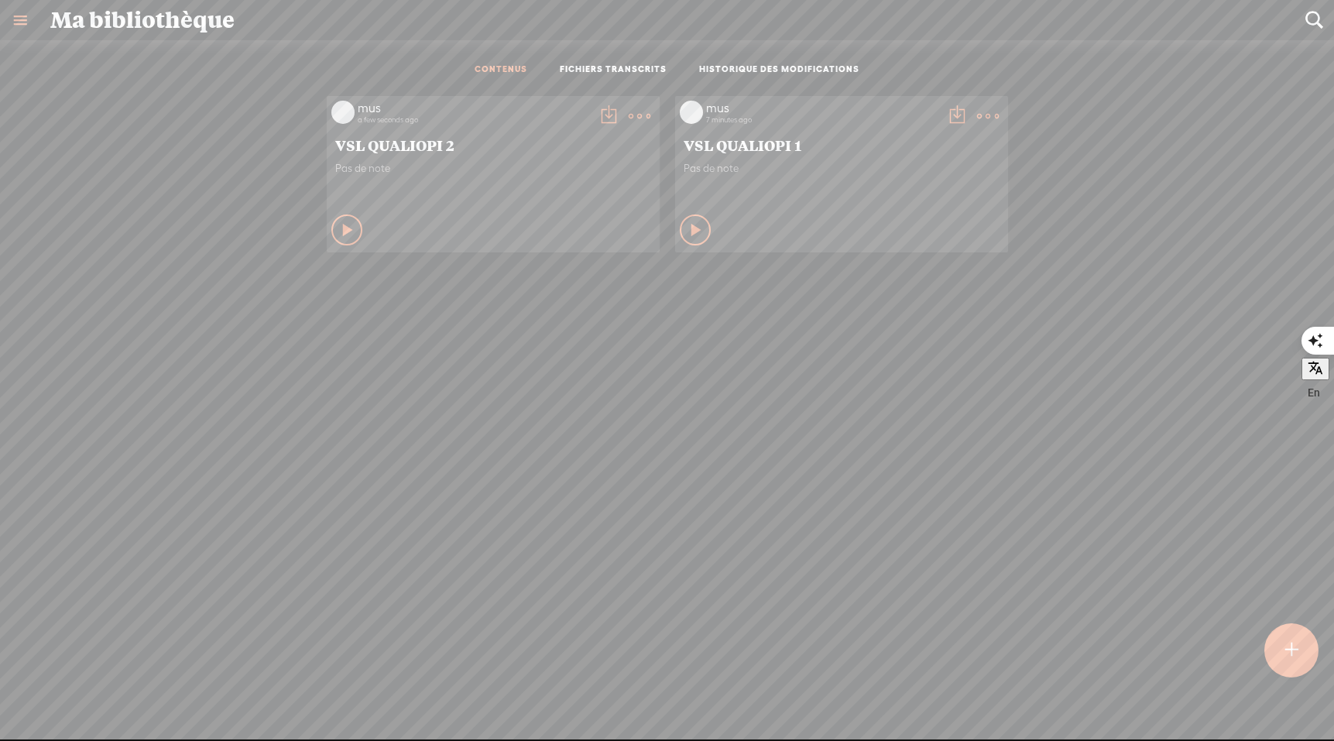
click at [983, 114] on t at bounding box center [988, 116] width 22 height 22
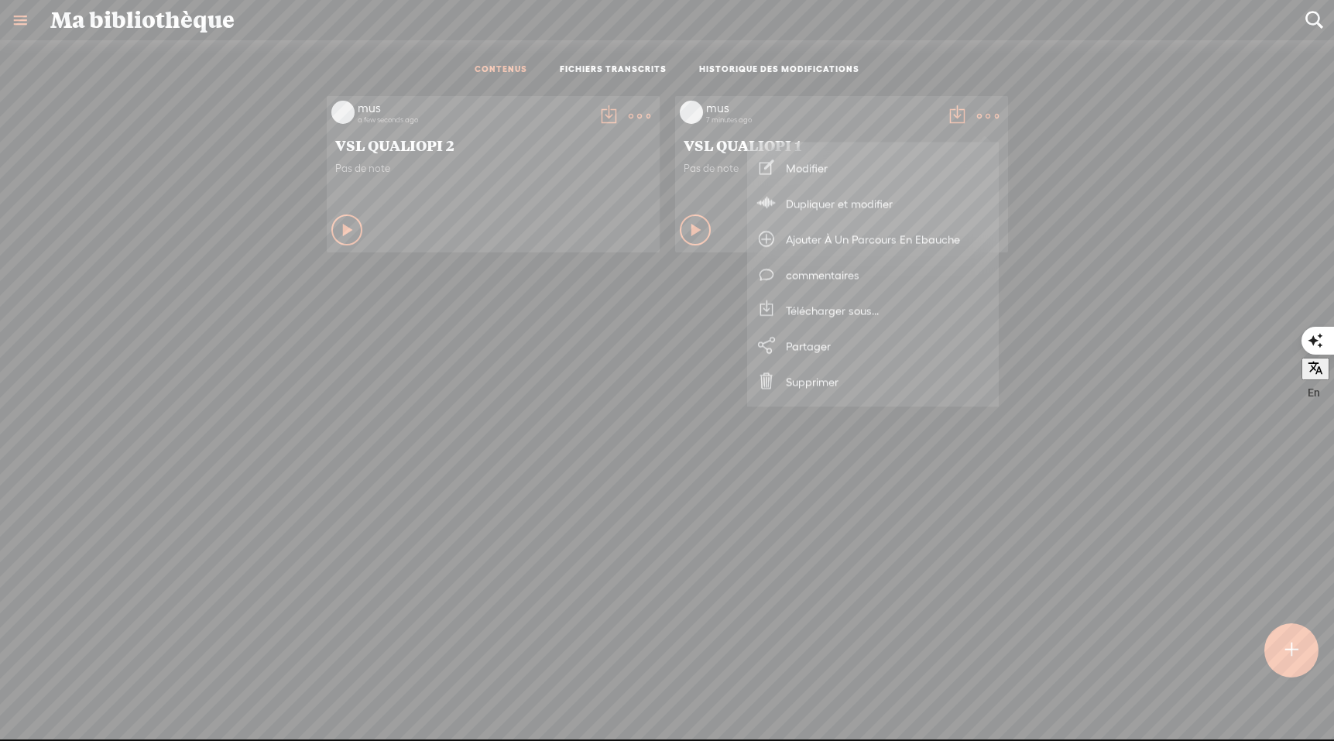
click at [633, 114] on t at bounding box center [640, 116] width 22 height 22
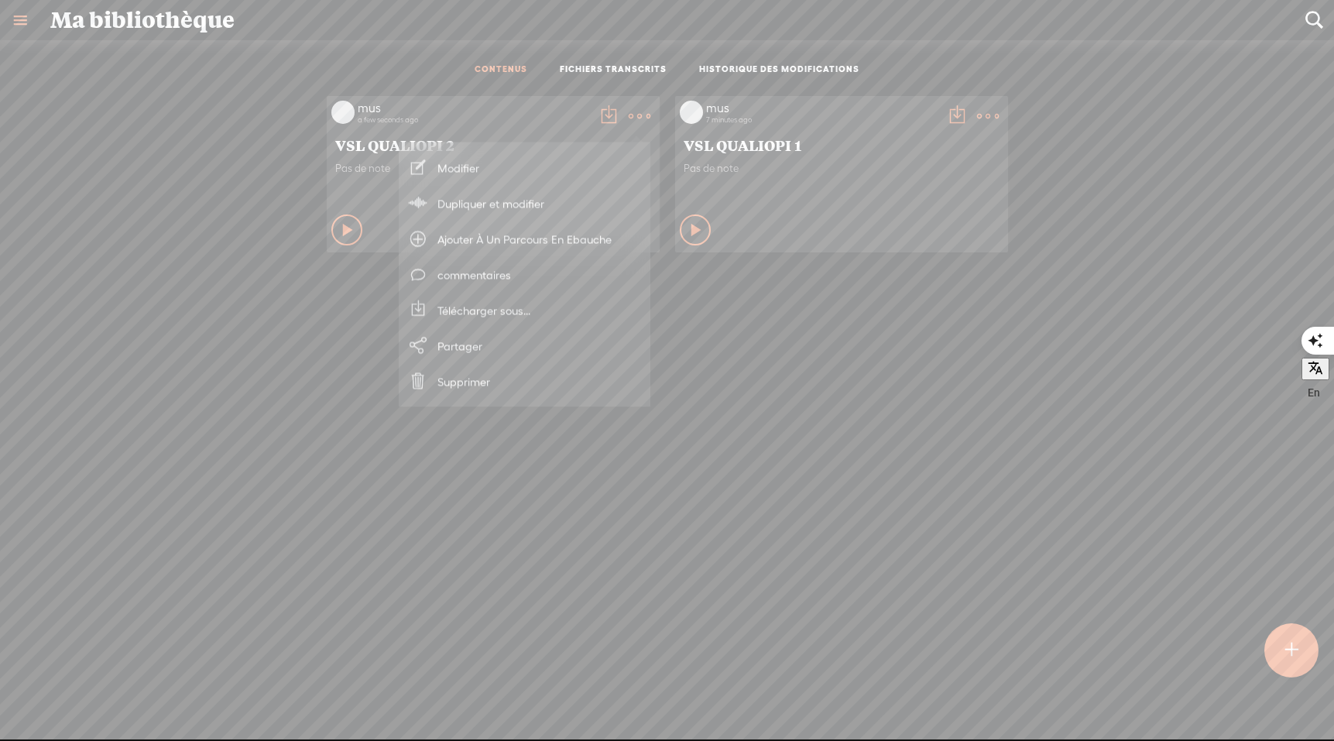
click at [521, 239] on link "Ajouter À Un Parcours En Ebauche" at bounding box center [524, 239] width 236 height 36
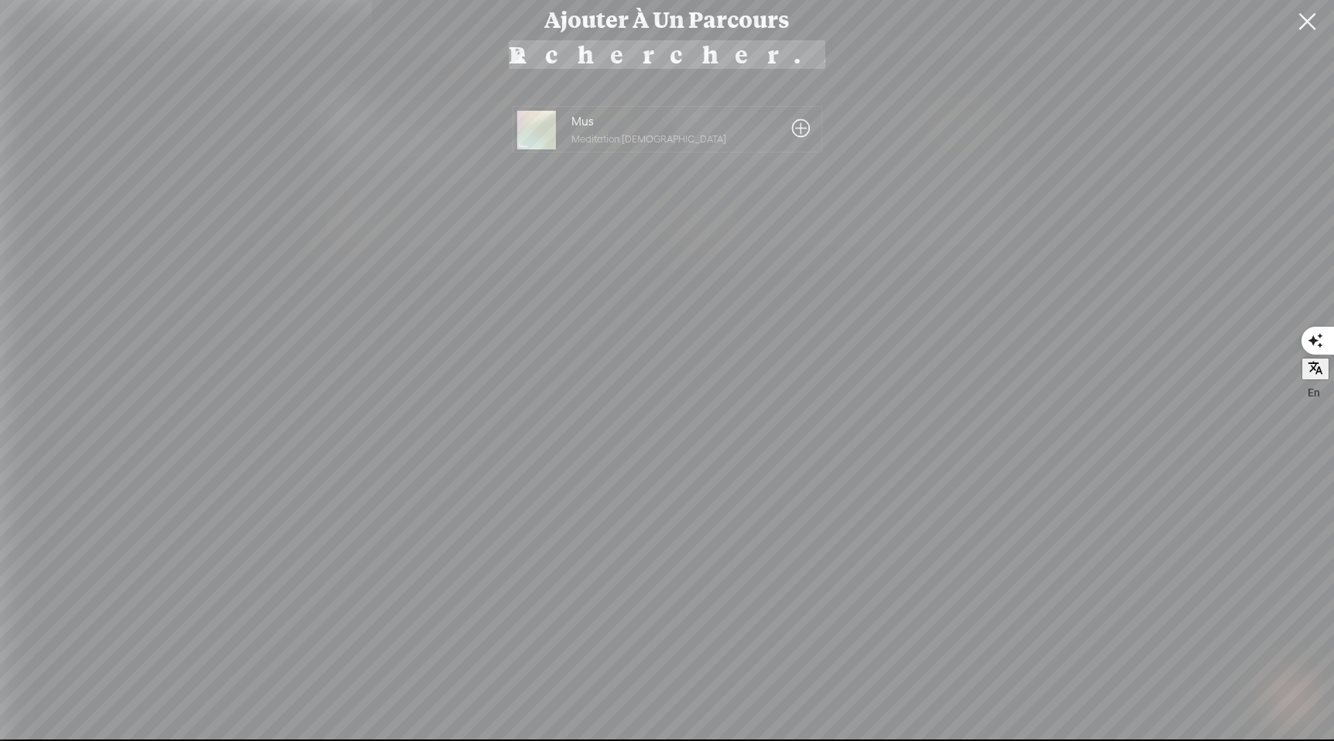
click at [797, 131] on span at bounding box center [801, 128] width 18 height 25
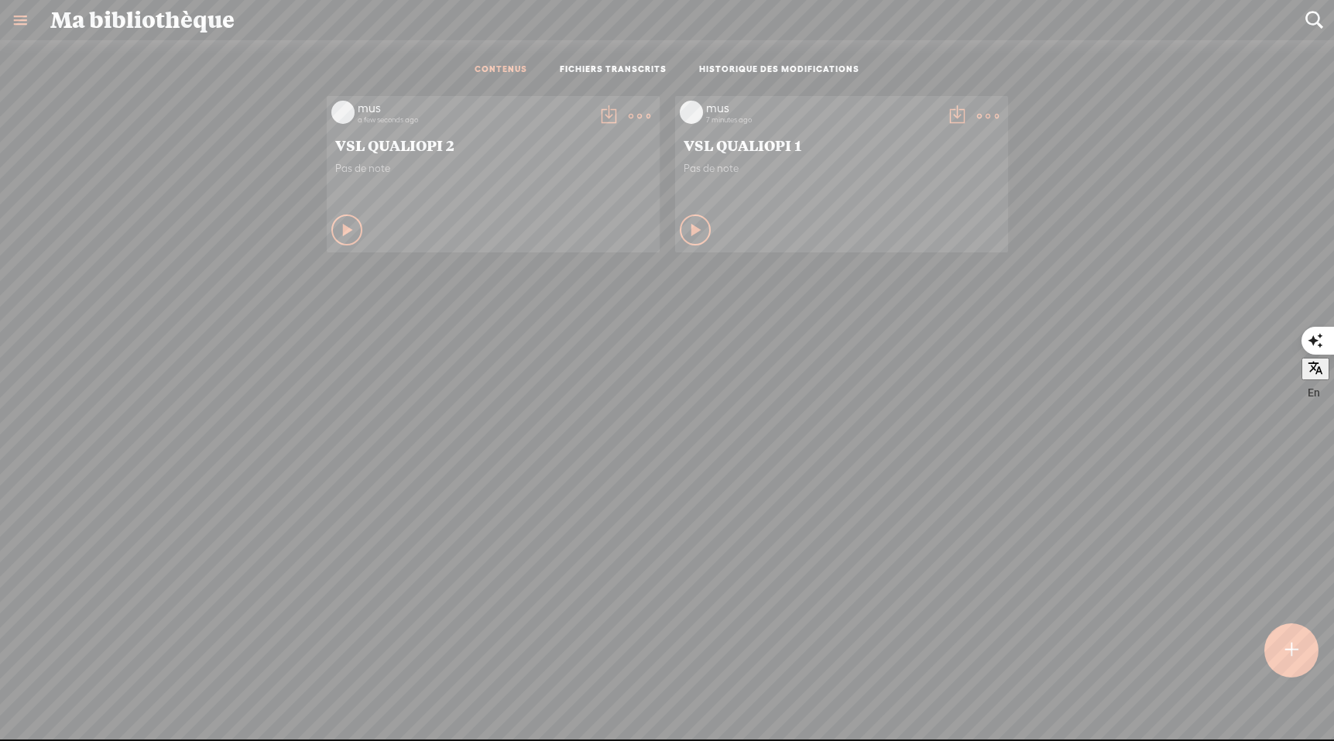
click at [640, 111] on t at bounding box center [640, 116] width 22 height 22
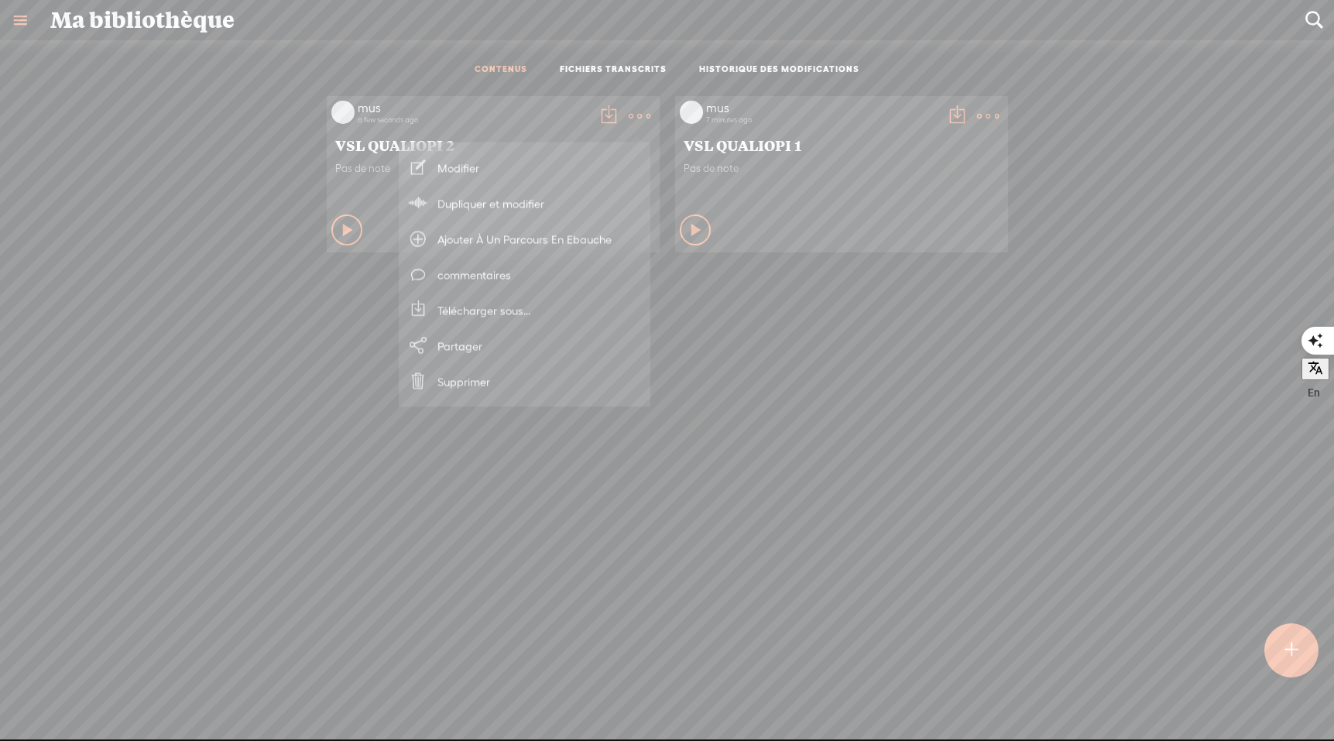
click at [472, 238] on link "Ajouter À Un Parcours En Ebauche" at bounding box center [524, 239] width 236 height 36
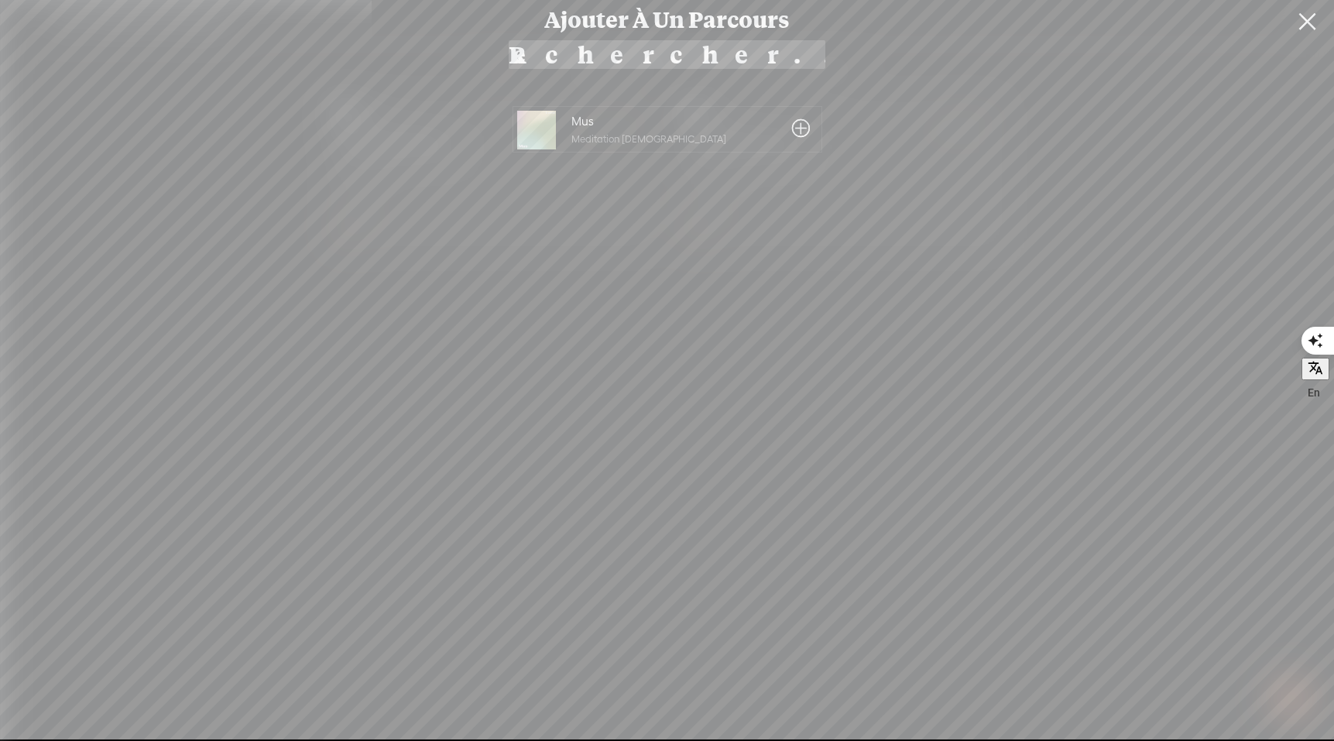
click at [633, 123] on div "Mus" at bounding box center [669, 120] width 197 height 13
click at [896, 725] on div "Importer de la musique Aucune musique de fond importé Mus Meditation [DEMOGRAPH…" at bounding box center [667, 404] width 465 height 645
click at [799, 127] on span at bounding box center [801, 128] width 18 height 25
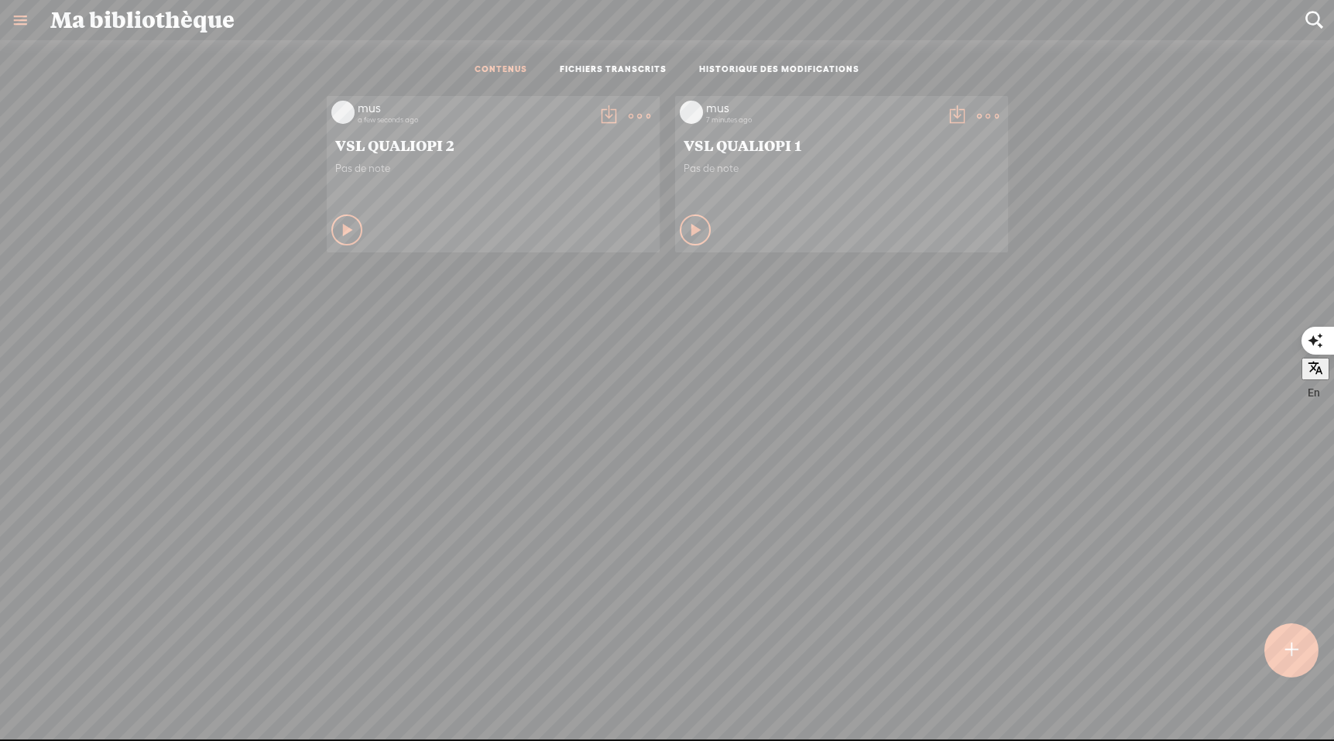
click at [695, 231] on icon at bounding box center [696, 229] width 15 height 15
click at [693, 227] on icon at bounding box center [695, 229] width 15 height 15
click at [610, 114] on t at bounding box center [609, 116] width 22 height 22
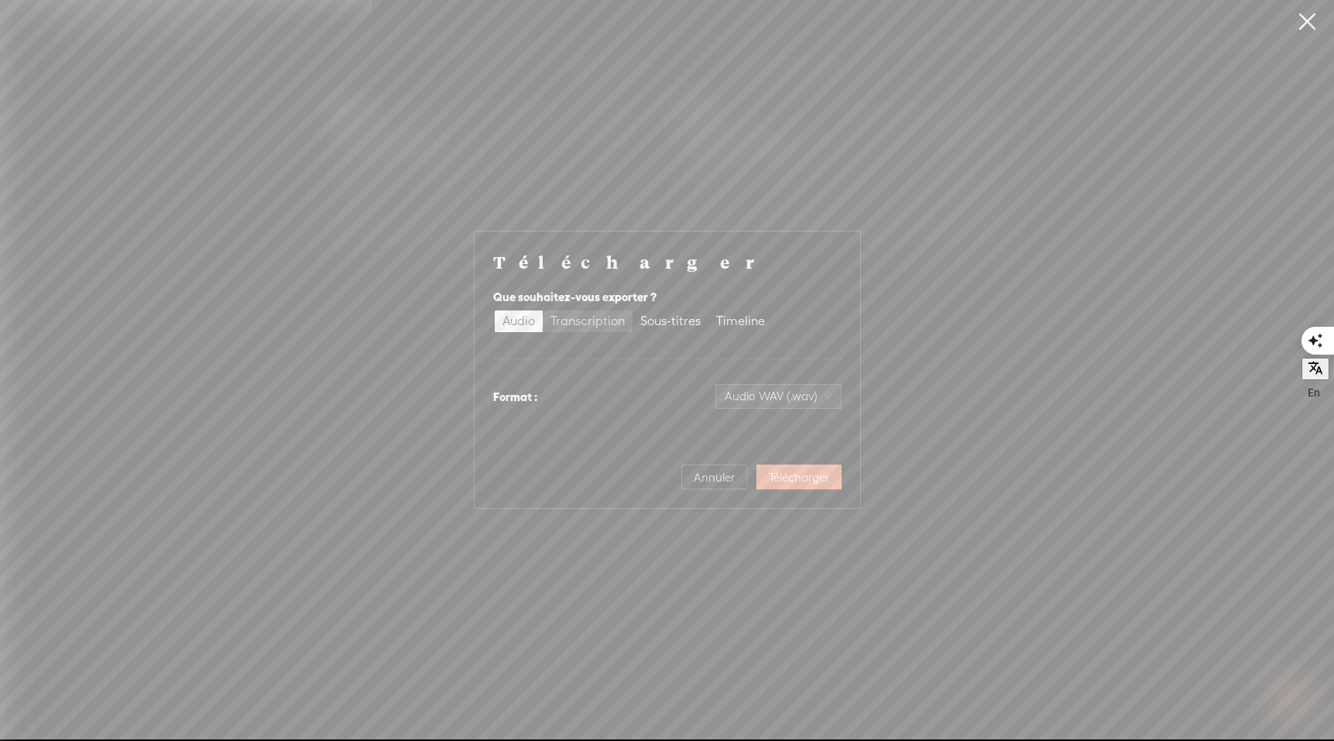
click at [592, 327] on div "Transcription" at bounding box center [587, 321] width 74 height 22
click at [543, 310] on input "Transcription" at bounding box center [543, 310] width 0 height 0
click at [657, 324] on div "Sous-titres" at bounding box center [670, 321] width 60 height 22
click at [633, 310] on input "Sous-titres" at bounding box center [633, 310] width 0 height 0
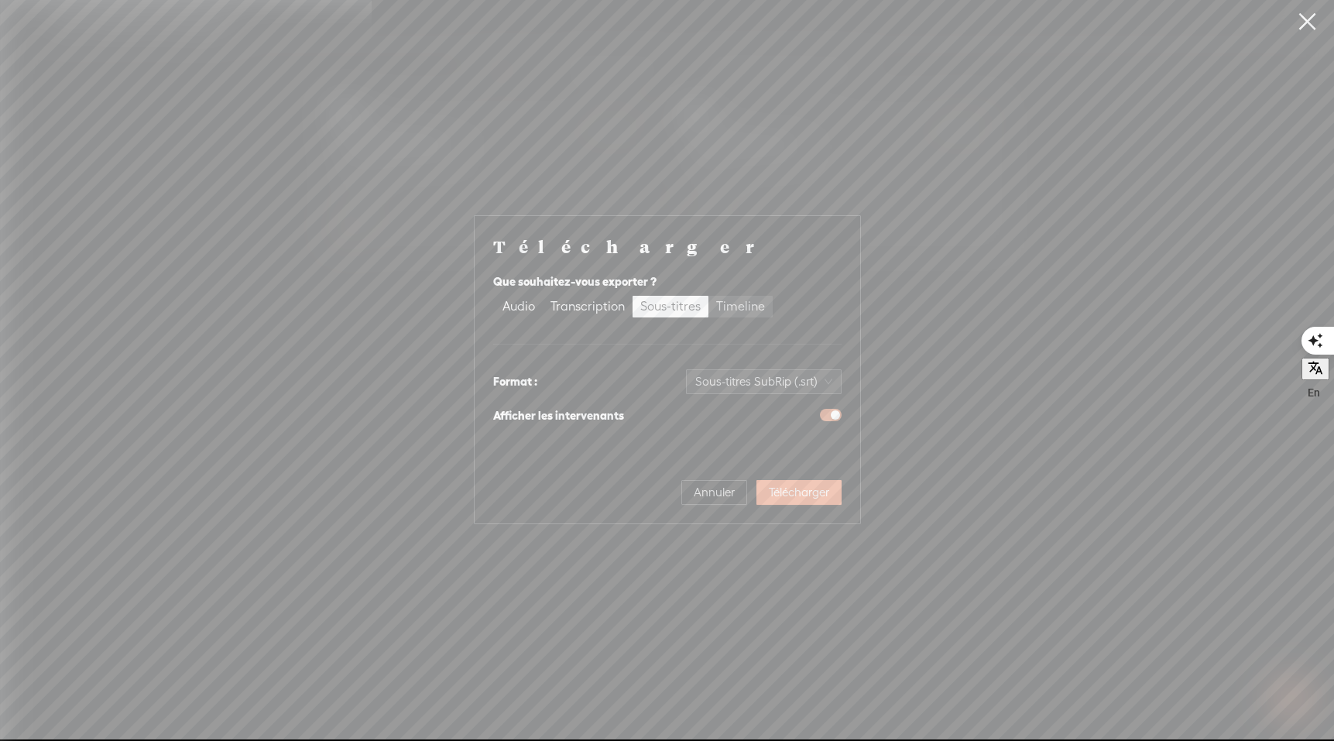
click at [745, 310] on div "Timeline" at bounding box center [740, 307] width 49 height 22
click at [708, 296] on input "Timeline" at bounding box center [708, 296] width 0 height 0
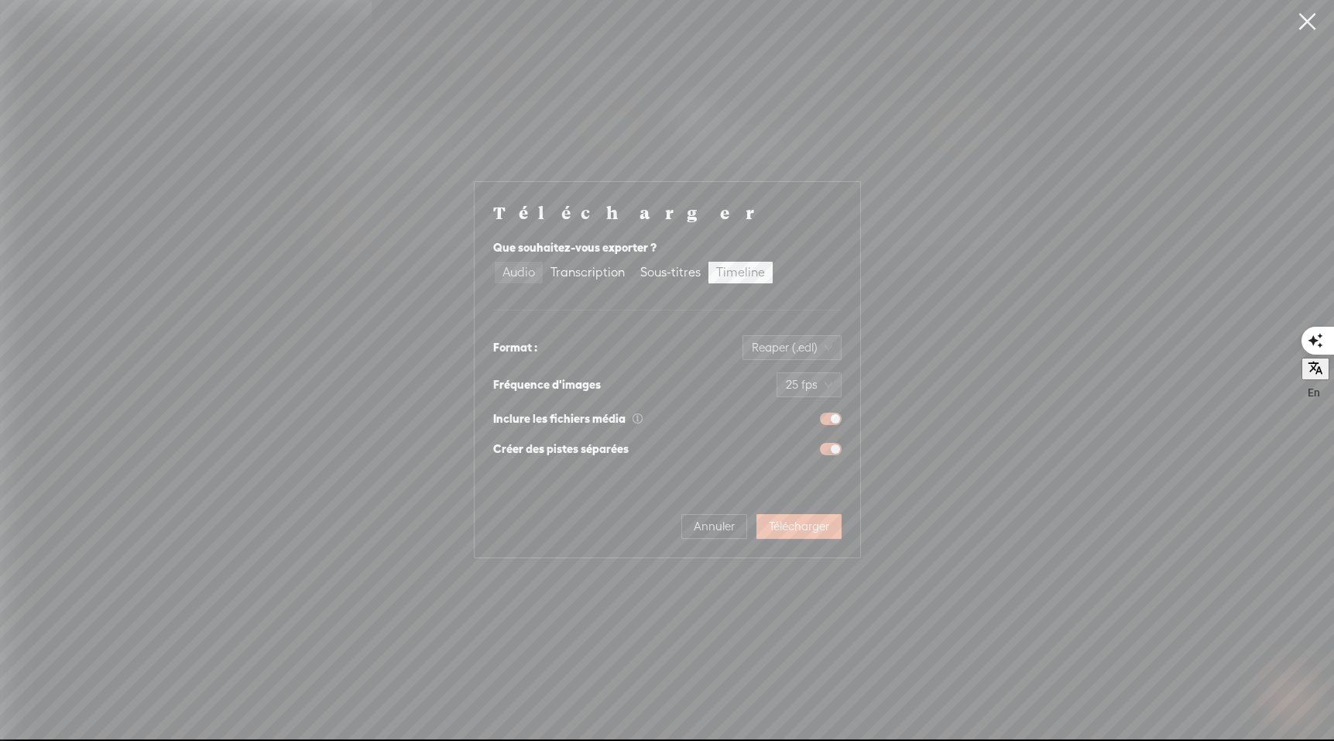
click at [513, 275] on div "Audio" at bounding box center [518, 273] width 33 height 22
click at [495, 262] on input "Audio" at bounding box center [495, 262] width 0 height 0
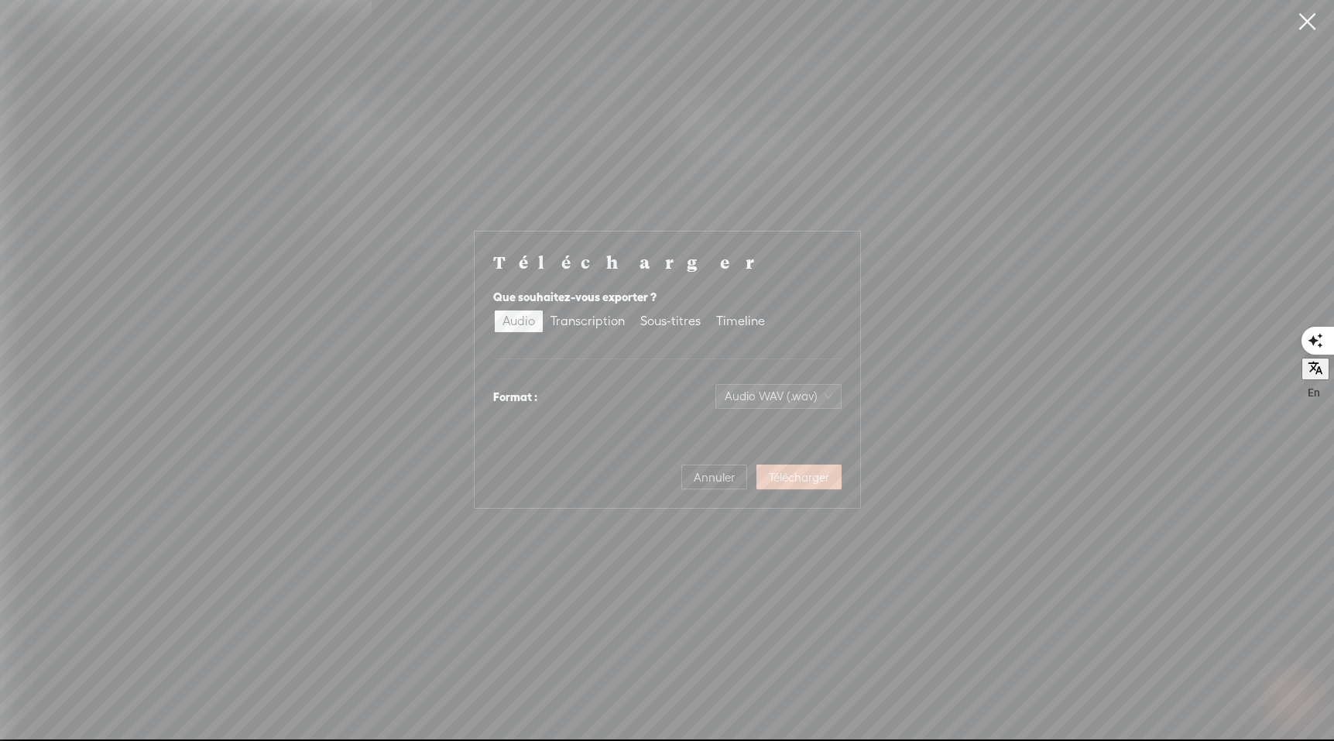
click at [815, 473] on span "Télécharger" at bounding box center [799, 477] width 60 height 15
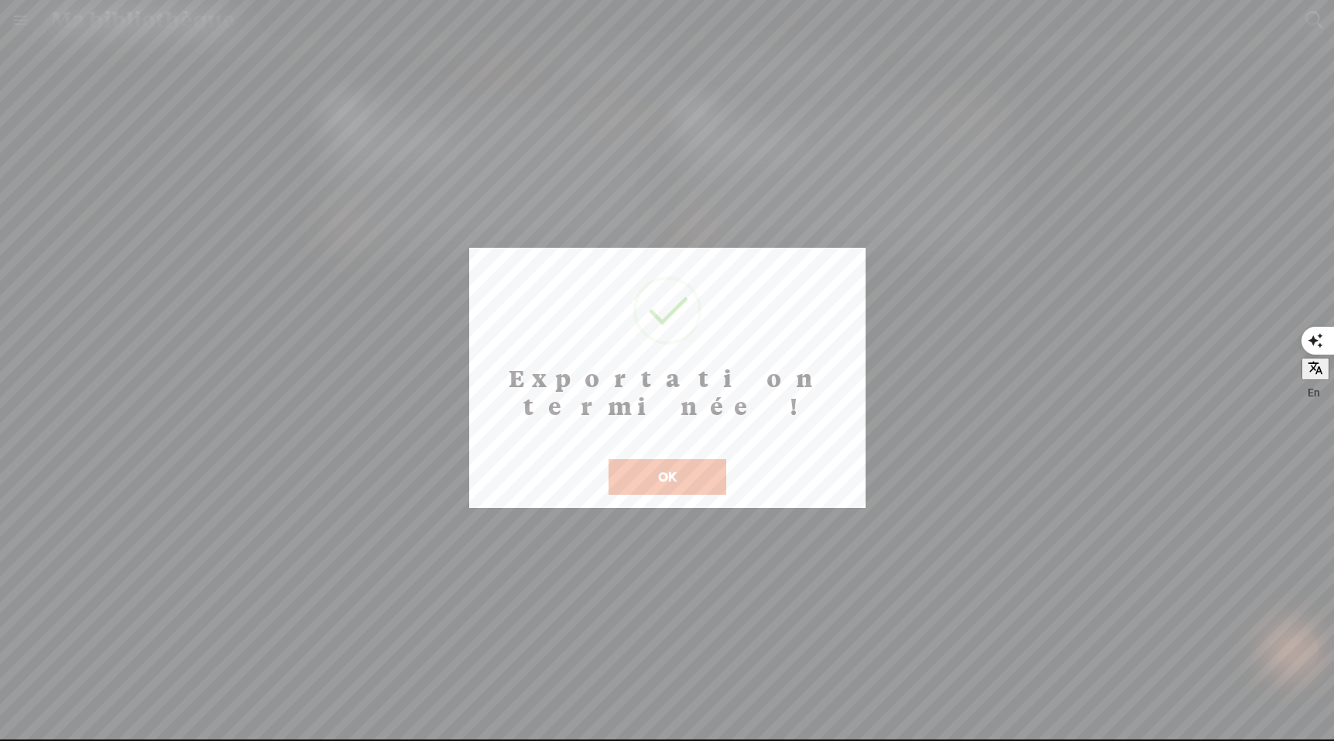
click at [670, 459] on button "OK" at bounding box center [668, 477] width 118 height 36
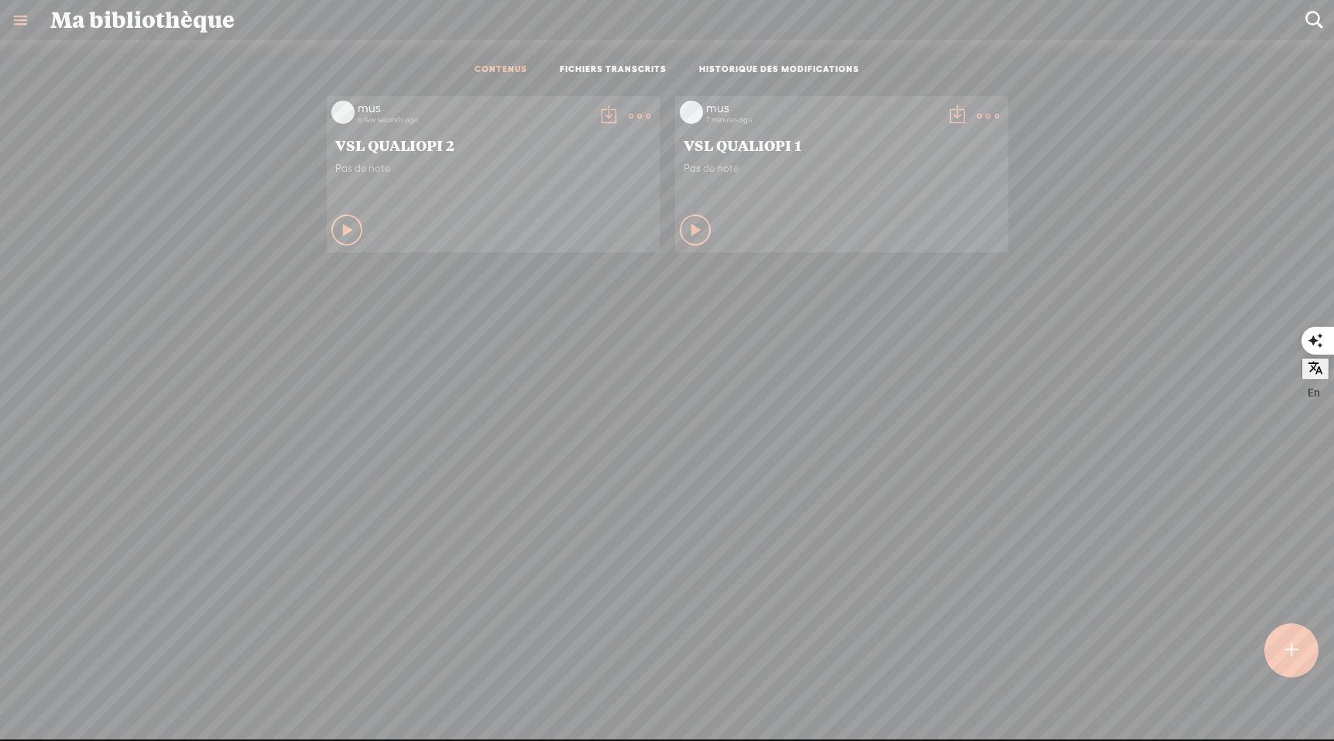
click at [959, 118] on t at bounding box center [957, 116] width 22 height 22
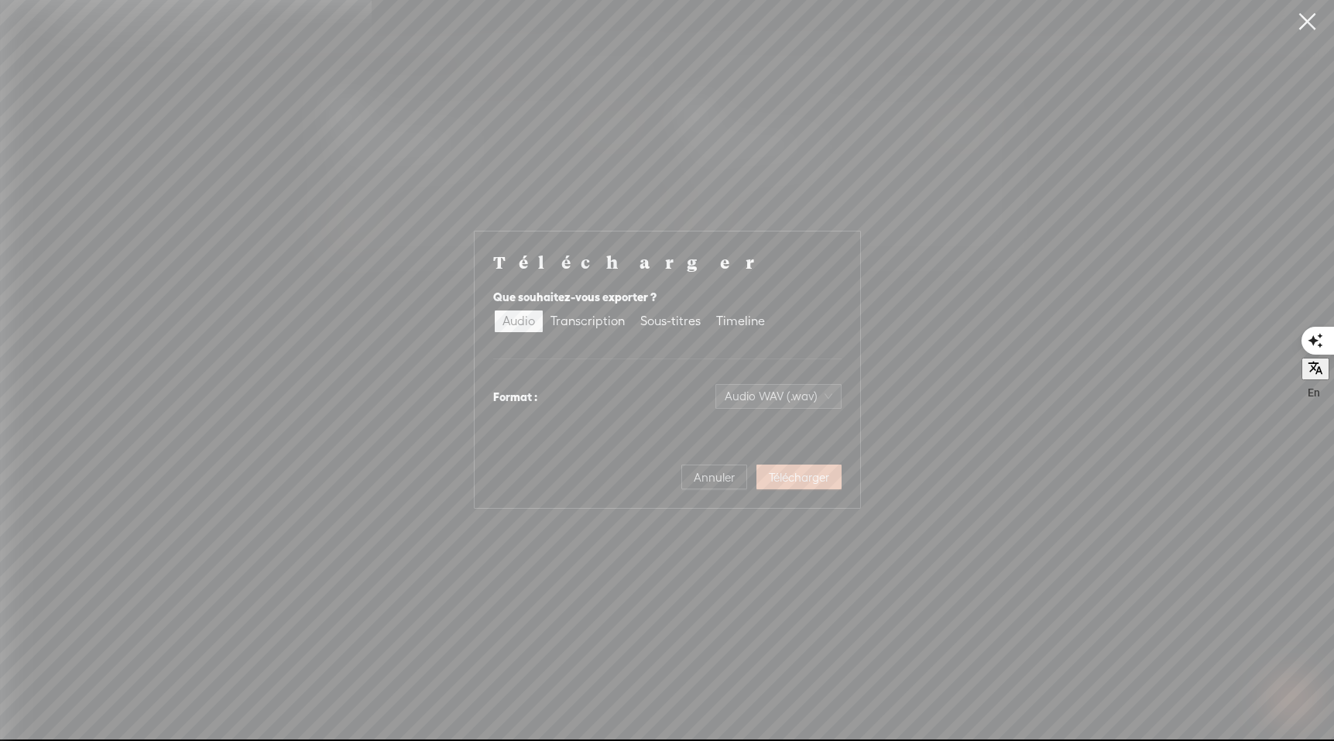
click at [791, 477] on span "Télécharger" at bounding box center [799, 477] width 60 height 15
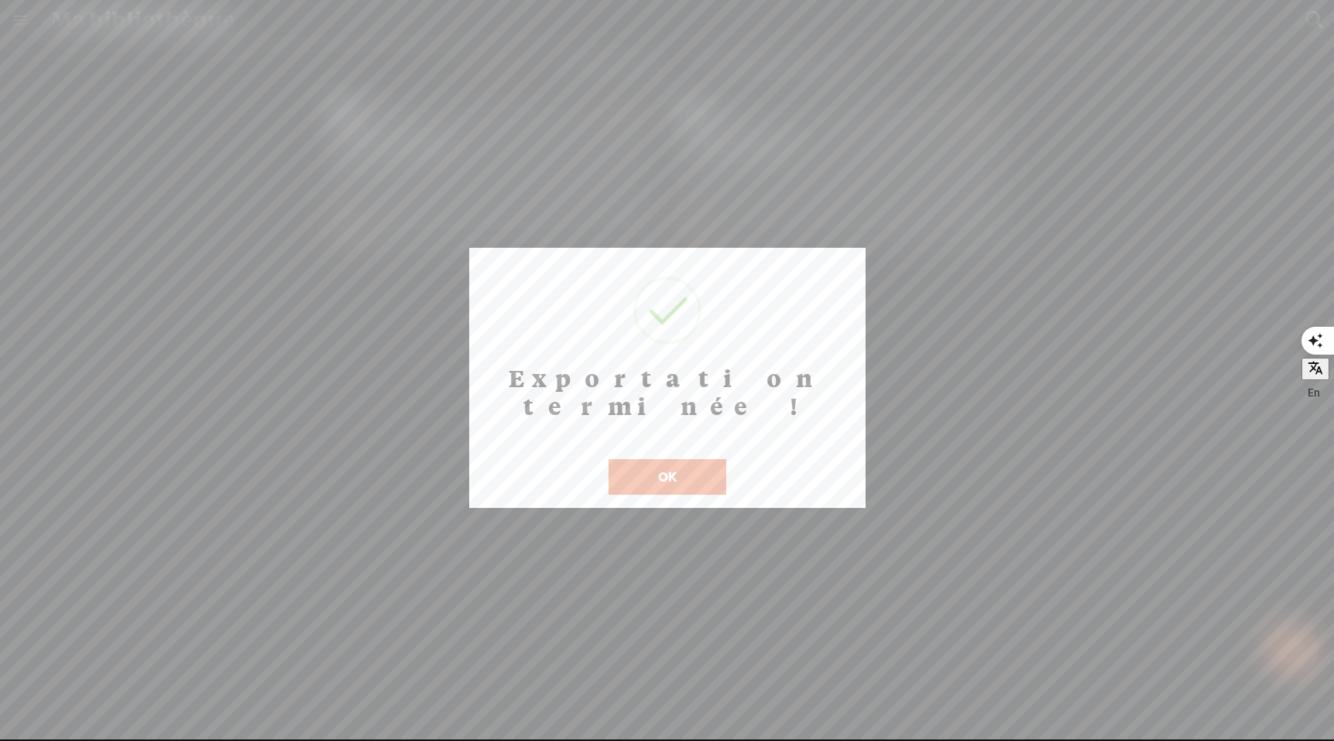
click at [688, 459] on button "OK" at bounding box center [668, 477] width 118 height 36
